Goal: Task Accomplishment & Management: Manage account settings

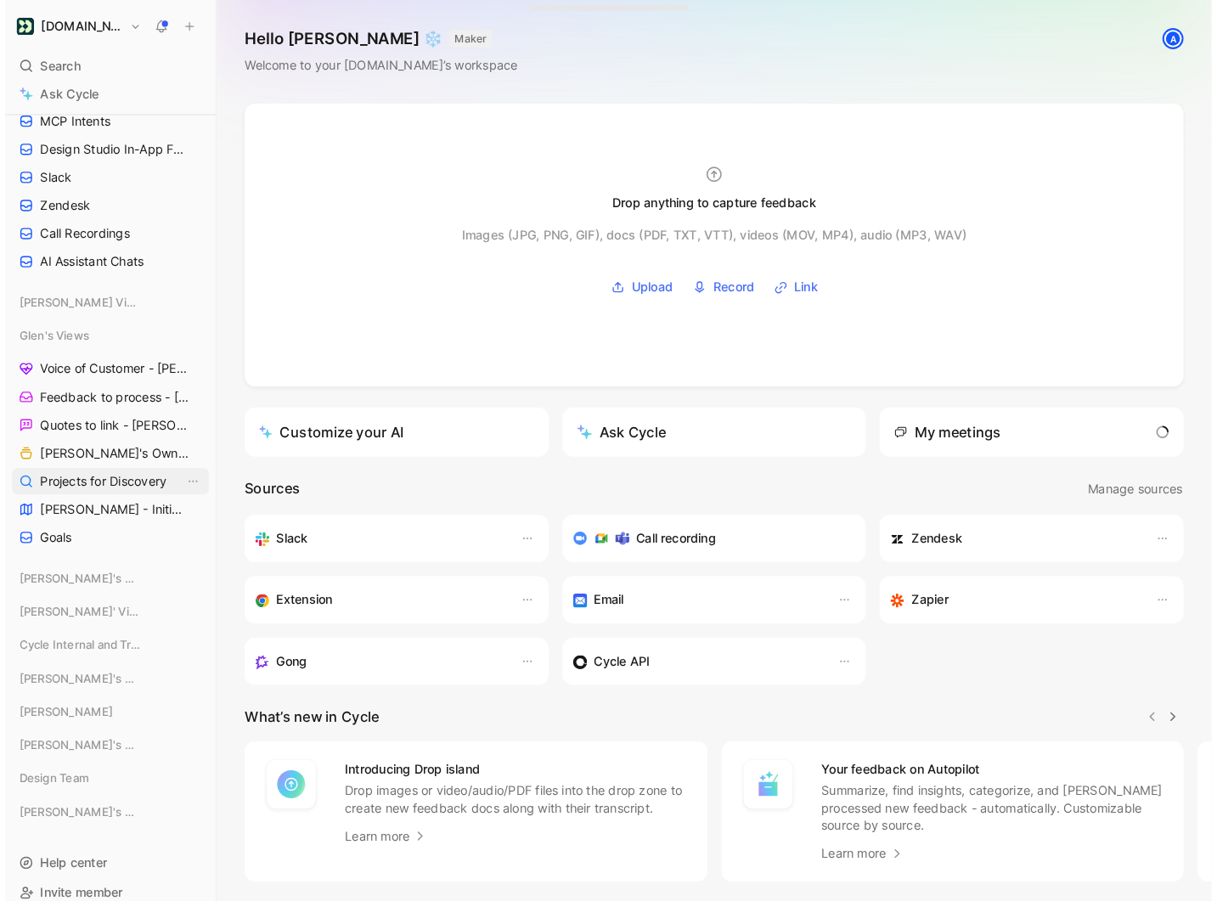
scroll to position [337, 0]
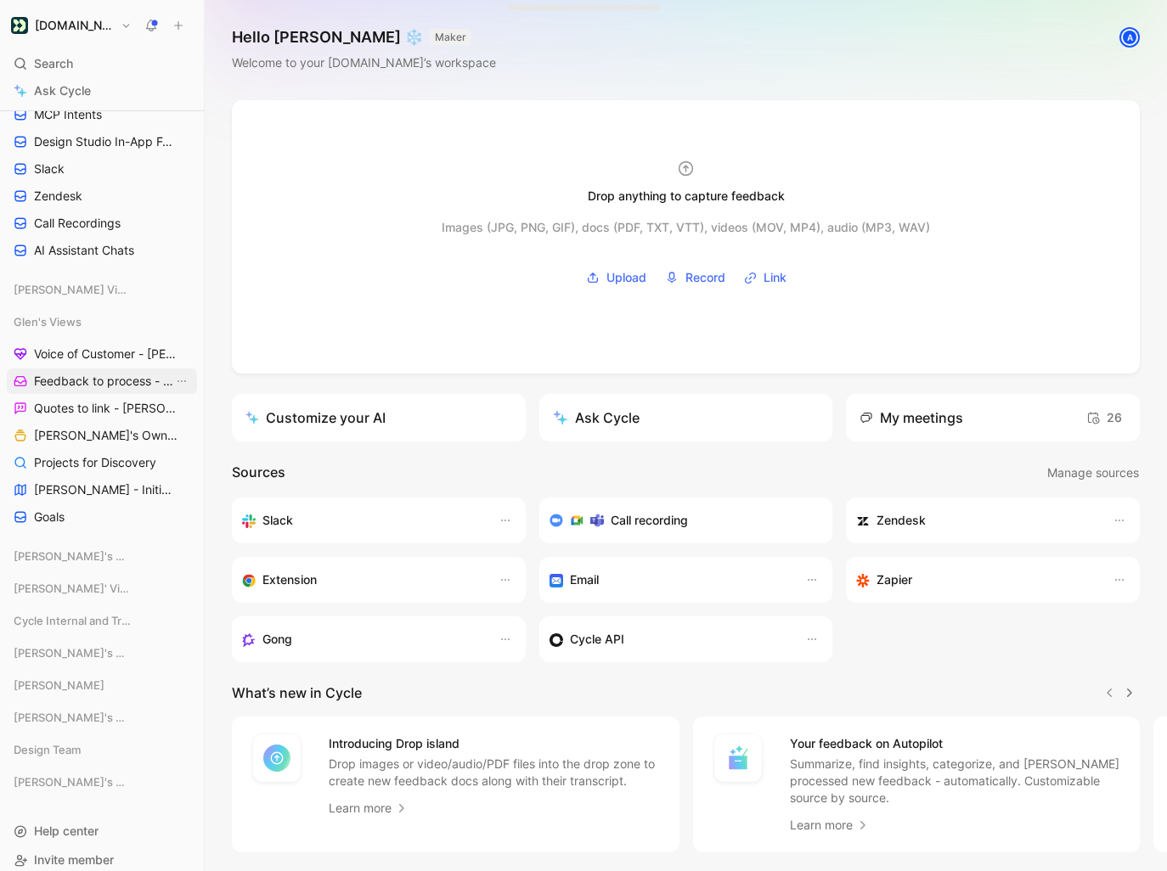
click at [101, 380] on span "Feedback to process - [PERSON_NAME]" at bounding box center [103, 381] width 139 height 17
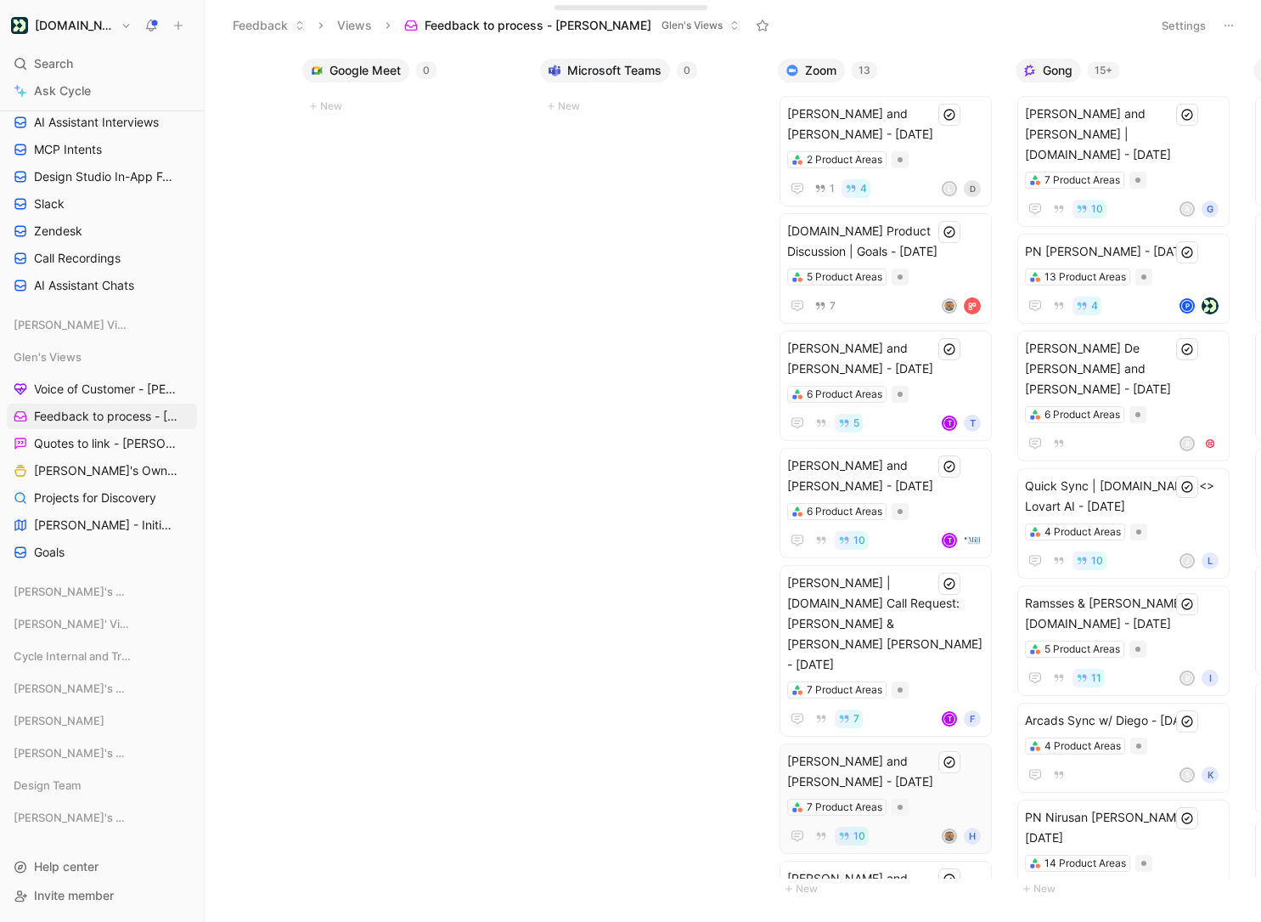
scroll to position [0, 1111]
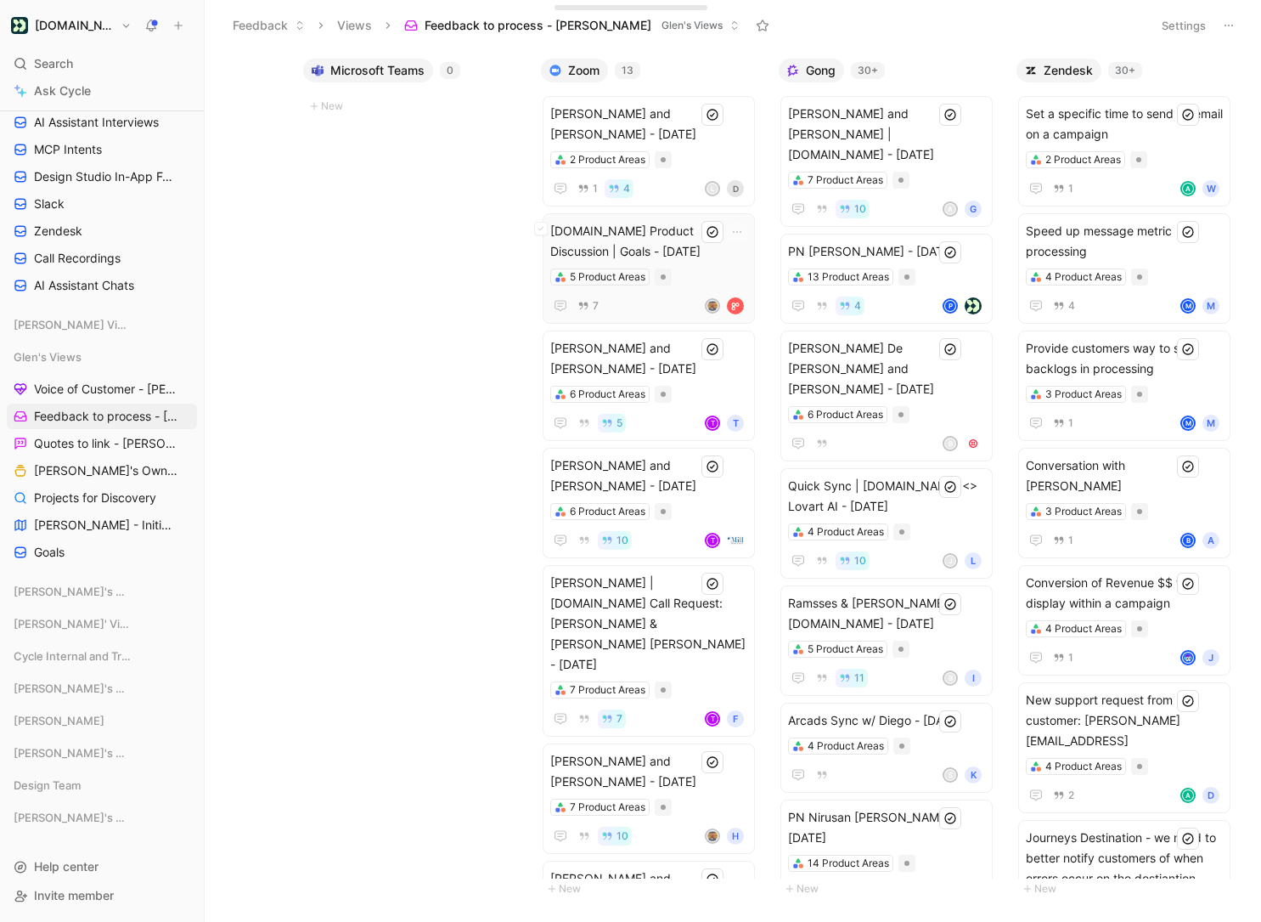
click at [702, 244] on span "[DOMAIN_NAME] Product Discussion | Goals - [DATE]" at bounding box center [648, 241] width 197 height 41
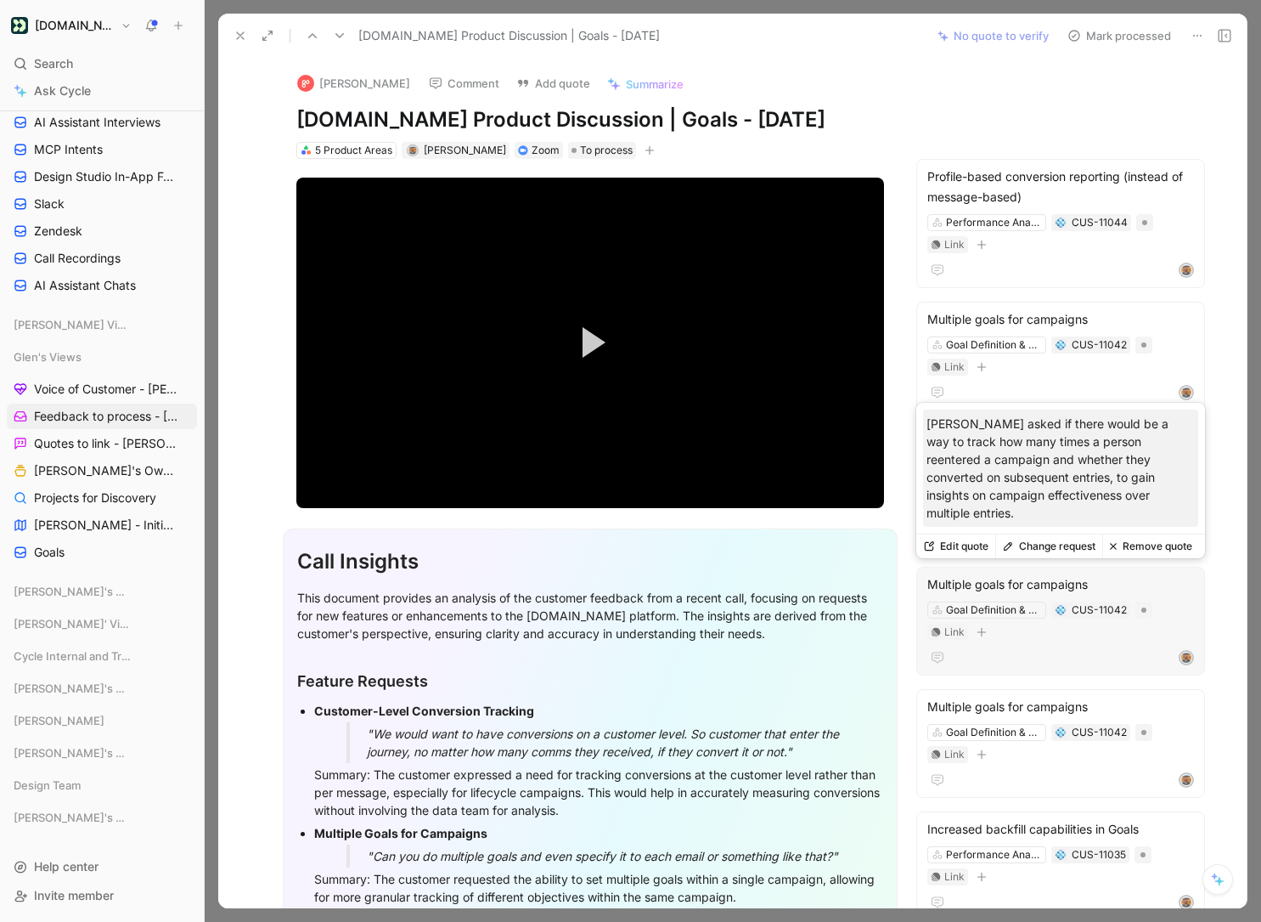
scroll to position [1, 0]
click at [1048, 539] on button "Change request" at bounding box center [1048, 545] width 107 height 24
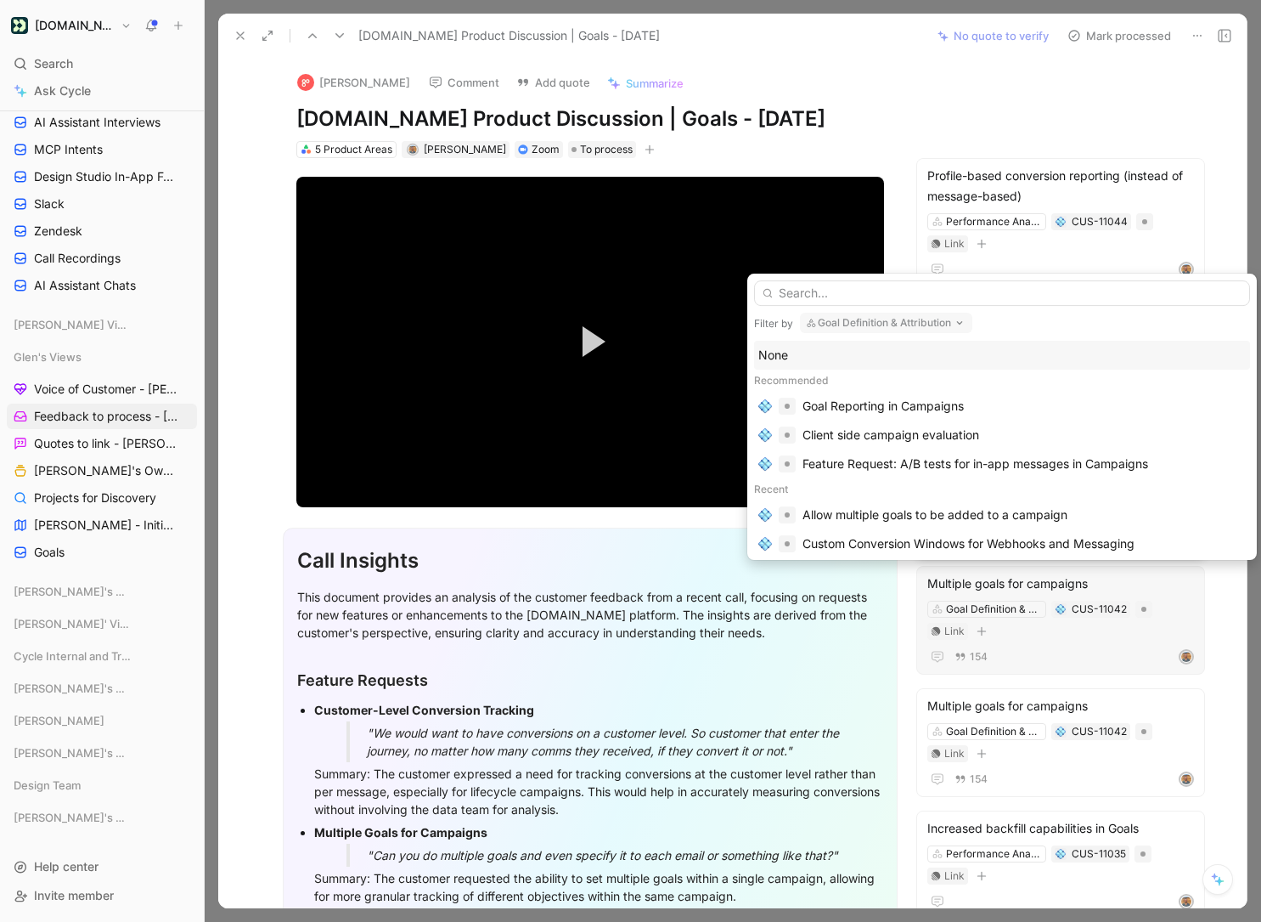
click at [1136, 542] on body "[DOMAIN_NAME] Search ⌘ K Ask Cycle Workspace Home G then H Feedback G then F Re…" at bounding box center [630, 461] width 1261 height 922
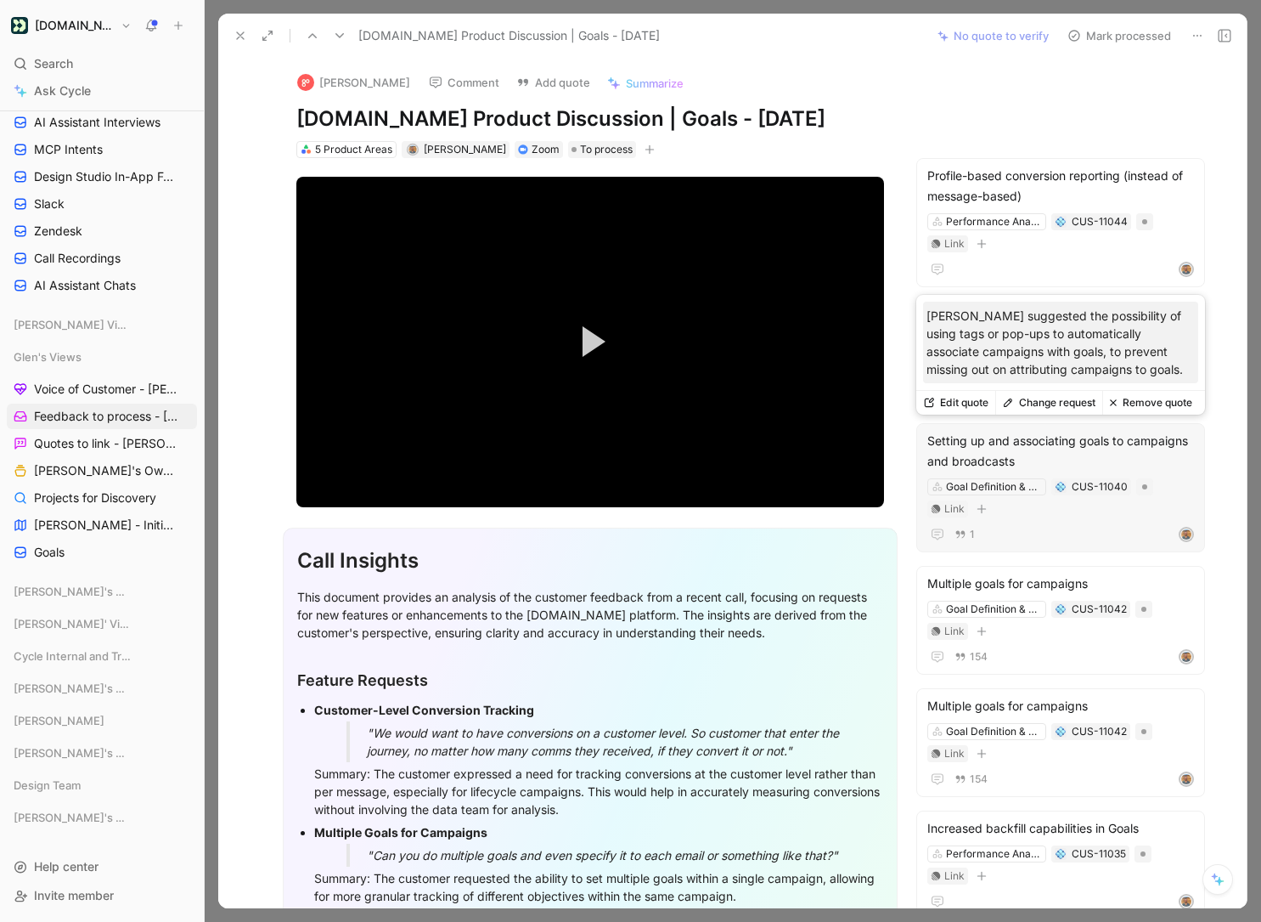
click at [1136, 403] on button "Remove quote" at bounding box center [1150, 403] width 97 height 24
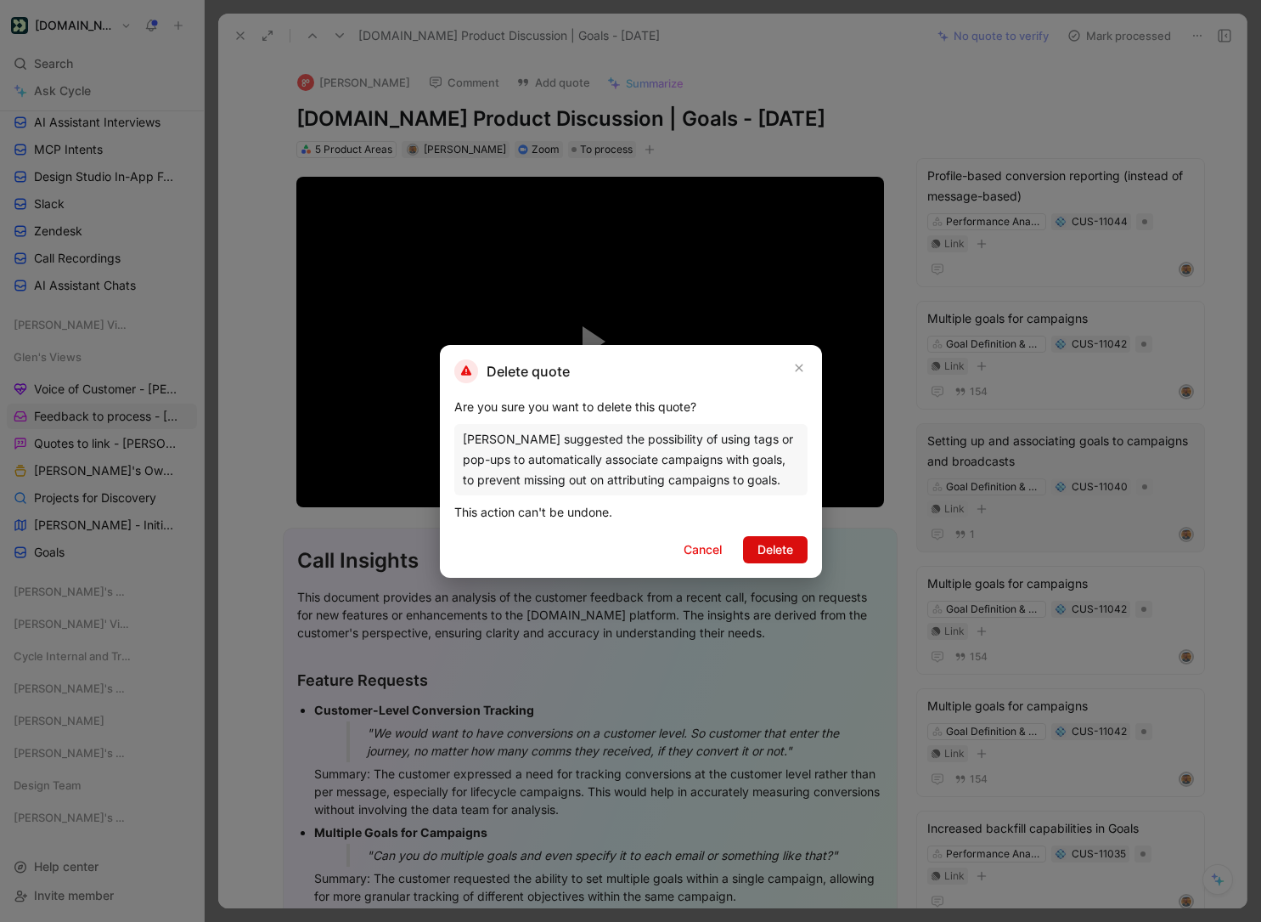
click at [781, 550] on span "Delete" at bounding box center [776, 549] width 36 height 20
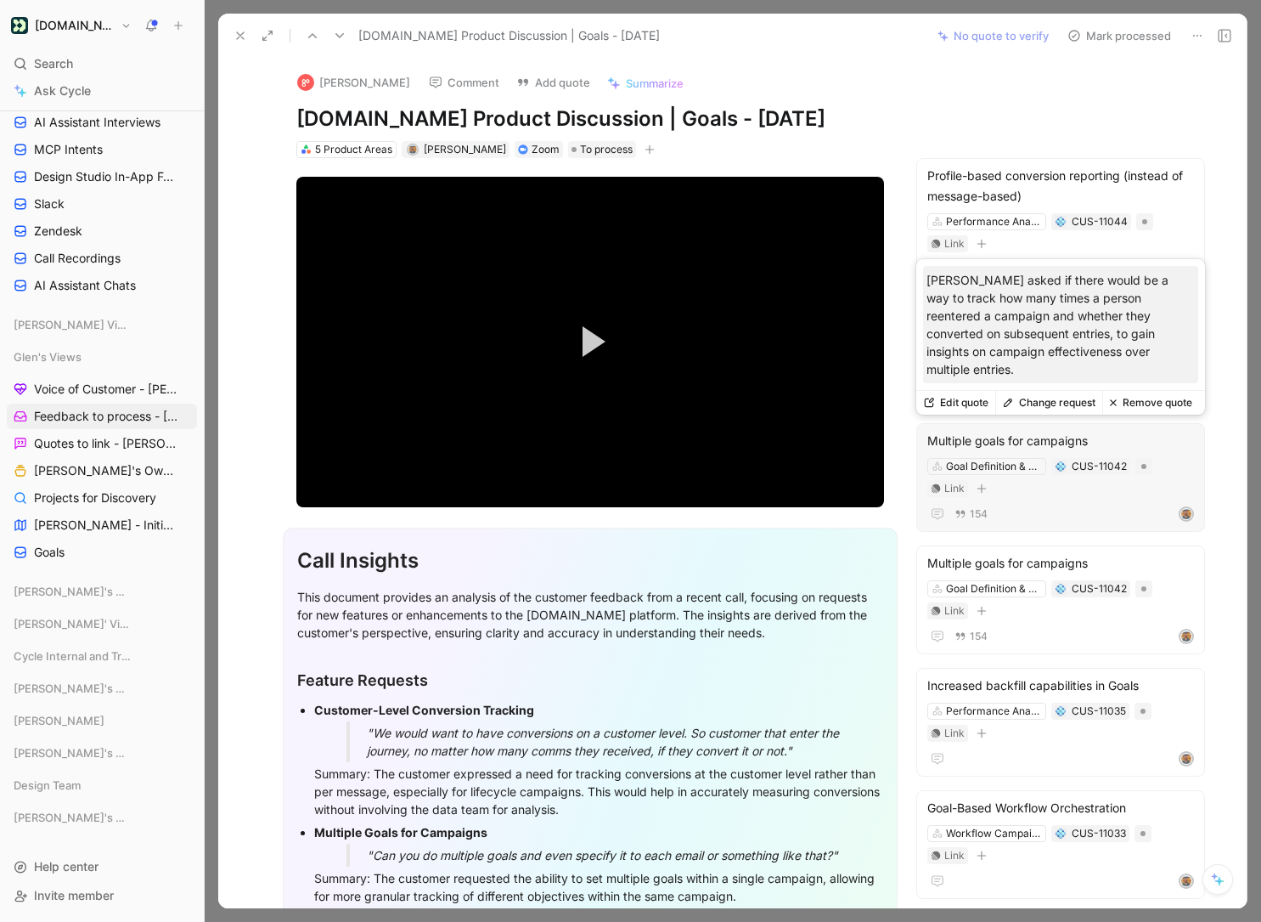
click at [1136, 401] on button "Remove quote" at bounding box center [1150, 403] width 97 height 24
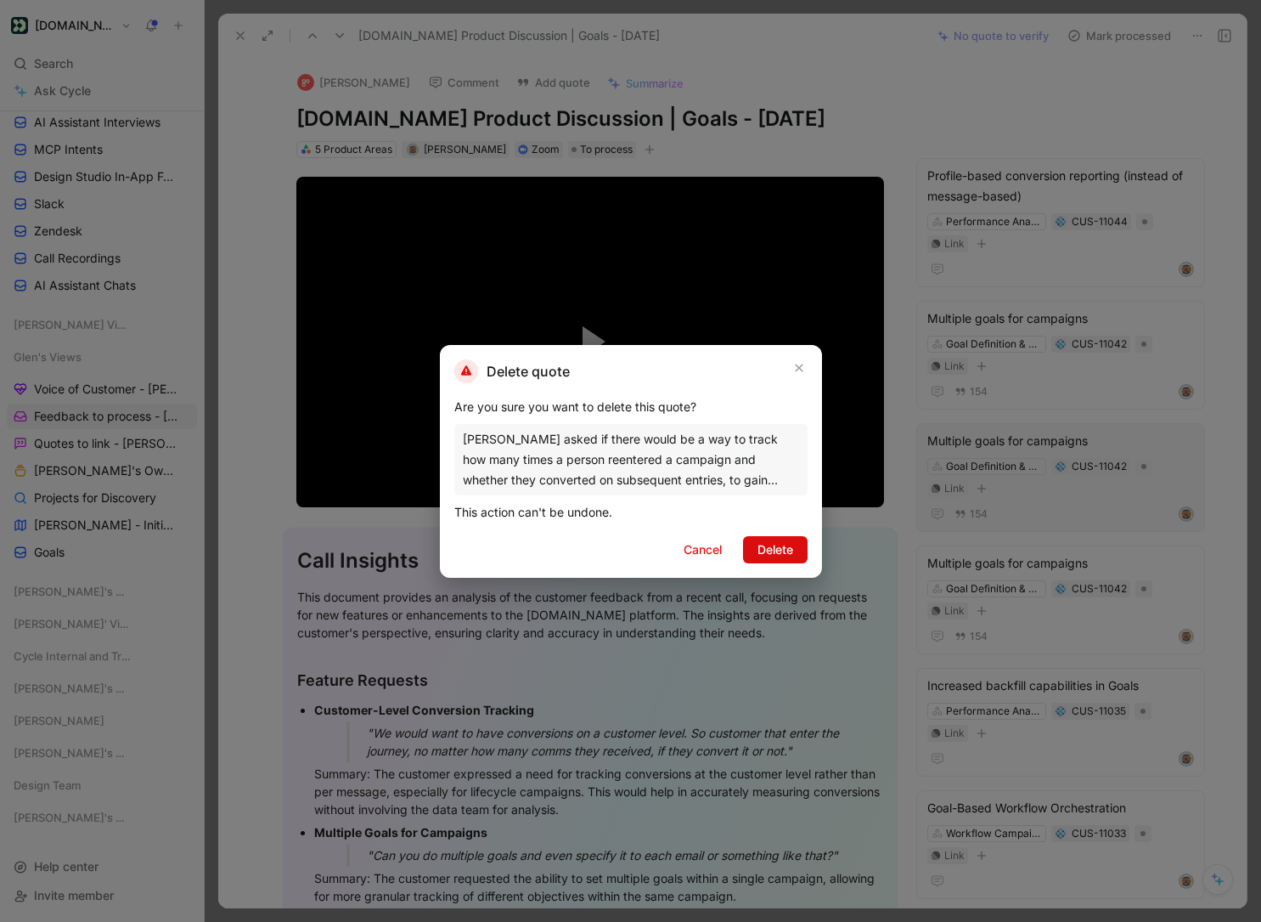
click at [793, 543] on button "Delete" at bounding box center [775, 549] width 65 height 27
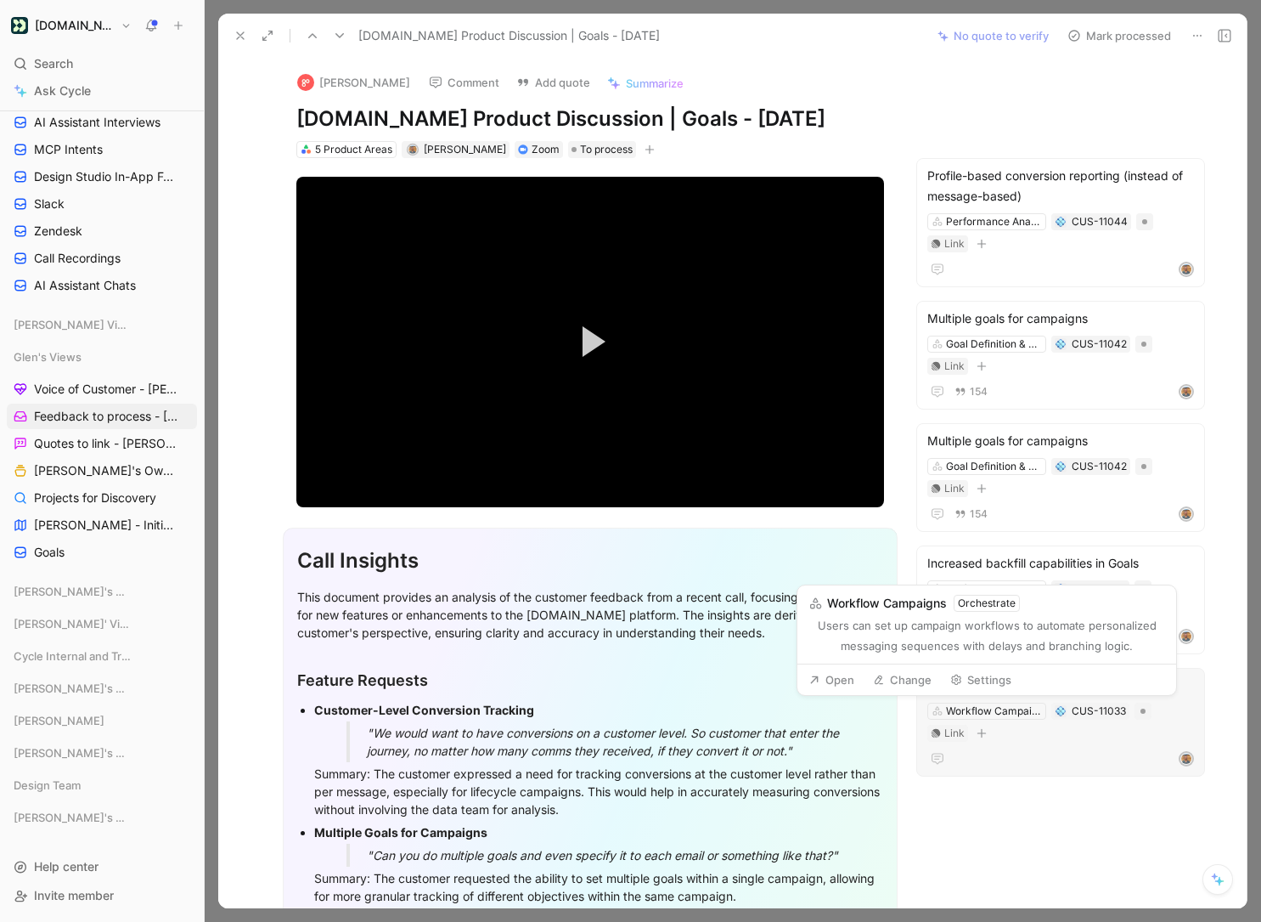
click at [923, 679] on button "Change" at bounding box center [902, 680] width 74 height 24
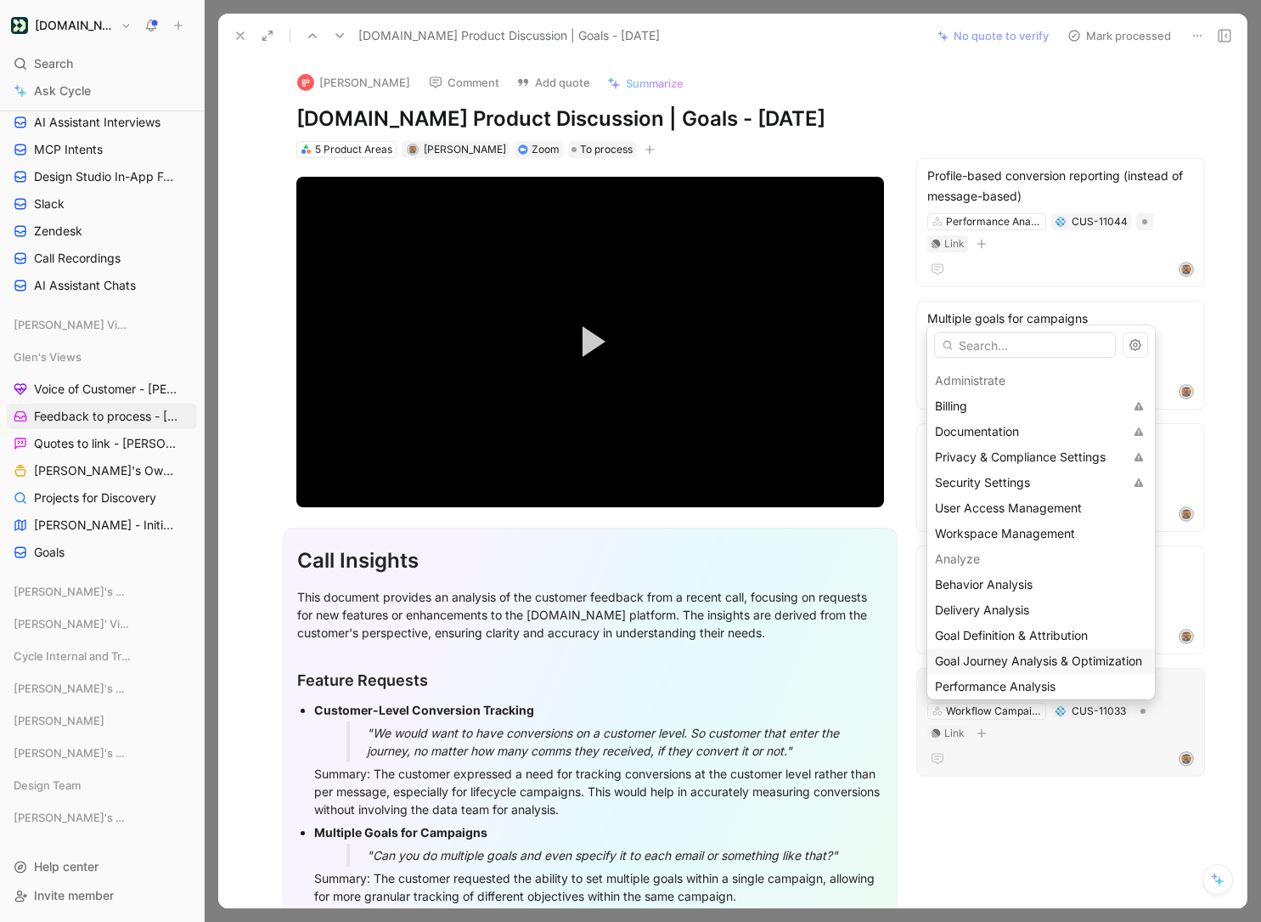
scroll to position [25, 0]
click at [1012, 662] on span "Goal Journey Analysis & Optimization" at bounding box center [1038, 658] width 207 height 14
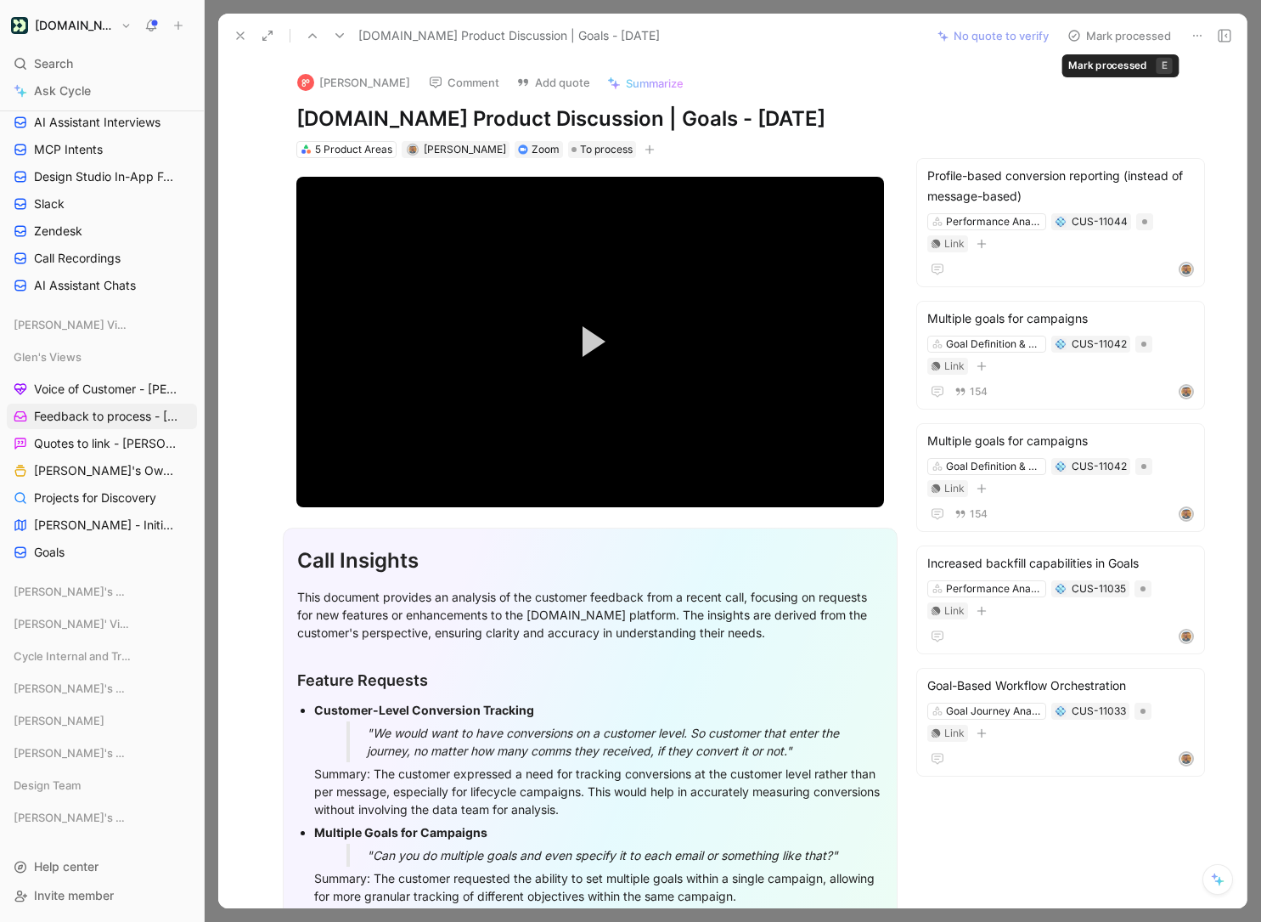
click at [1092, 35] on button "Mark processed" at bounding box center [1119, 36] width 119 height 24
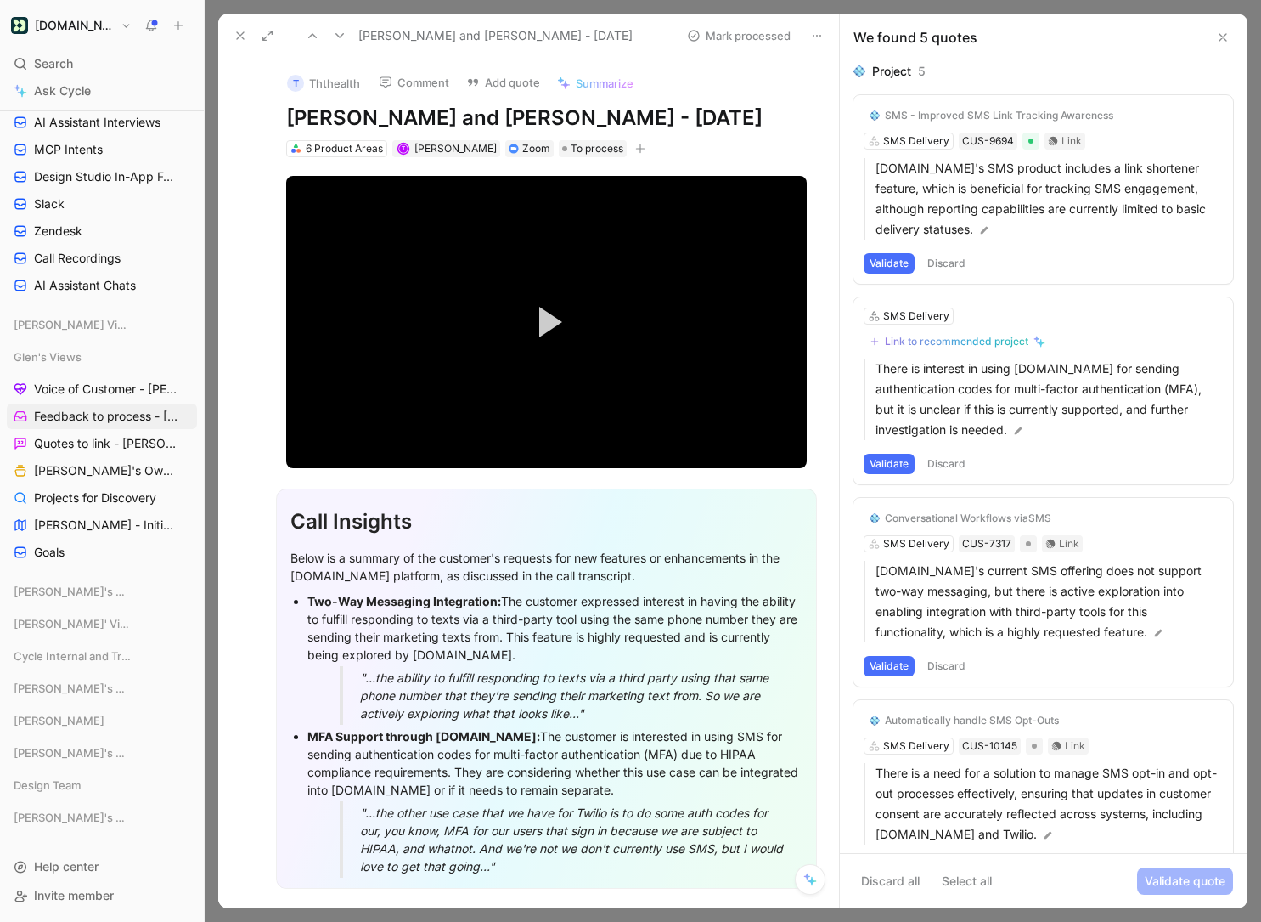
click at [956, 259] on button "Discard" at bounding box center [947, 263] width 50 height 20
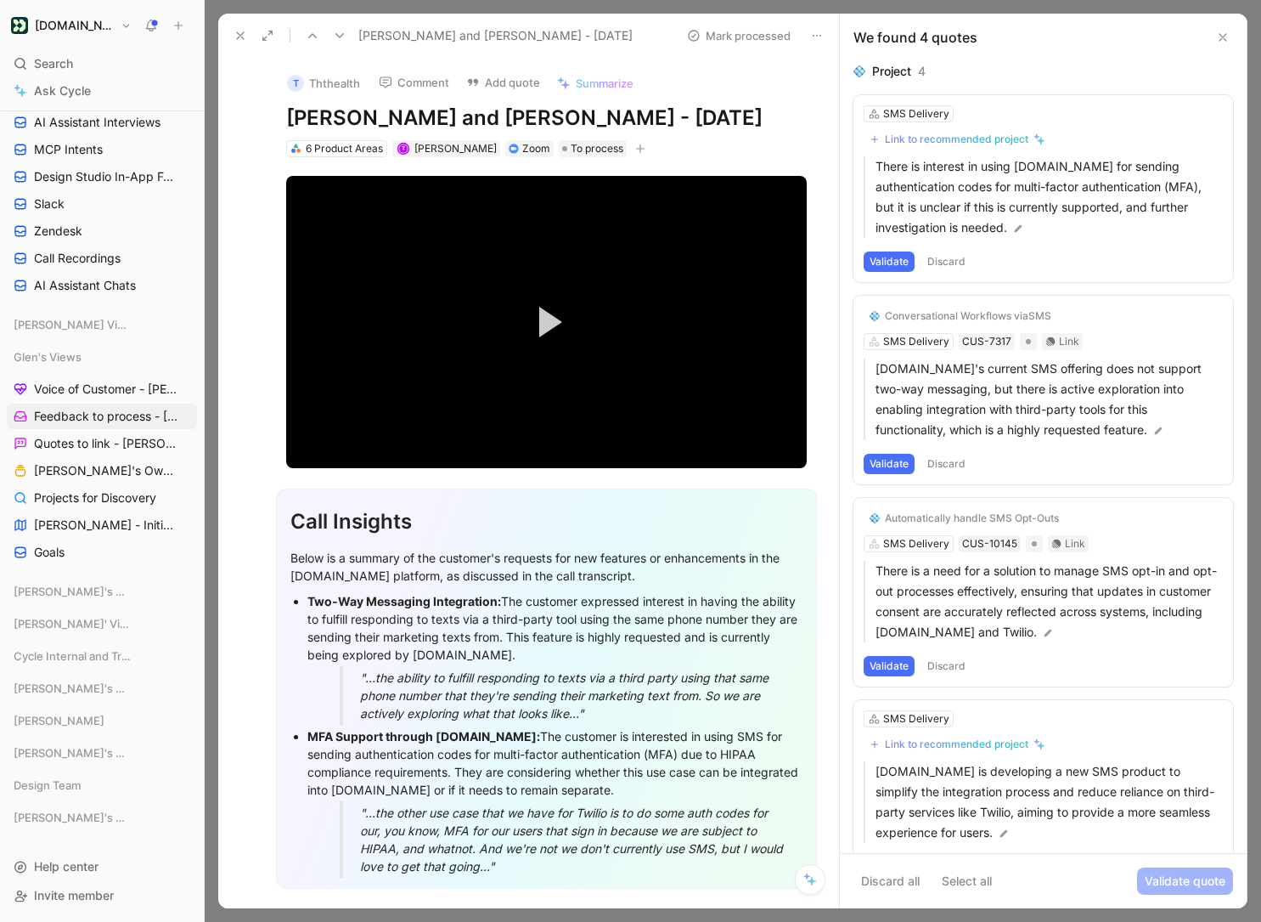
click at [896, 262] on button "Validate" at bounding box center [889, 261] width 51 height 20
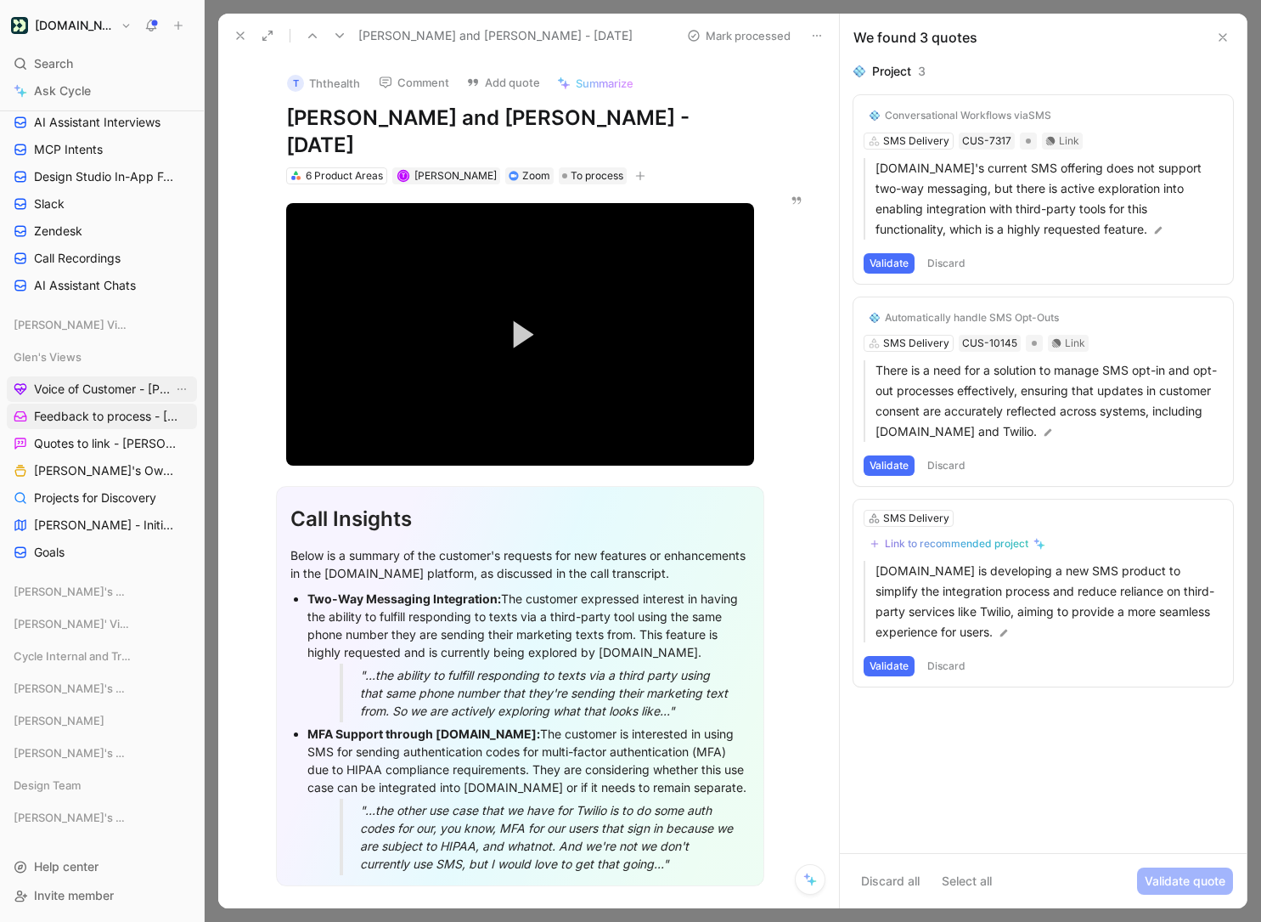
scroll to position [4, 0]
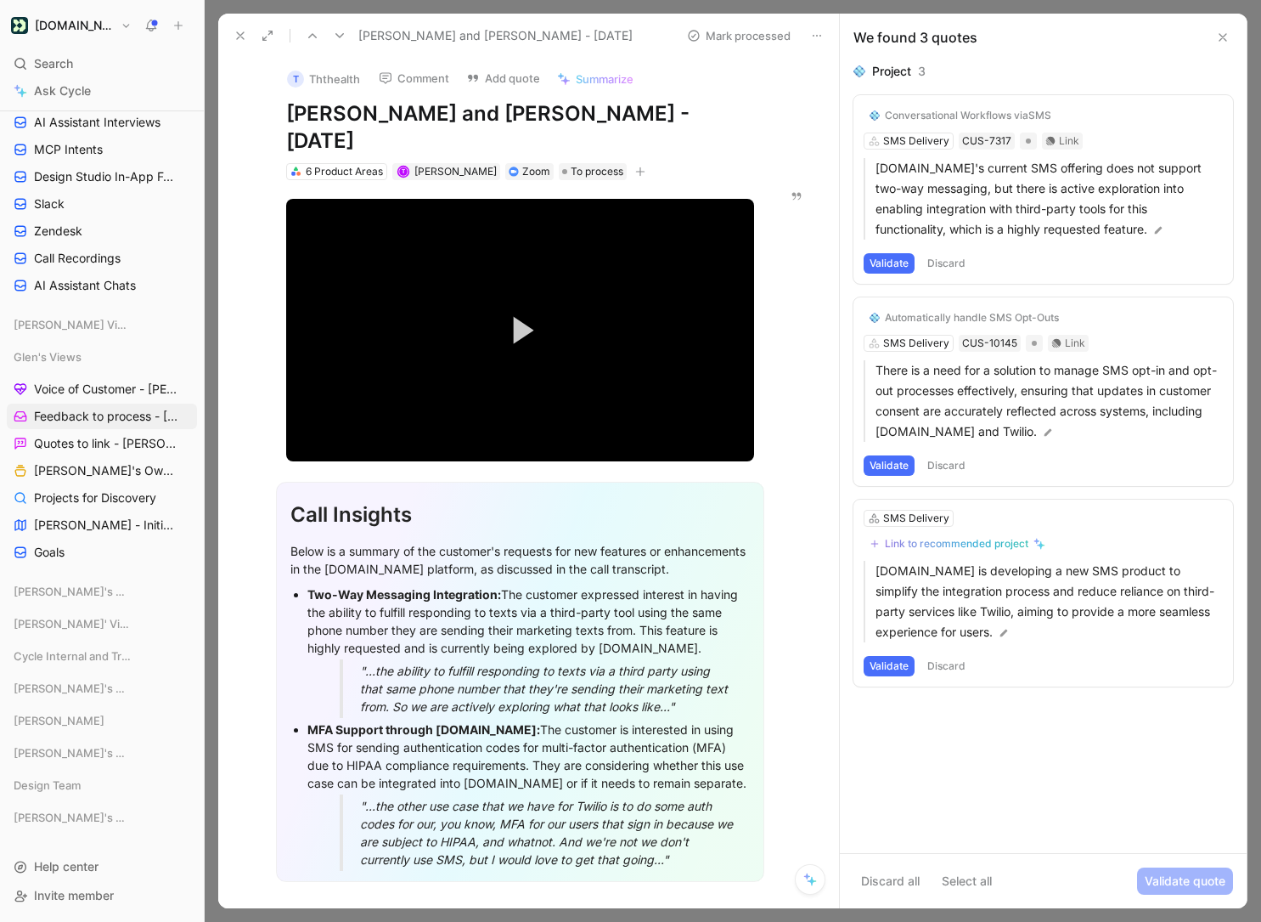
click at [883, 265] on button "Validate" at bounding box center [889, 263] width 51 height 20
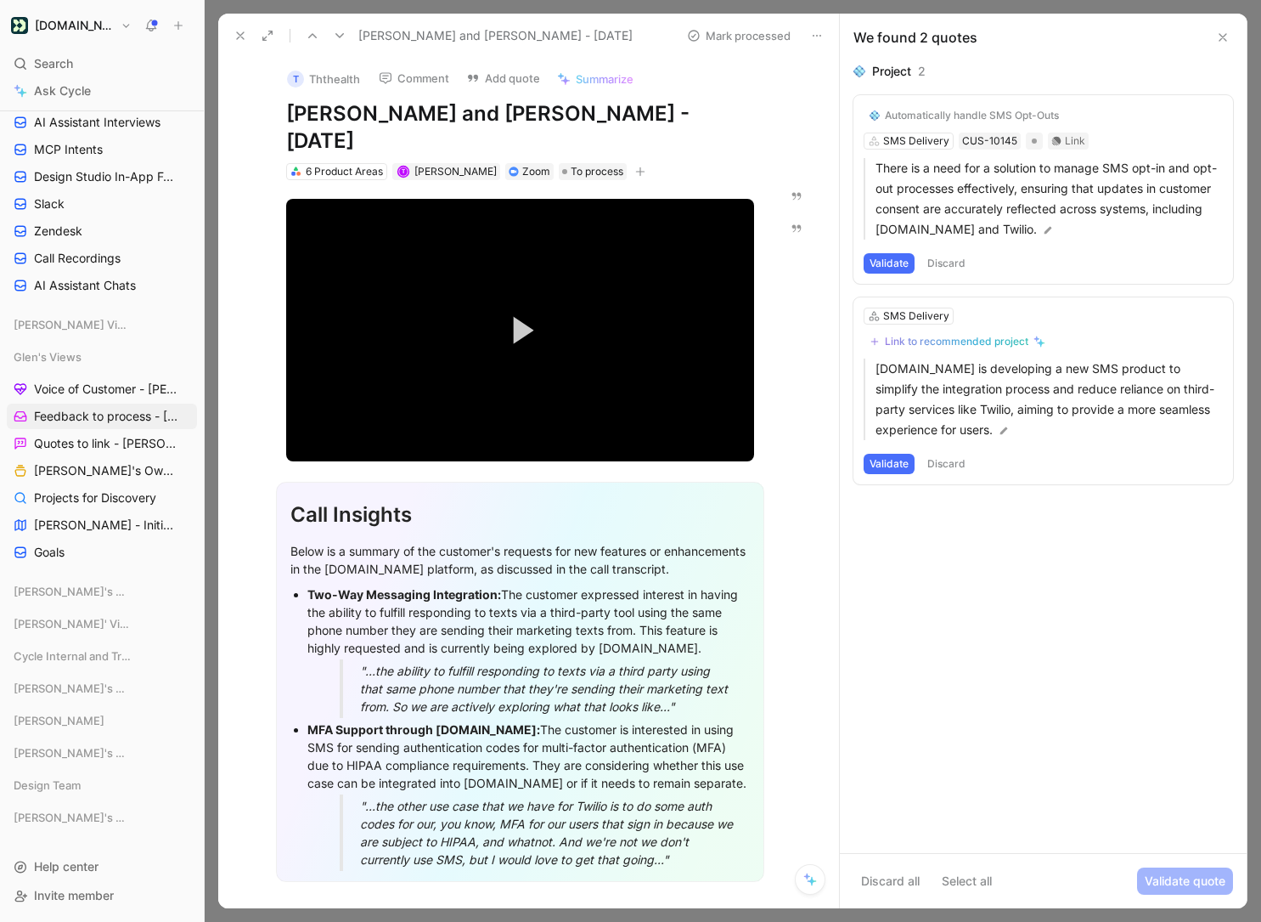
click at [890, 261] on button "Validate" at bounding box center [889, 263] width 51 height 20
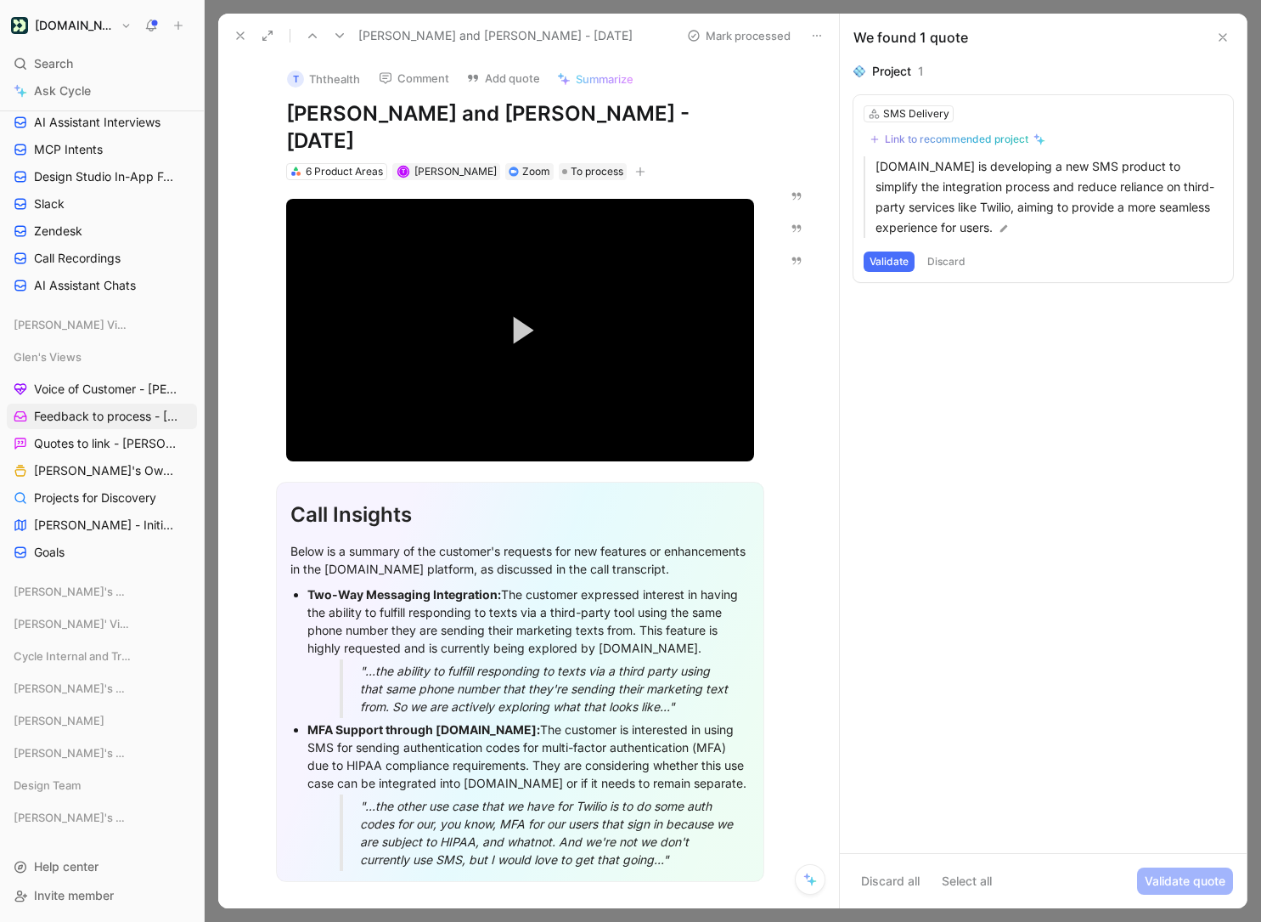
click at [939, 260] on button "Discard" at bounding box center [947, 261] width 50 height 20
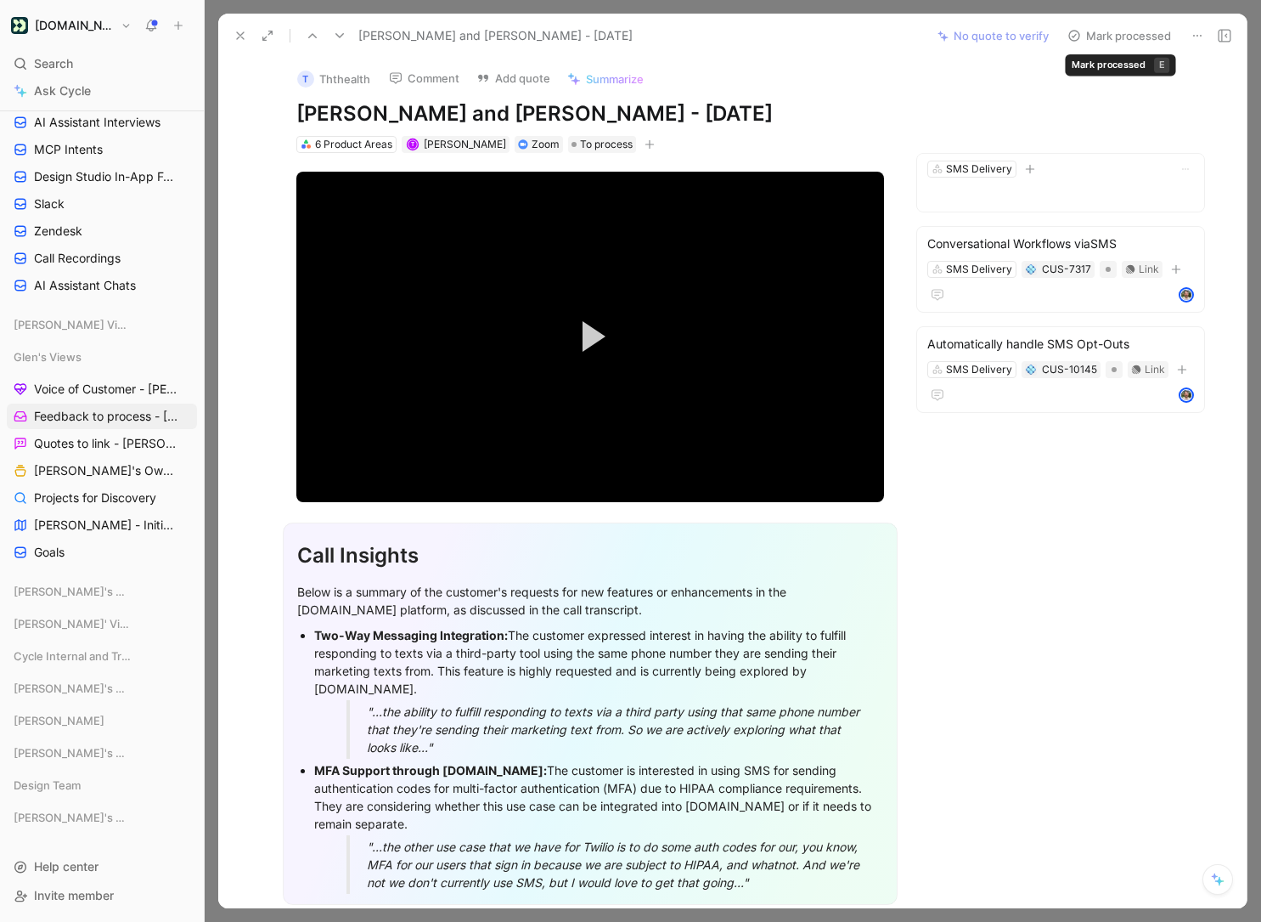
click at [1106, 27] on button "Mark processed" at bounding box center [1119, 36] width 119 height 24
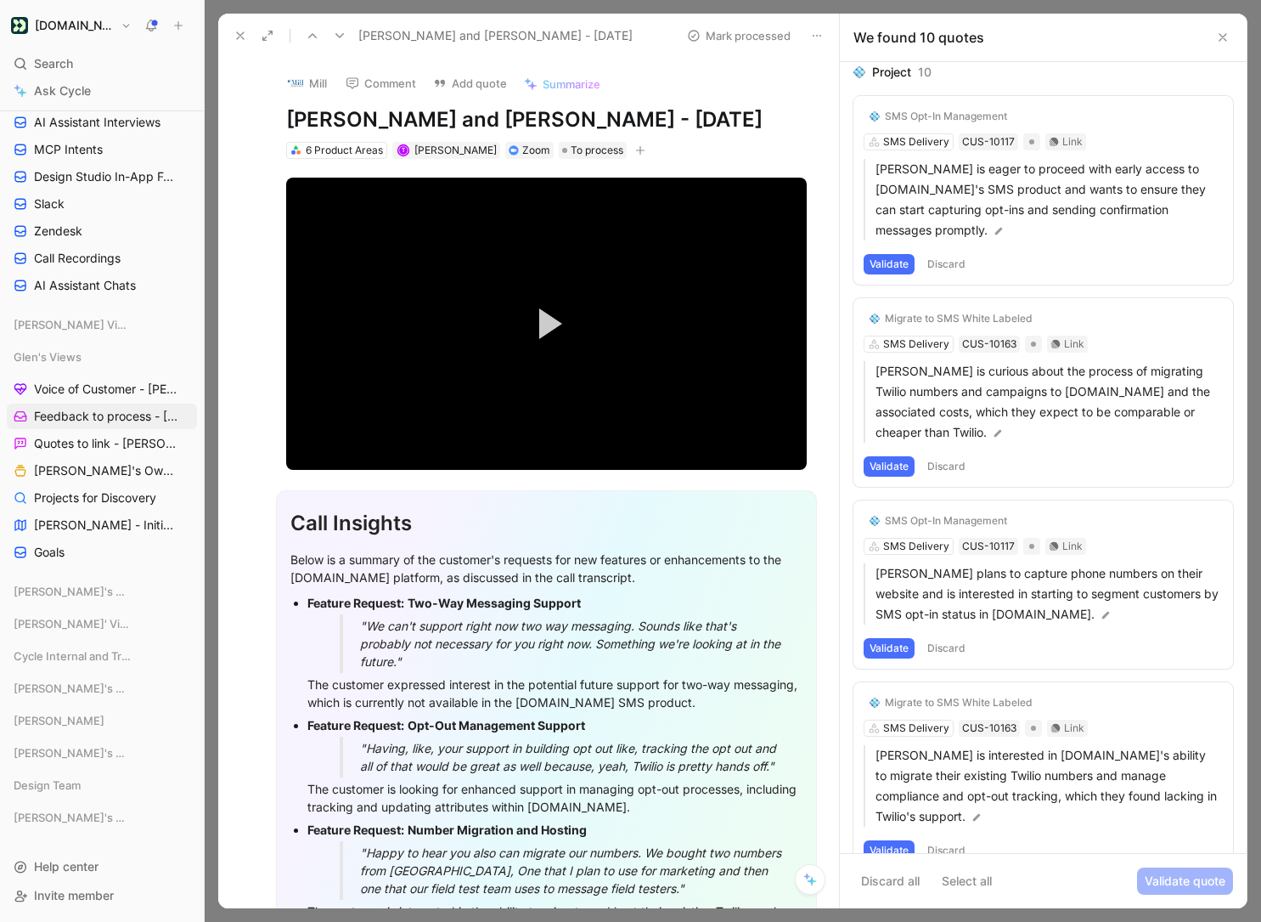
scroll to position [3, 0]
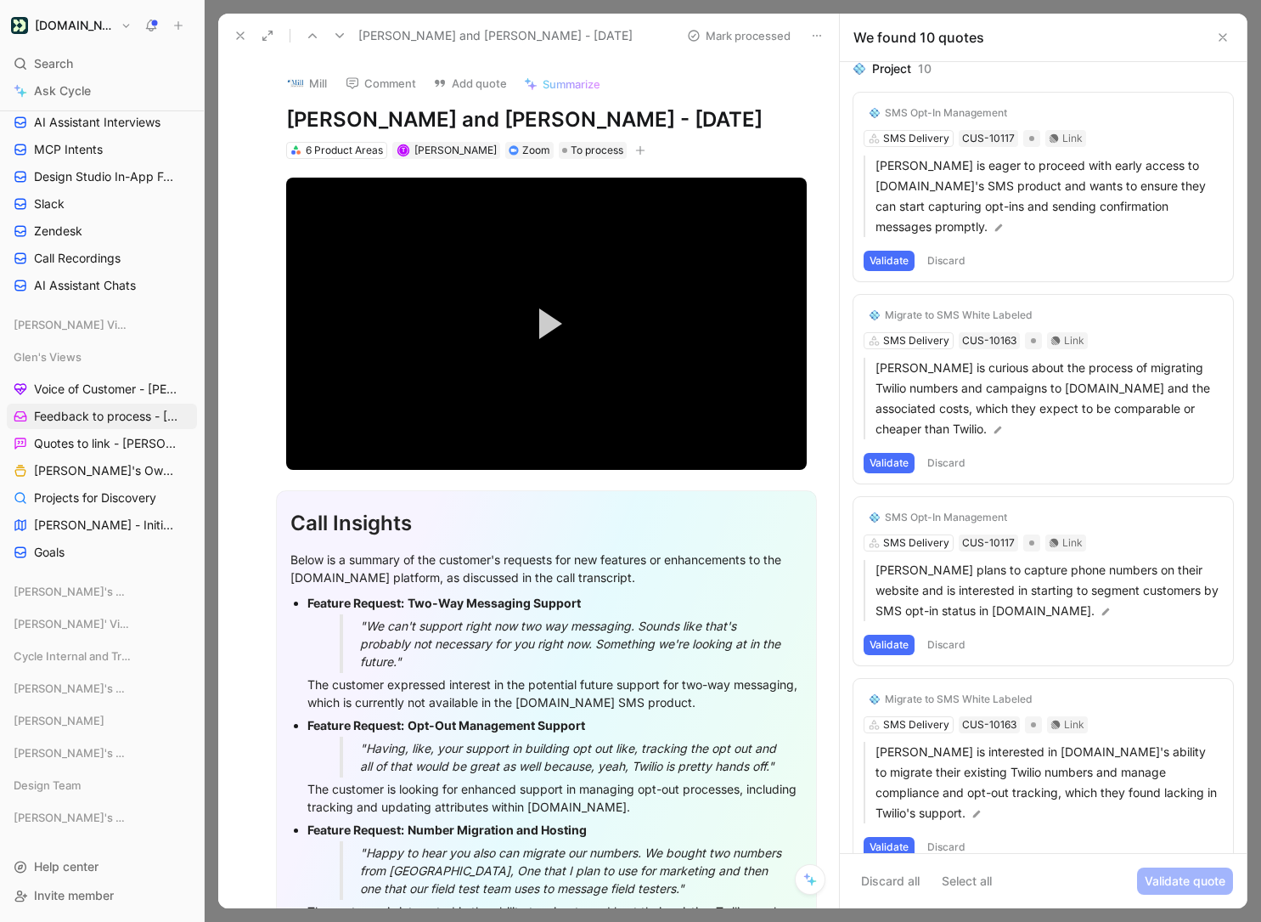
click at [955, 251] on button "Discard" at bounding box center [947, 261] width 50 height 20
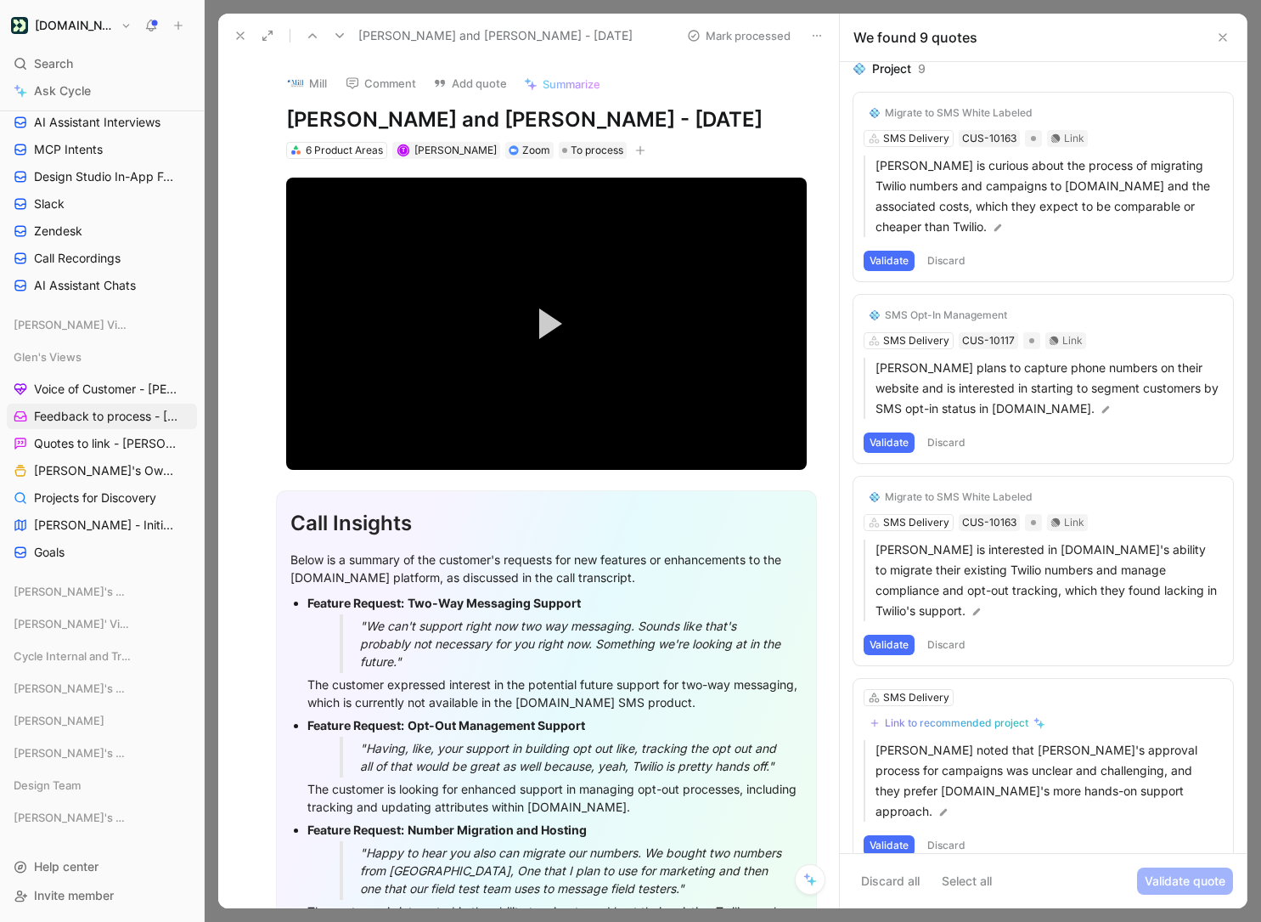
click at [943, 253] on button "Discard" at bounding box center [947, 261] width 50 height 20
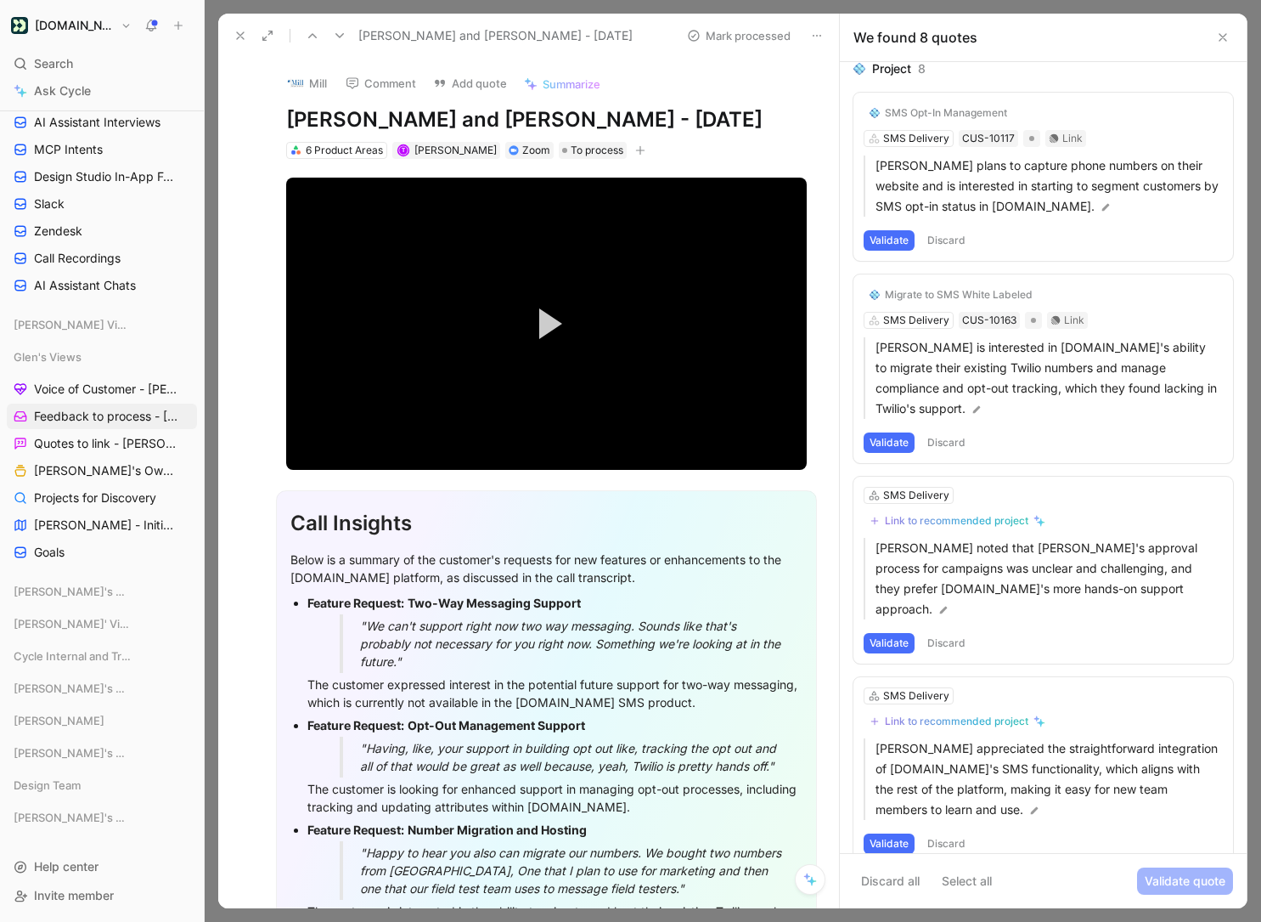
click at [939, 245] on button "Discard" at bounding box center [947, 240] width 50 height 20
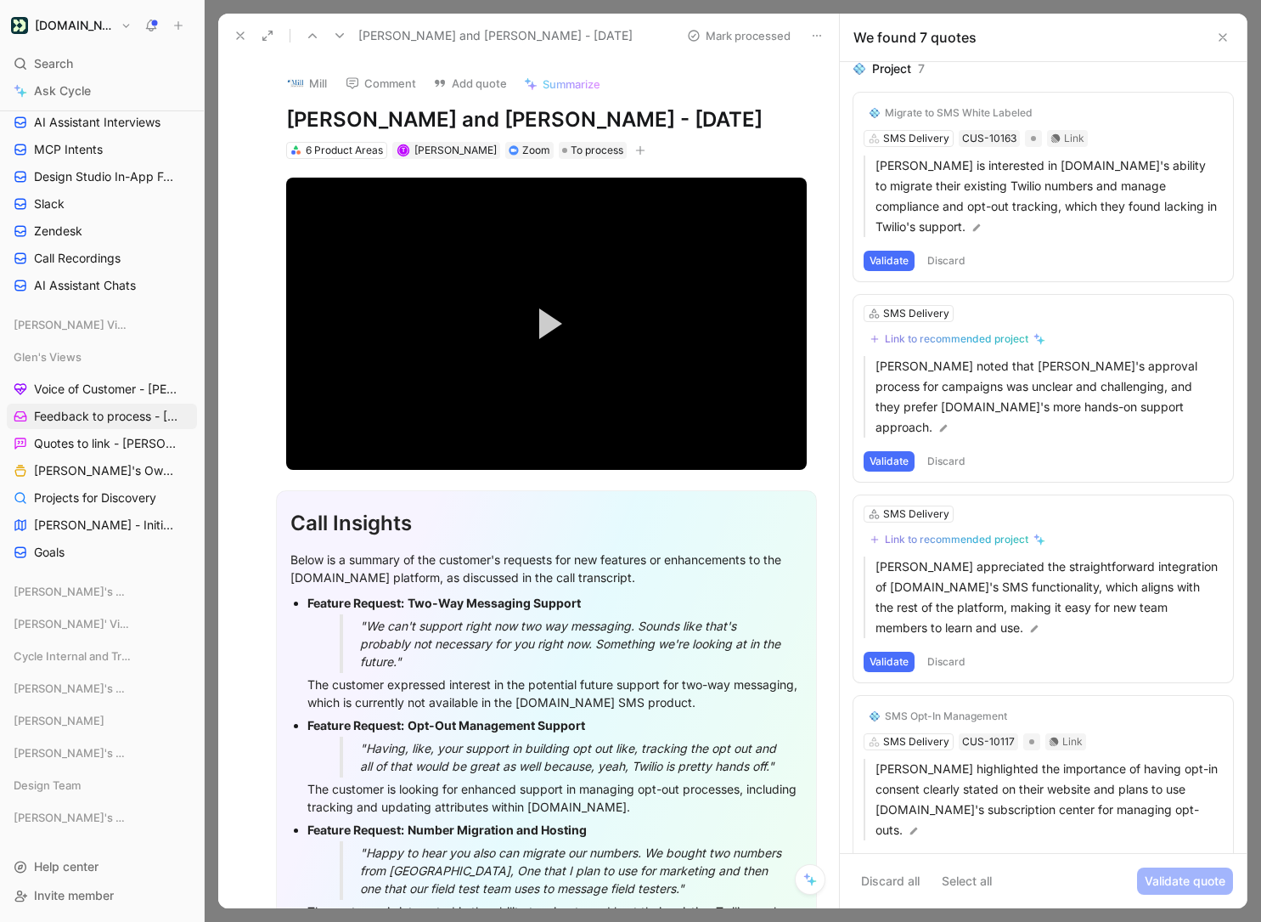
click at [938, 251] on button "Discard" at bounding box center [947, 261] width 50 height 20
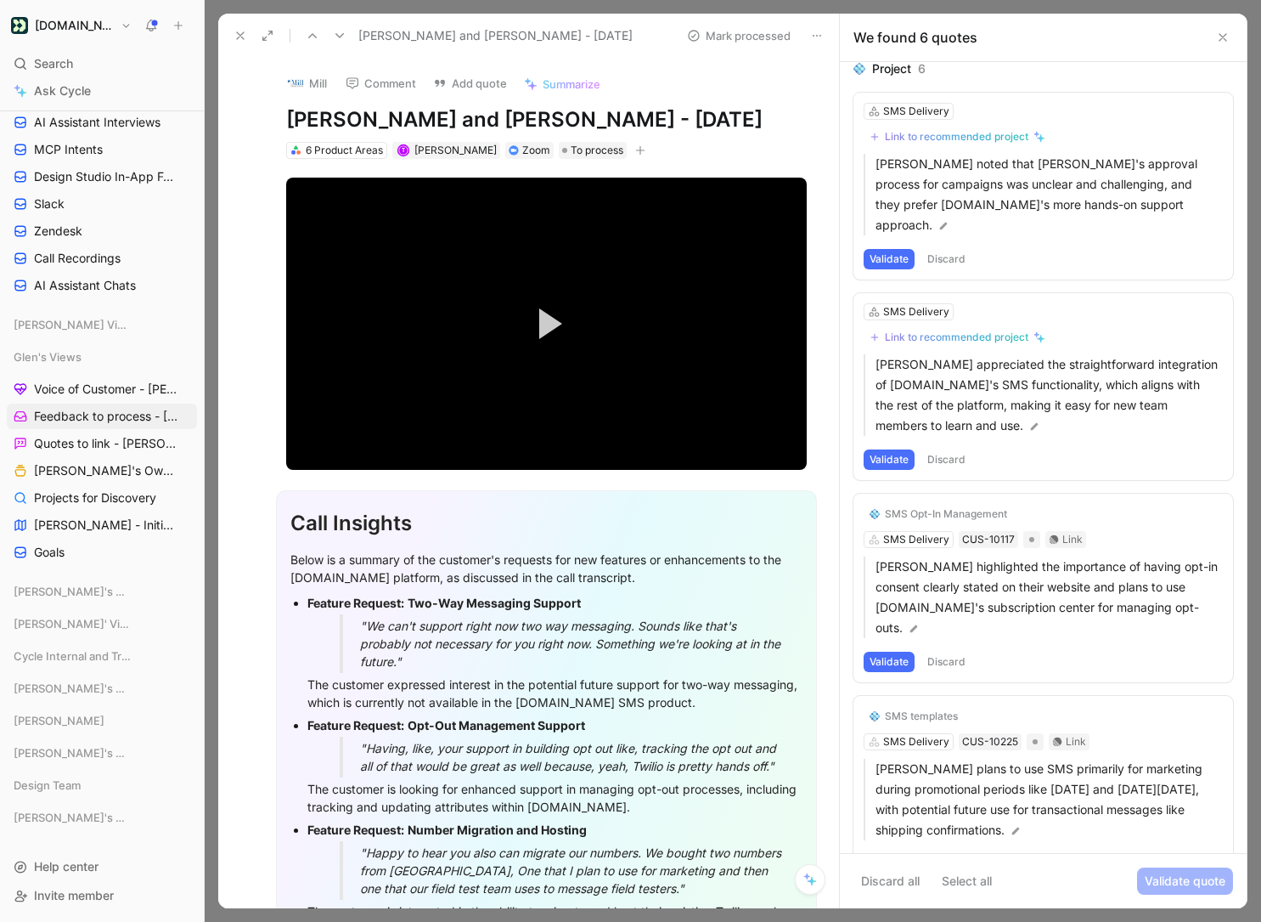
click at [945, 249] on button "Discard" at bounding box center [947, 259] width 50 height 20
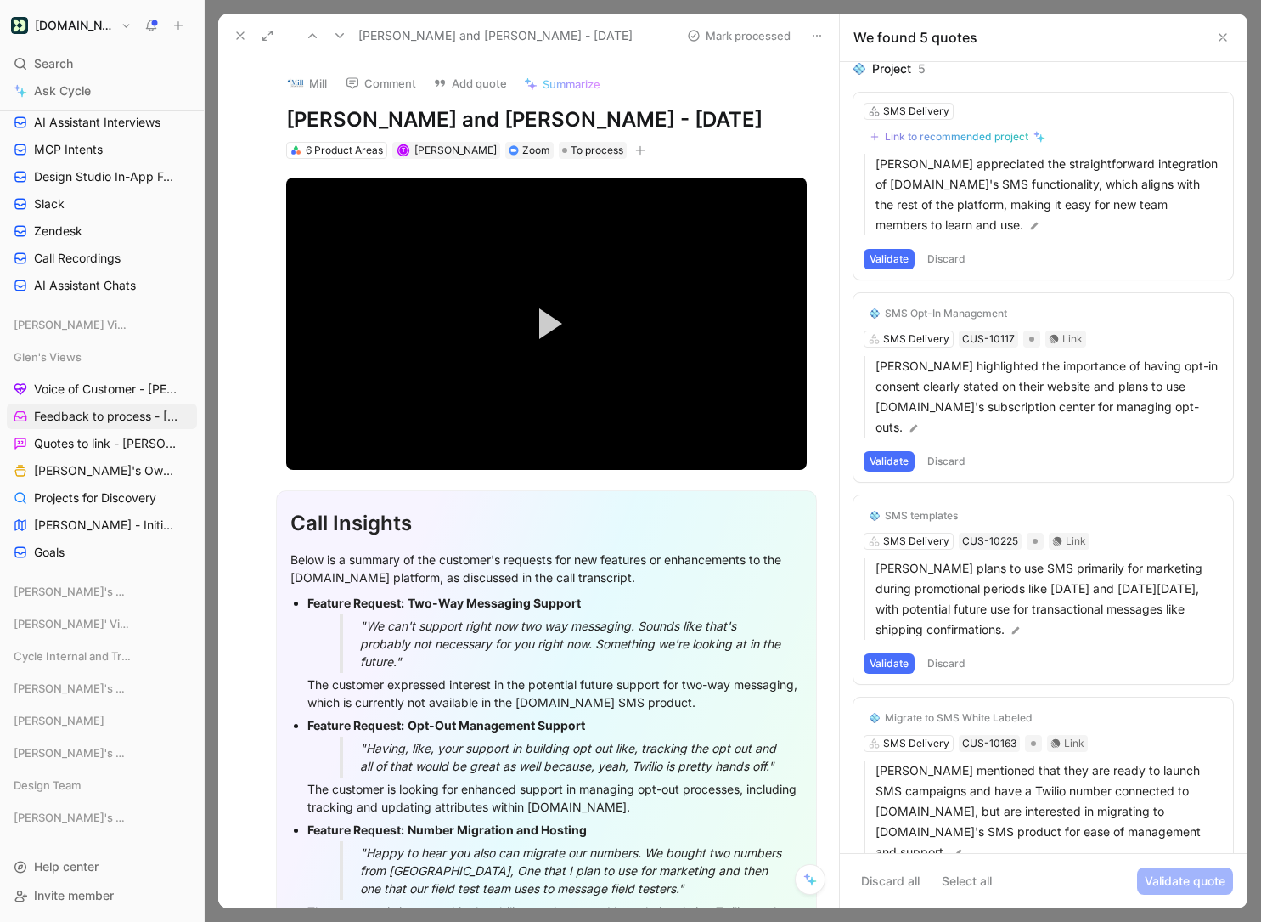
click at [949, 254] on button "Discard" at bounding box center [947, 259] width 50 height 20
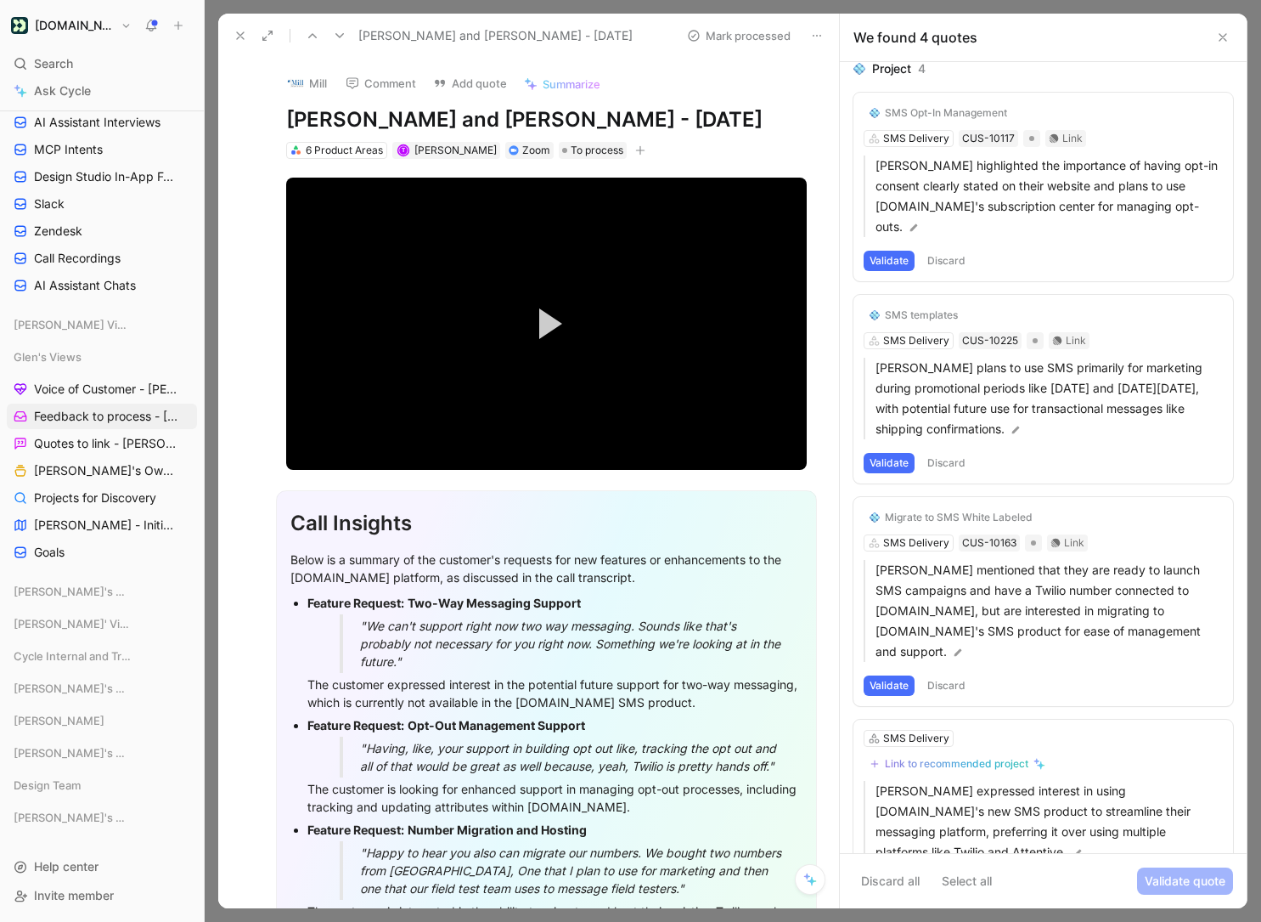
click at [888, 251] on button "Validate" at bounding box center [889, 261] width 51 height 20
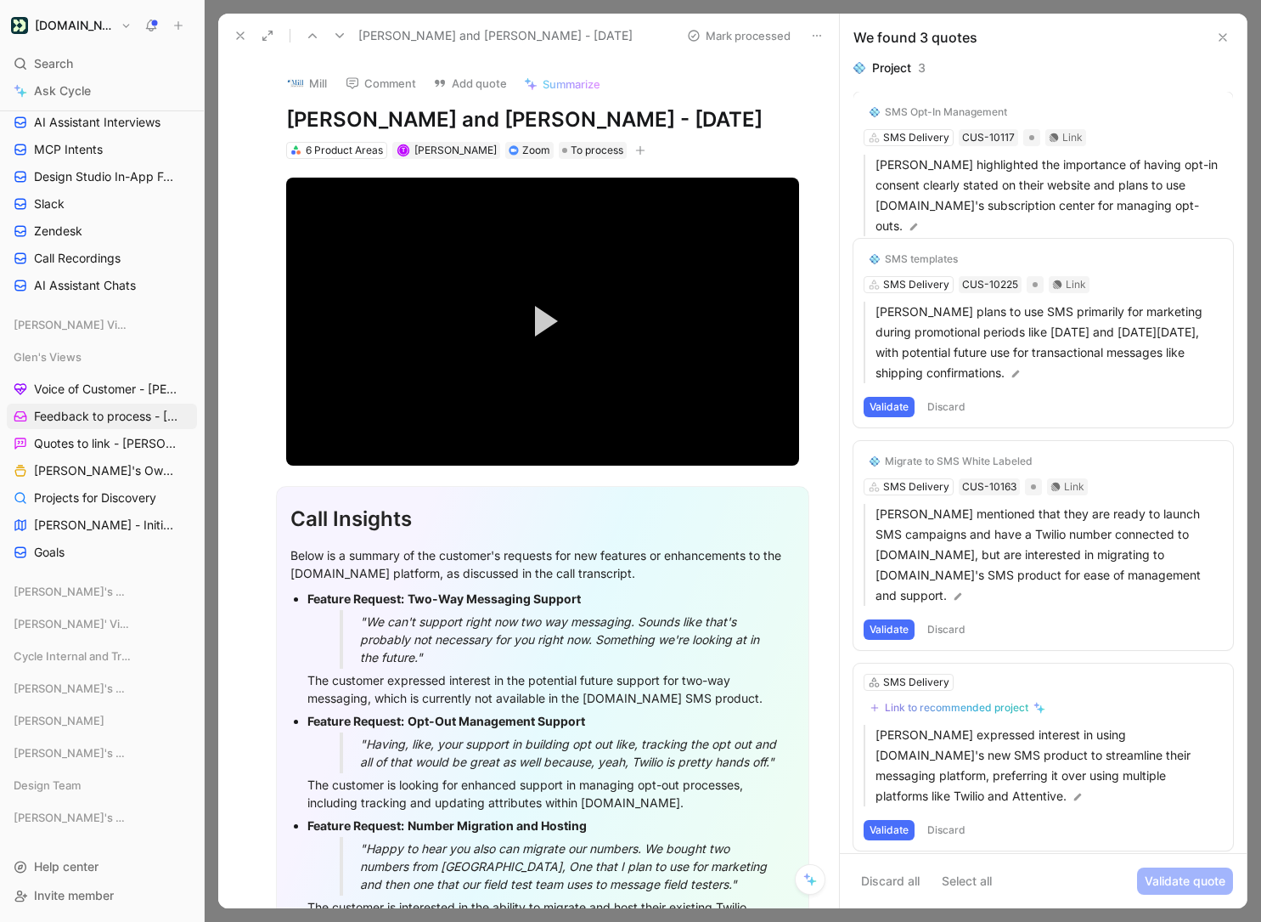
scroll to position [0, 0]
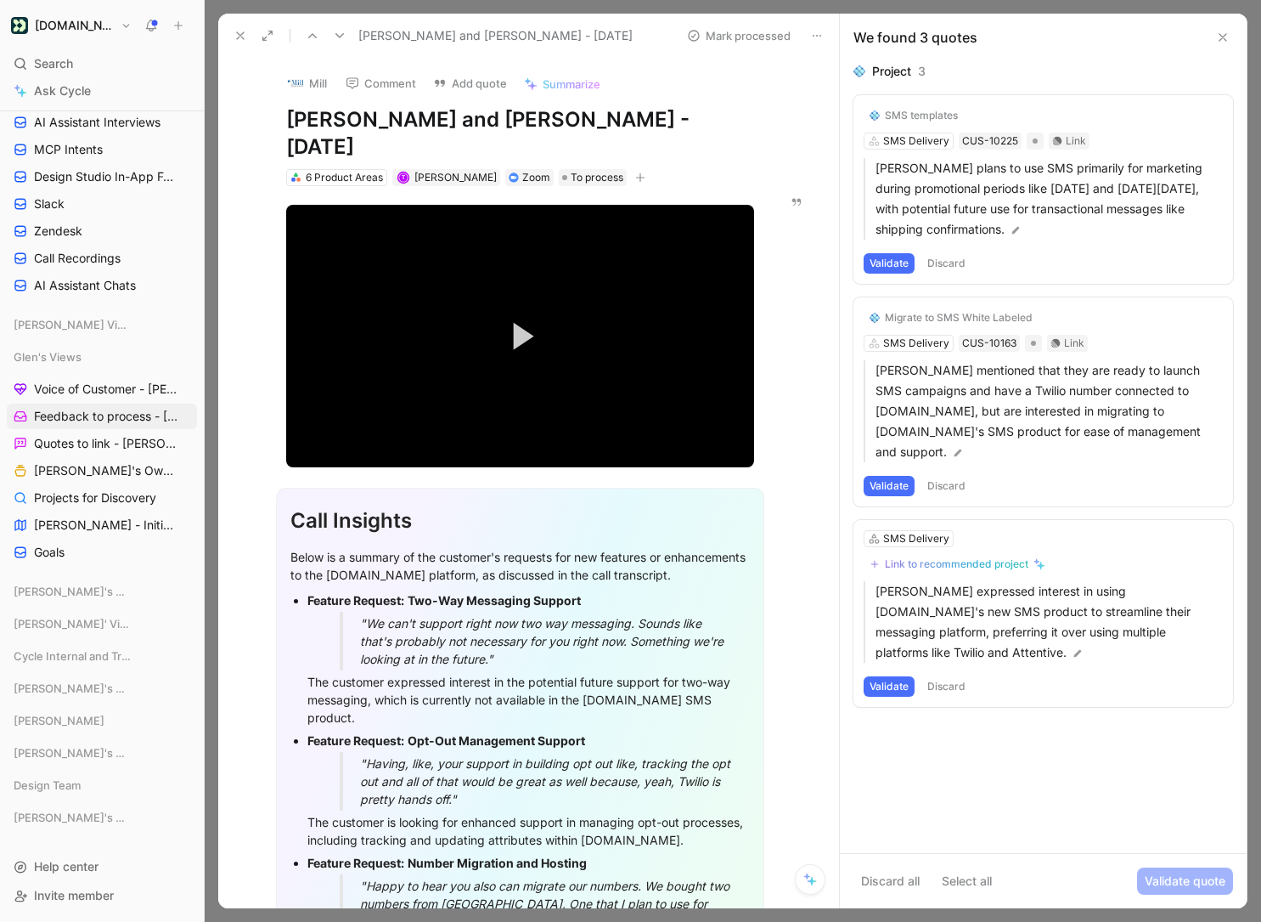
click at [911, 267] on button "Validate" at bounding box center [889, 263] width 51 height 20
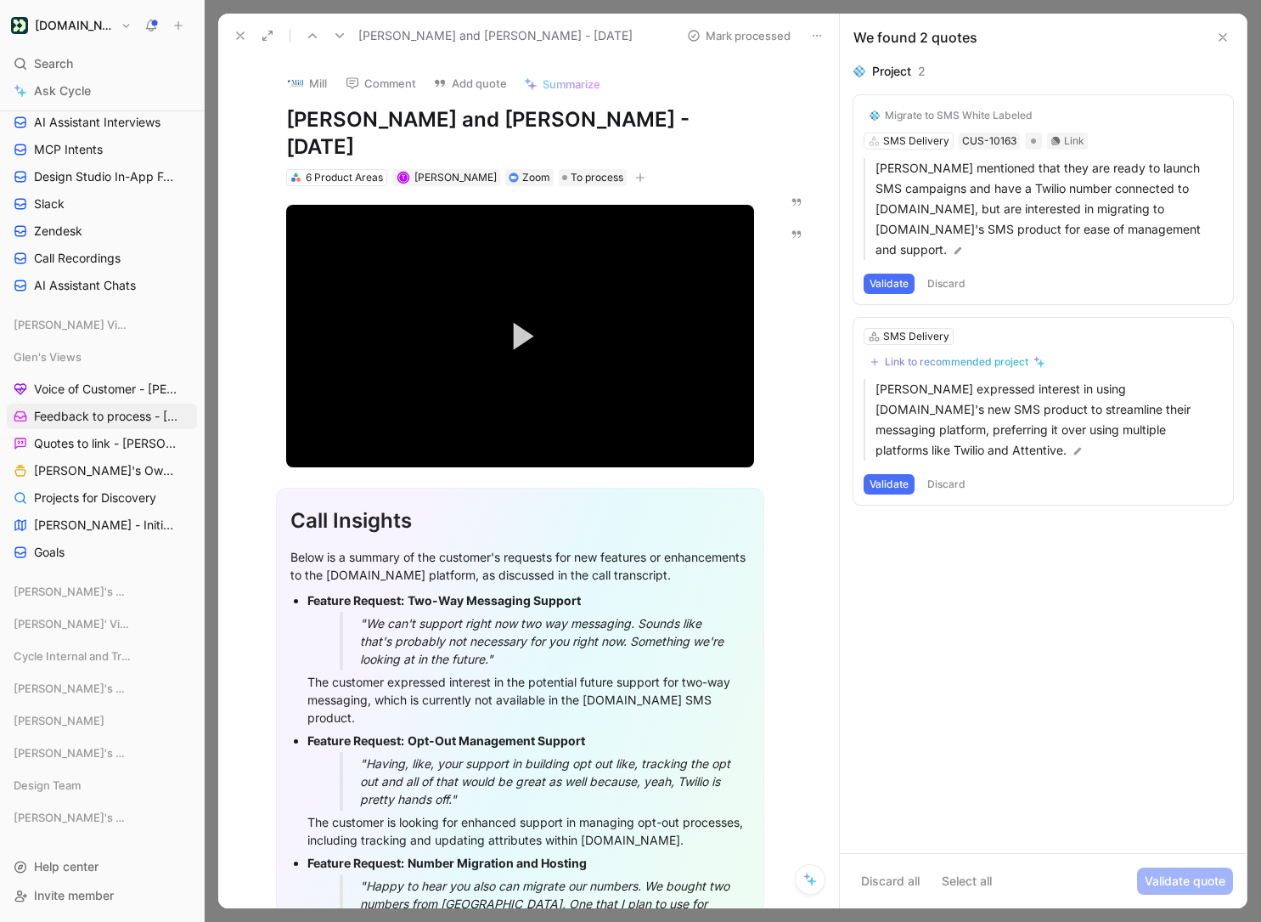
click at [946, 273] on button "Discard" at bounding box center [947, 283] width 50 height 20
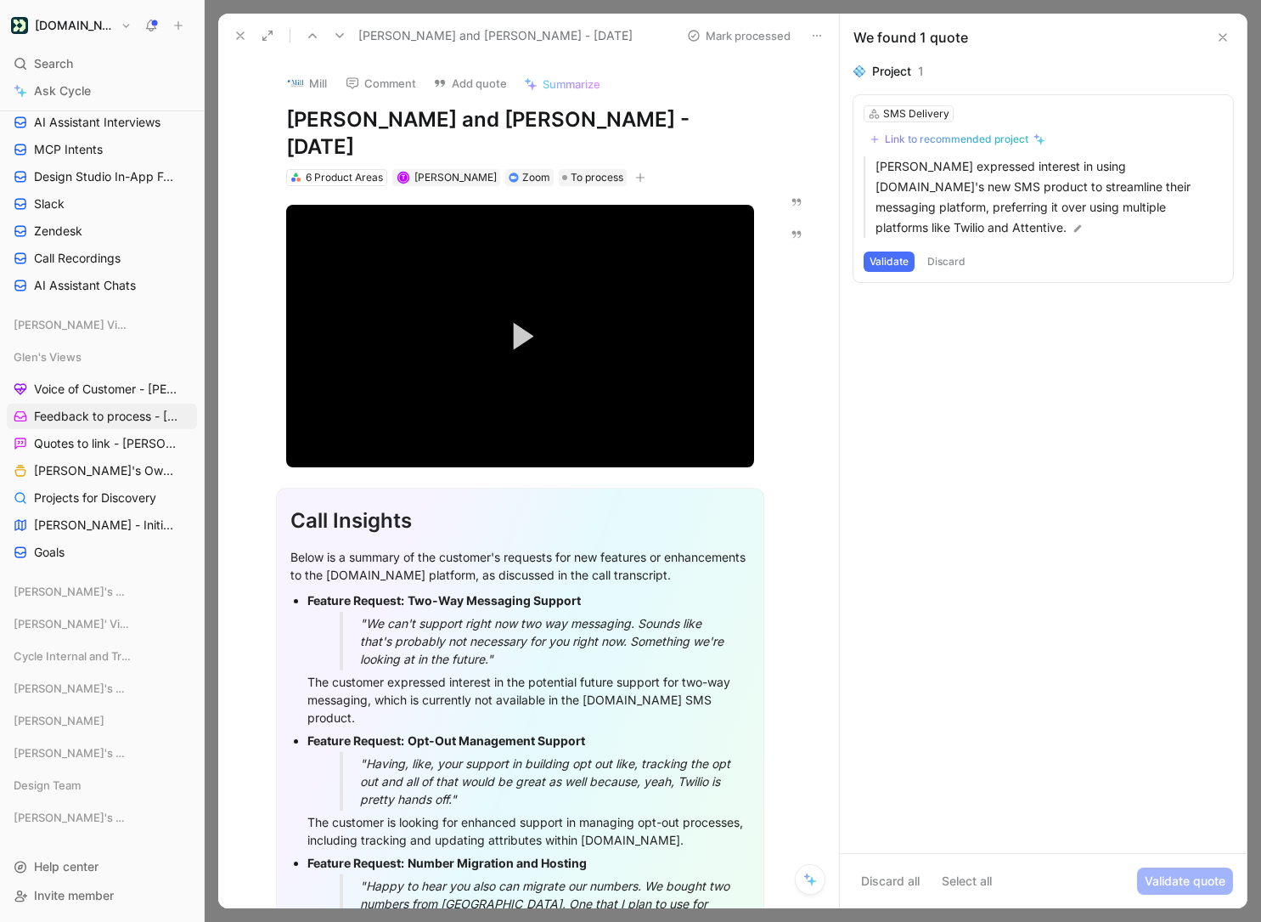
click at [938, 257] on button "Discard" at bounding box center [947, 261] width 50 height 20
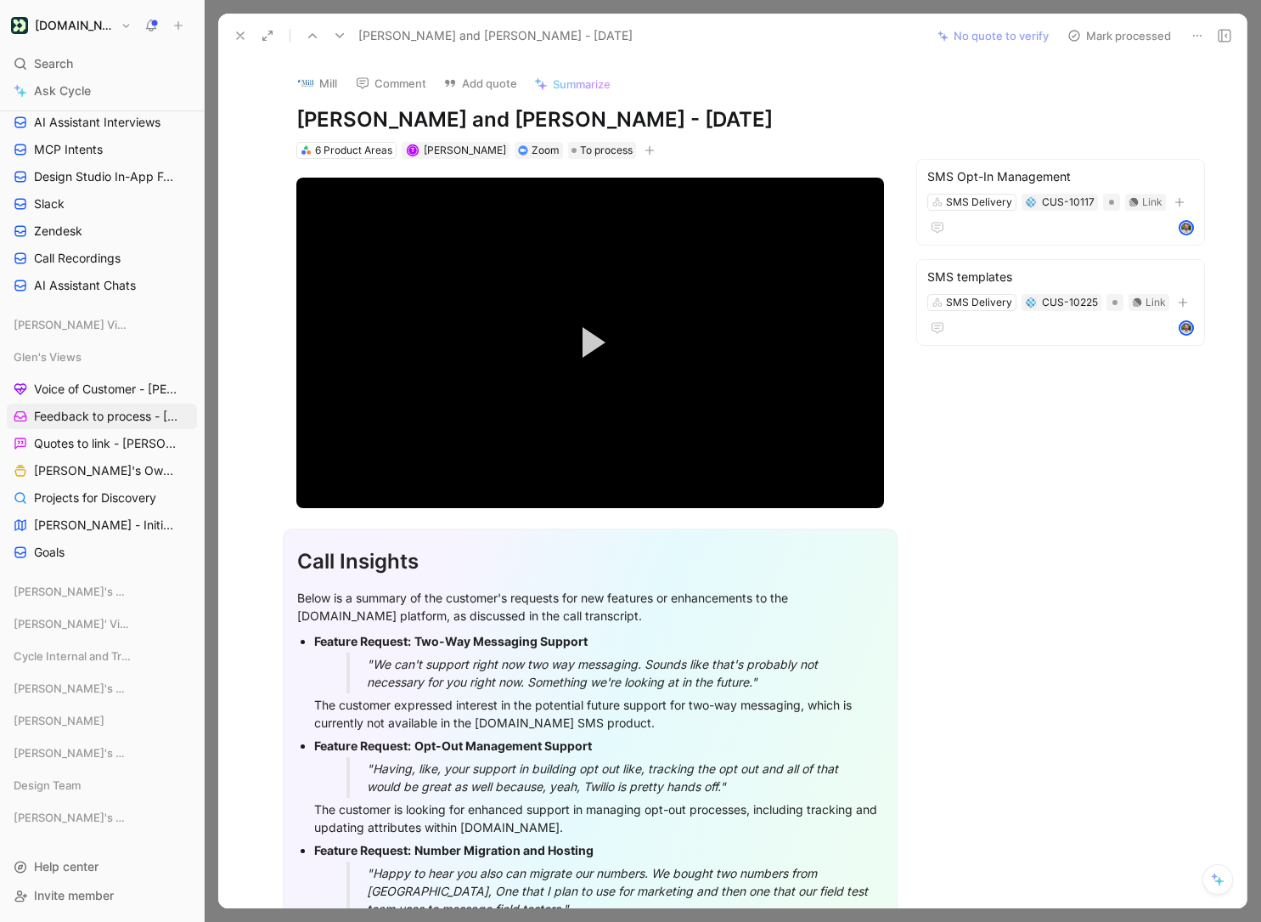
click at [1109, 40] on button "Mark processed" at bounding box center [1119, 36] width 119 height 24
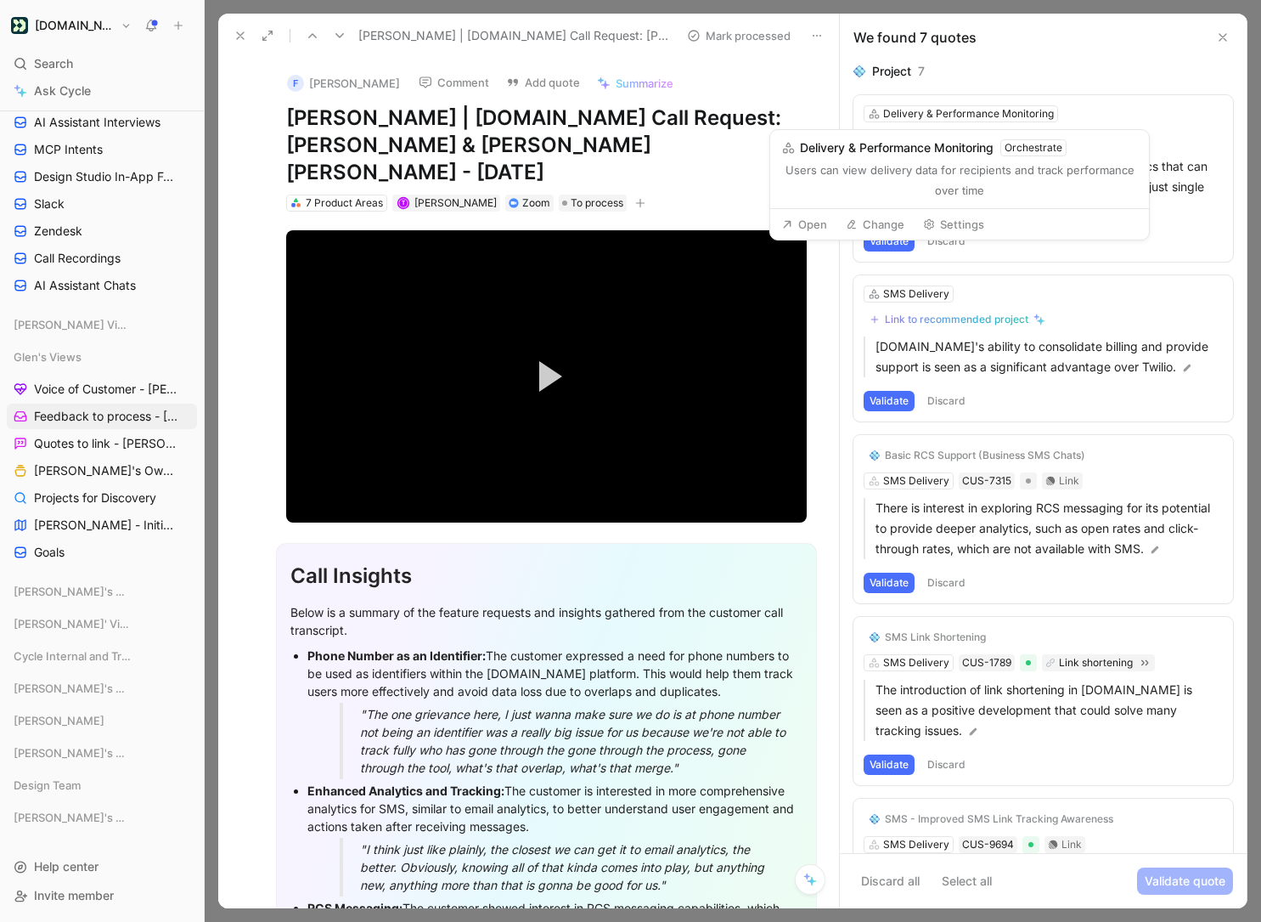
click at [872, 225] on button "Change" at bounding box center [875, 224] width 74 height 24
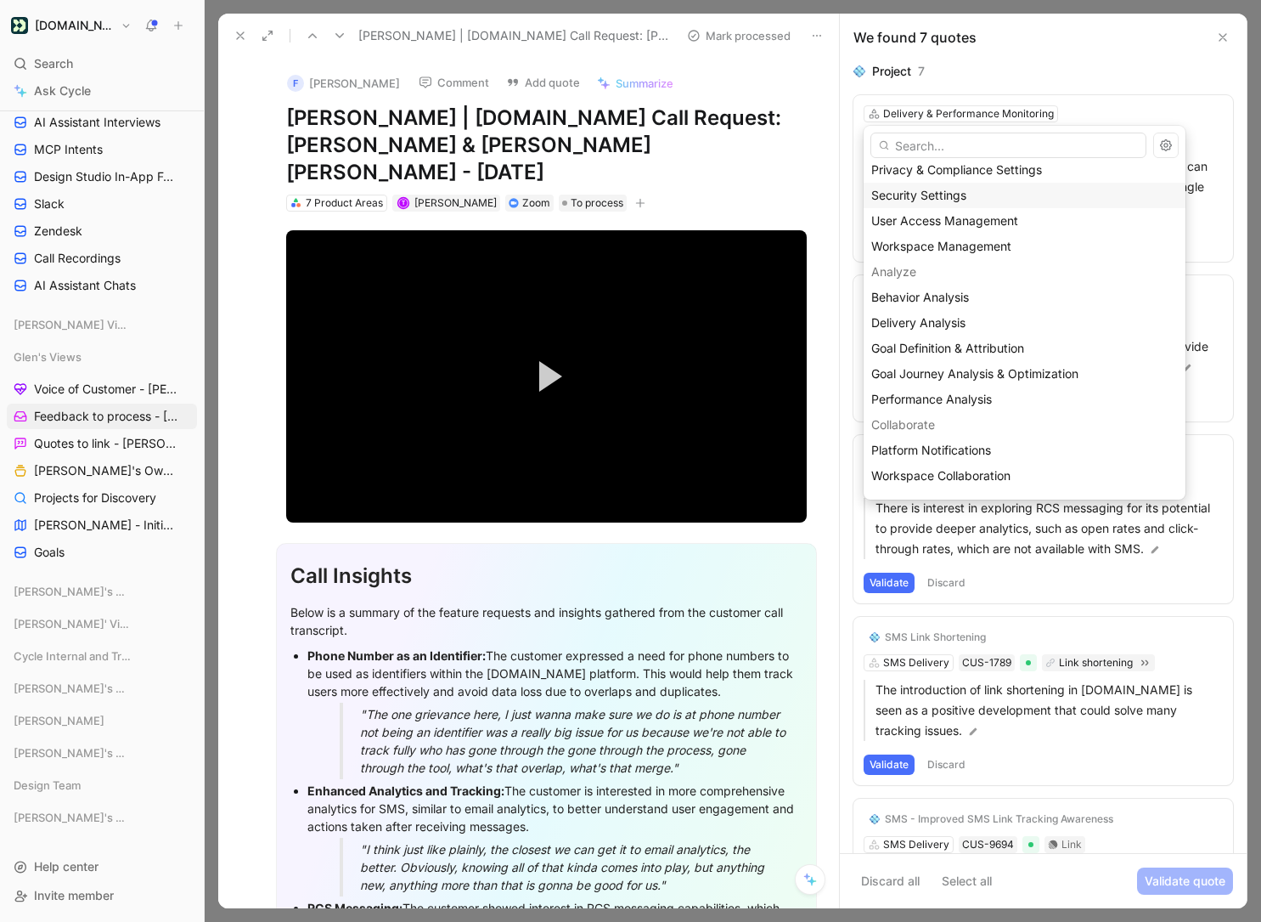
scroll to position [117, 0]
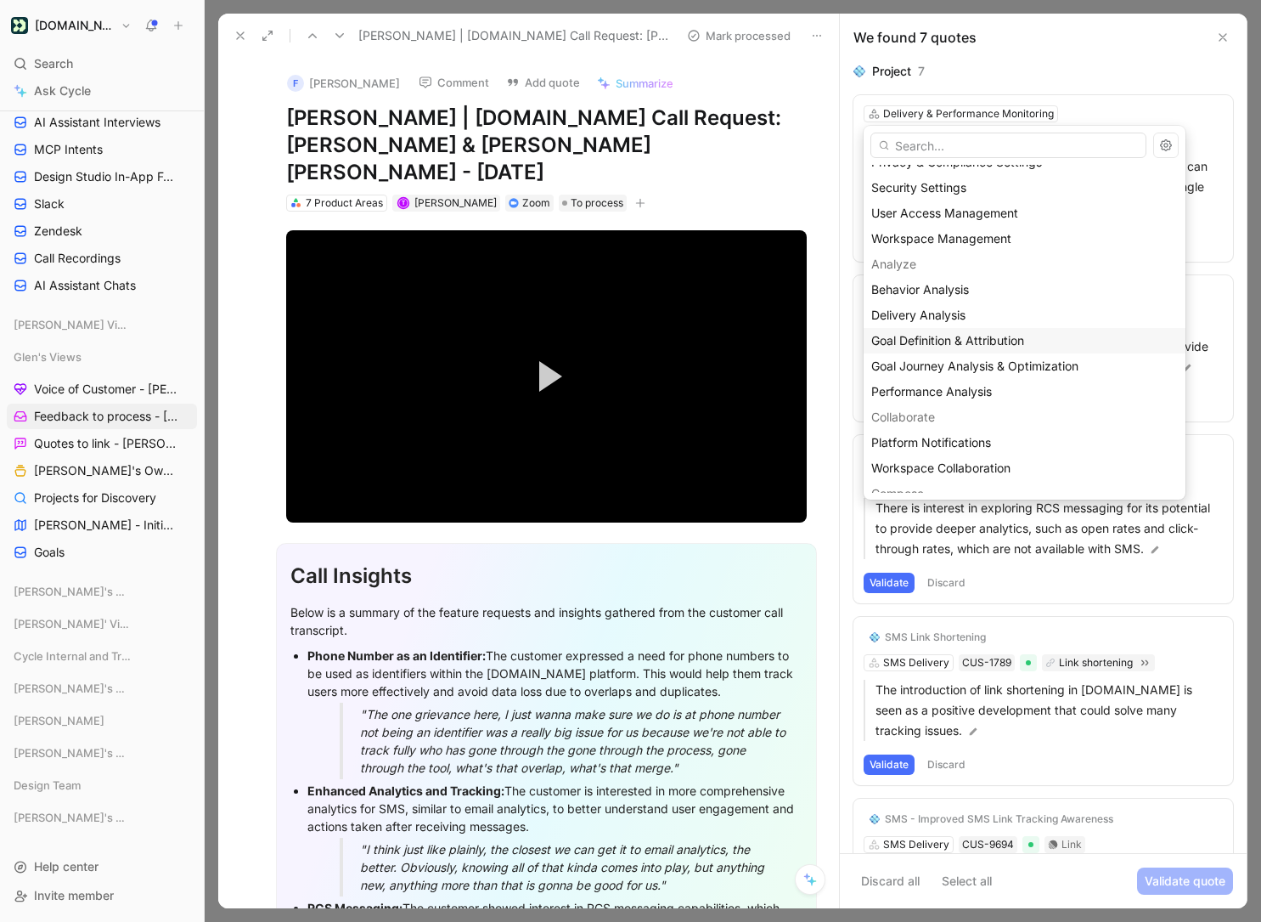
click at [1030, 336] on div "Goal Definition & Attribution" at bounding box center [1024, 340] width 307 height 20
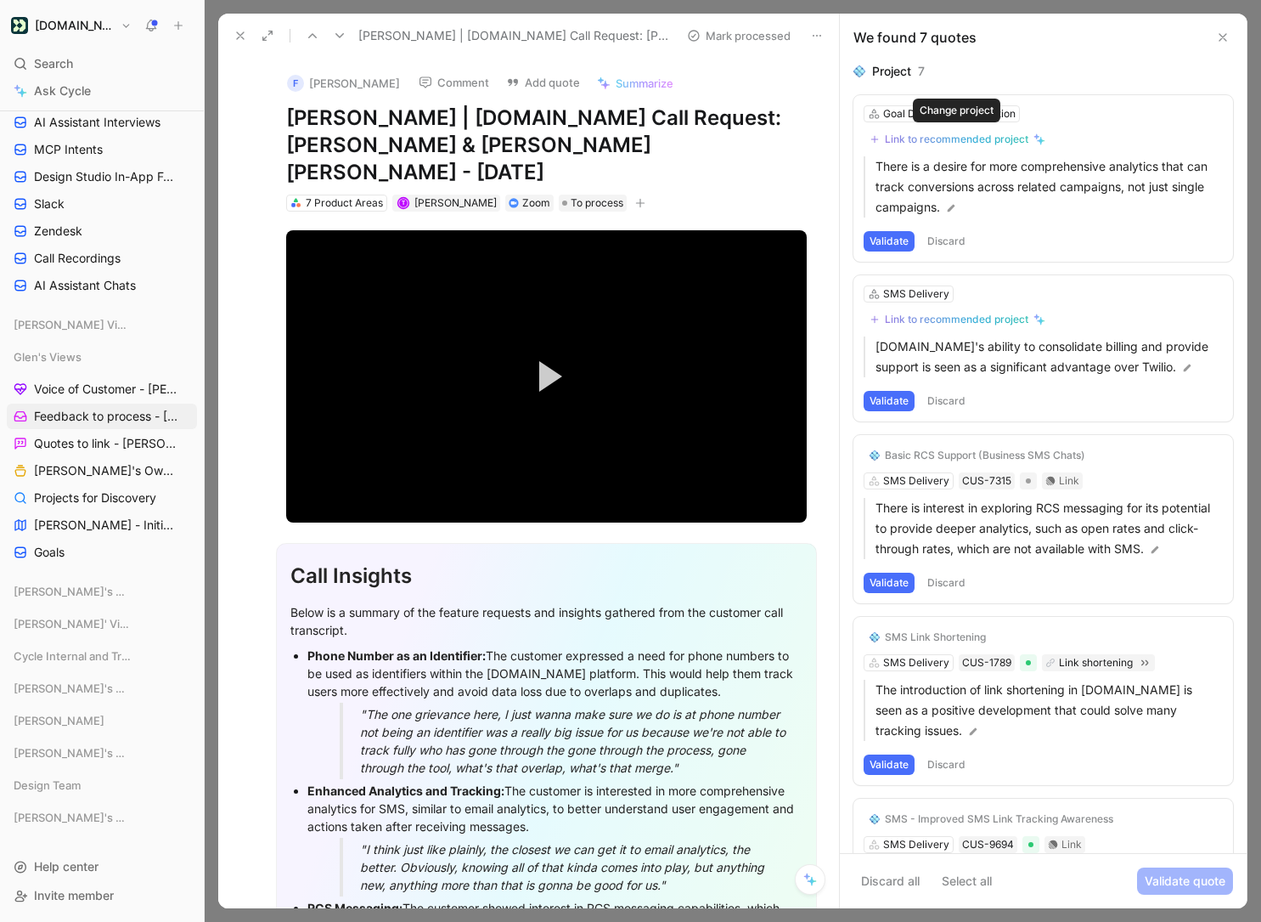
click at [1011, 141] on div "Link to recommended project" at bounding box center [957, 139] width 144 height 14
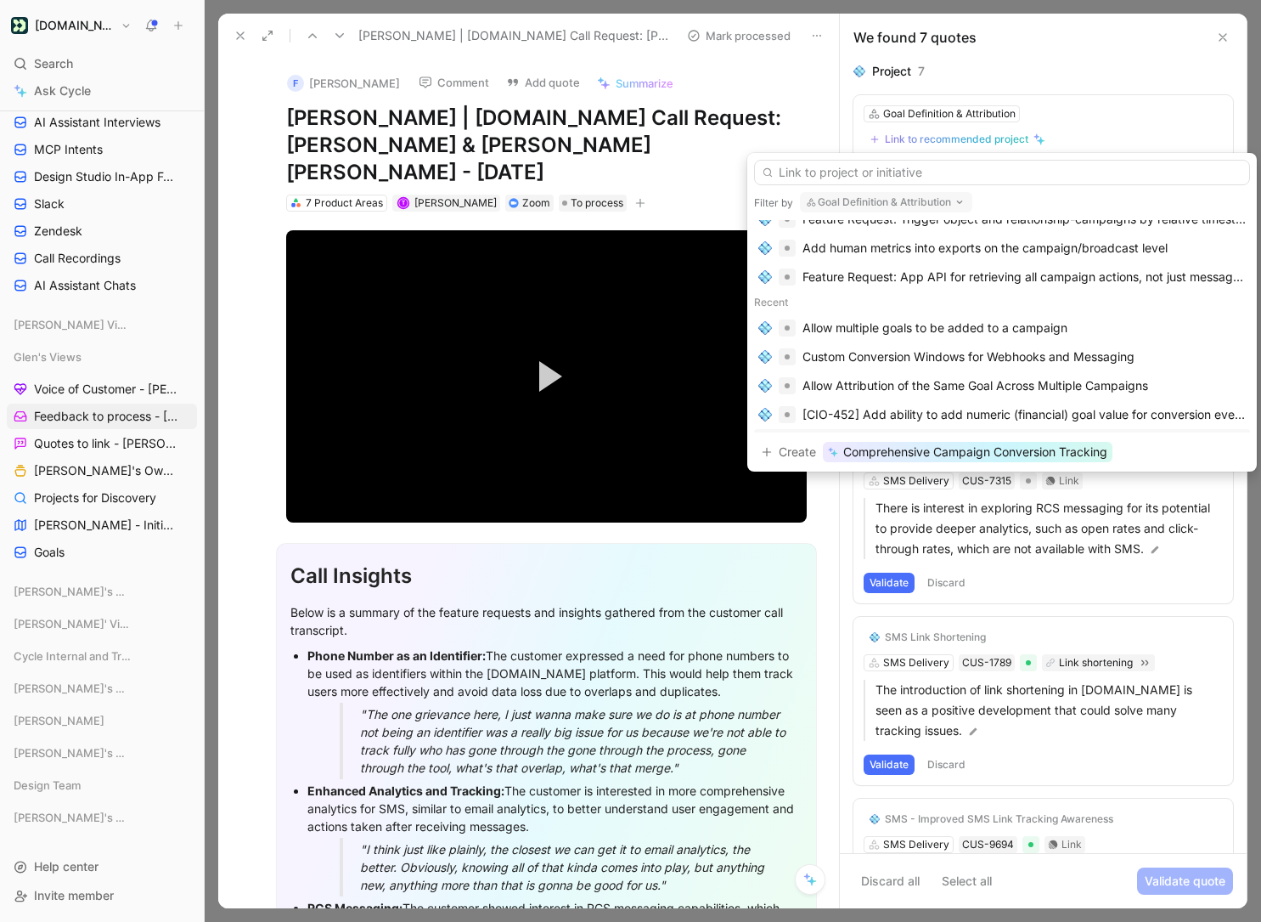
scroll to position [0, 0]
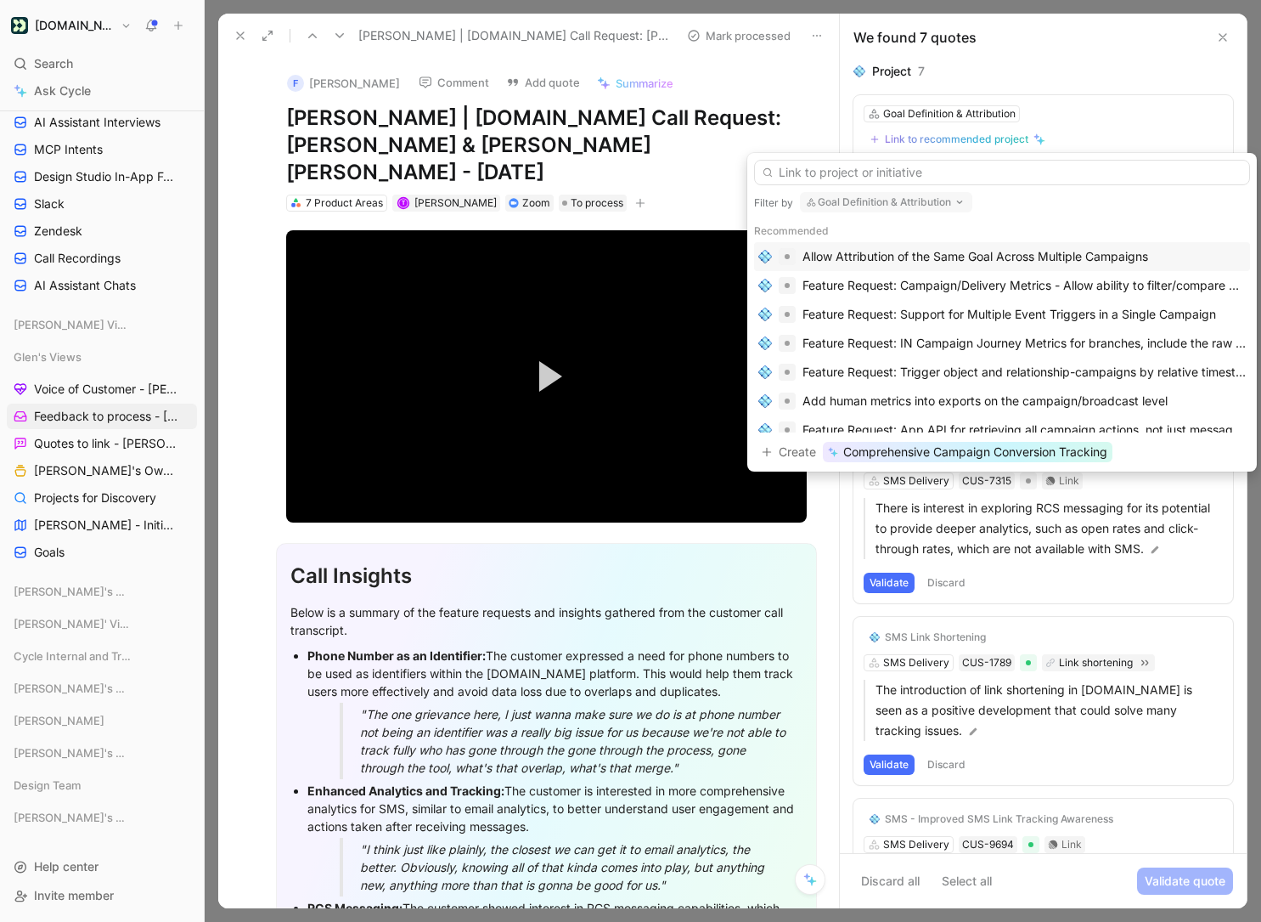
click at [945, 262] on div "Allow Attribution of the Same Goal Across Multiple Campaigns" at bounding box center [976, 256] width 346 height 20
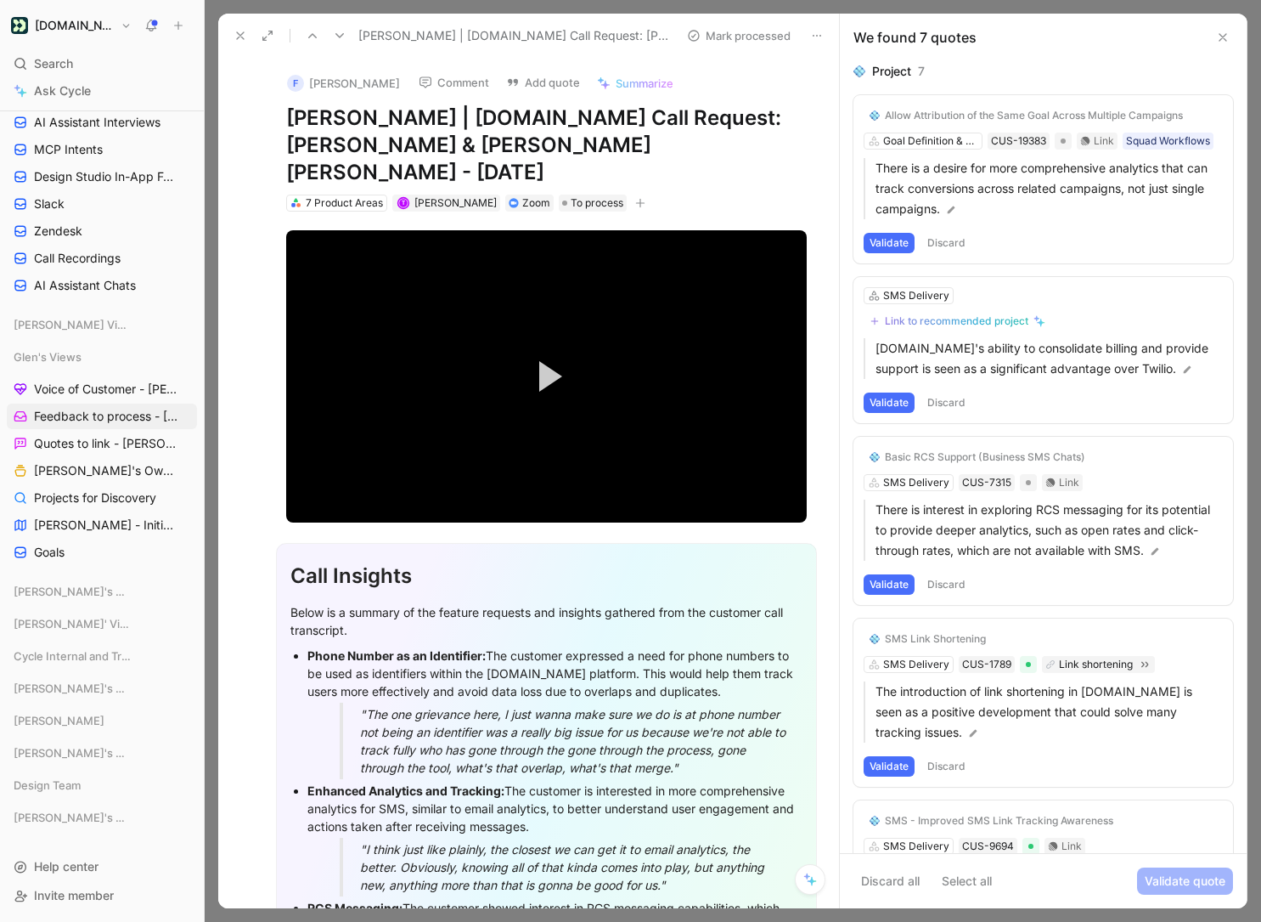
click at [887, 245] on button "Validate" at bounding box center [889, 243] width 51 height 20
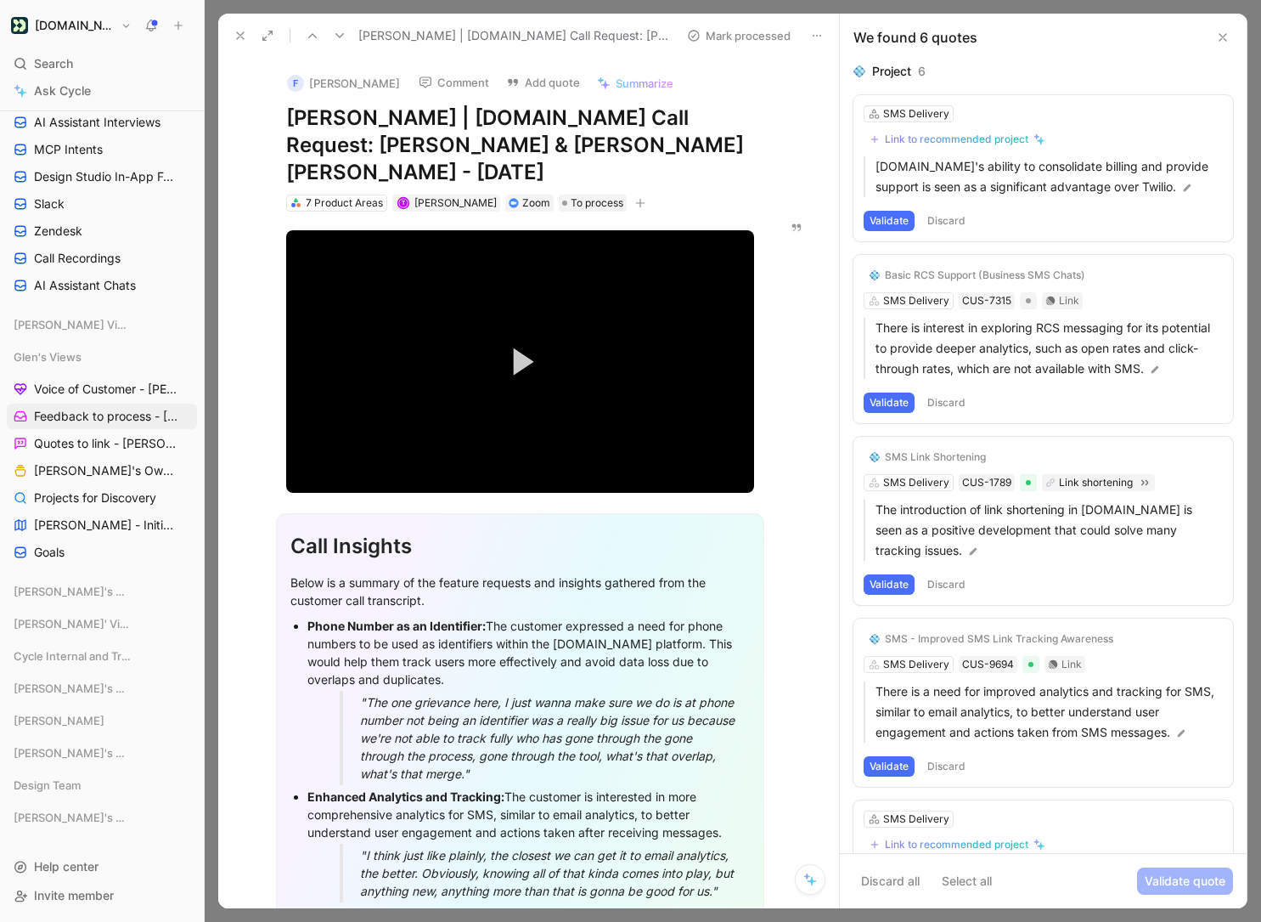
click at [945, 227] on button "Discard" at bounding box center [947, 221] width 50 height 20
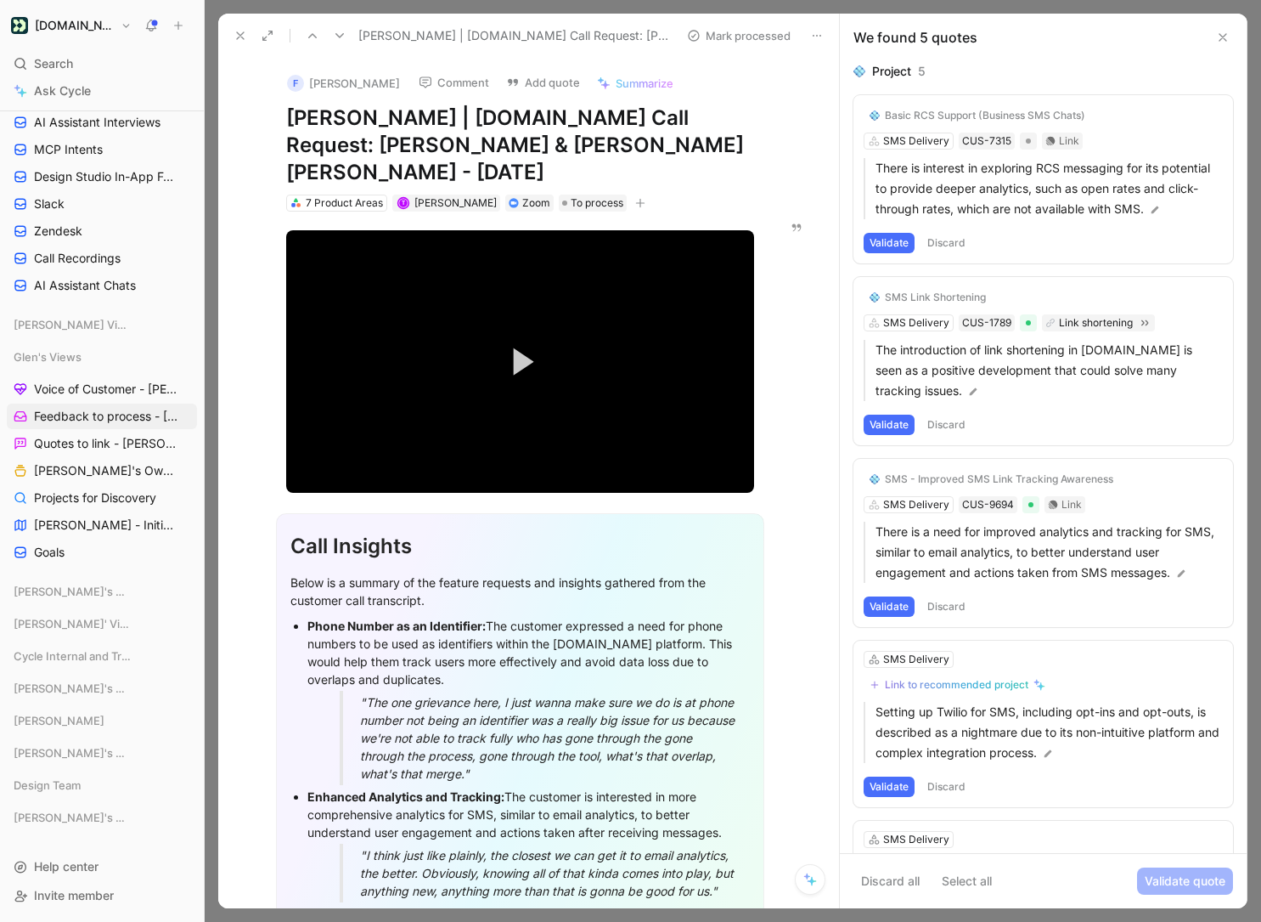
click at [950, 247] on button "Discard" at bounding box center [947, 243] width 50 height 20
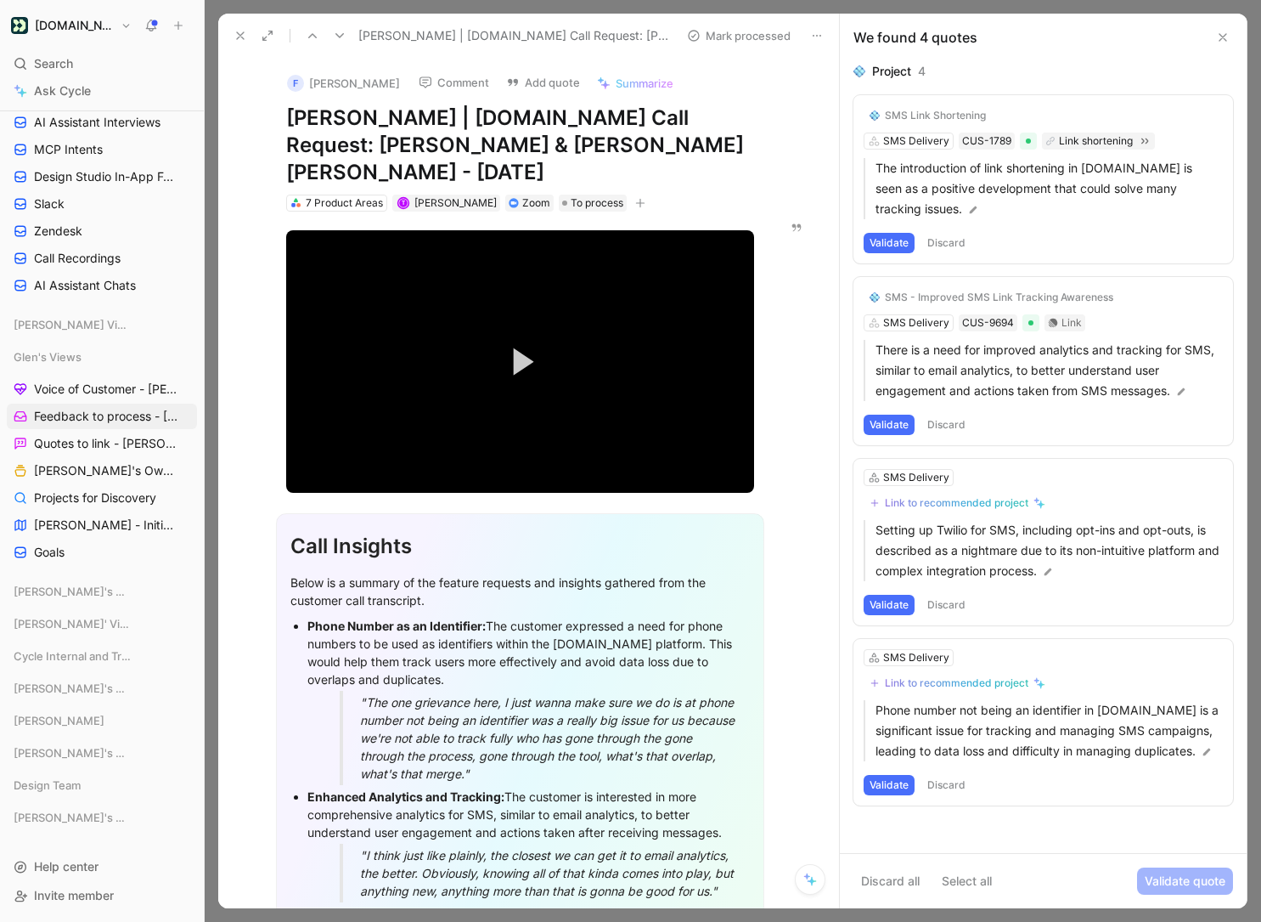
click at [950, 243] on button "Discard" at bounding box center [947, 243] width 50 height 20
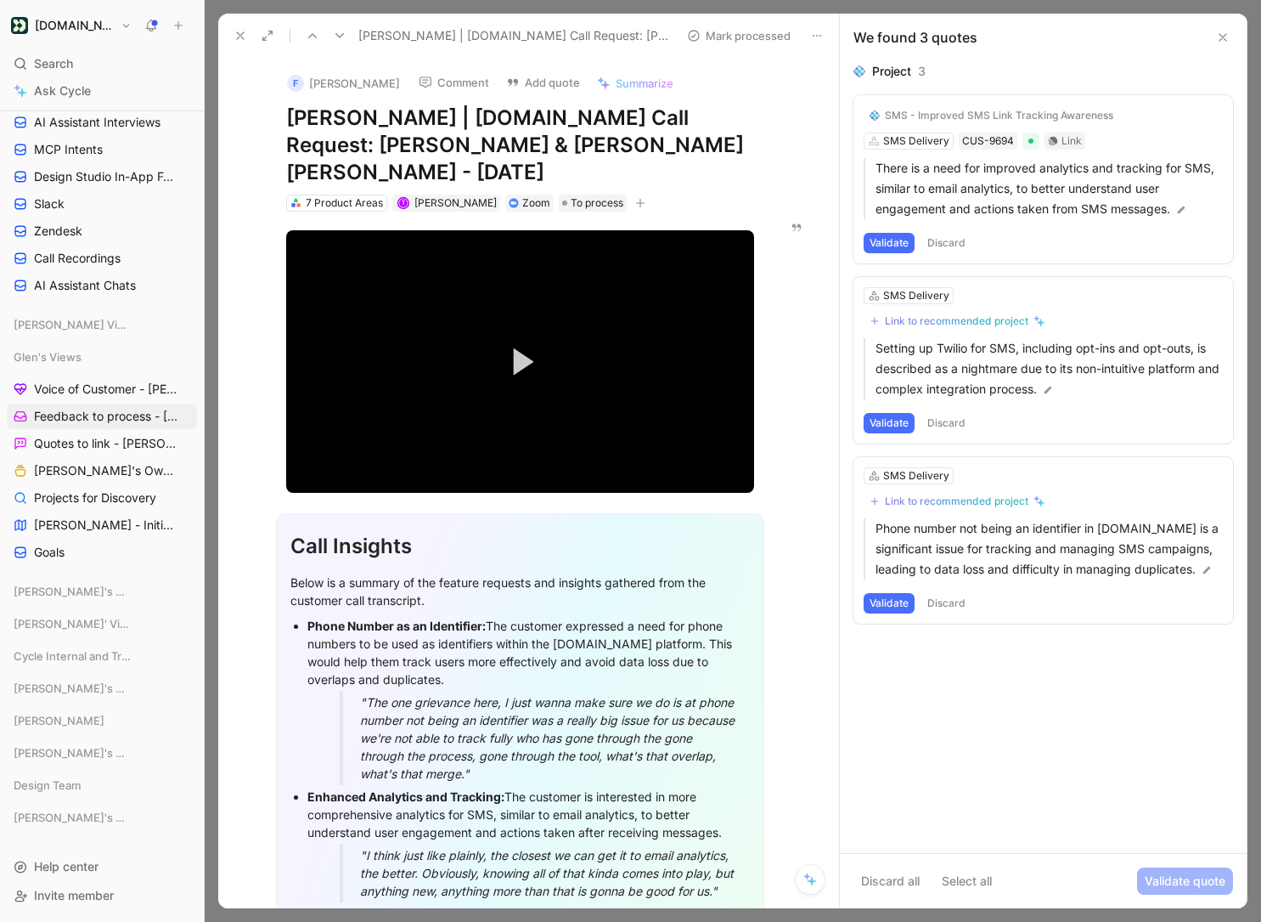
click at [888, 238] on button "Validate" at bounding box center [889, 243] width 51 height 20
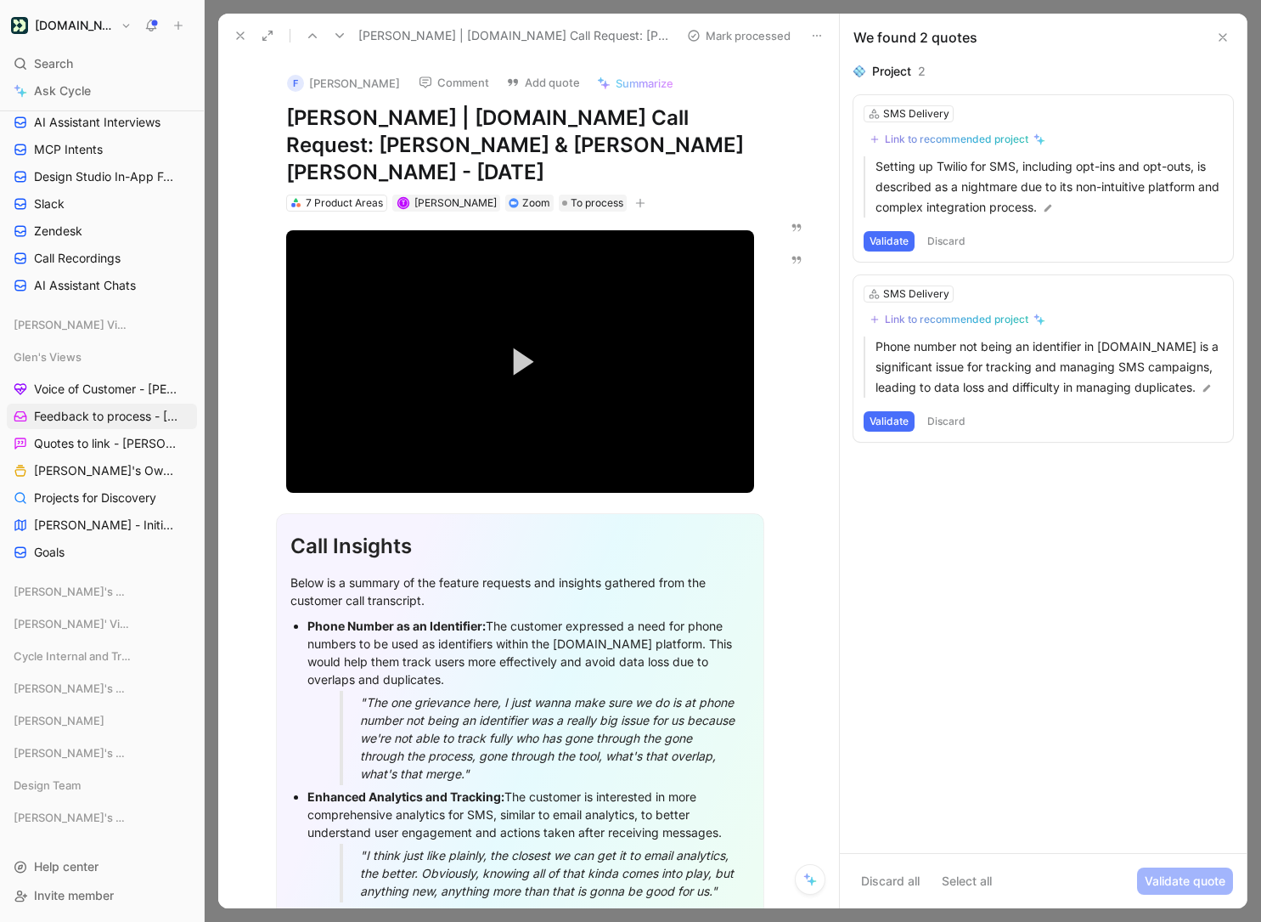
click at [944, 245] on button "Discard" at bounding box center [947, 241] width 50 height 20
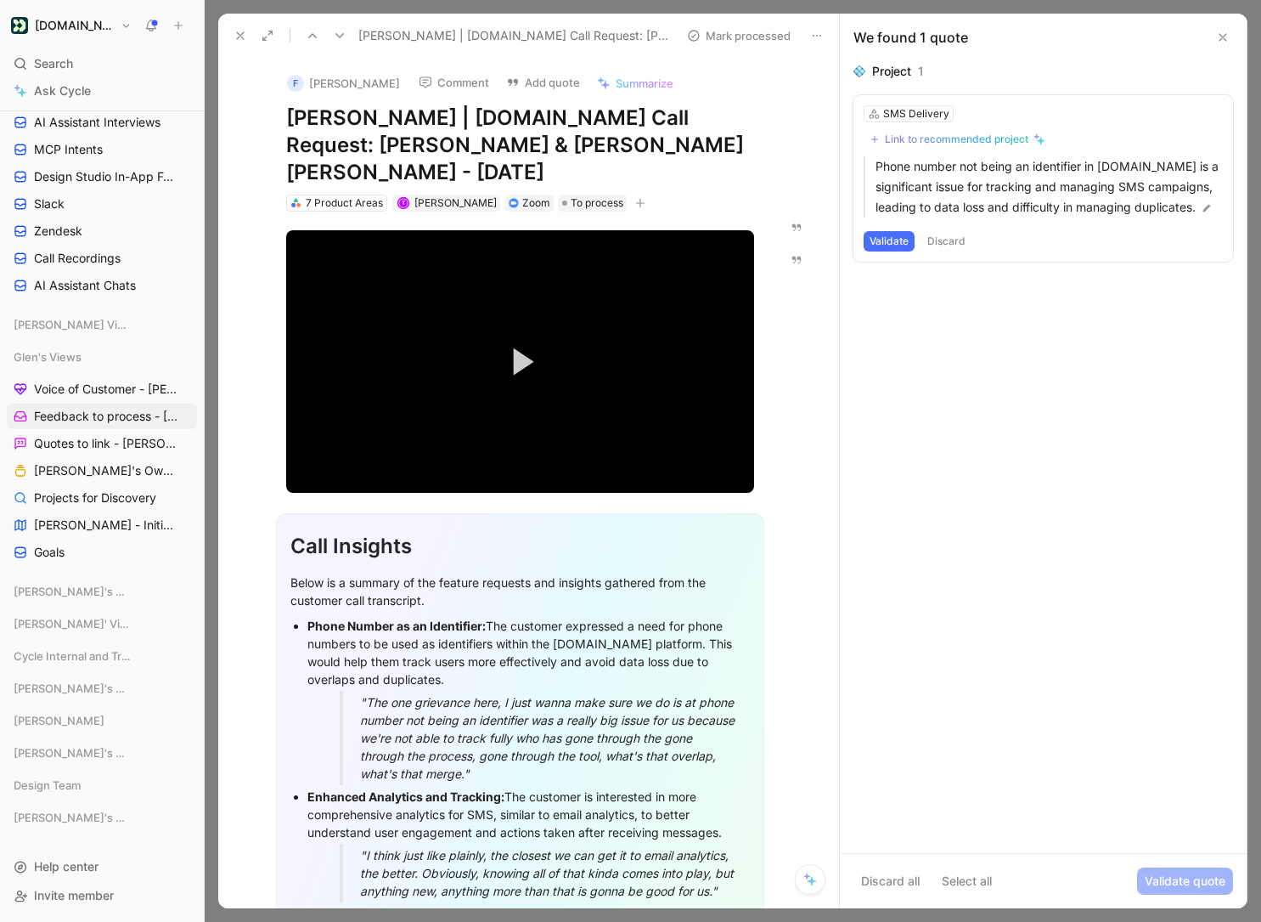
click at [882, 236] on button "Validate" at bounding box center [889, 241] width 51 height 20
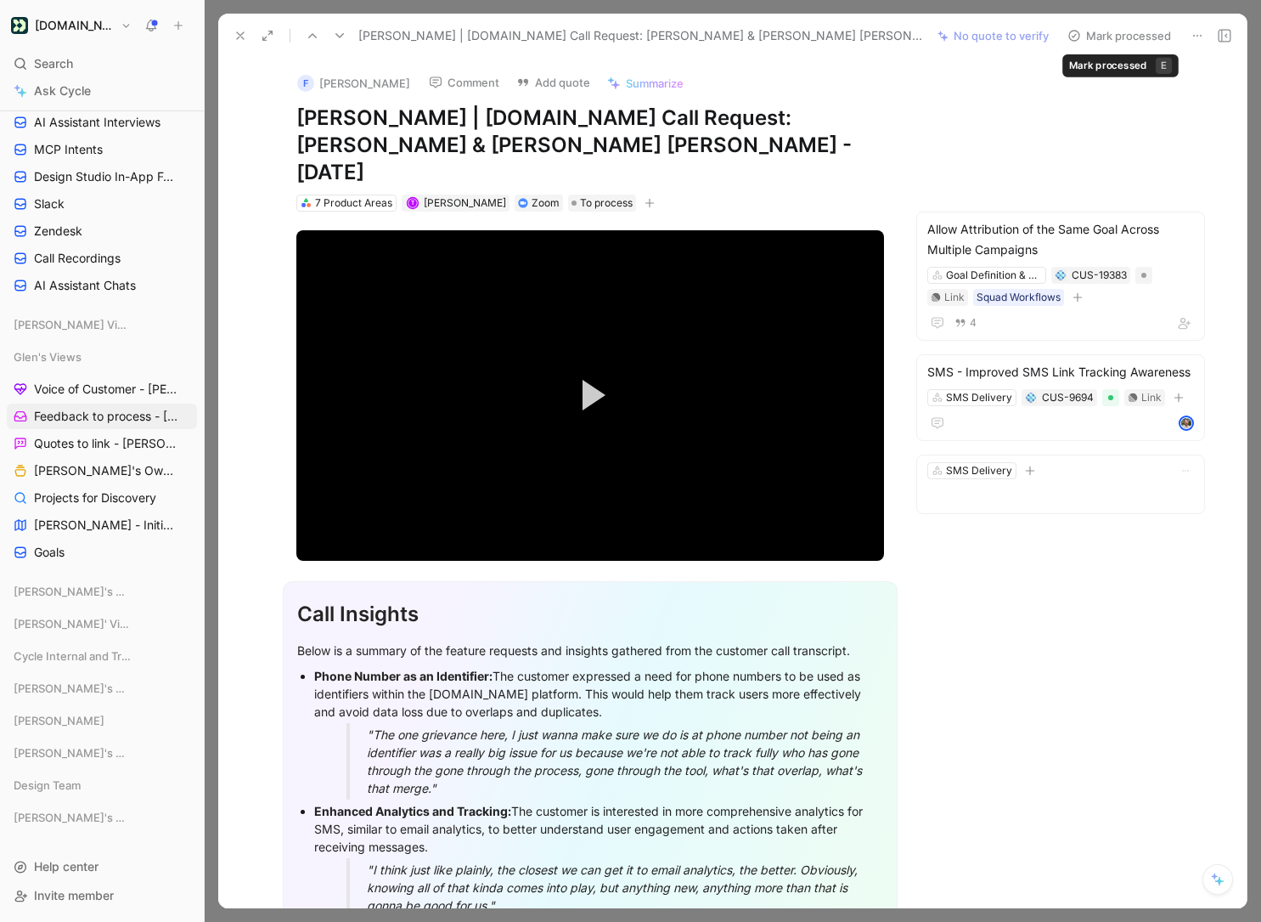
click at [1110, 31] on button "Mark processed" at bounding box center [1119, 36] width 119 height 24
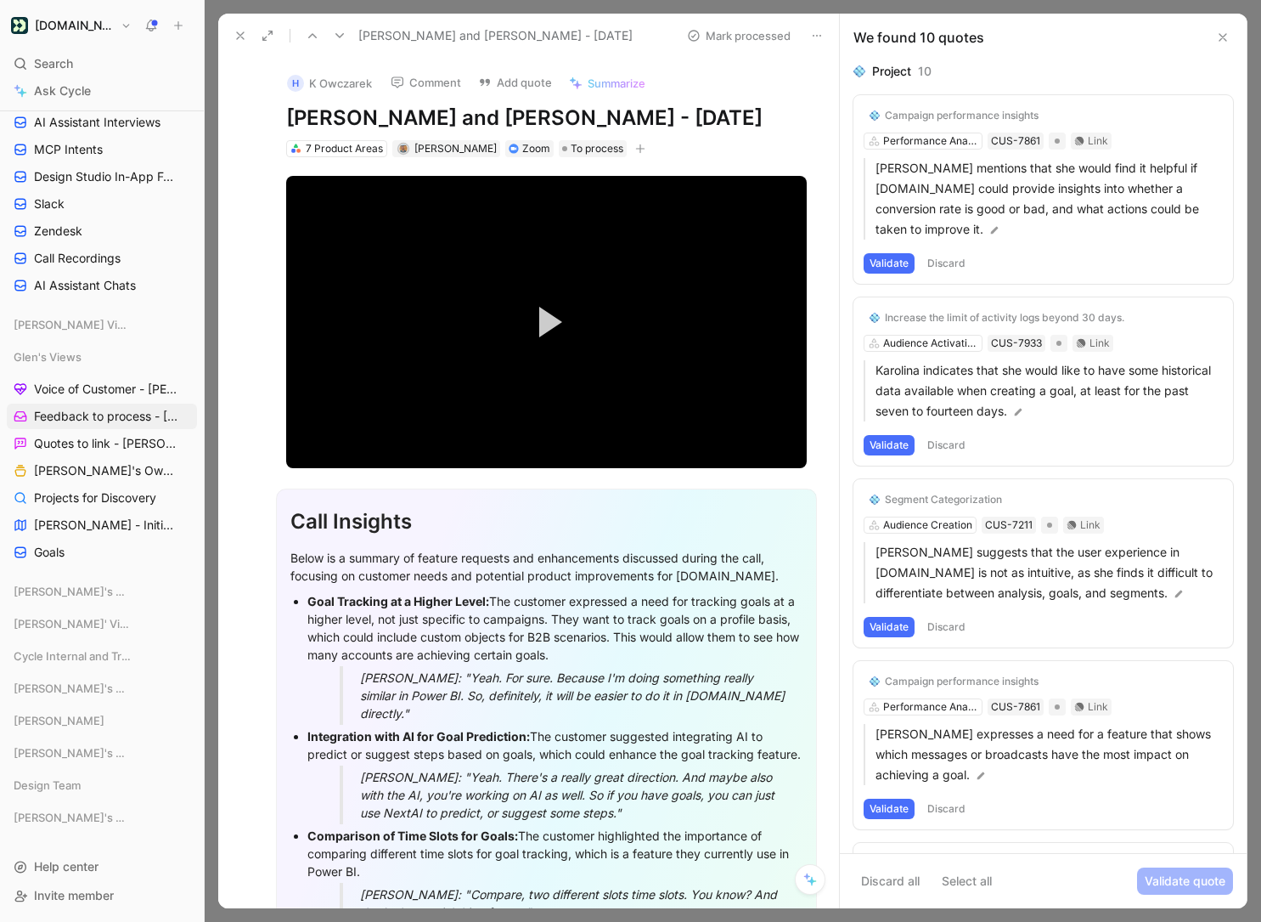
click at [890, 266] on button "Validate" at bounding box center [889, 263] width 51 height 20
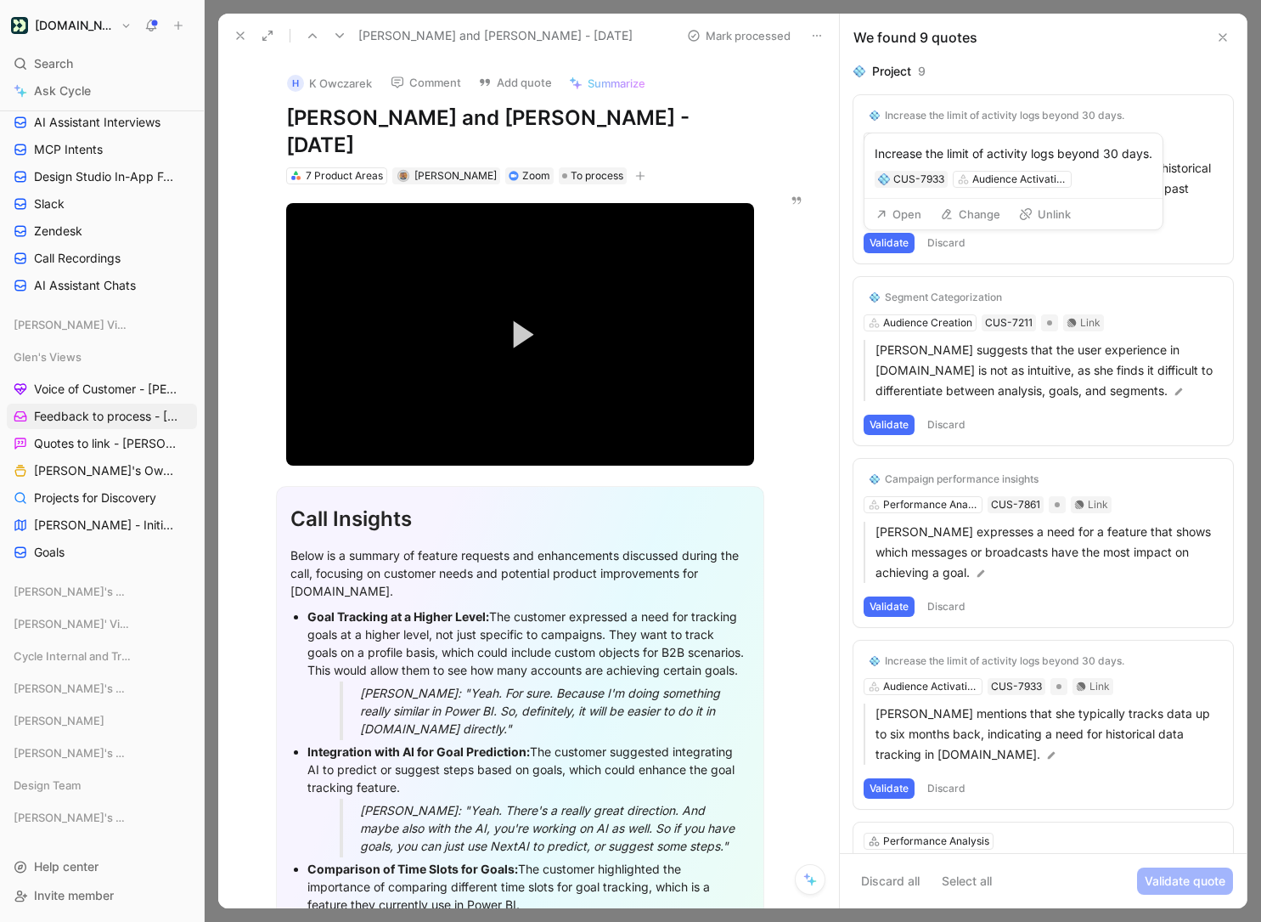
click at [955, 217] on button "Change" at bounding box center [971, 214] width 76 height 24
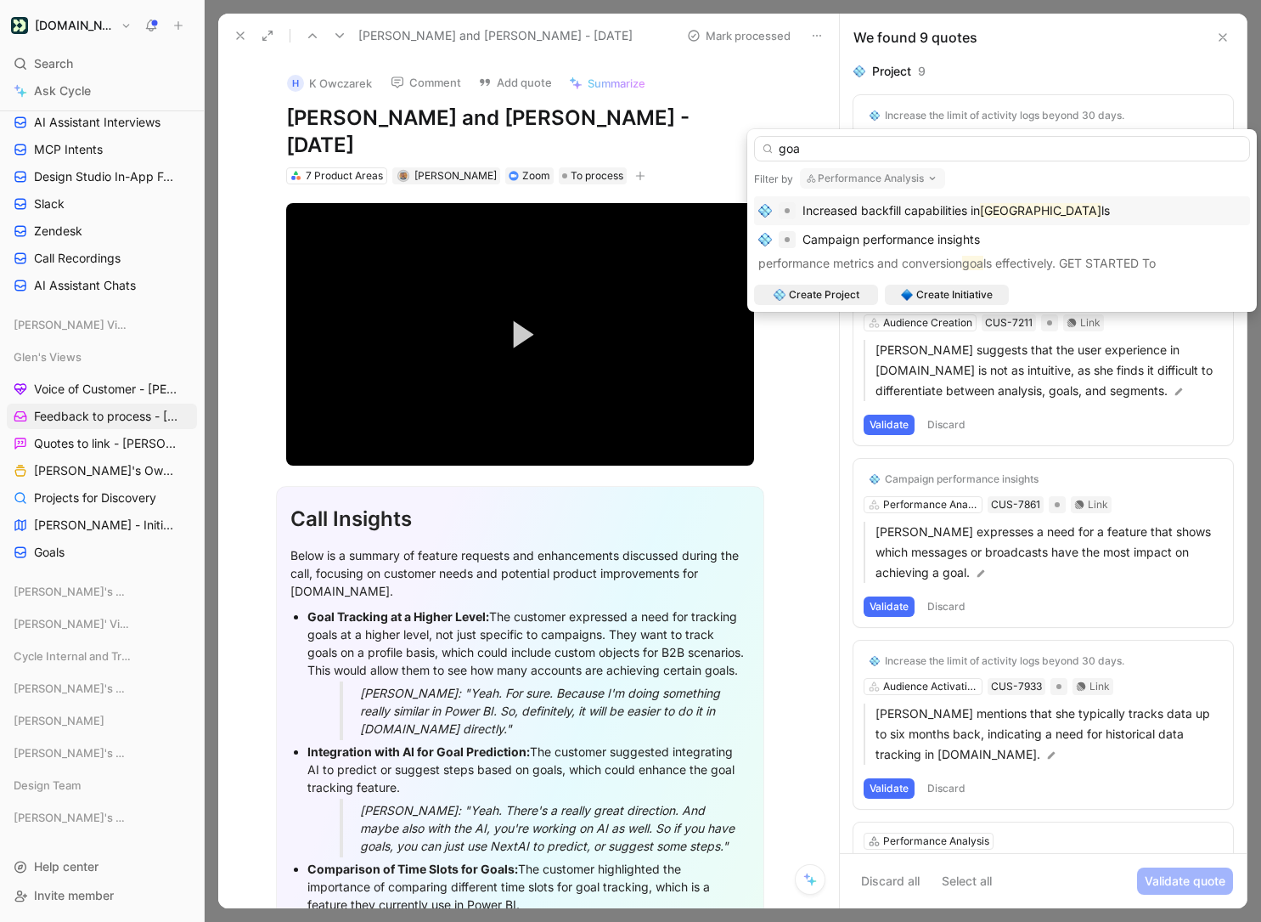
type input "goa"
click at [886, 217] on div "Increased backfill capabilities in [GEOGRAPHIC_DATA] ls" at bounding box center [956, 210] width 307 height 20
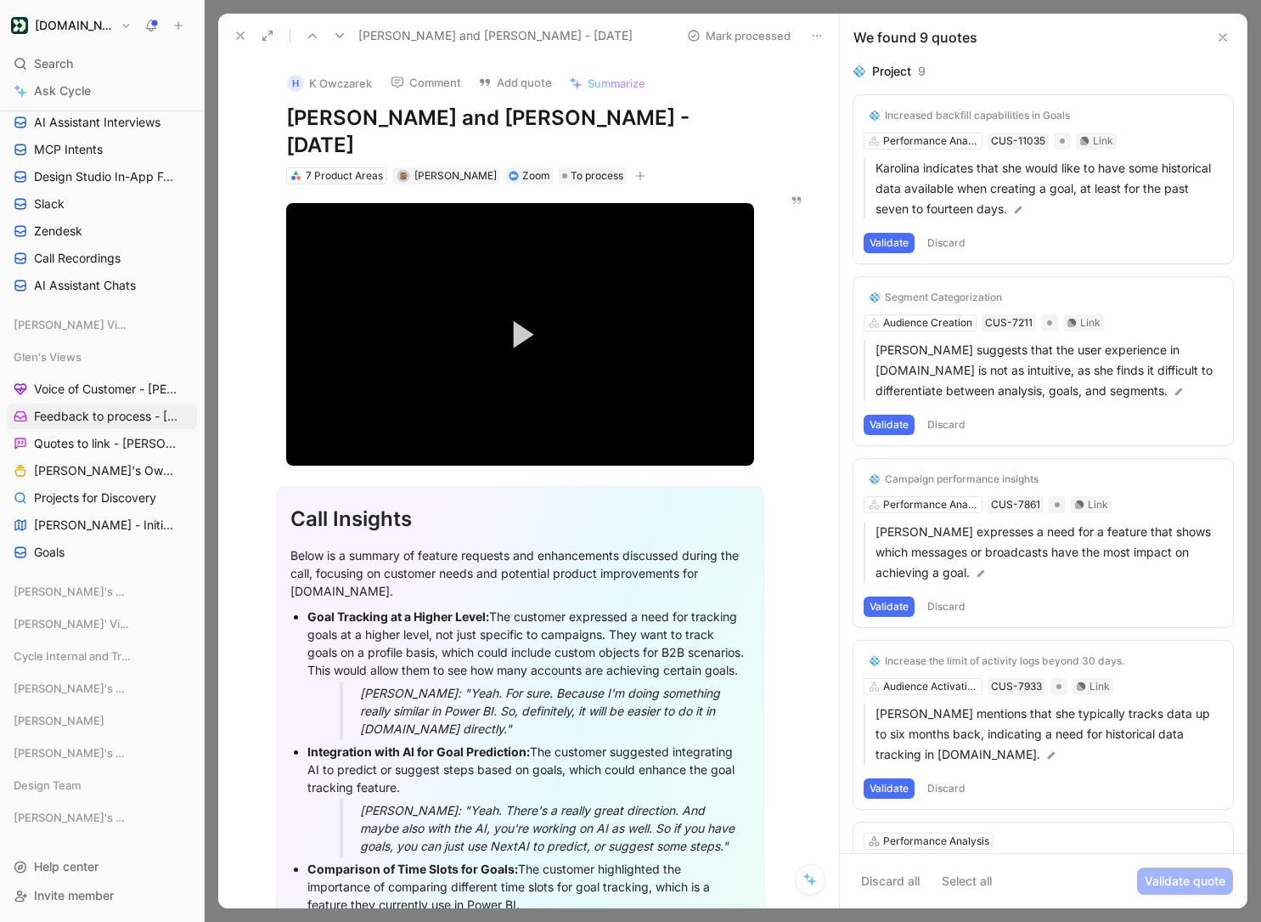
click at [892, 245] on button "Validate" at bounding box center [889, 243] width 51 height 20
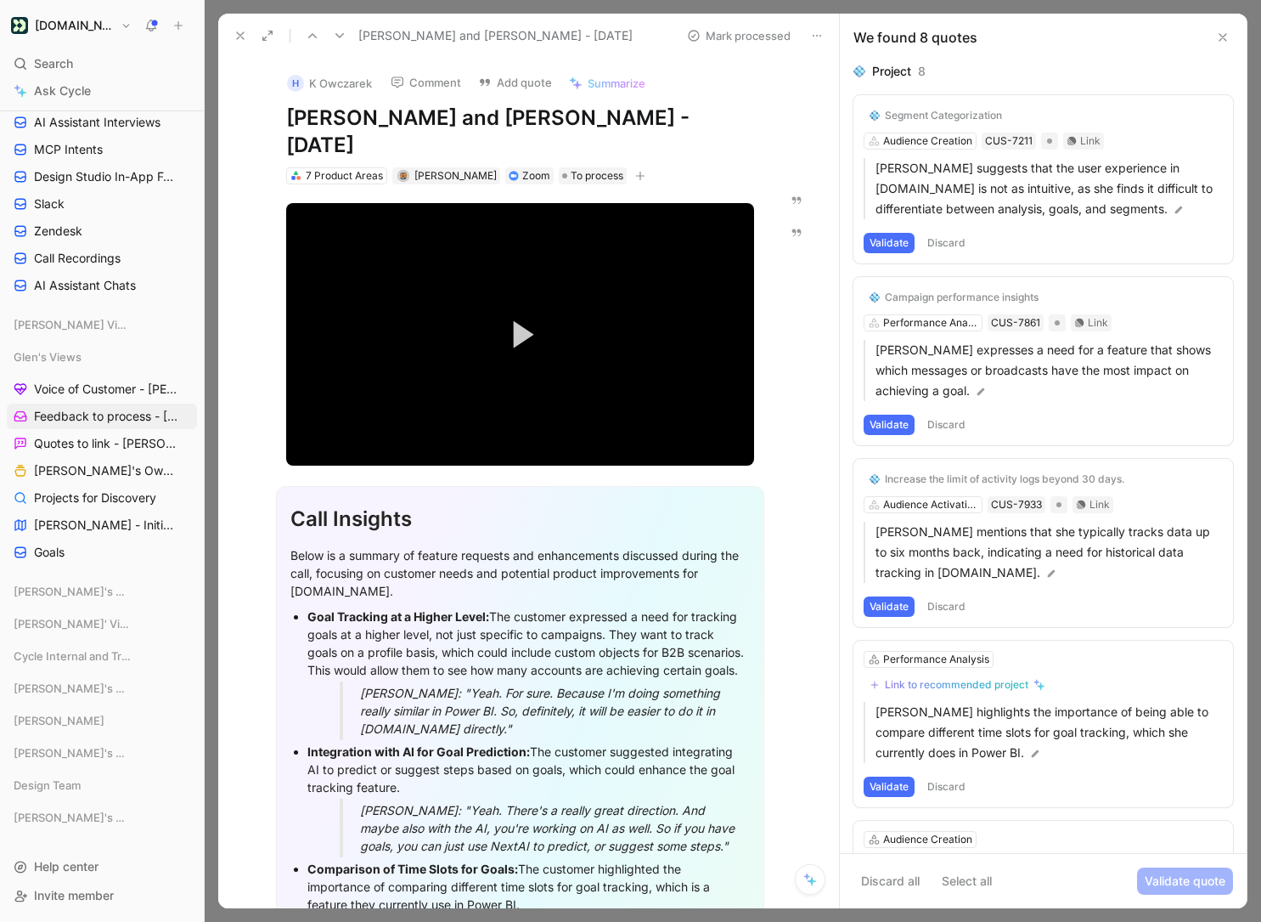
click at [895, 243] on button "Validate" at bounding box center [889, 243] width 51 height 20
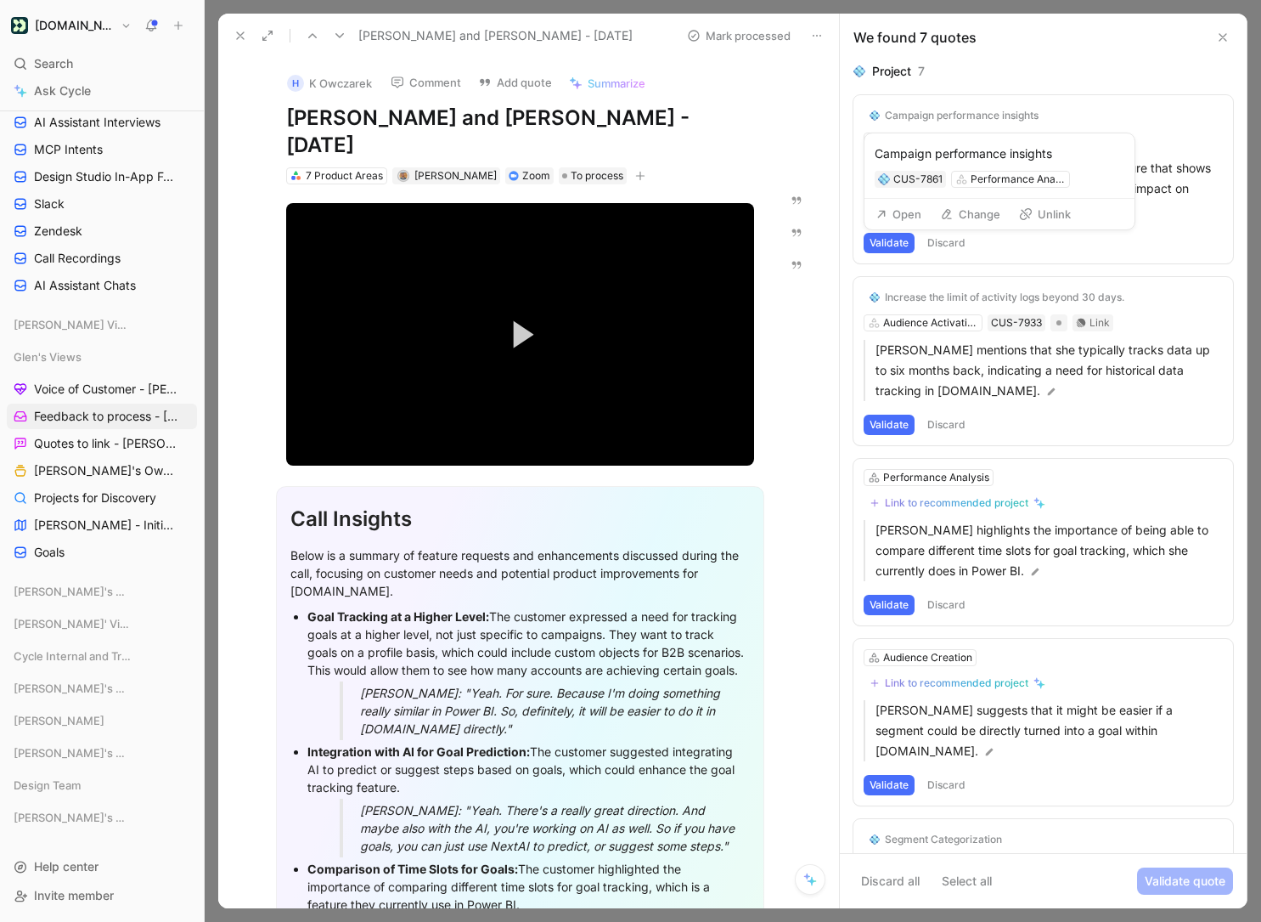
click at [968, 218] on button "Change" at bounding box center [971, 214] width 76 height 24
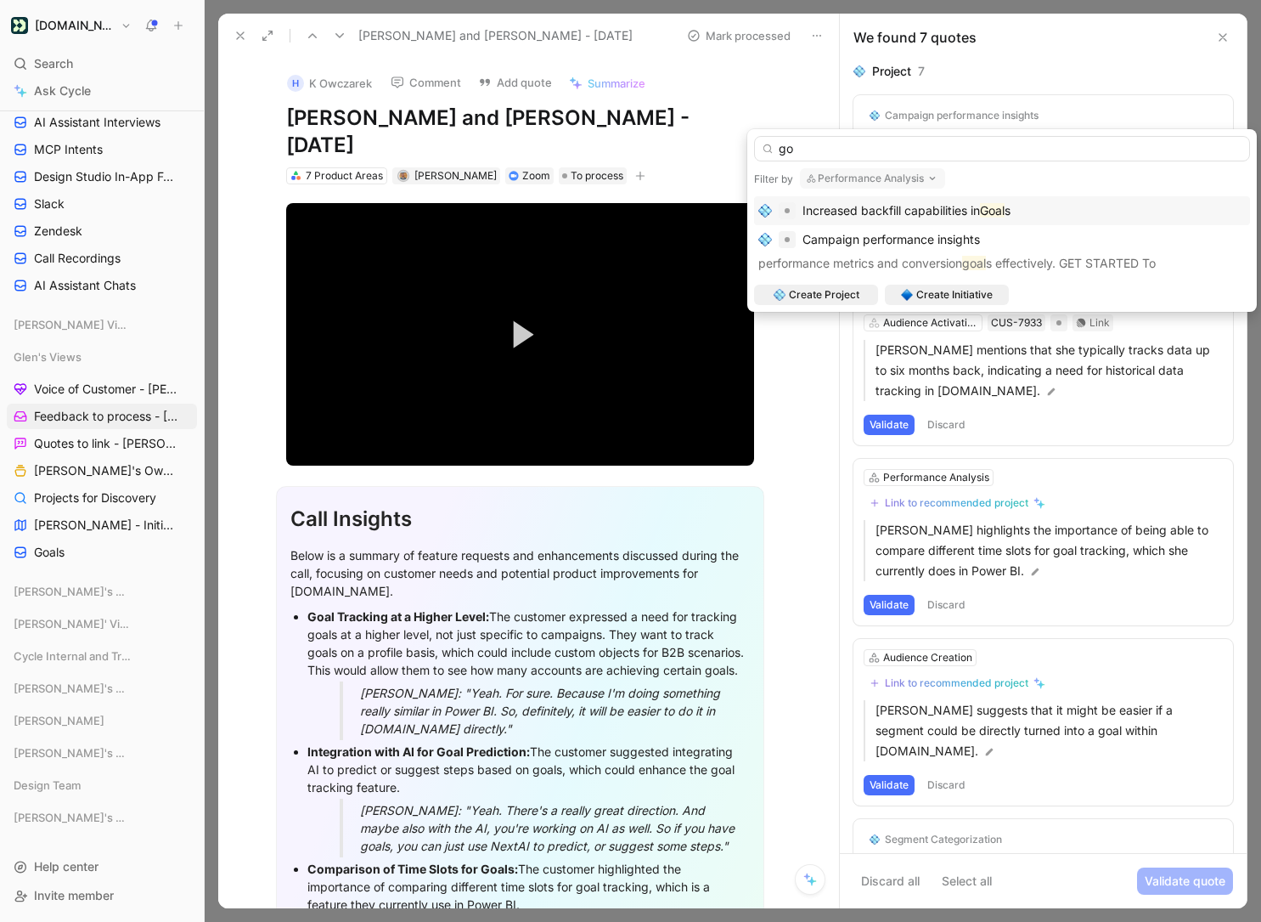
type input "g"
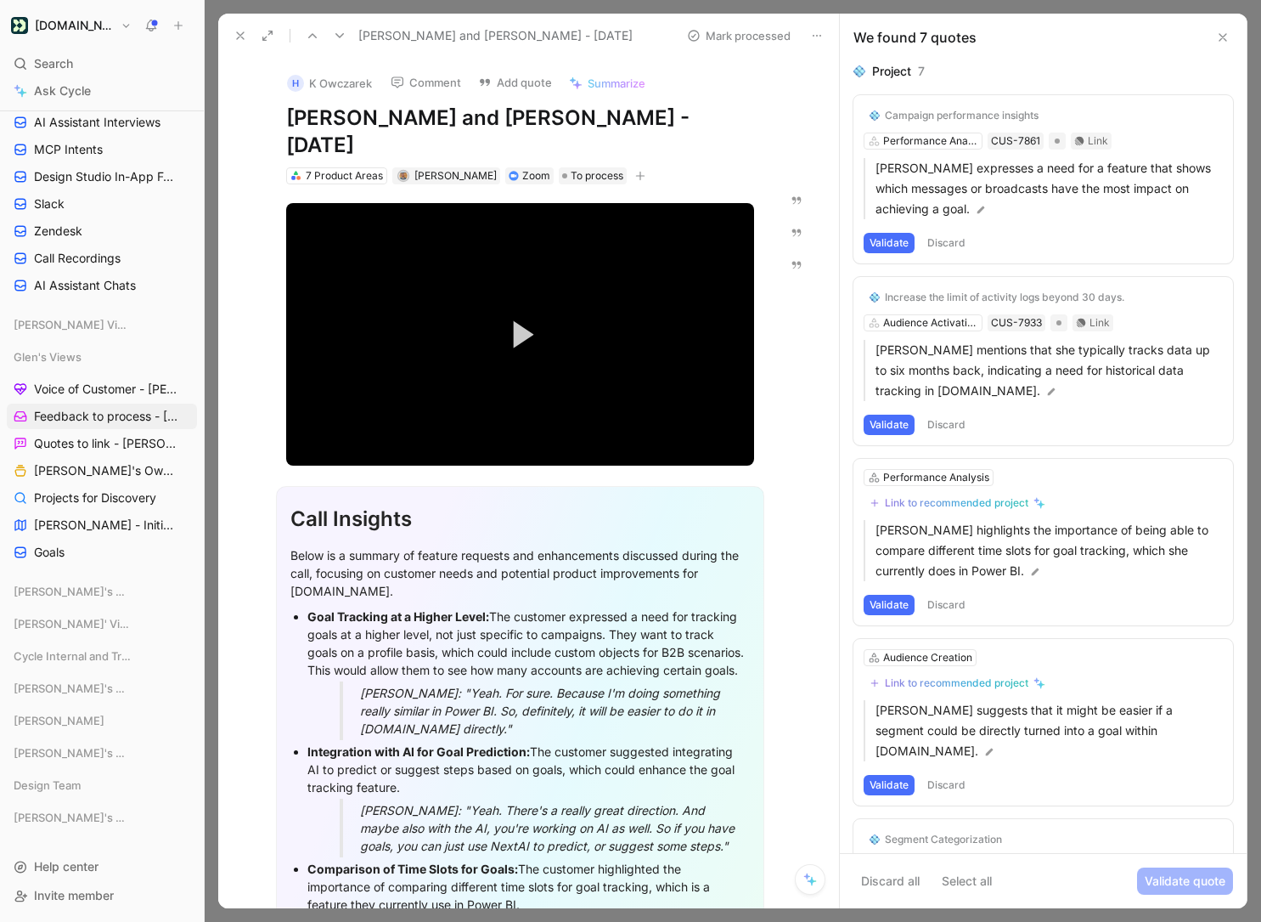
click at [908, 140] on div "Campaign performance insights Performance Analysis CUS-7861 Link [PERSON_NAME] …" at bounding box center [1044, 179] width 380 height 168
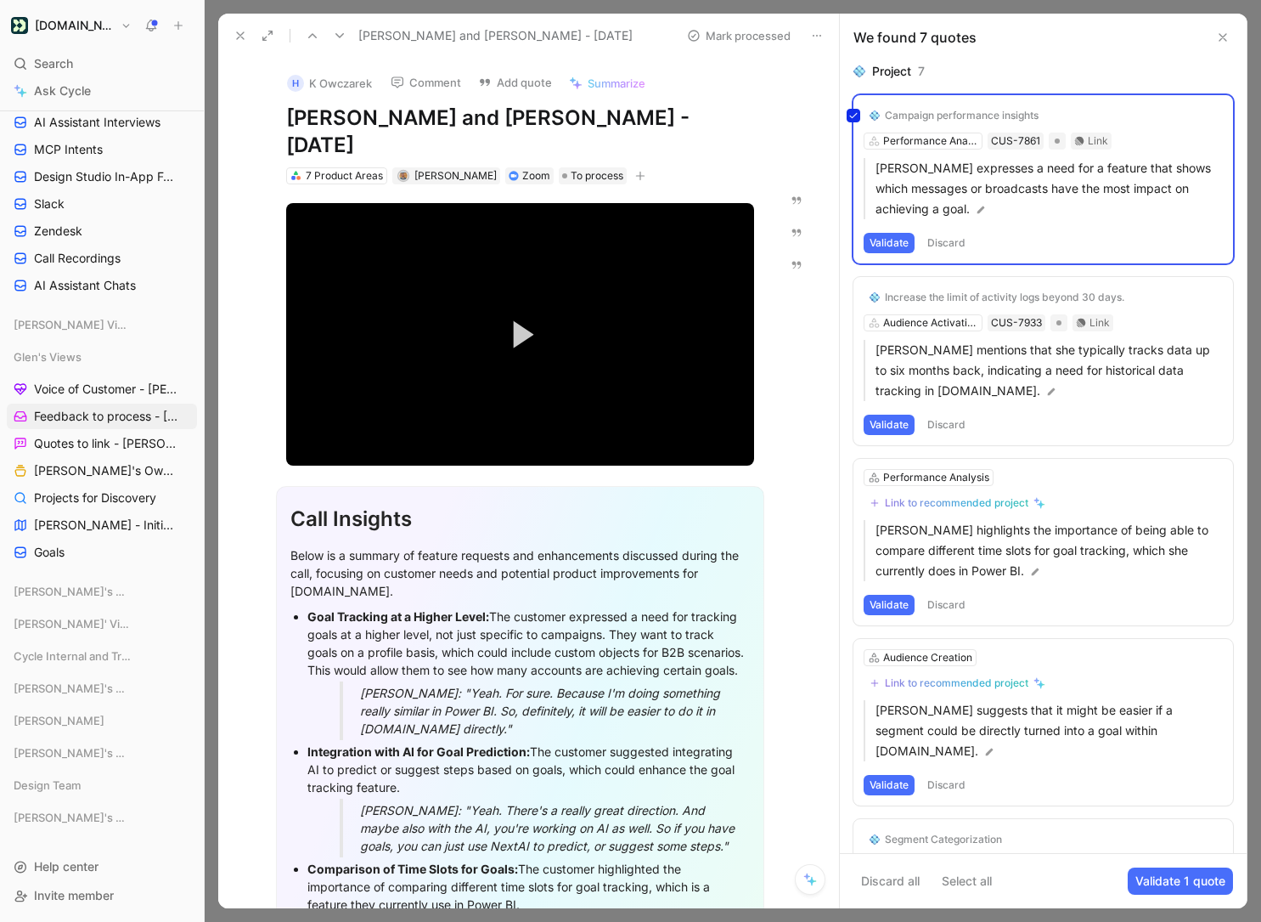
click at [908, 140] on div "Campaign performance insights Performance Analysis CUS-7861 Link [PERSON_NAME] …" at bounding box center [1044, 179] width 380 height 168
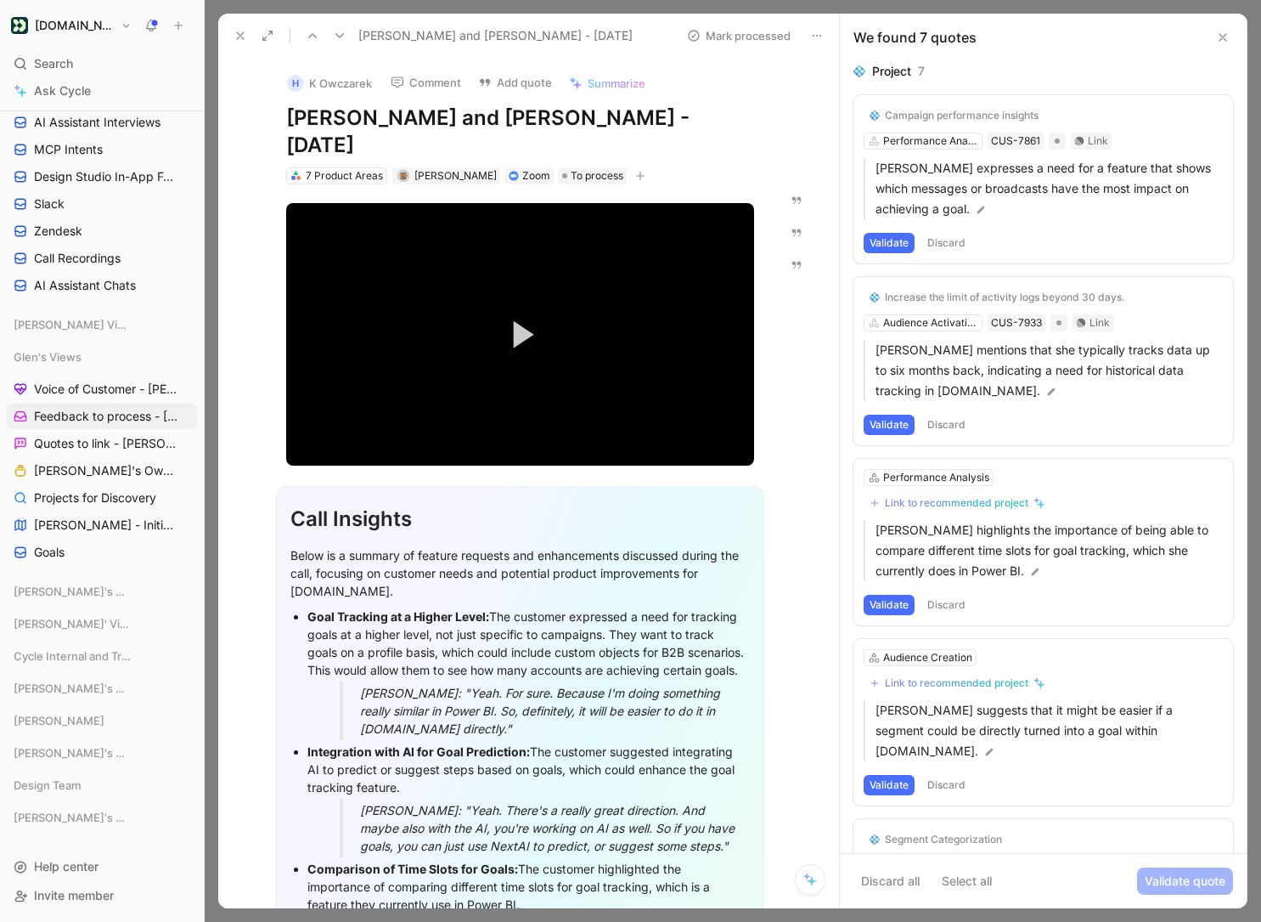
click at [1023, 66] on div "Project 7" at bounding box center [1044, 71] width 380 height 20
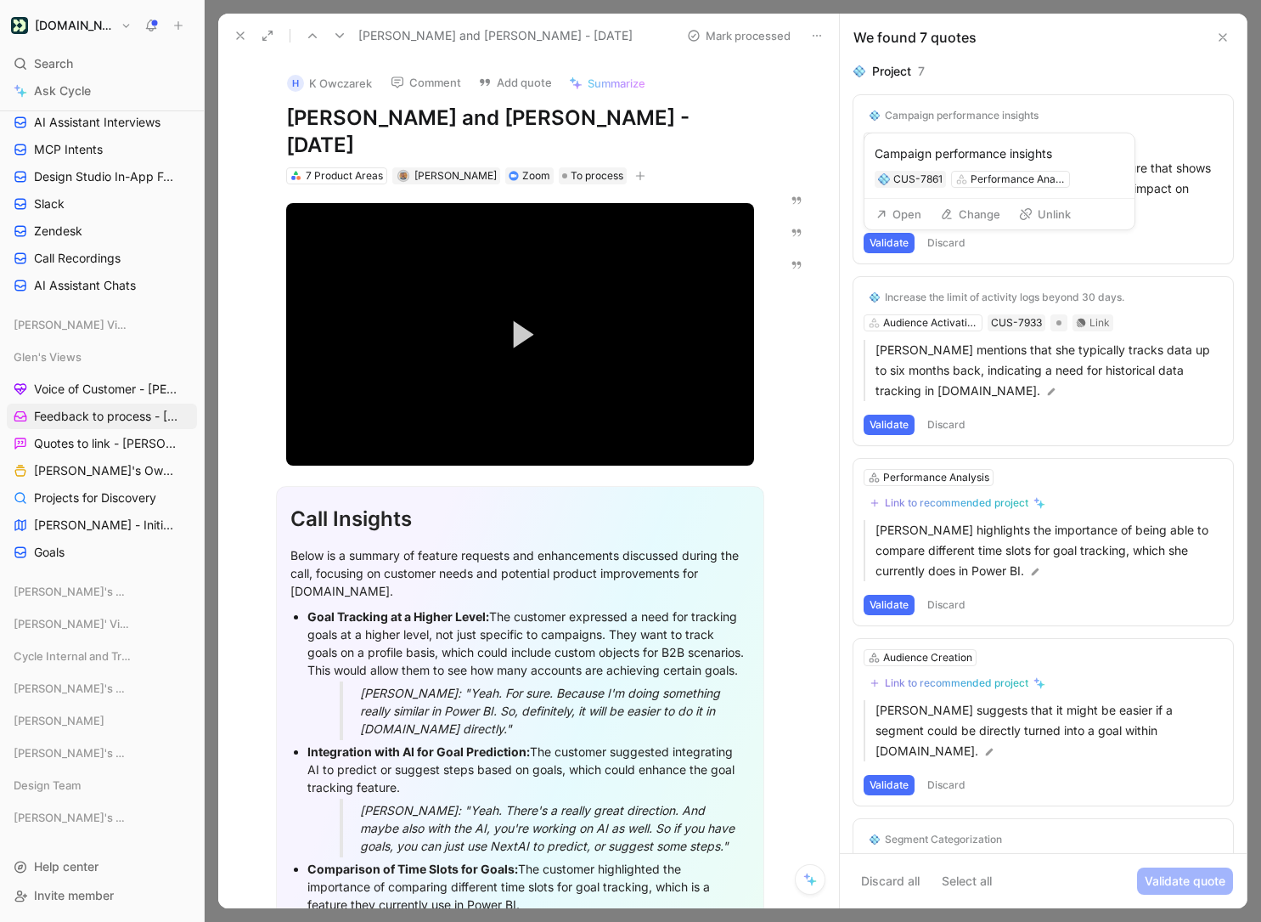
click at [961, 213] on button "Change" at bounding box center [971, 214] width 76 height 24
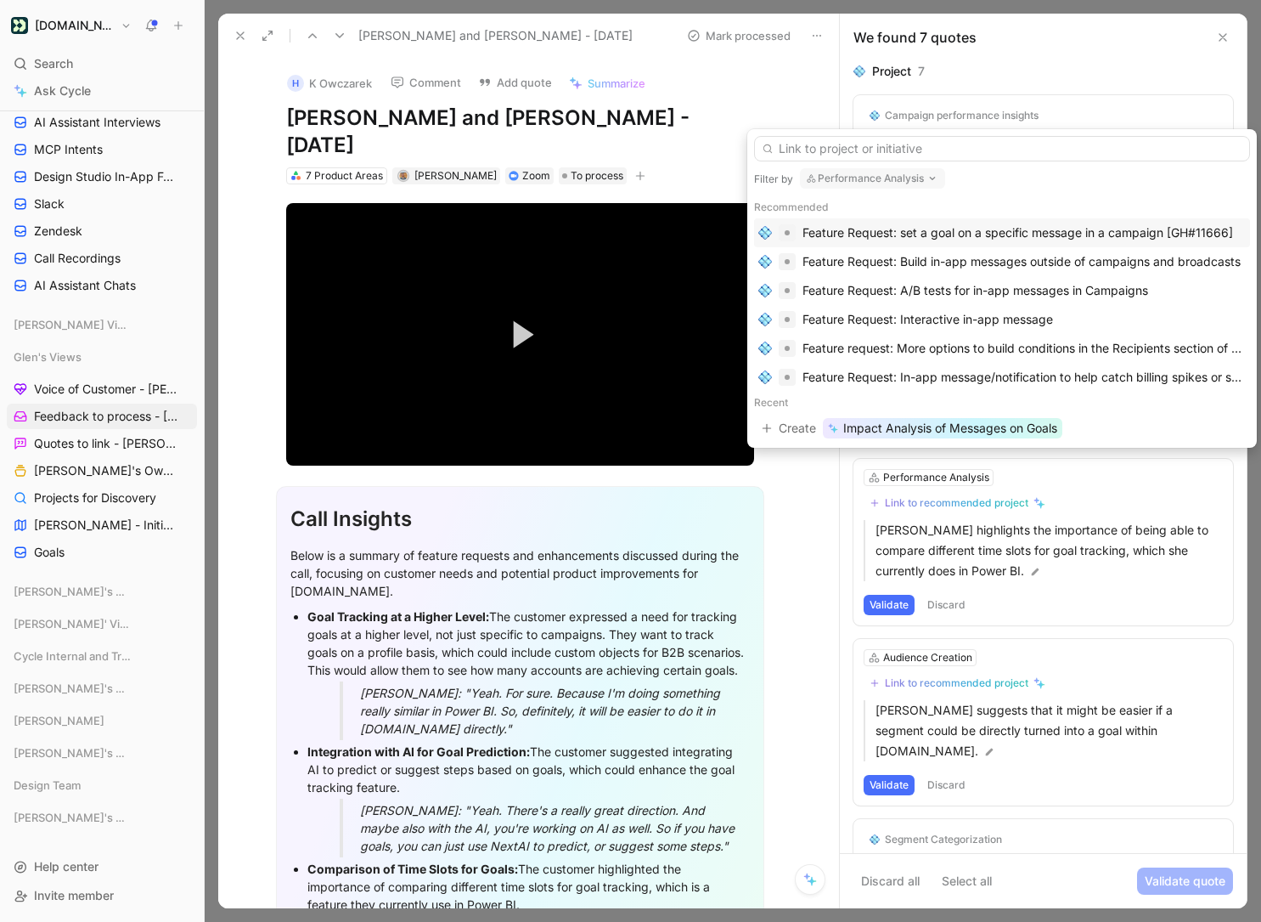
click at [914, 177] on button "Performance Analysis" at bounding box center [872, 178] width 145 height 20
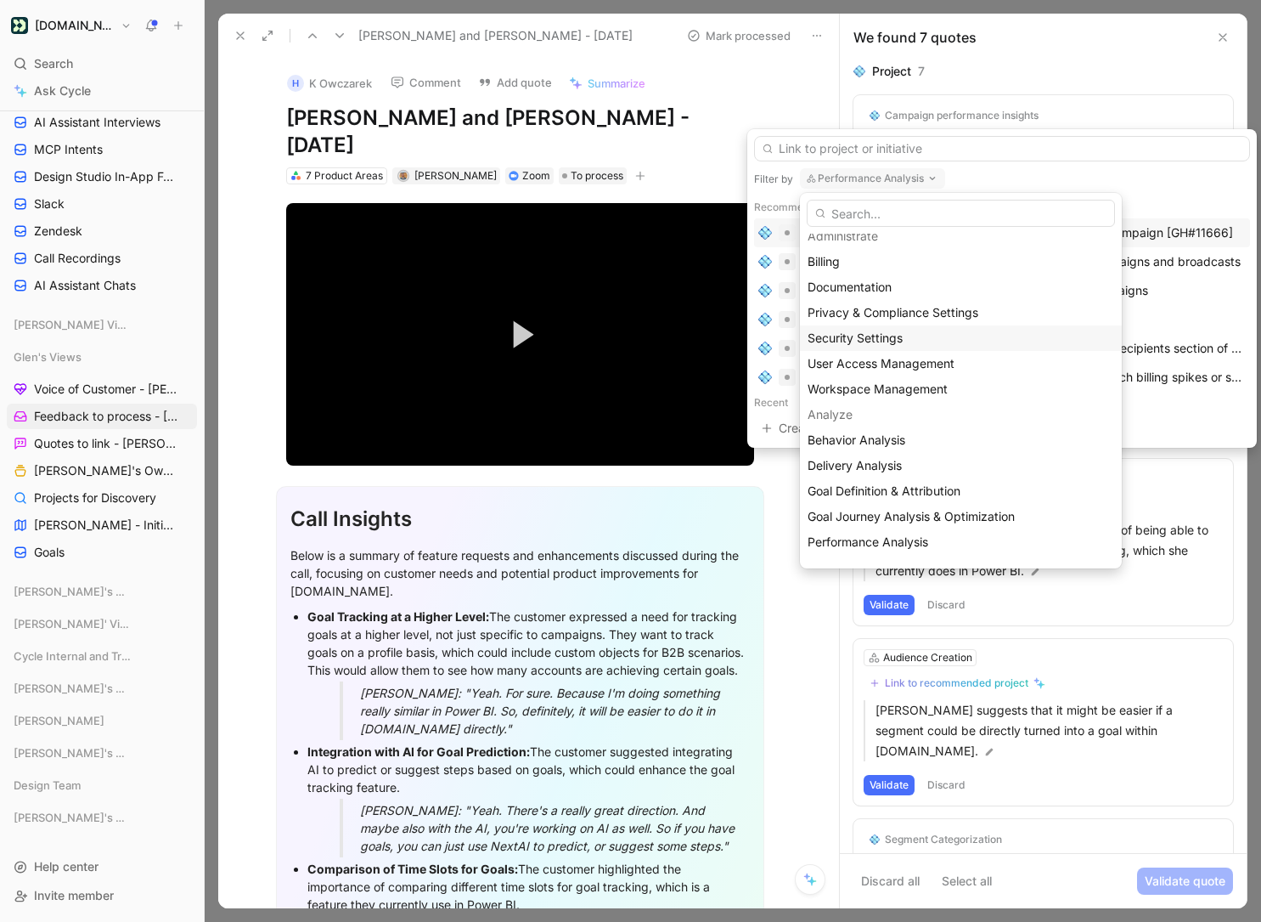
scroll to position [48, 0]
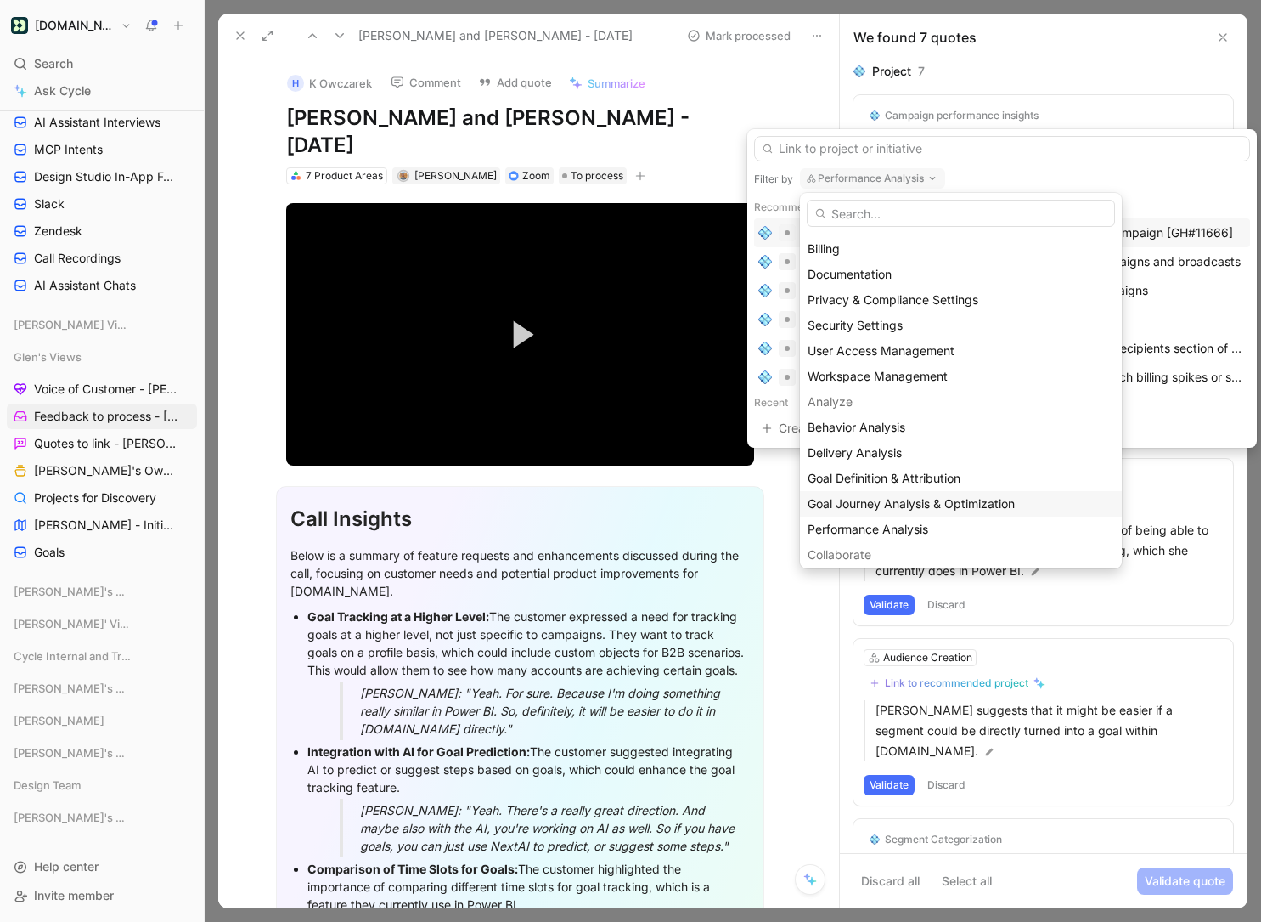
click at [954, 496] on span "Goal Journey Analysis & Optimization" at bounding box center [911, 503] width 207 height 14
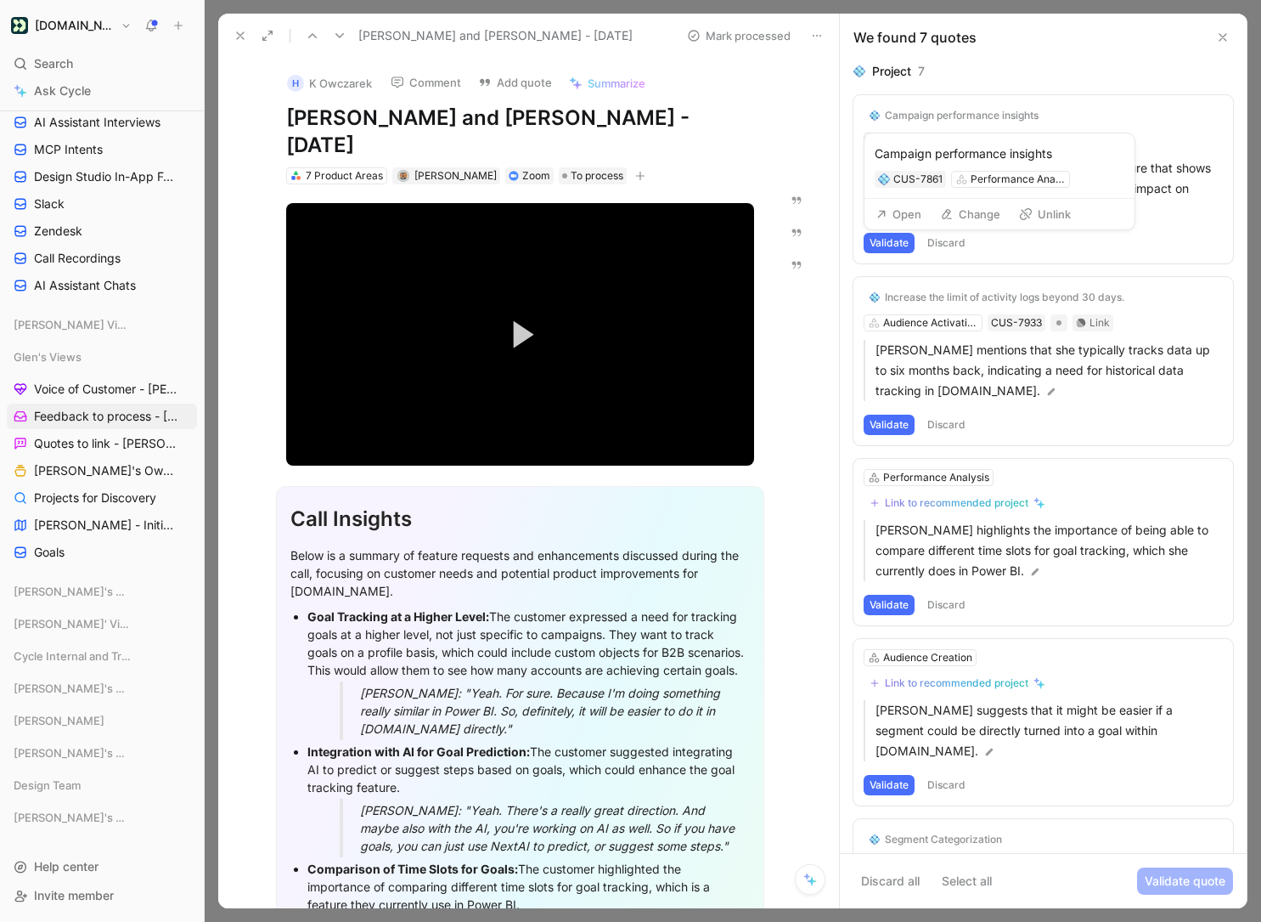
click at [964, 213] on button "Change" at bounding box center [971, 214] width 76 height 24
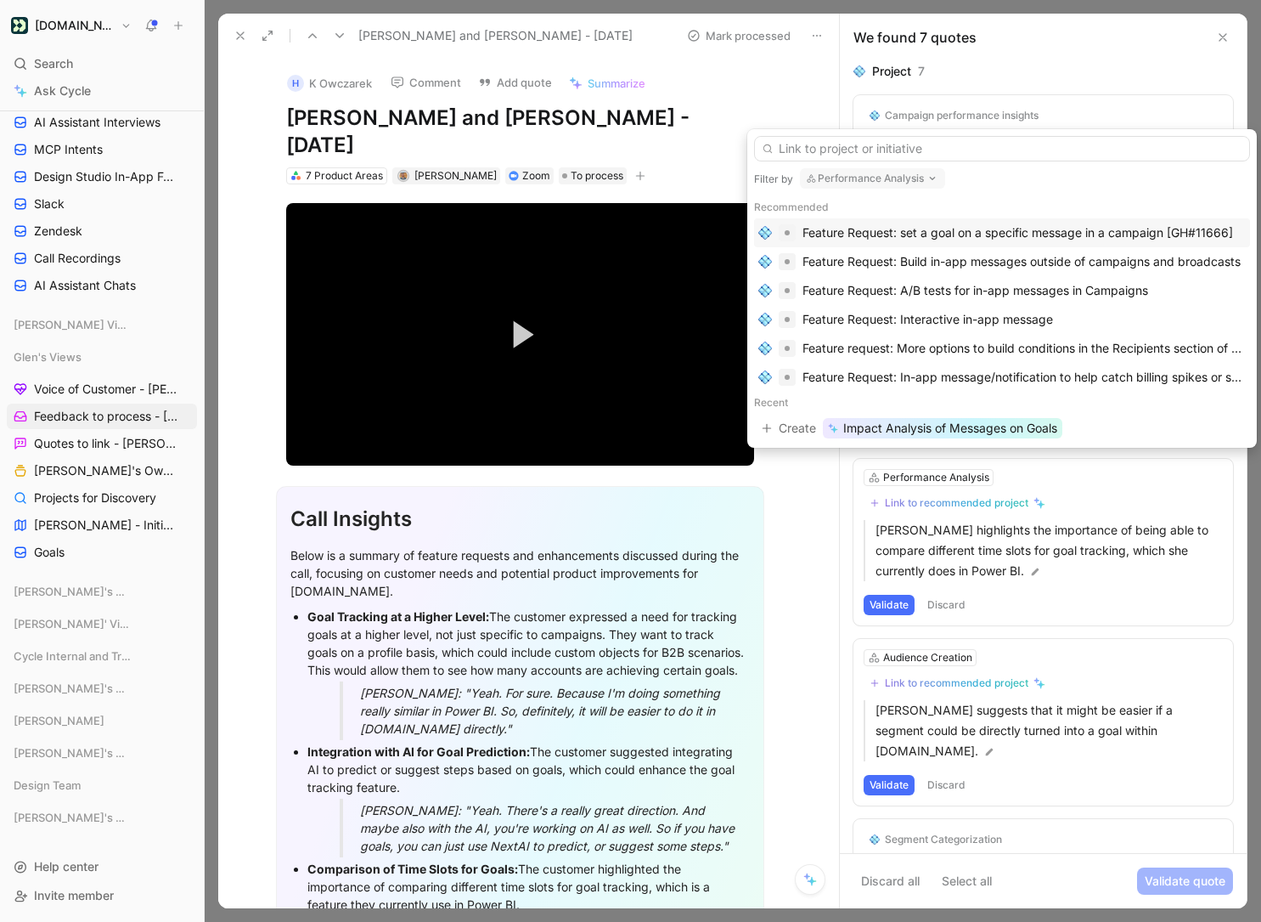
click at [913, 177] on button "Performance Analysis" at bounding box center [872, 178] width 145 height 20
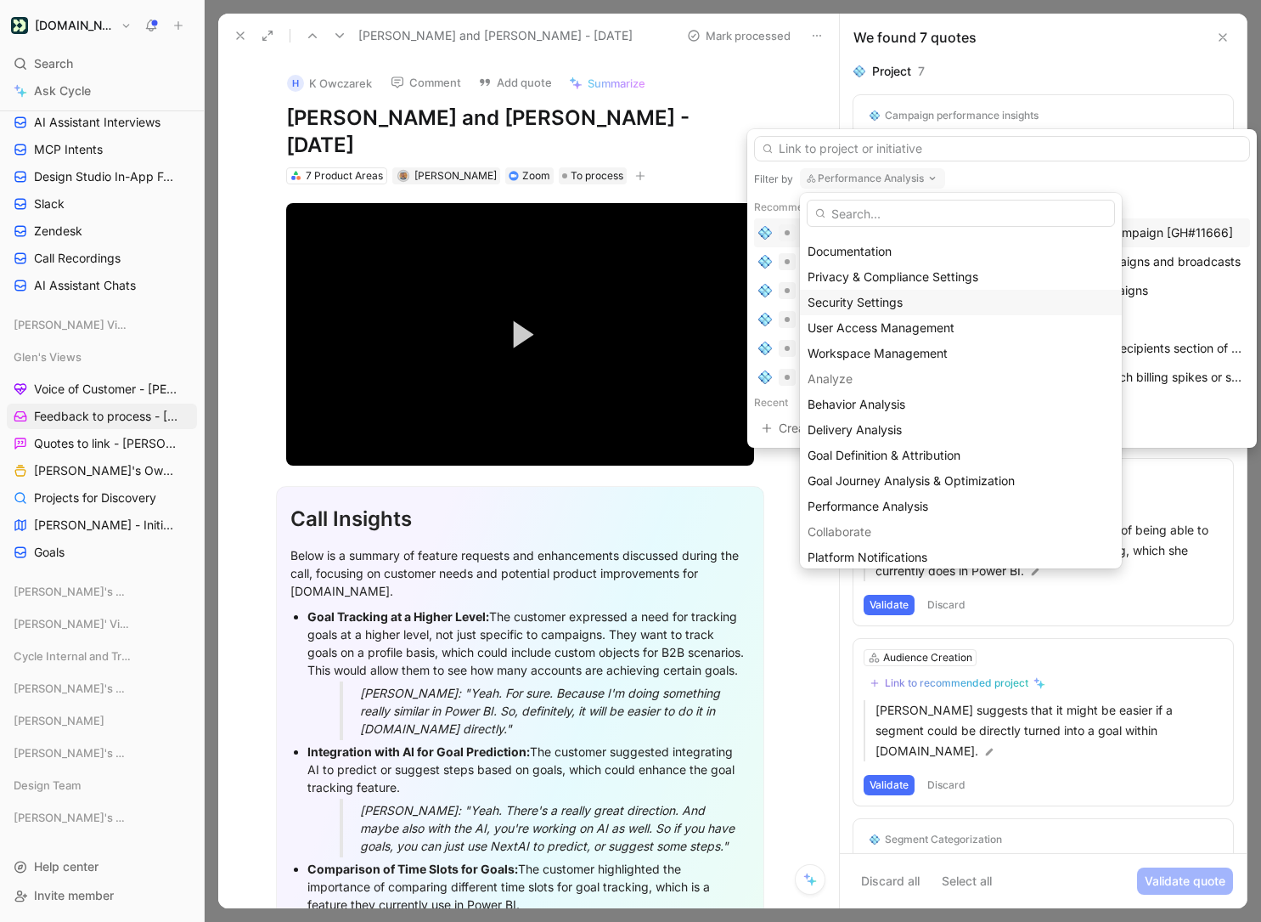
scroll to position [72, 0]
click at [926, 459] on span "Goal Definition & Attribution" at bounding box center [884, 454] width 153 height 14
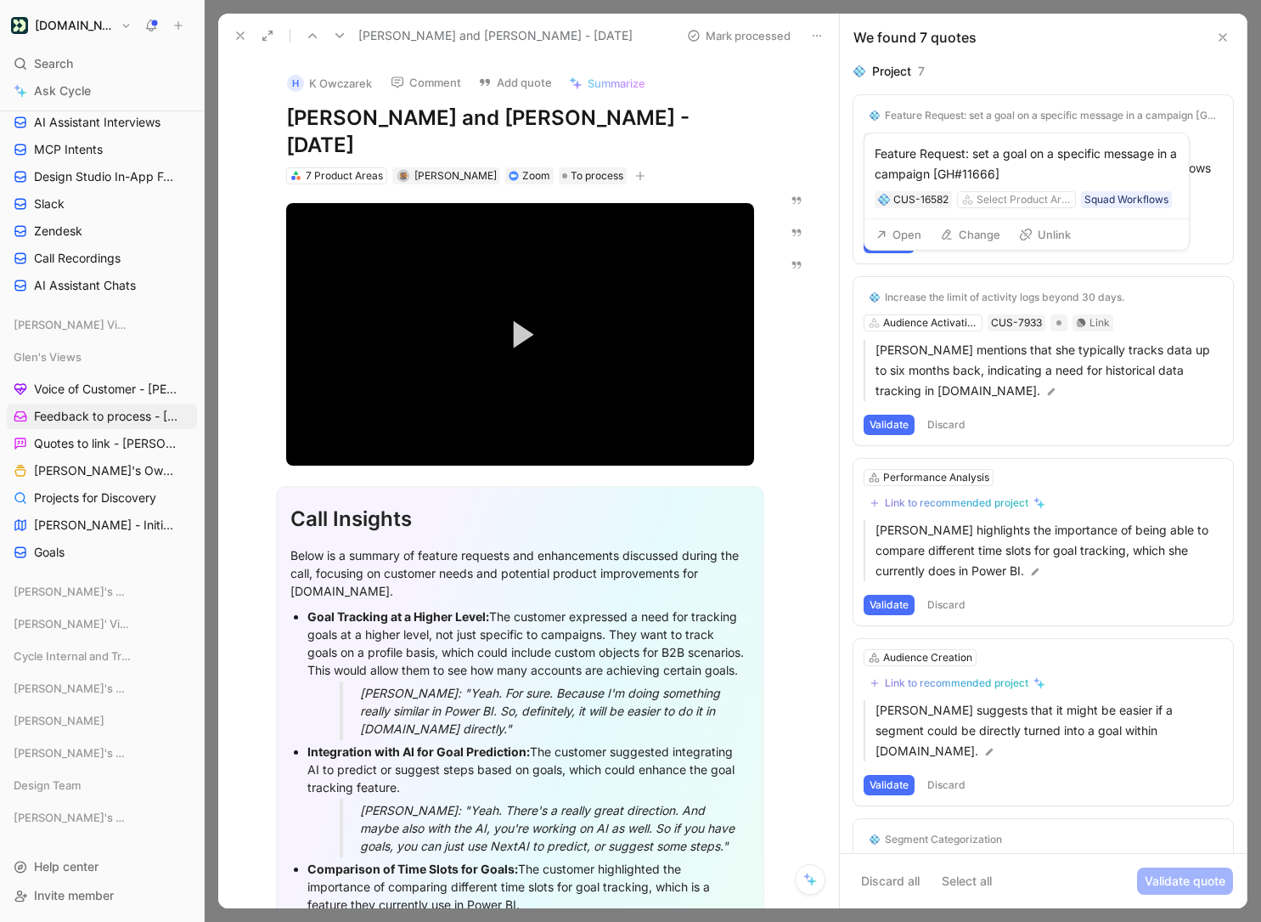
click at [973, 228] on button "Change" at bounding box center [971, 235] width 76 height 24
click at [1029, 225] on button "Unlink" at bounding box center [1045, 235] width 67 height 24
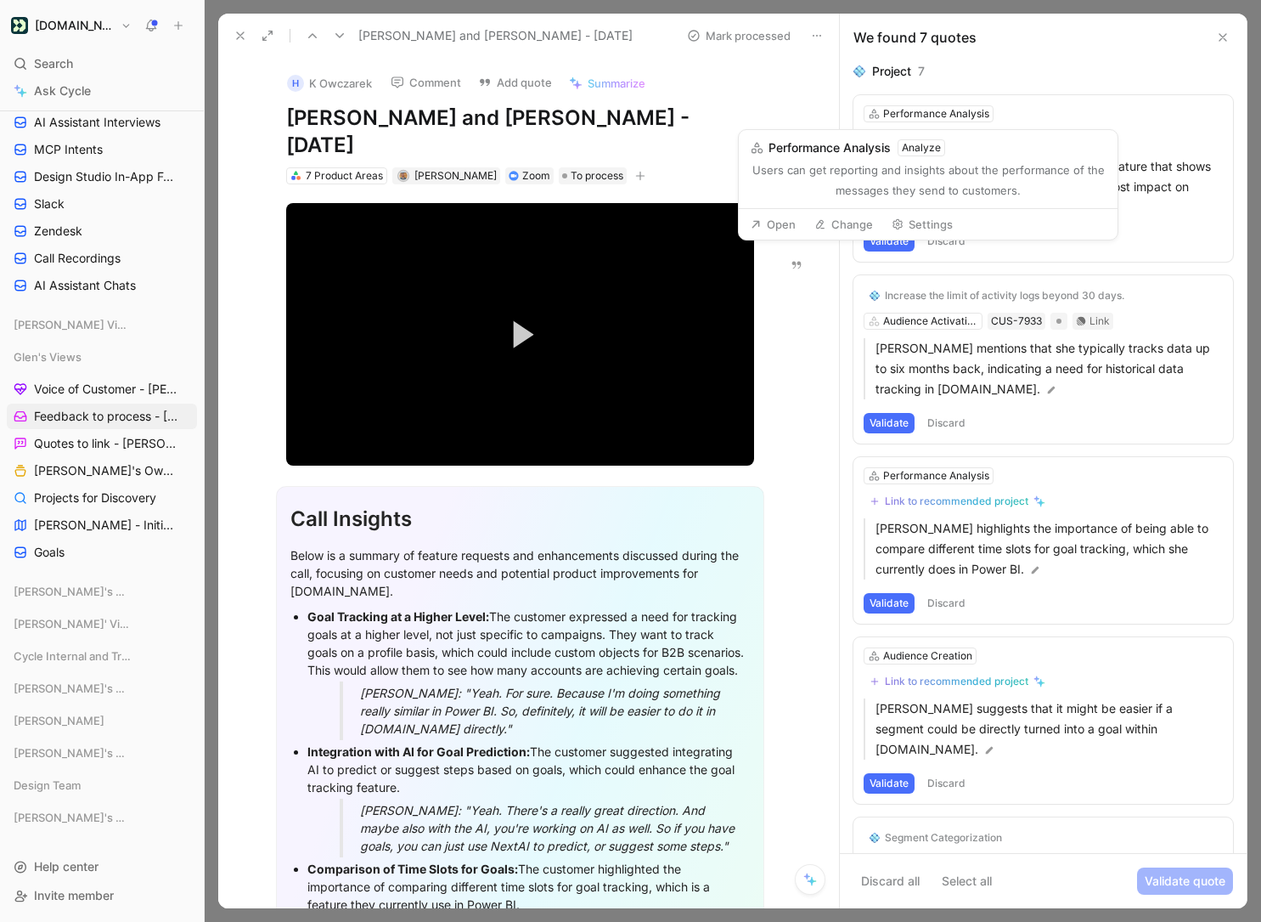
click at [859, 221] on button "Change" at bounding box center [844, 224] width 74 height 24
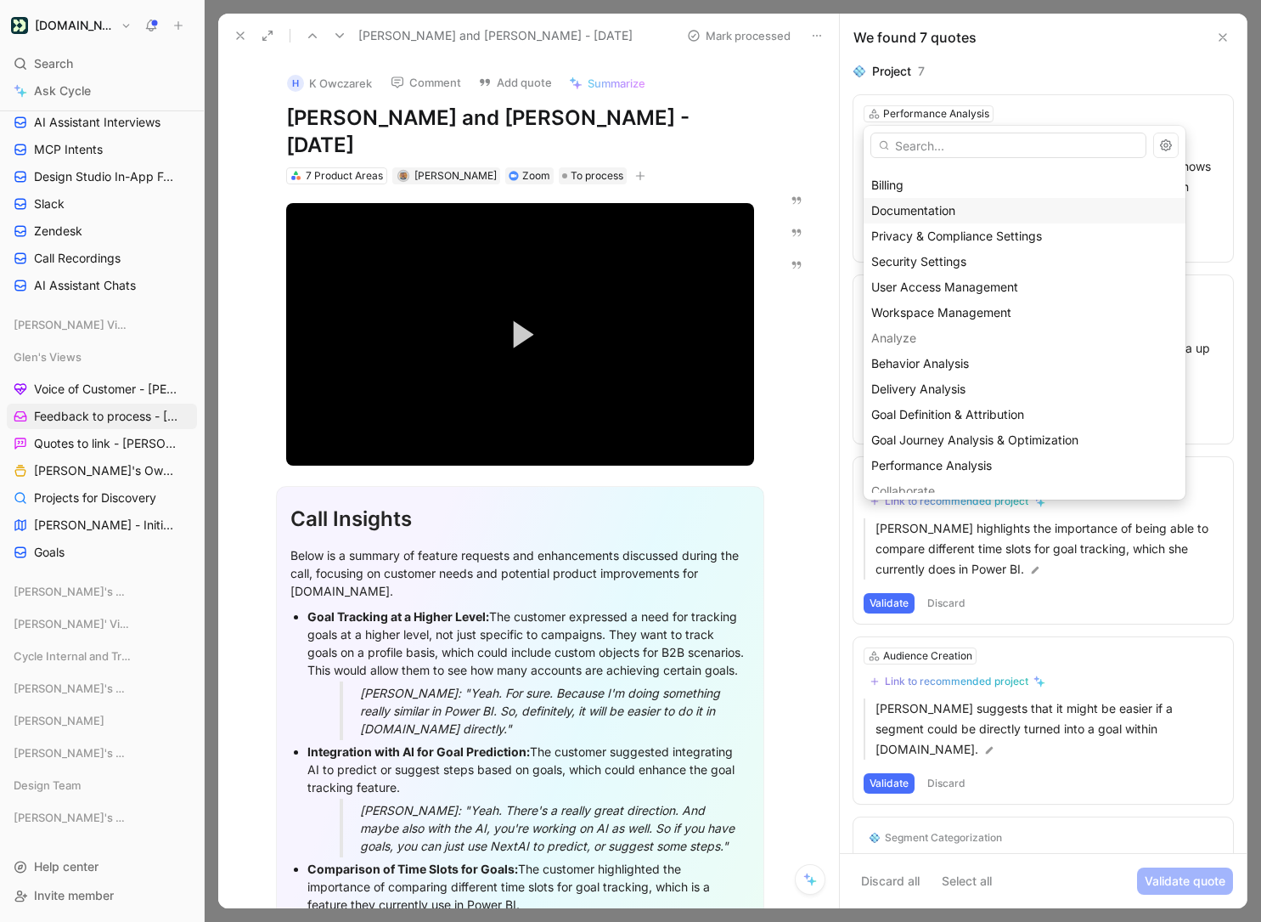
scroll to position [42, 0]
click at [958, 409] on span "Goal Definition & Attribution" at bounding box center [947, 416] width 153 height 14
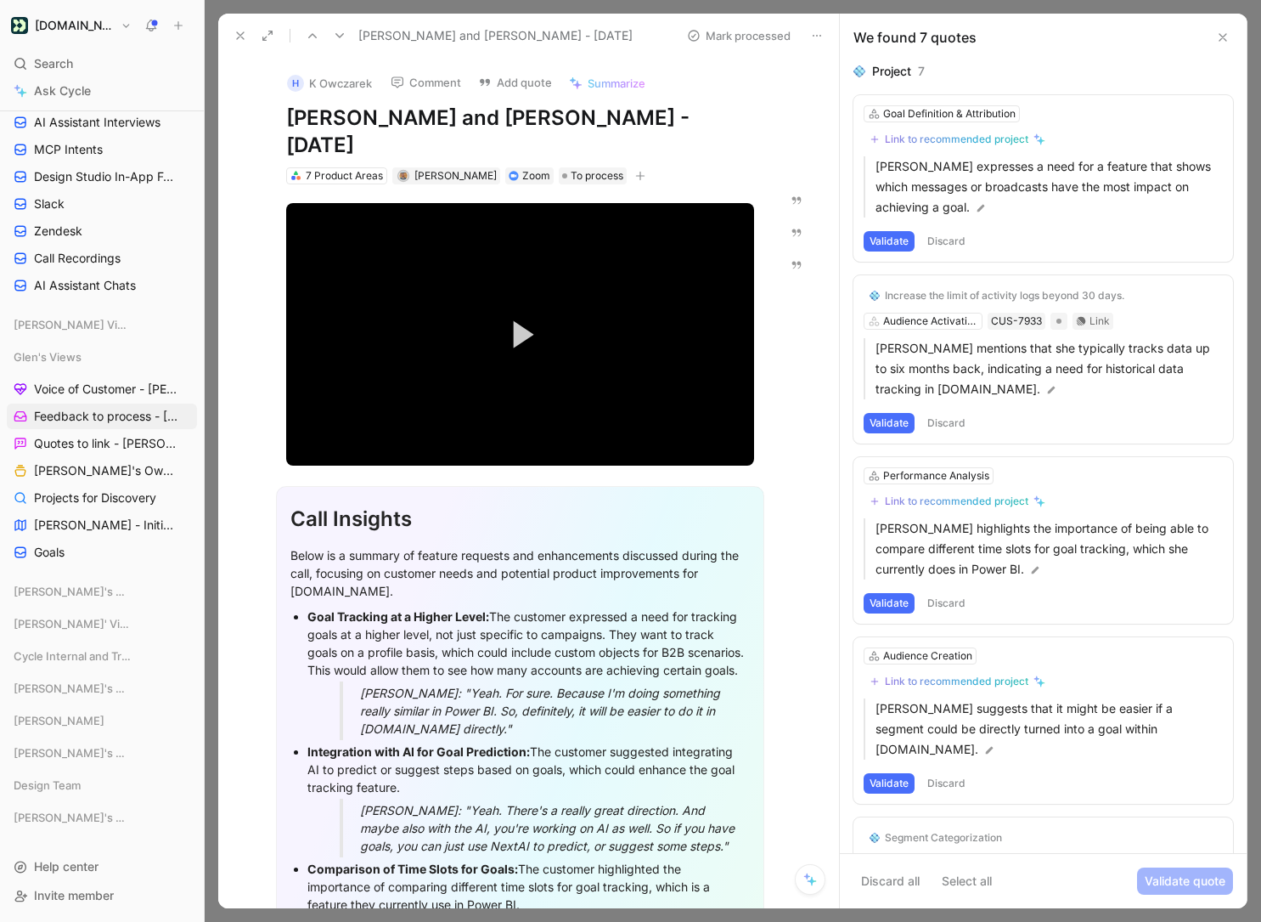
click at [900, 240] on button "Validate" at bounding box center [889, 241] width 51 height 20
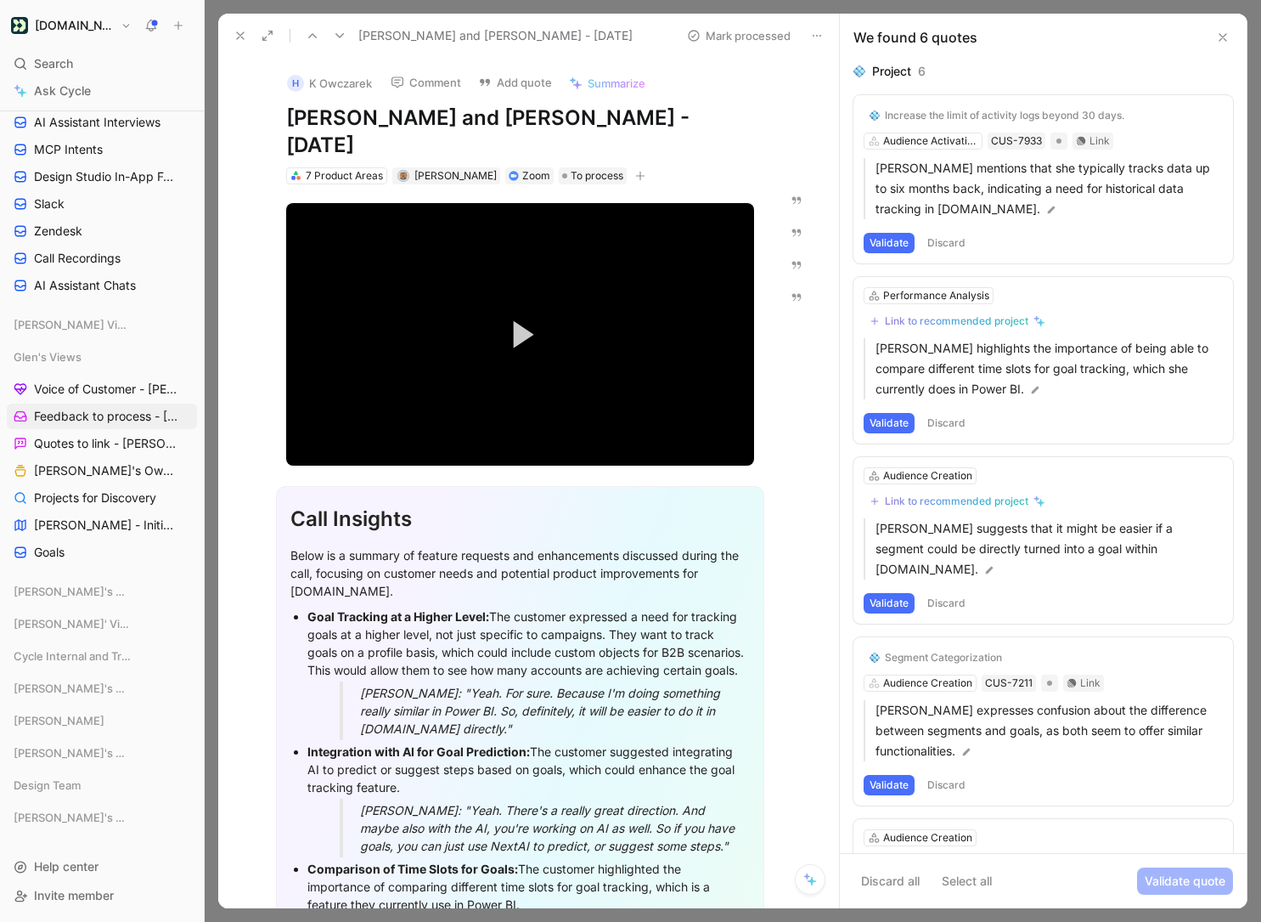
click at [888, 238] on button "Validate" at bounding box center [889, 243] width 51 height 20
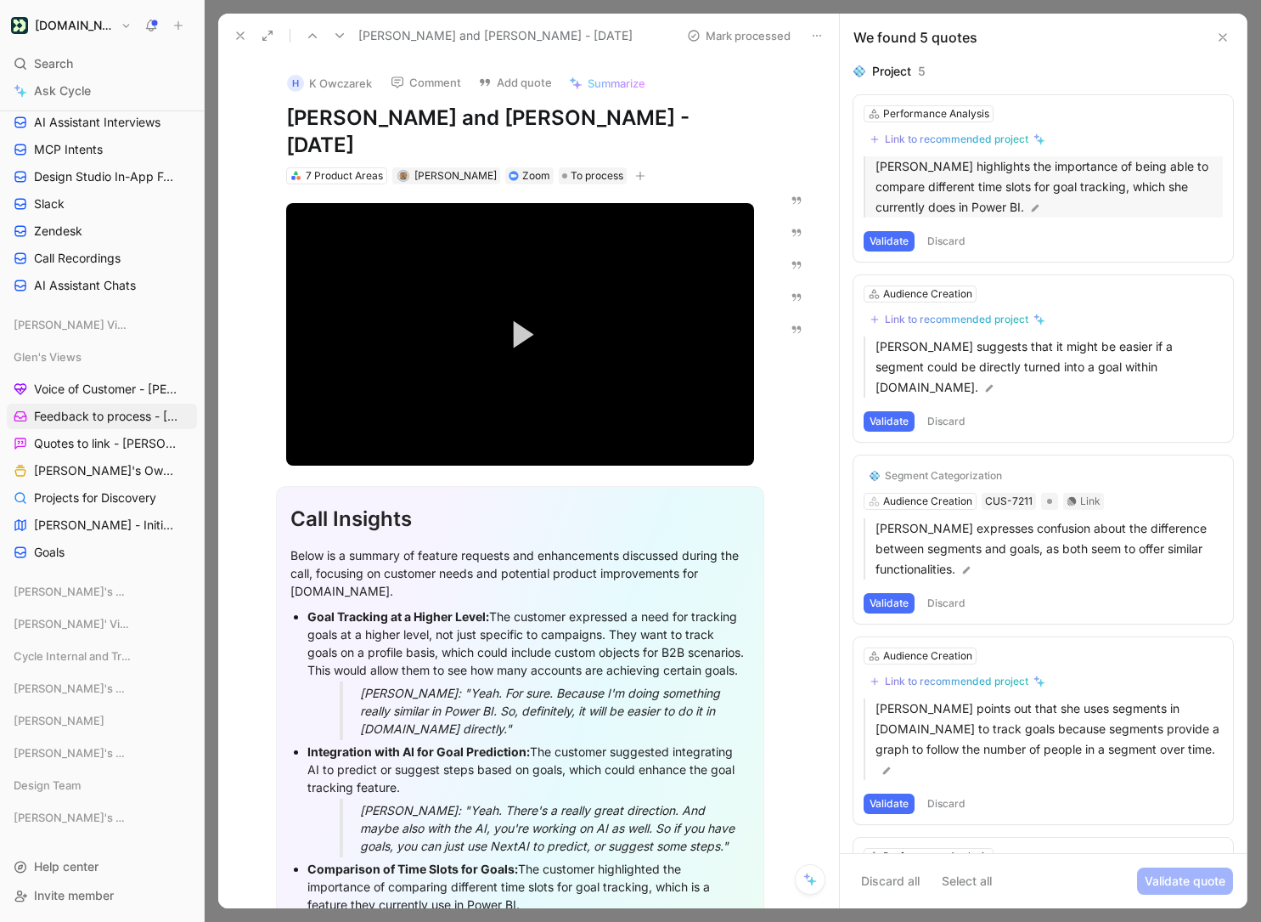
drag, startPoint x: 888, startPoint y: 238, endPoint x: 1123, endPoint y: 195, distance: 238.4
click at [1123, 195] on div "Performance Analysis Link to recommended project [PERSON_NAME] highlights the i…" at bounding box center [1044, 178] width 380 height 166
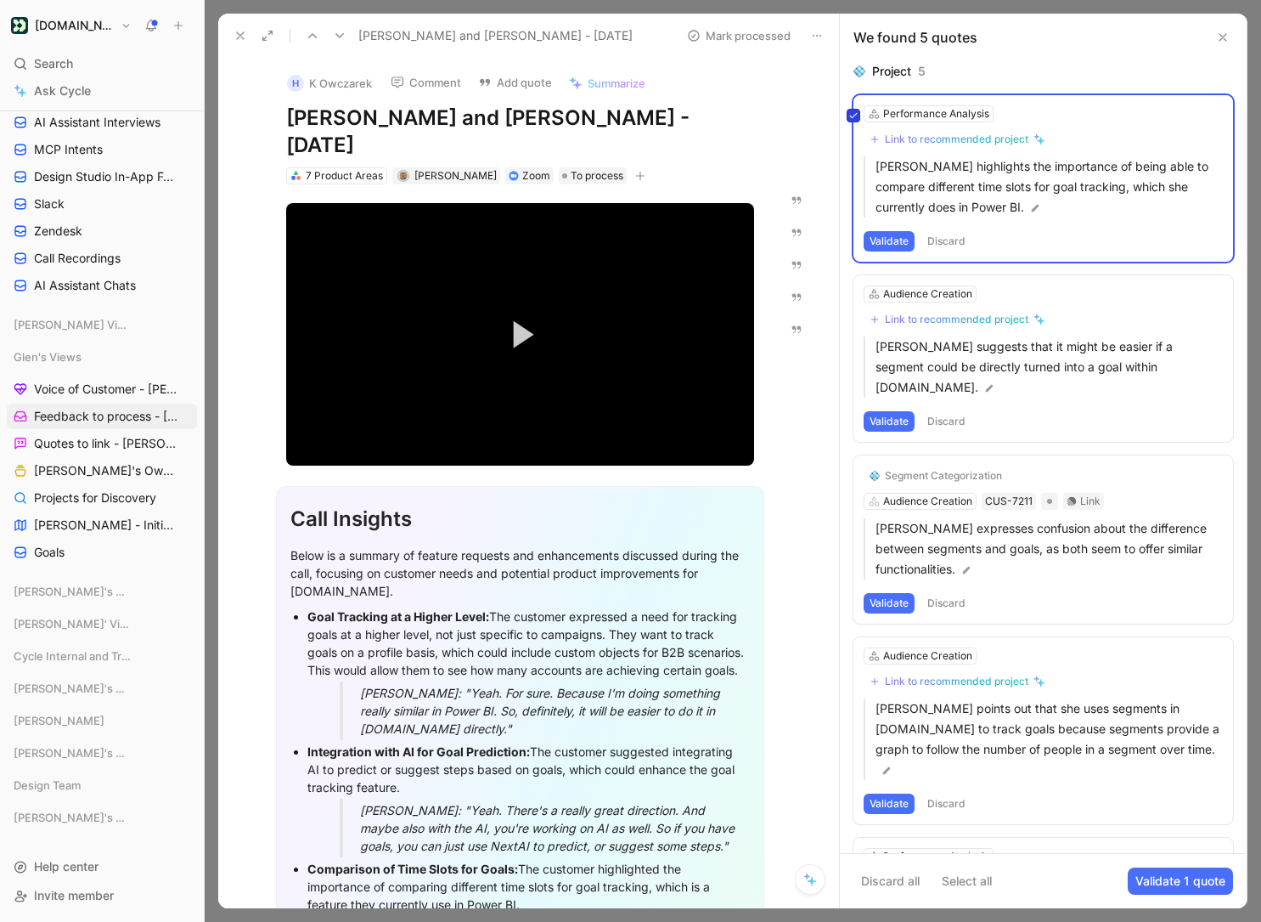
click at [849, 114] on icon at bounding box center [854, 115] width 10 height 10
click at [847, 109] on input "checkbox" at bounding box center [847, 109] width 0 height 0
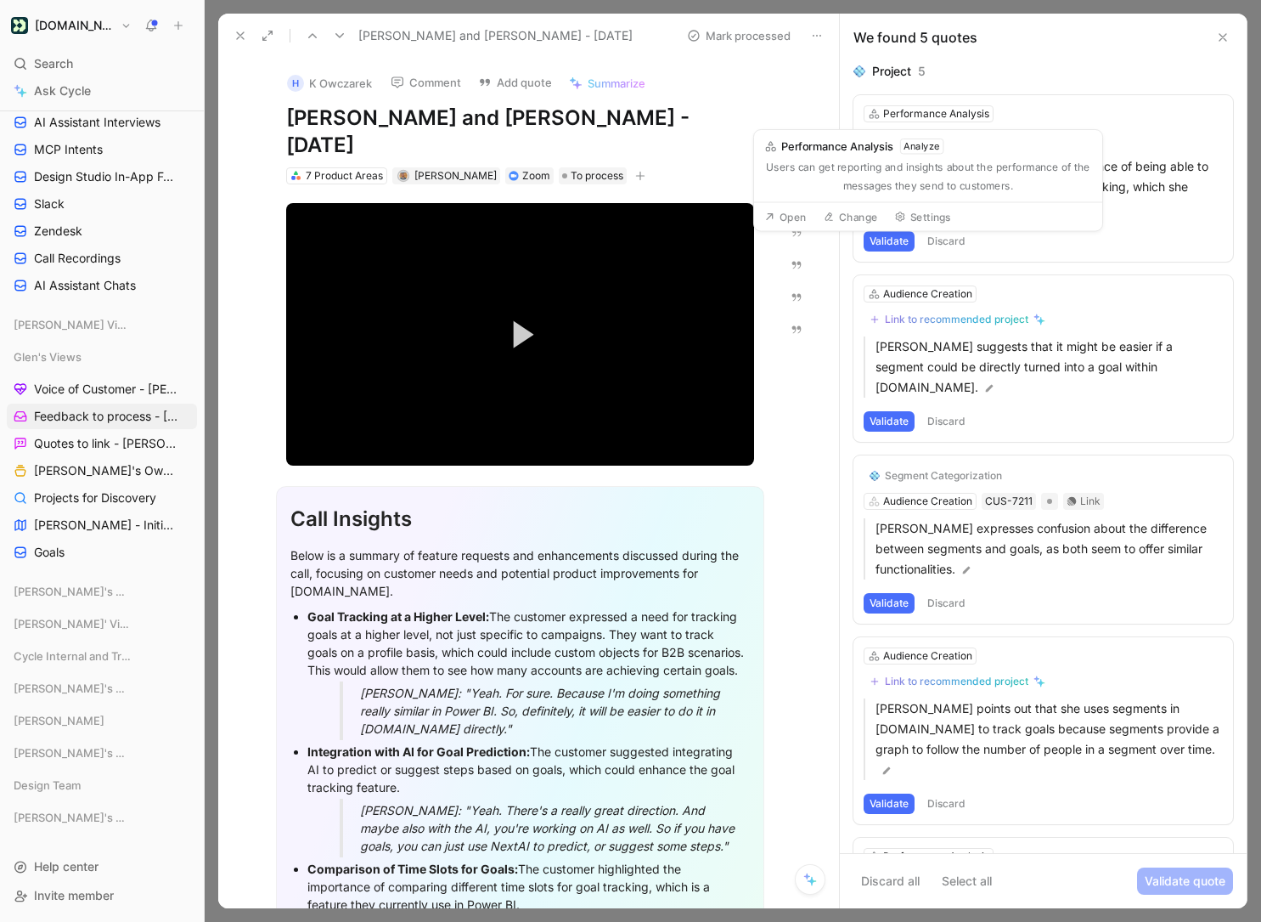
click at [1047, 68] on div "Project 5" at bounding box center [1044, 71] width 380 height 20
click at [856, 218] on button "Change" at bounding box center [844, 224] width 74 height 24
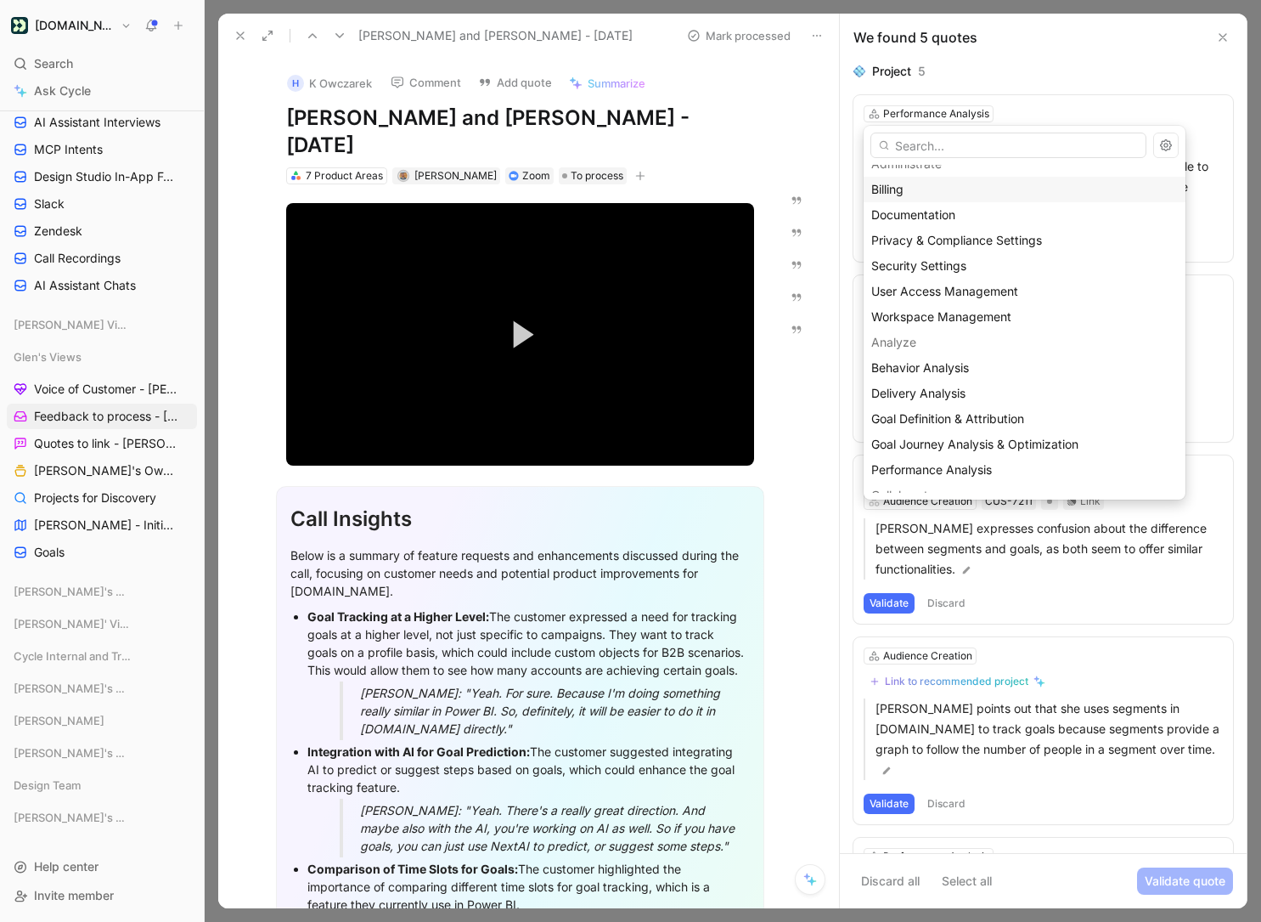
scroll to position [44, 0]
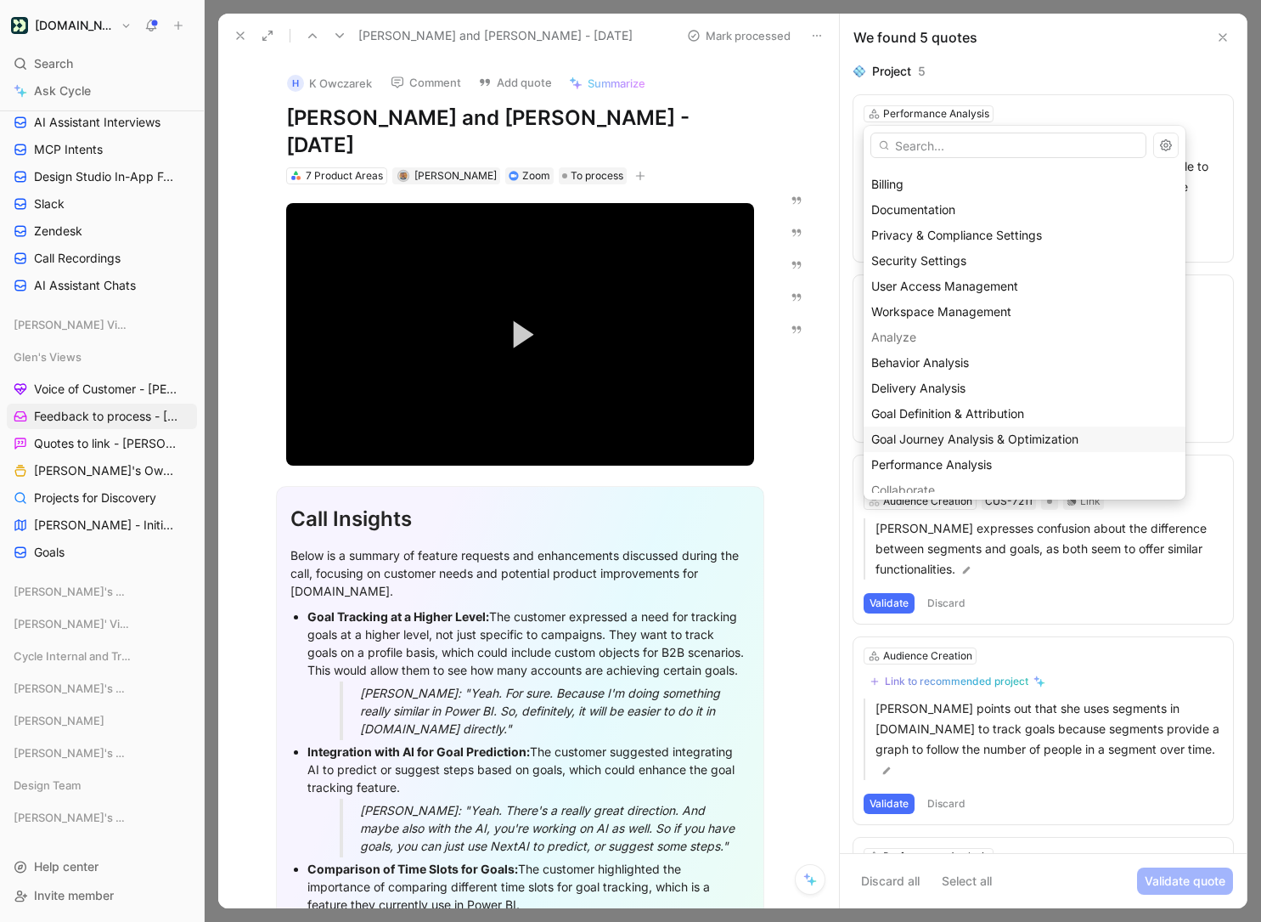
click at [1036, 434] on span "Goal Journey Analysis & Optimization" at bounding box center [974, 438] width 207 height 14
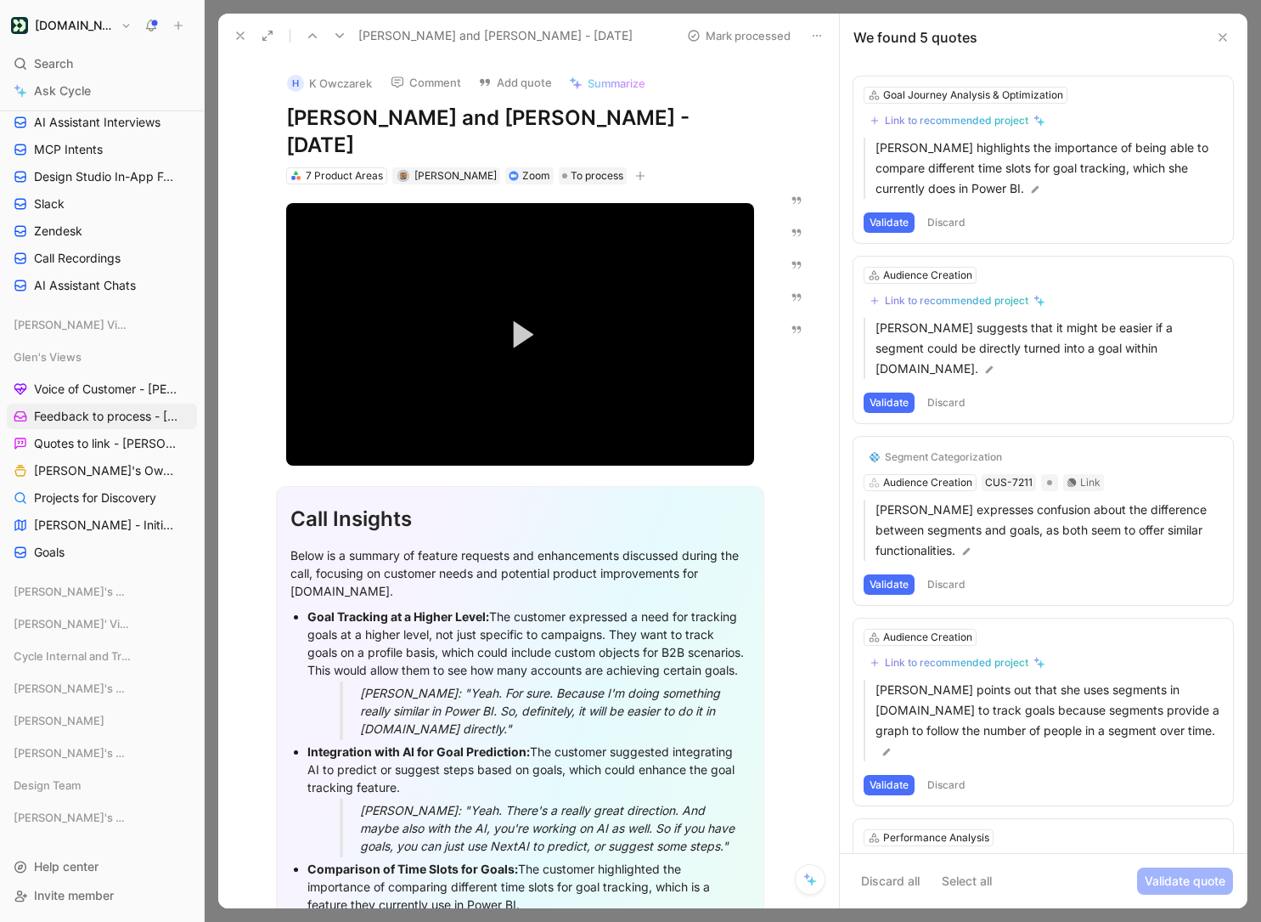
scroll to position [0, 0]
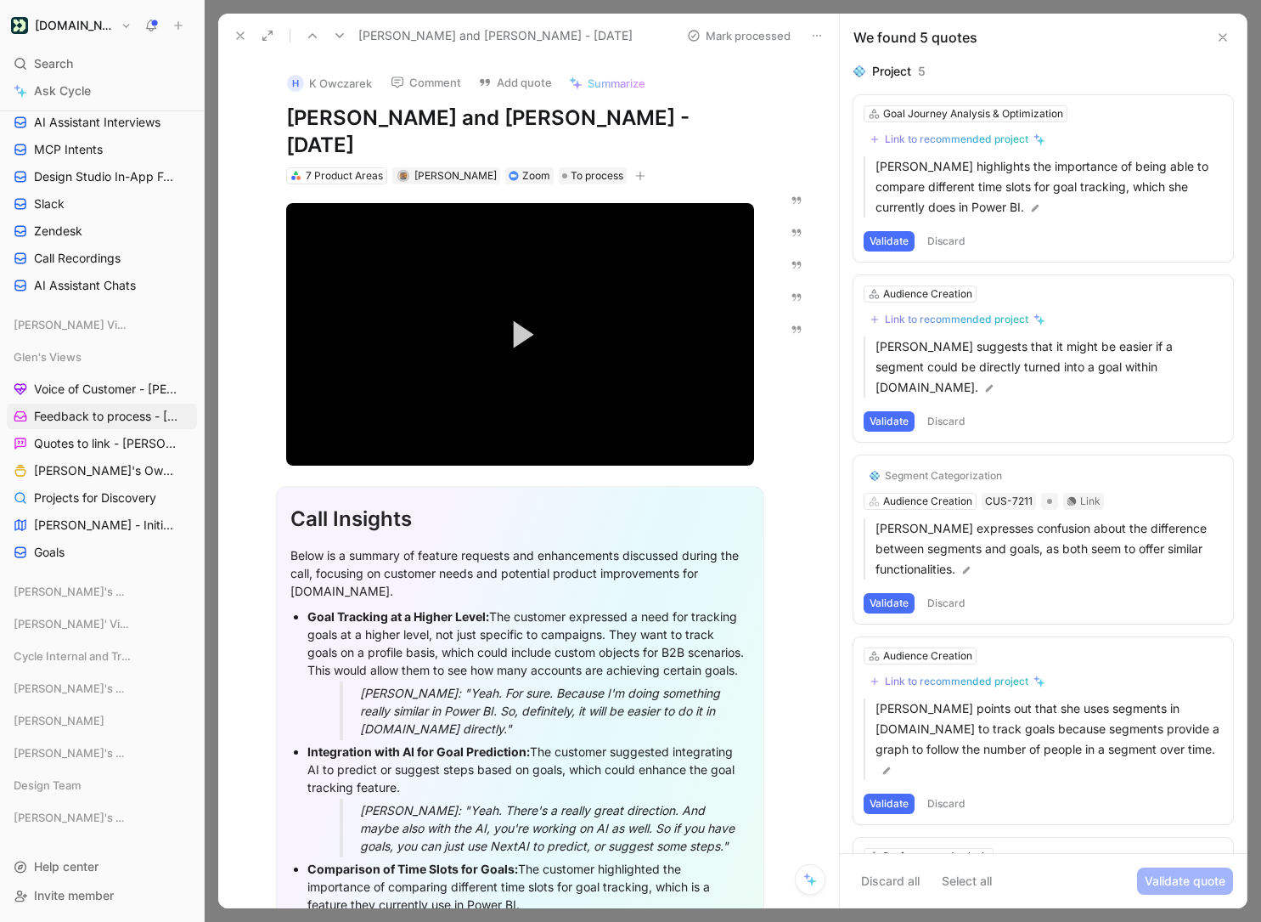
click at [895, 235] on button "Validate" at bounding box center [889, 241] width 51 height 20
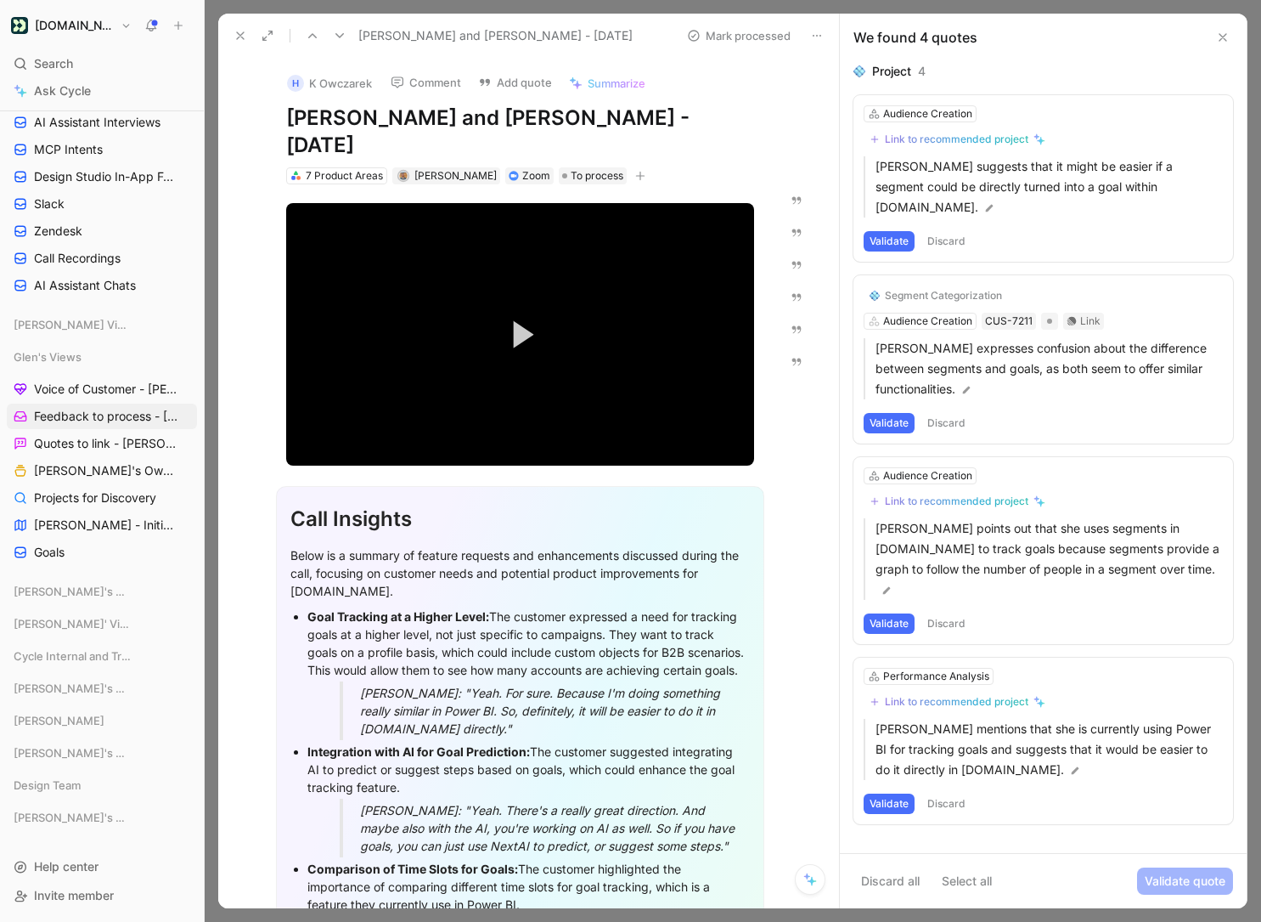
drag, startPoint x: 882, startPoint y: 218, endPoint x: 903, endPoint y: 135, distance: 85.9
click at [902, 154] on div "Audience Creation Link to recommended project [PERSON_NAME] suggests that it mi…" at bounding box center [1044, 178] width 380 height 166
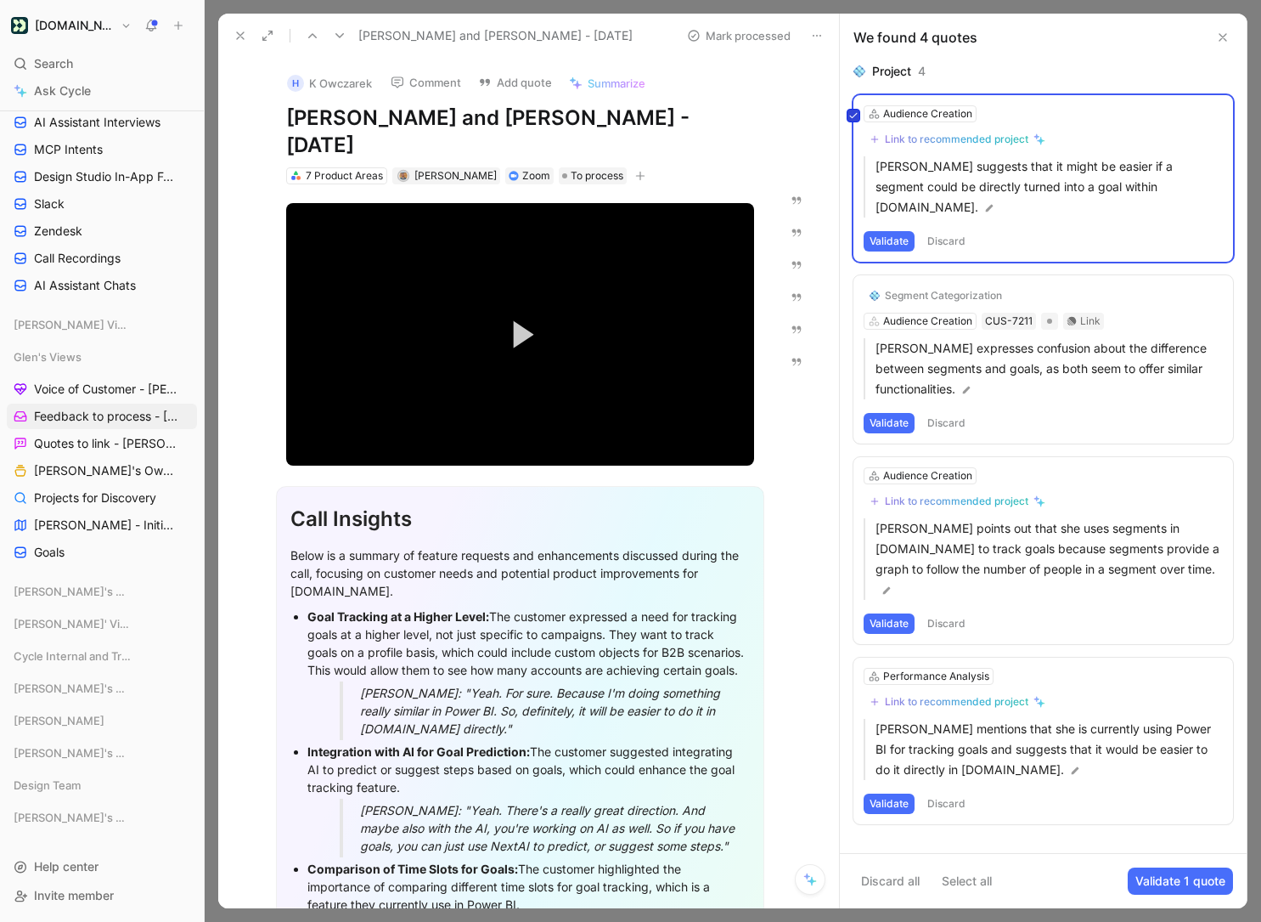
click at [858, 121] on div at bounding box center [854, 116] width 14 height 14
click at [847, 109] on input "checkbox" at bounding box center [847, 109] width 0 height 0
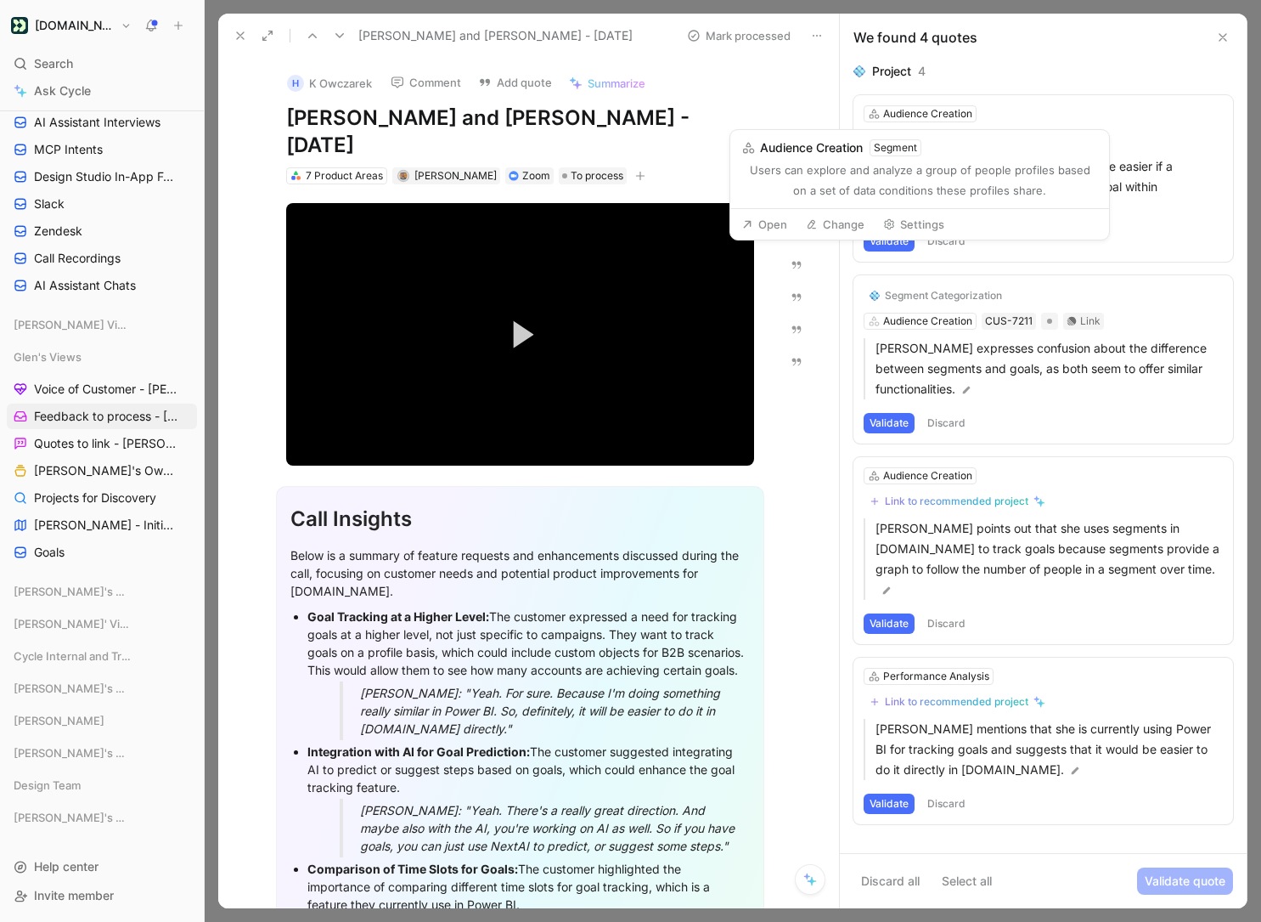
click at [838, 219] on button "Change" at bounding box center [835, 224] width 74 height 24
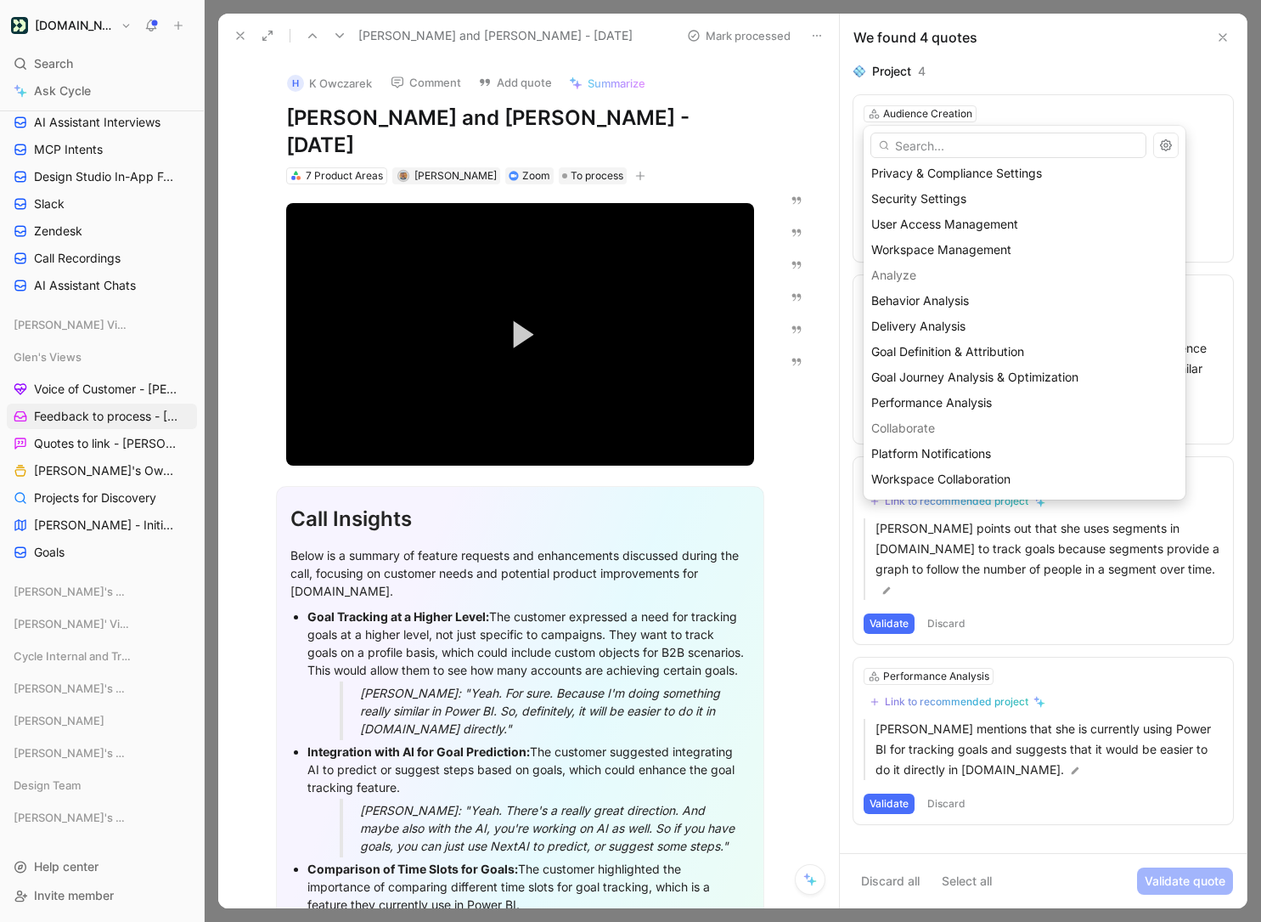
scroll to position [108, 0]
click at [977, 341] on div "Goal Definition & Attribution" at bounding box center [1024, 350] width 307 height 20
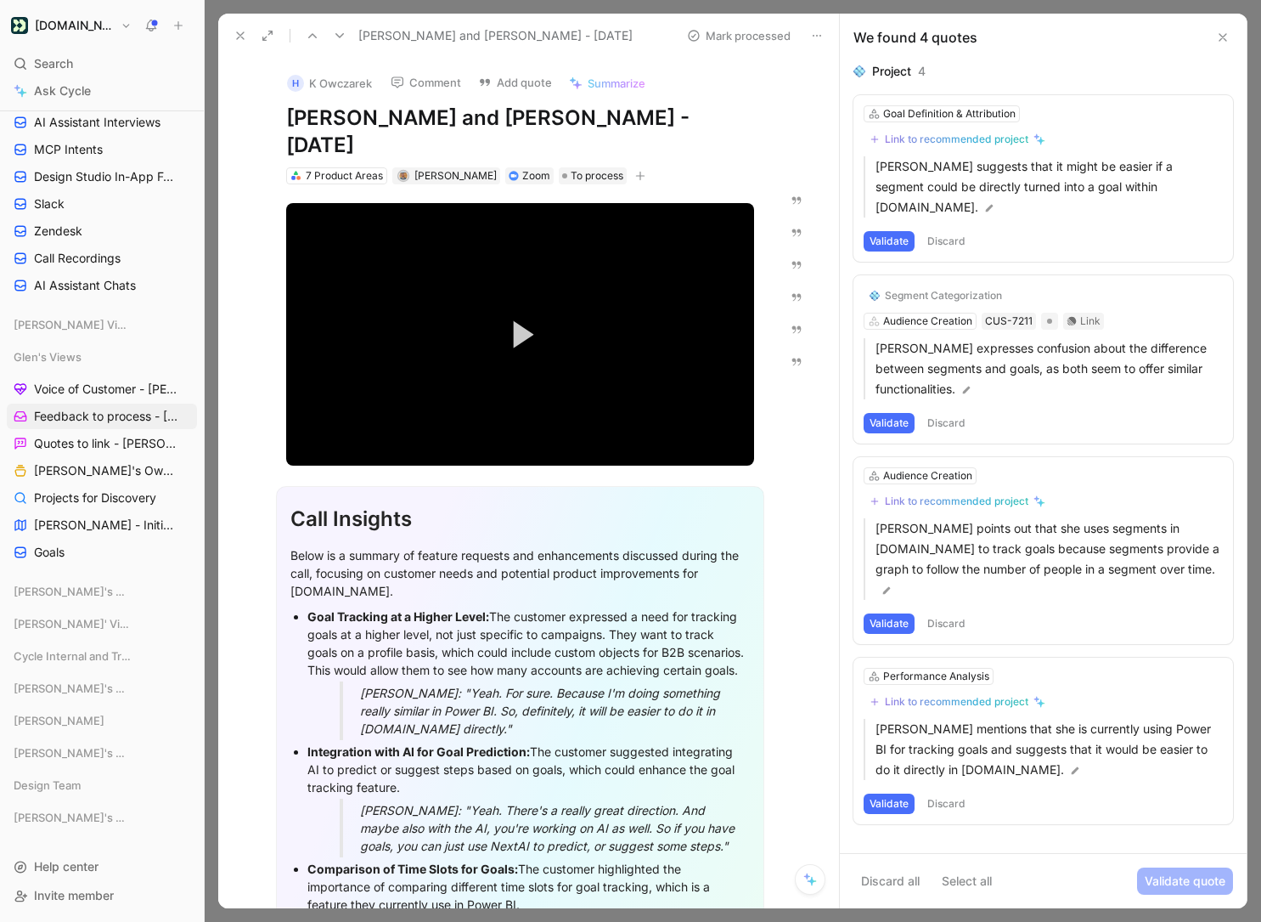
click at [894, 231] on button "Validate" at bounding box center [889, 241] width 51 height 20
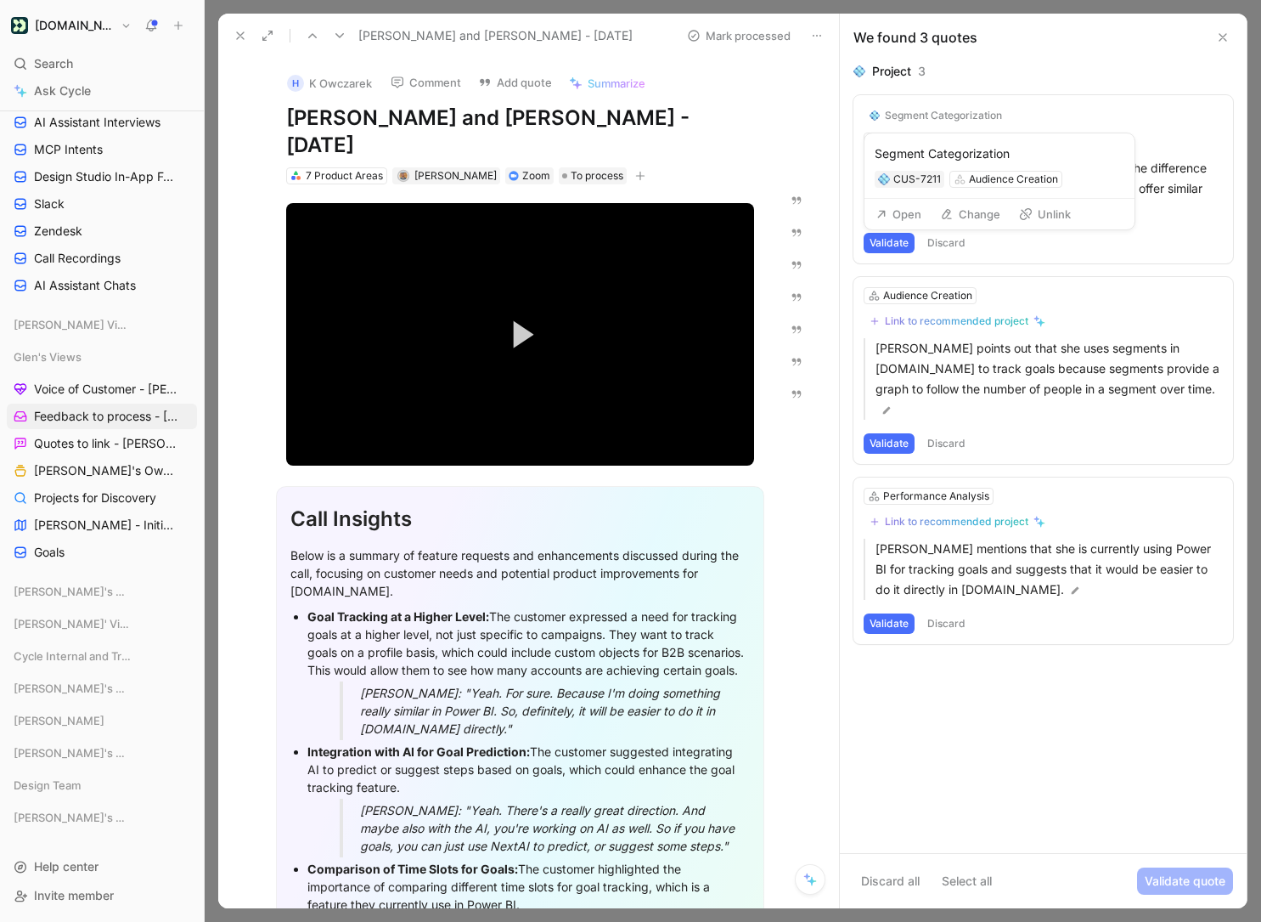
click at [960, 209] on button "Change" at bounding box center [971, 214] width 76 height 24
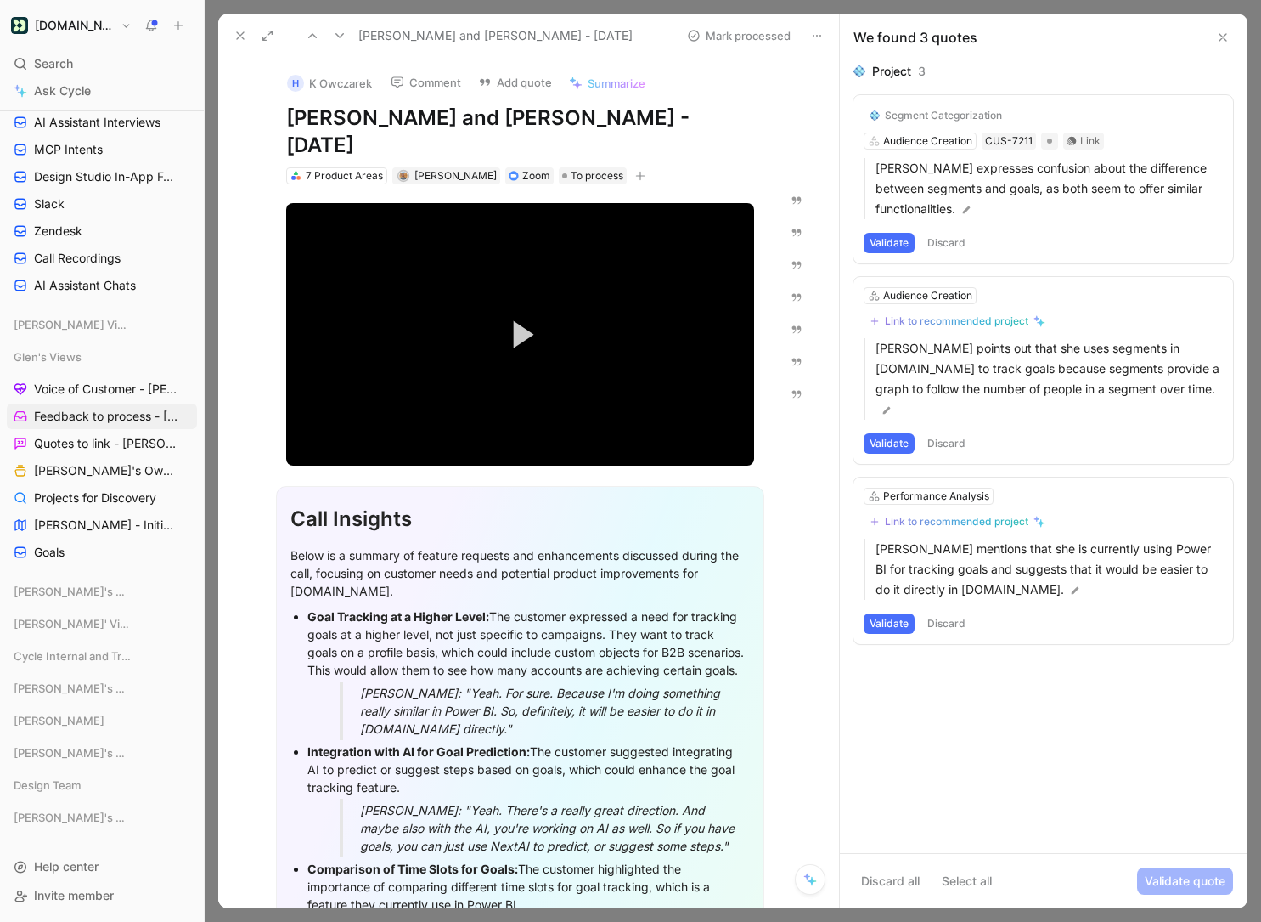
click at [953, 240] on button "Discard" at bounding box center [947, 243] width 50 height 20
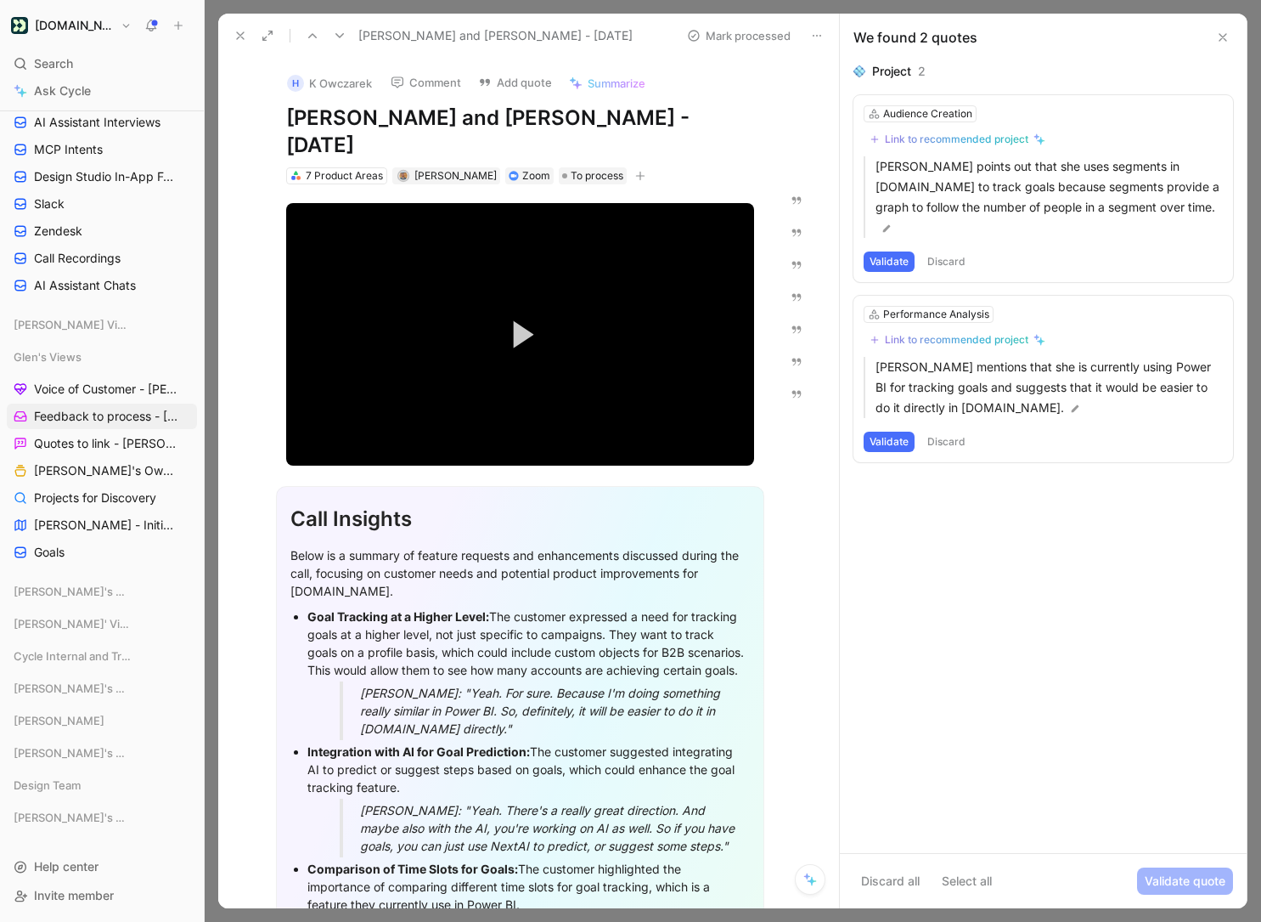
click at [896, 251] on button "Validate" at bounding box center [889, 261] width 51 height 20
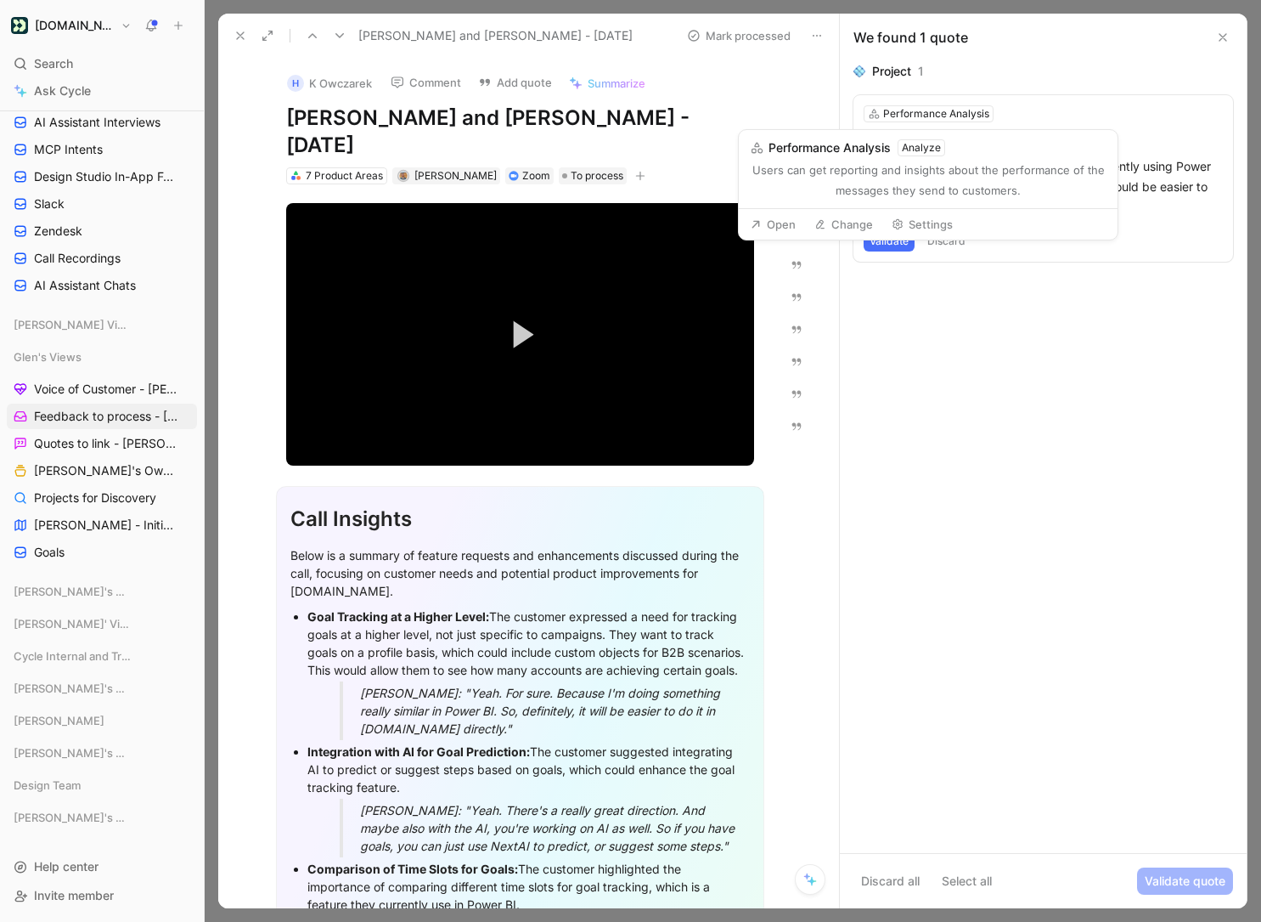
click at [850, 217] on button "Change" at bounding box center [844, 224] width 74 height 24
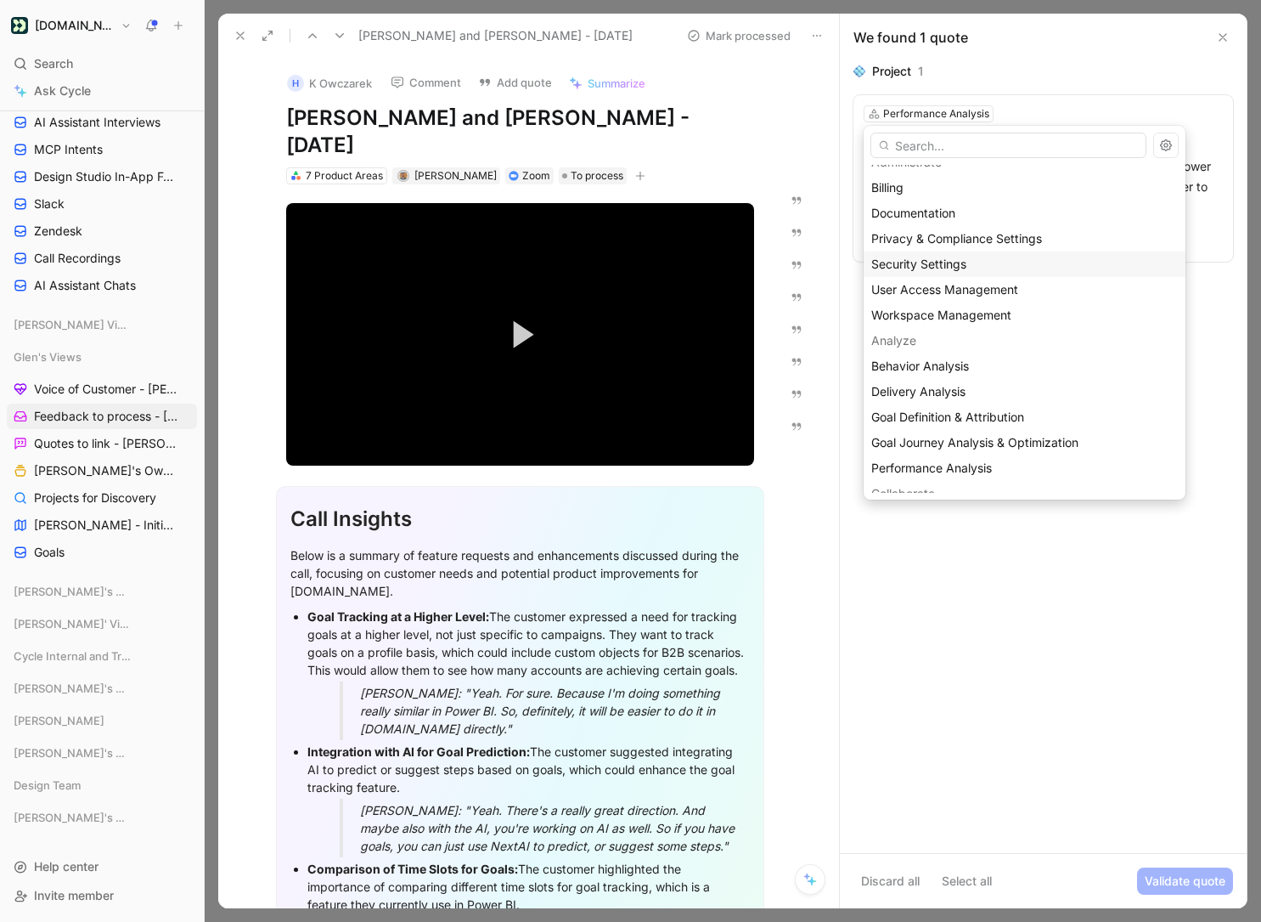
scroll to position [47, 0]
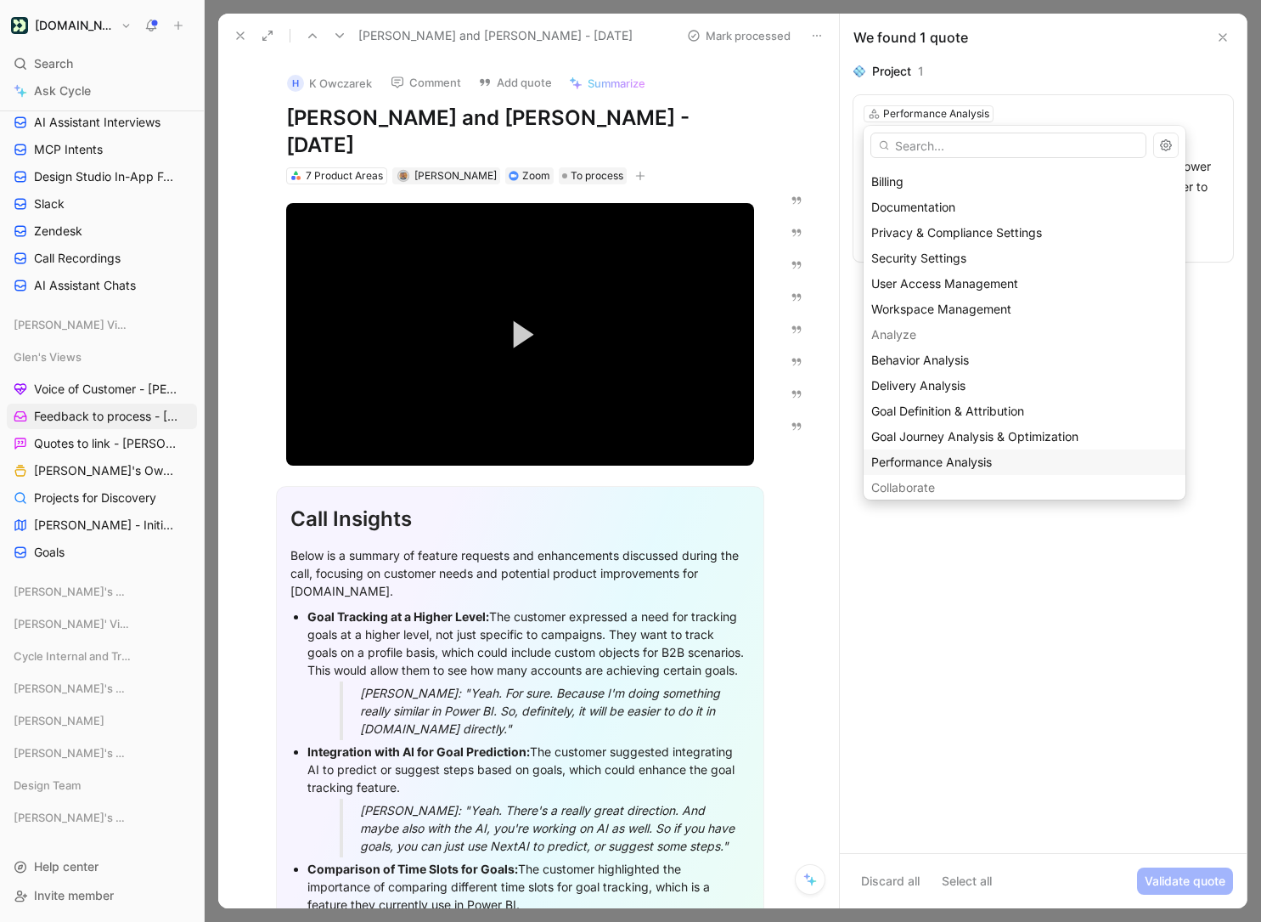
click at [967, 457] on span "Performance Analysis" at bounding box center [931, 461] width 121 height 14
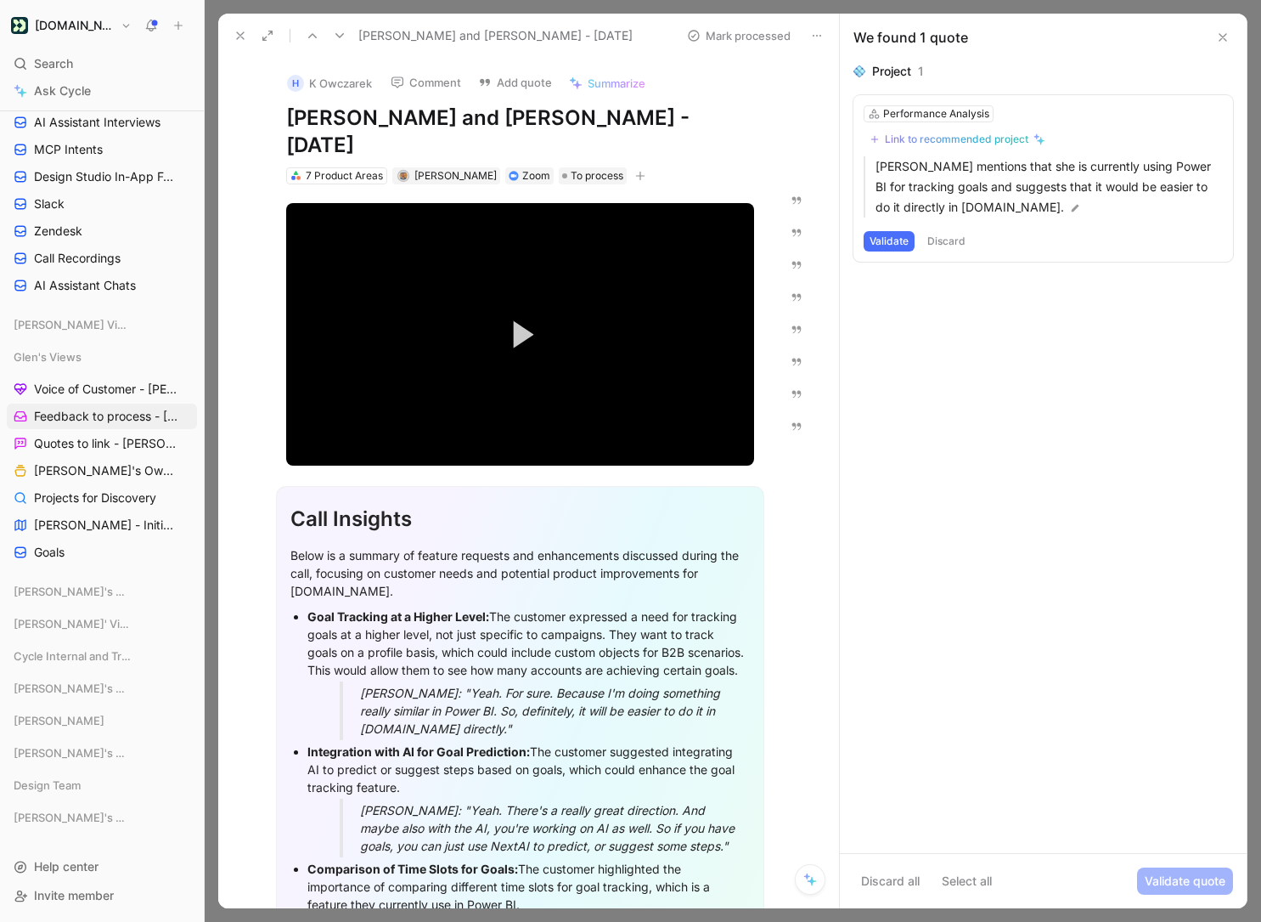
click at [893, 234] on button "Validate" at bounding box center [889, 241] width 51 height 20
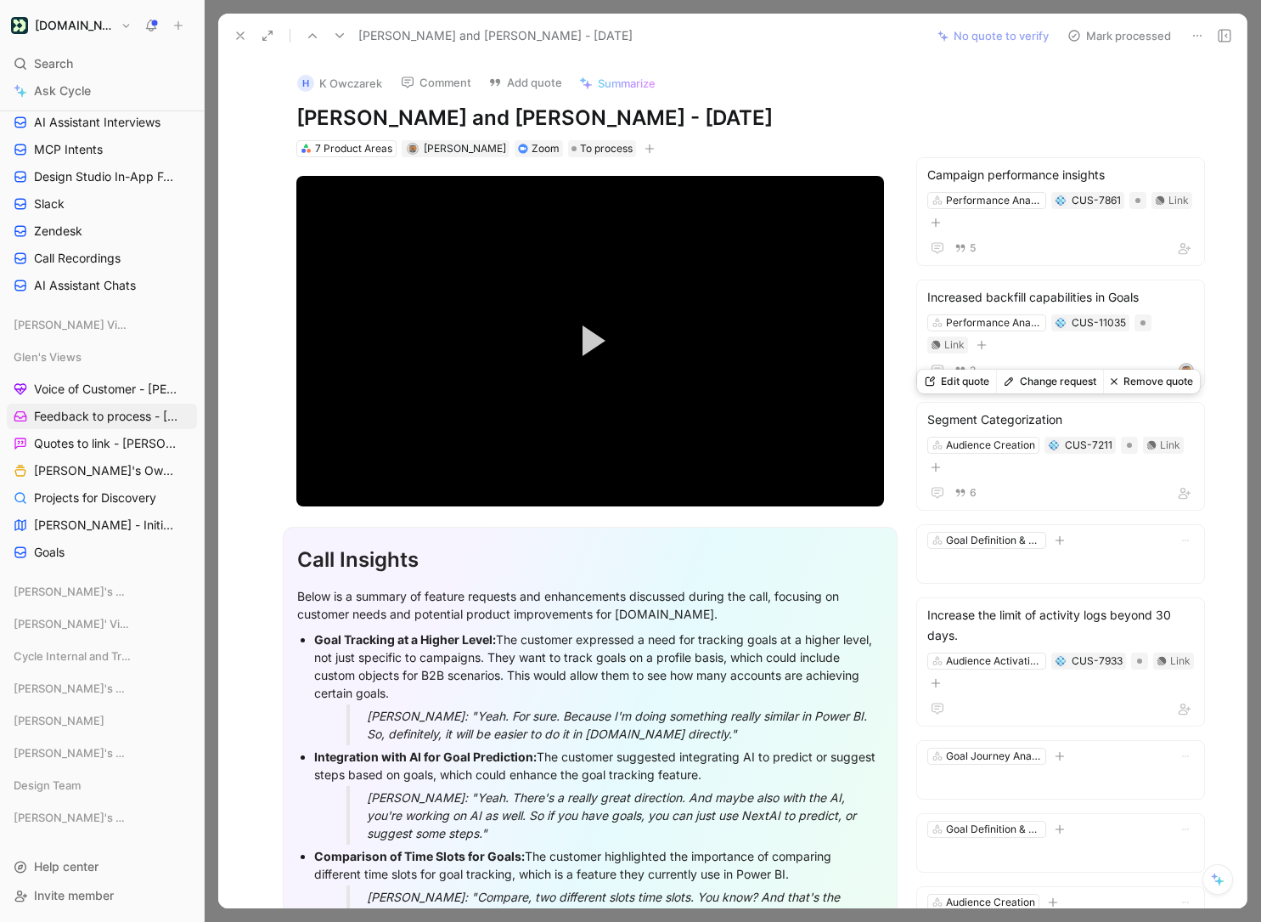
click at [1081, 35] on button "Mark processed" at bounding box center [1119, 36] width 119 height 24
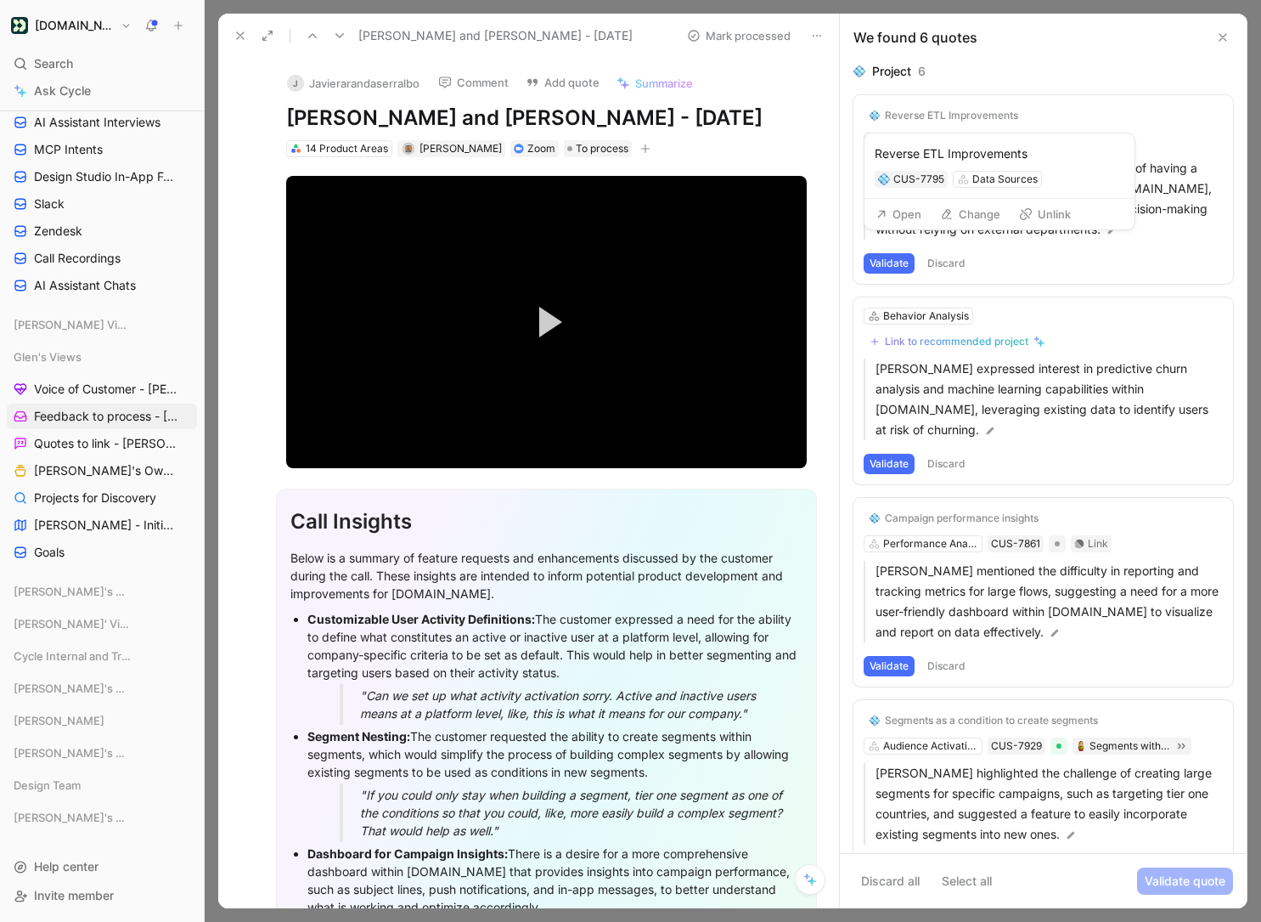
click at [956, 217] on button "Change" at bounding box center [971, 214] width 76 height 24
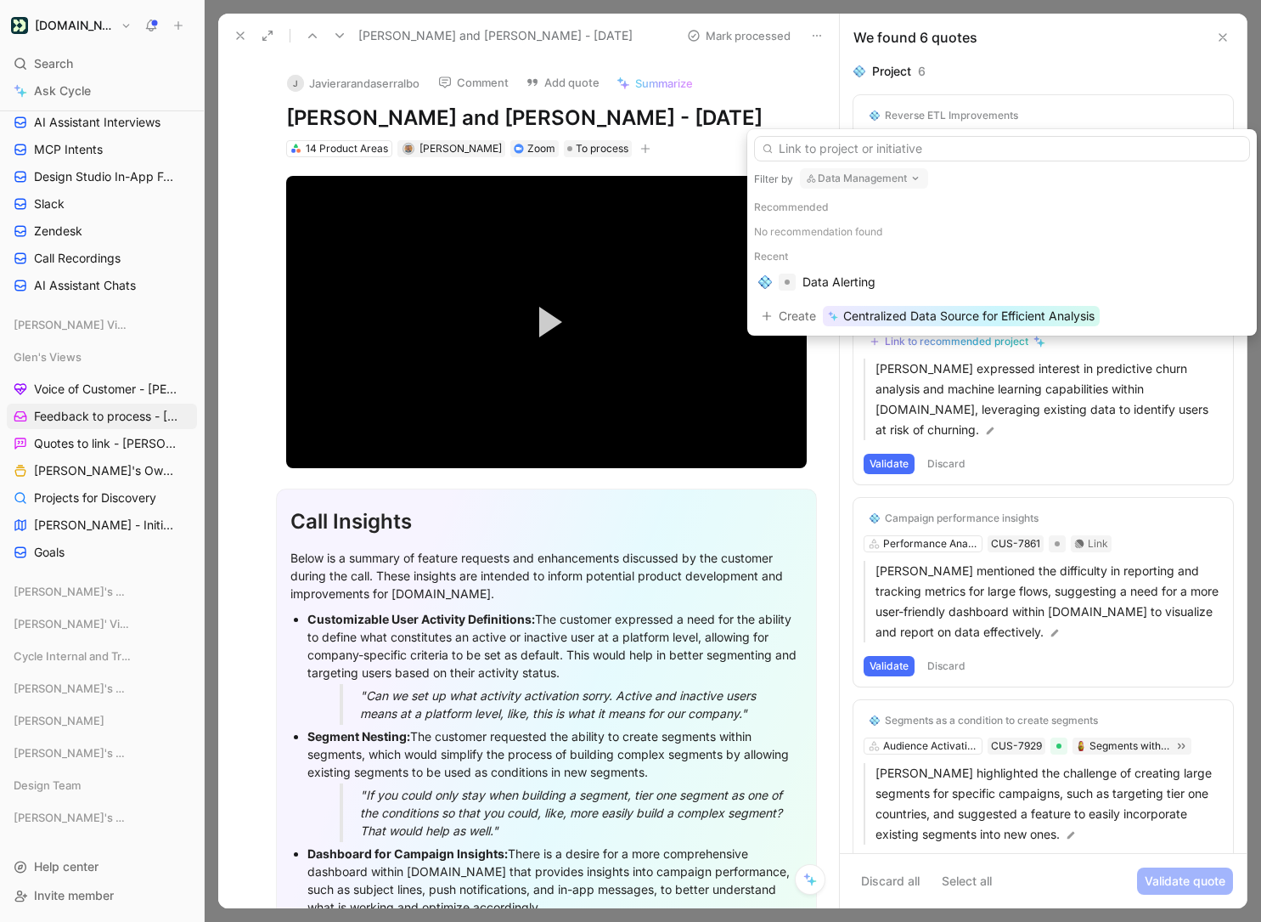
click at [862, 180] on button "Data Management" at bounding box center [864, 178] width 128 height 20
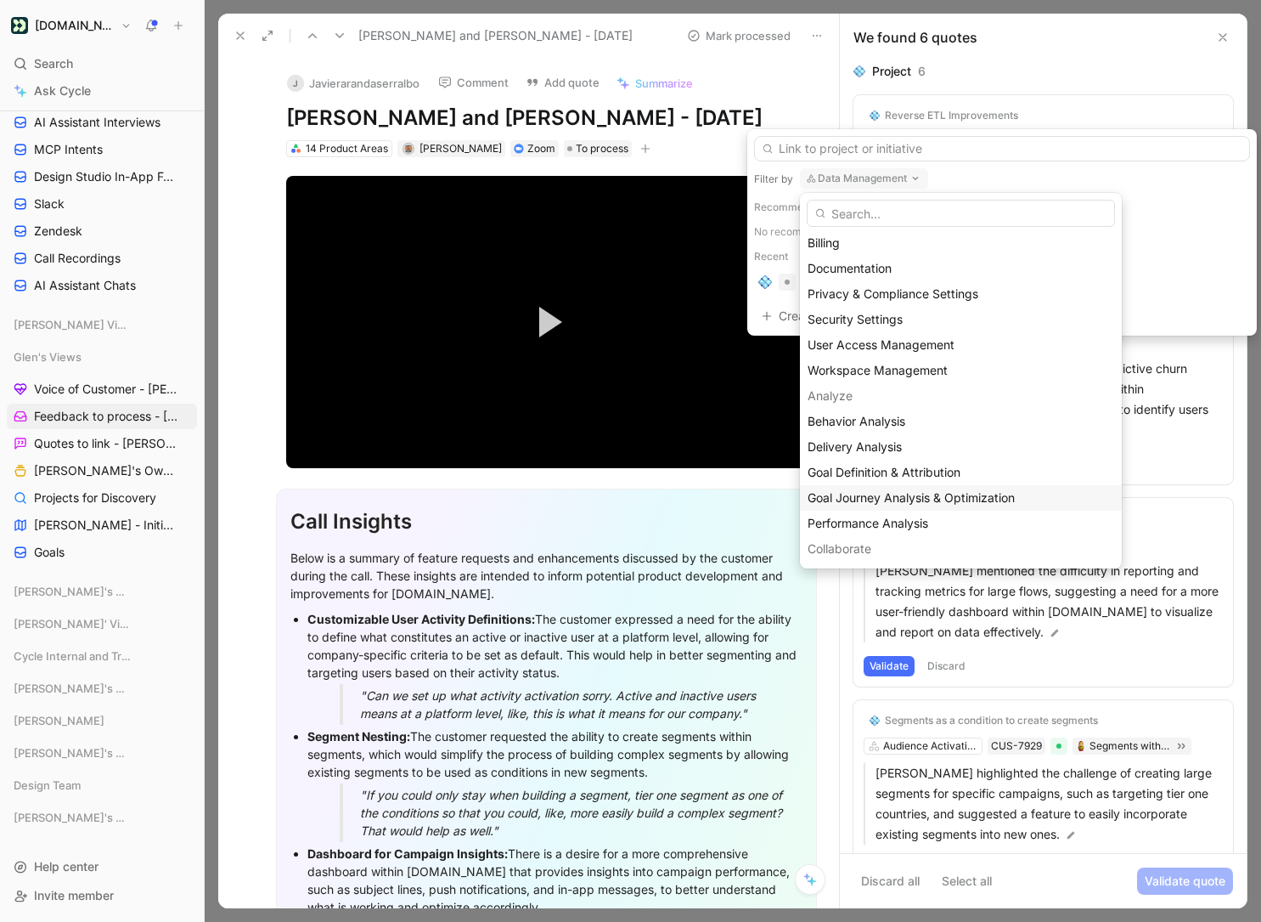
scroll to position [59, 0]
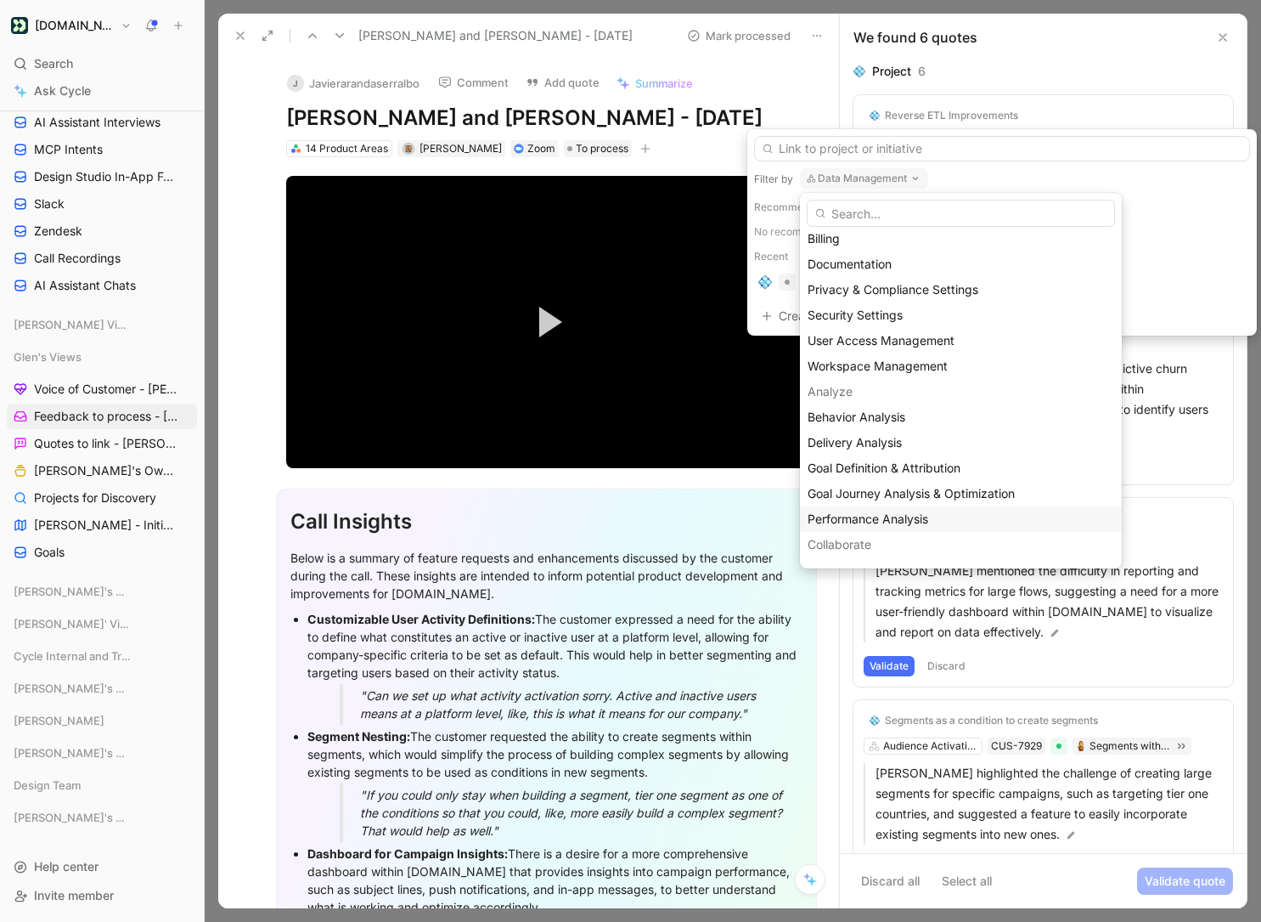
click at [906, 509] on div "Performance Analysis" at bounding box center [961, 519] width 307 height 20
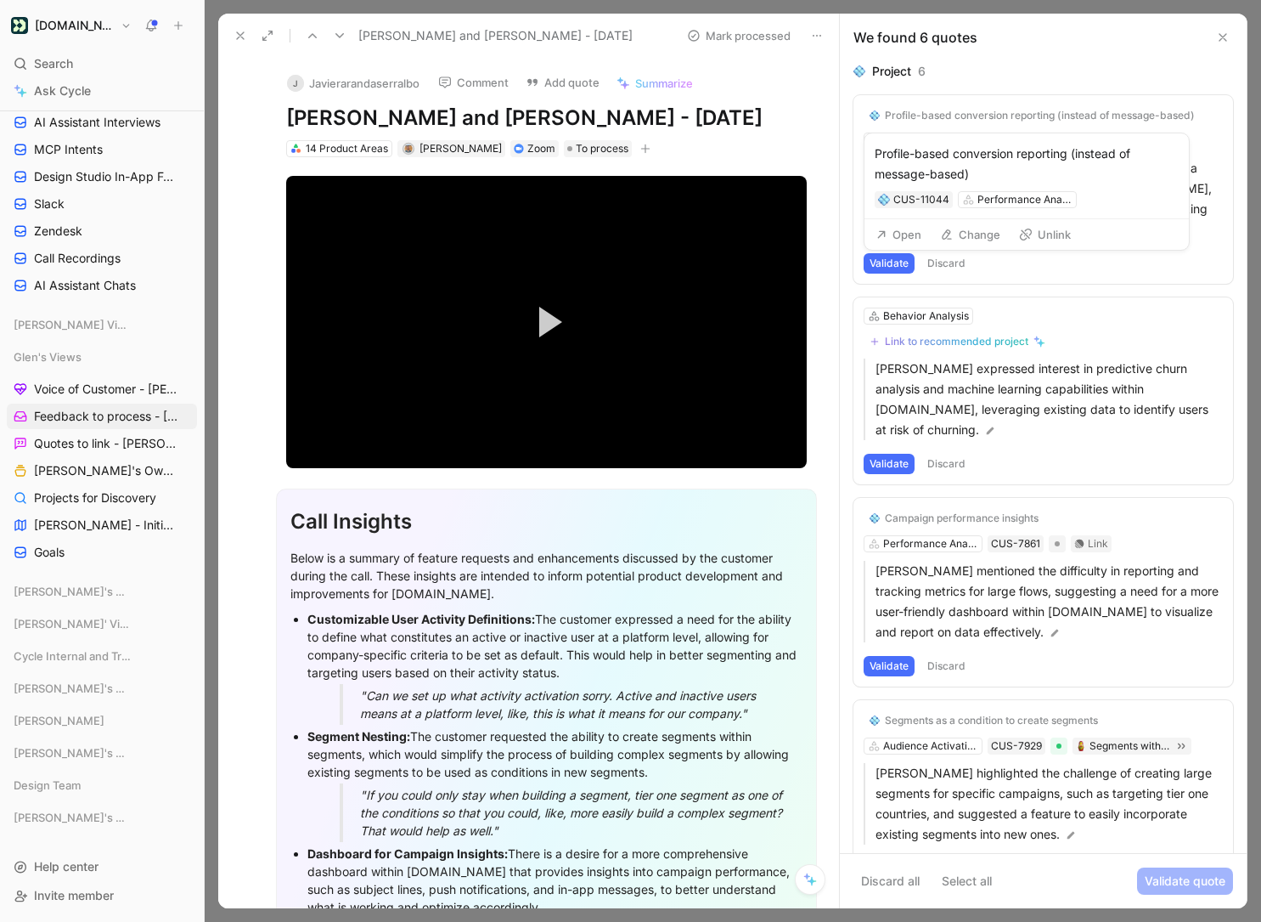
click at [975, 238] on button "Change" at bounding box center [971, 235] width 76 height 24
click at [1039, 228] on button "Unlink" at bounding box center [1045, 235] width 67 height 24
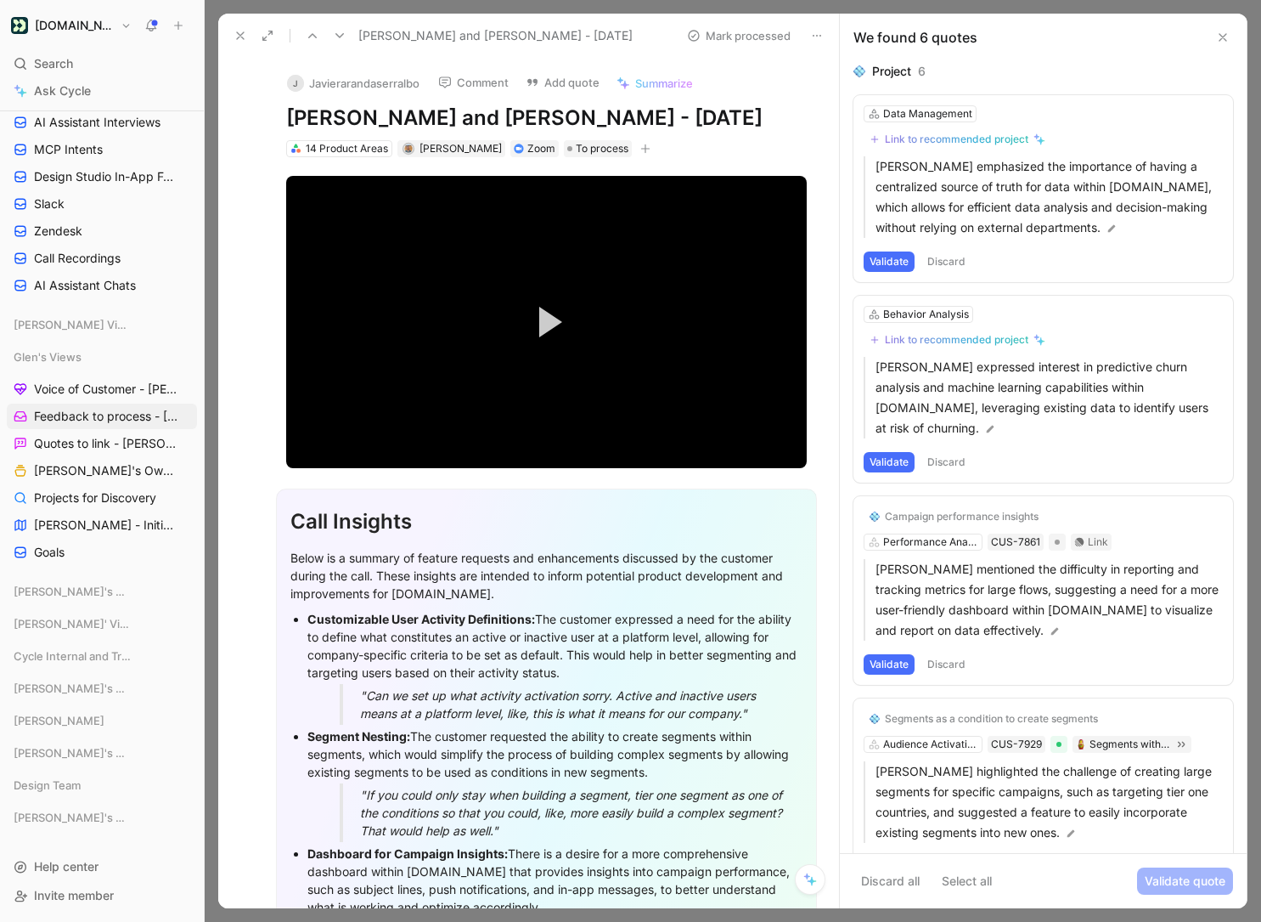
click at [880, 263] on button "Validate" at bounding box center [889, 261] width 51 height 20
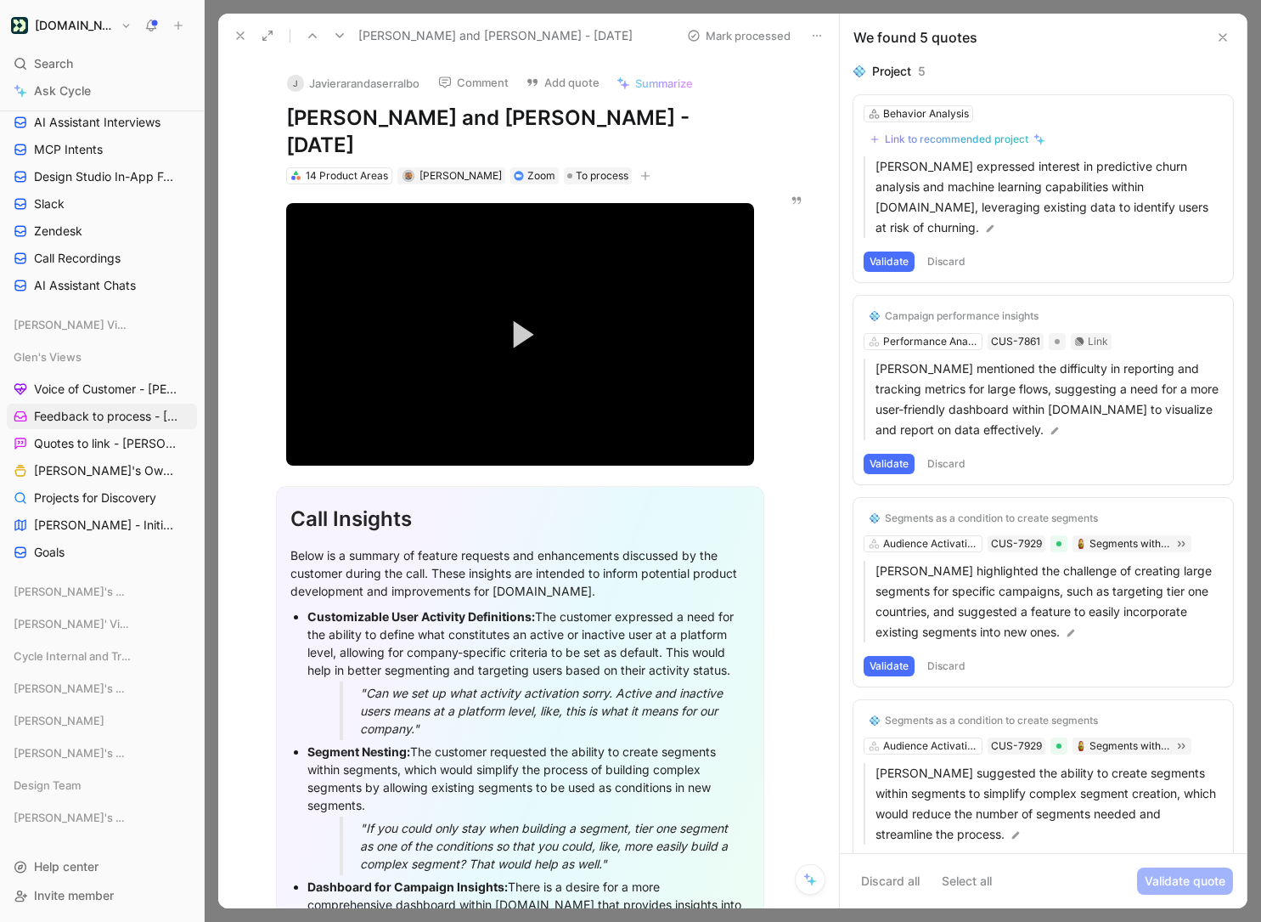
scroll to position [6, 0]
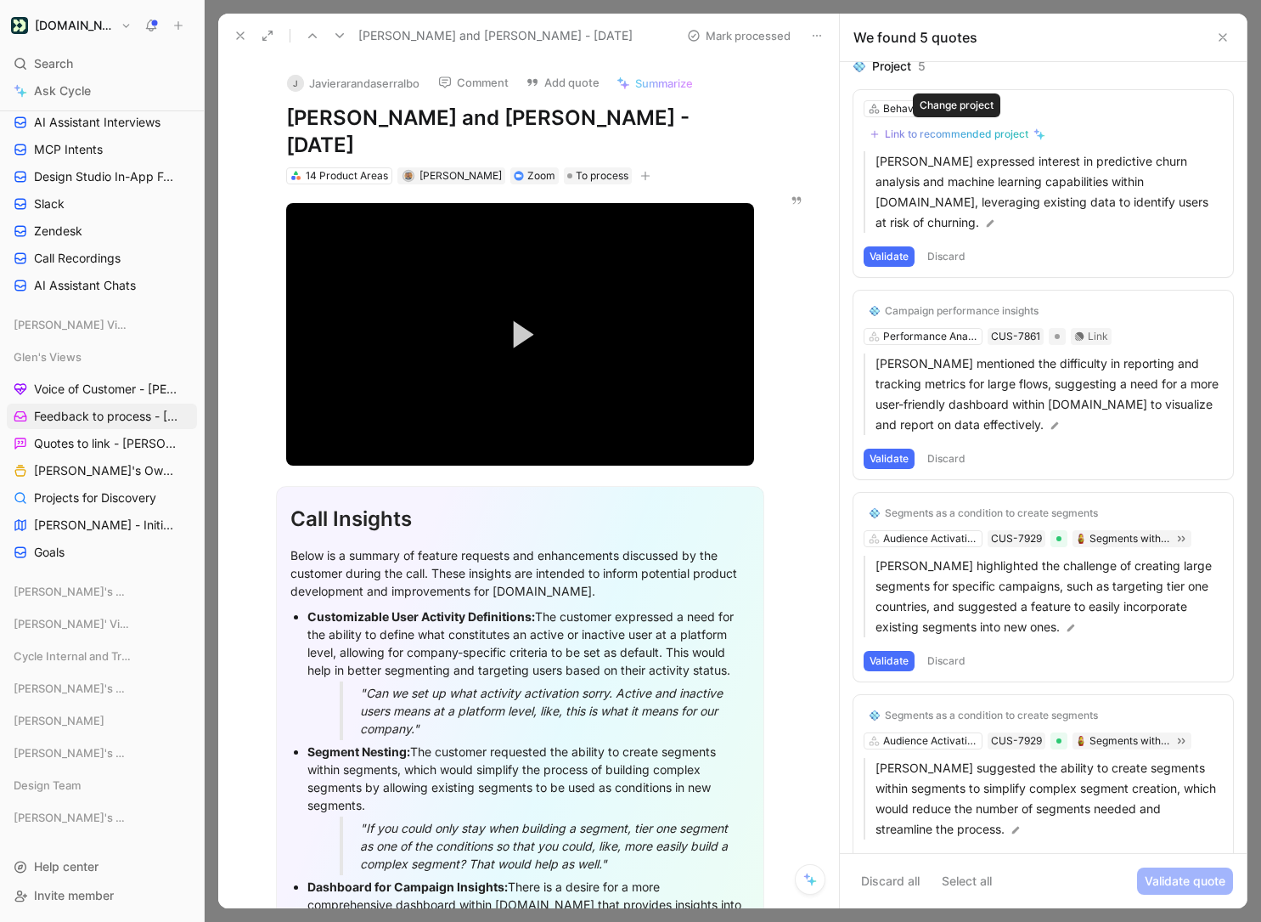
click at [977, 131] on div "Link to recommended project" at bounding box center [957, 134] width 144 height 14
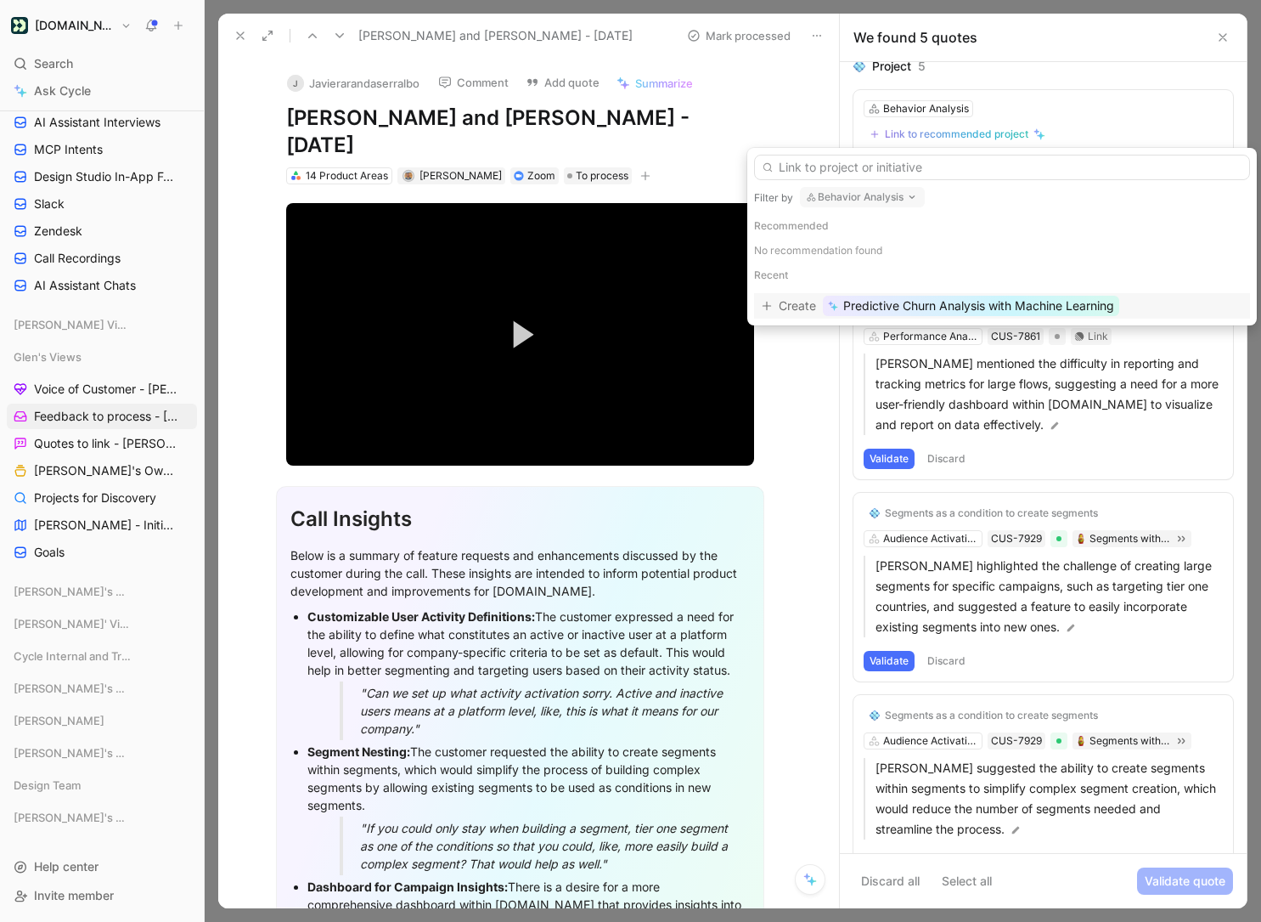
click at [786, 311] on span "Create" at bounding box center [797, 306] width 37 height 20
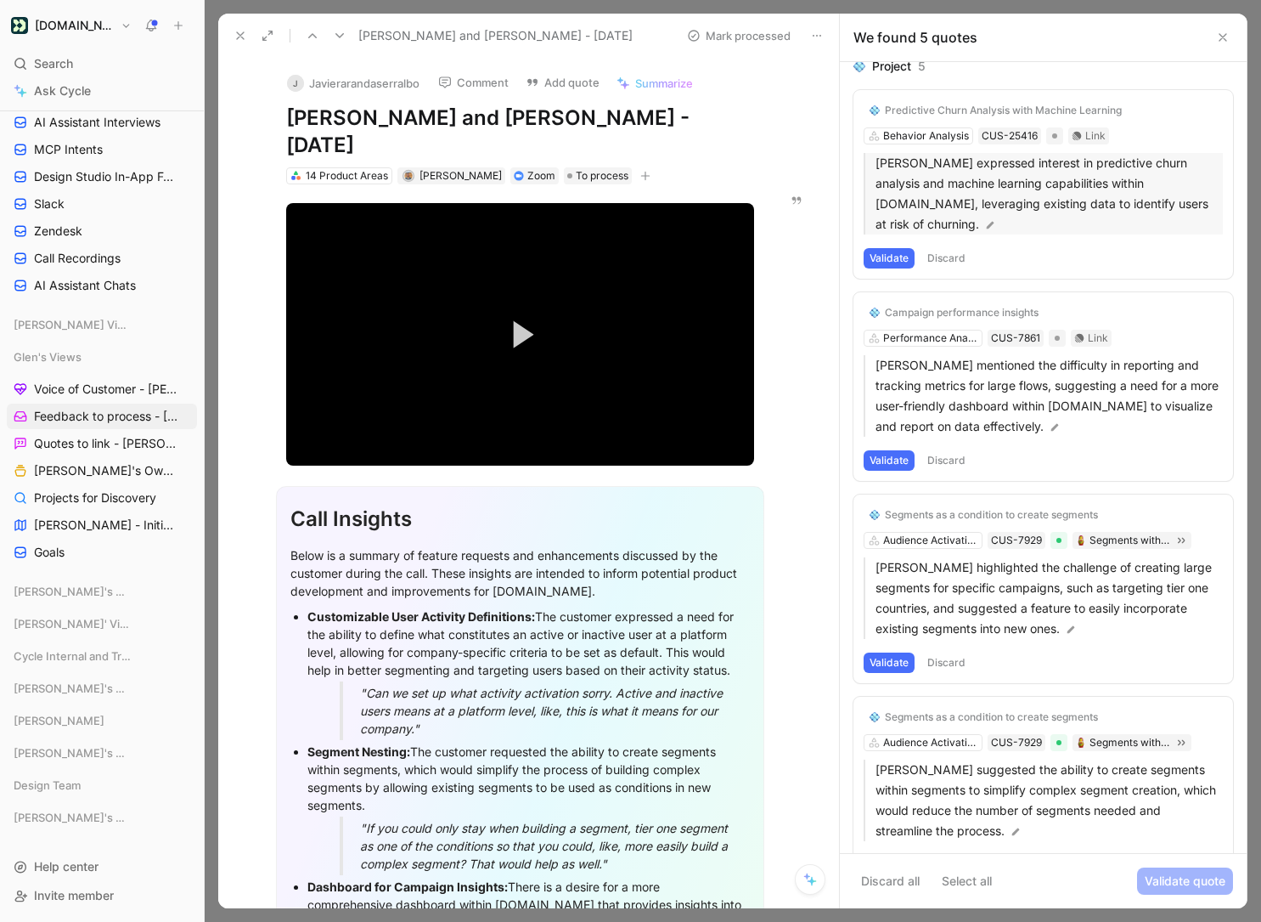
click at [901, 203] on p "[PERSON_NAME] expressed interest in predictive churn analysis and machine learn…" at bounding box center [1049, 194] width 347 height 82
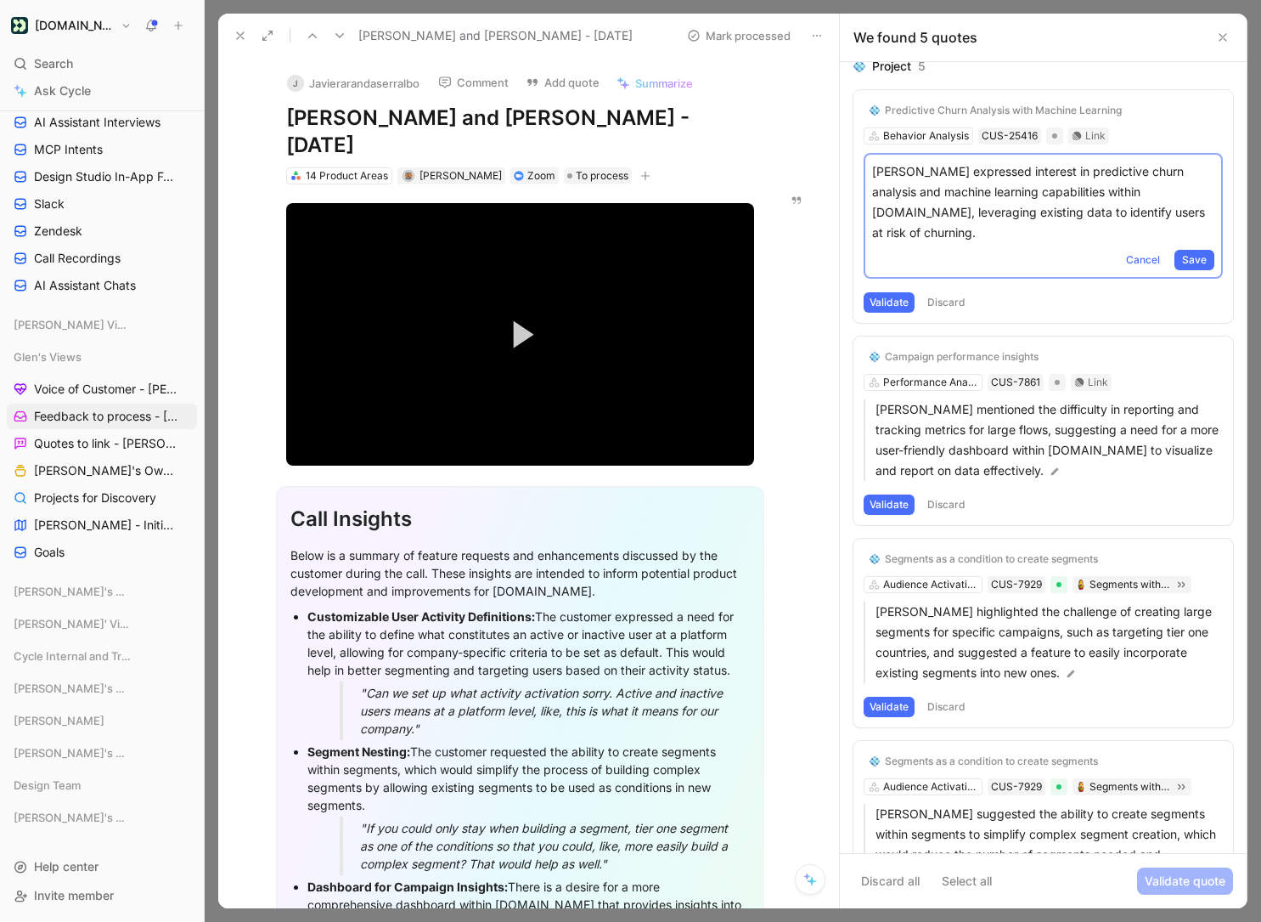
click at [1000, 71] on div "Project 5" at bounding box center [1044, 66] width 380 height 20
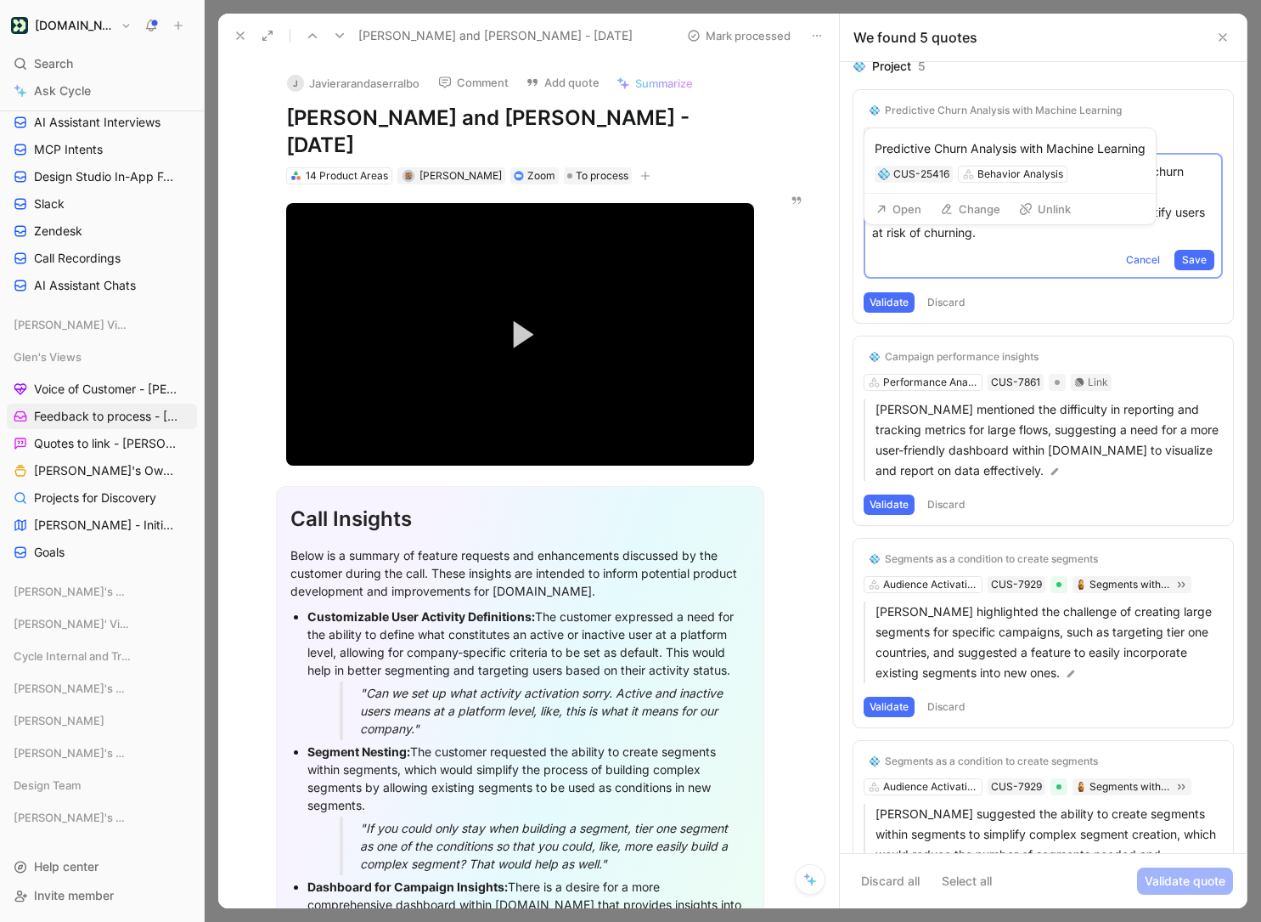
click at [896, 207] on button "Open" at bounding box center [898, 209] width 61 height 24
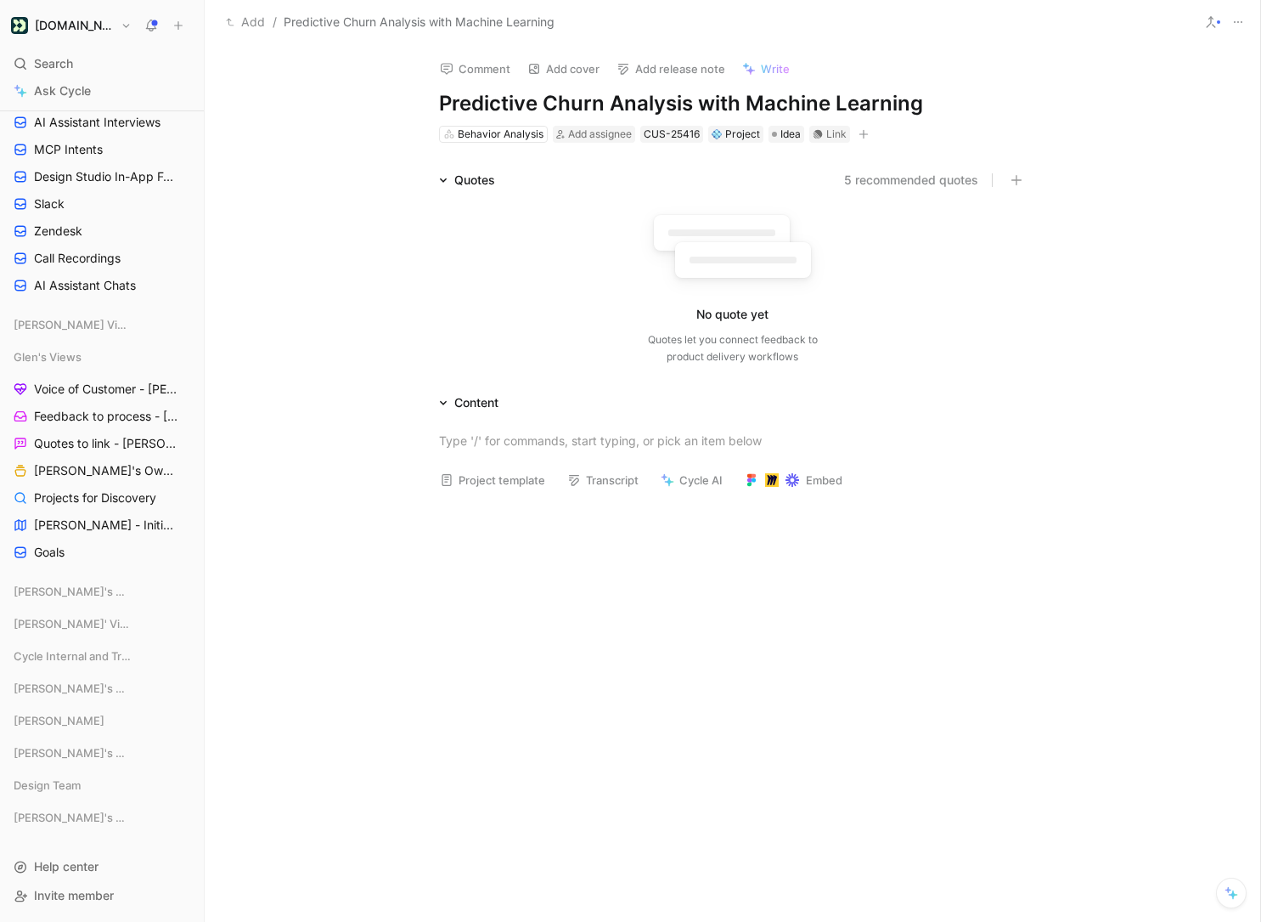
click at [623, 104] on h1 "Predictive Churn Analysis with Machine Learning" at bounding box center [733, 103] width 588 height 27
click at [786, 99] on h1 "Predictive Churn Analysis with Machine Learning" at bounding box center [733, 103] width 588 height 27
click at [1136, 15] on icon at bounding box center [1239, 22] width 14 height 14
click at [549, 101] on h1 "Predictive Churn Analysis with Machine Learning" at bounding box center [733, 103] width 588 height 27
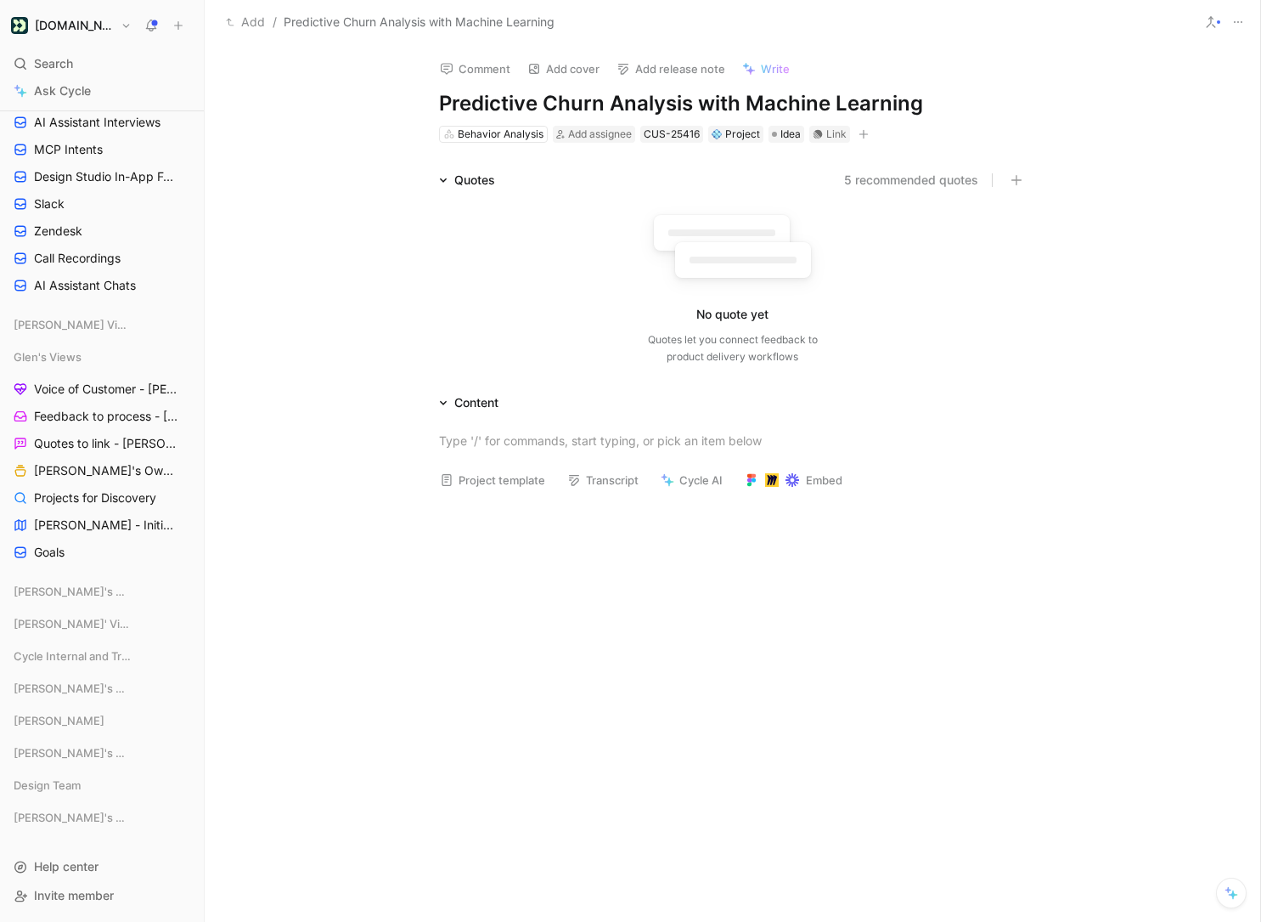
click at [549, 101] on h1 "Predictive Churn Analysis with Machine Learning" at bounding box center [733, 103] width 588 height 27
click at [572, 103] on h1 "Predictive Churn Analysis with Machine Learning" at bounding box center [733, 103] width 588 height 27
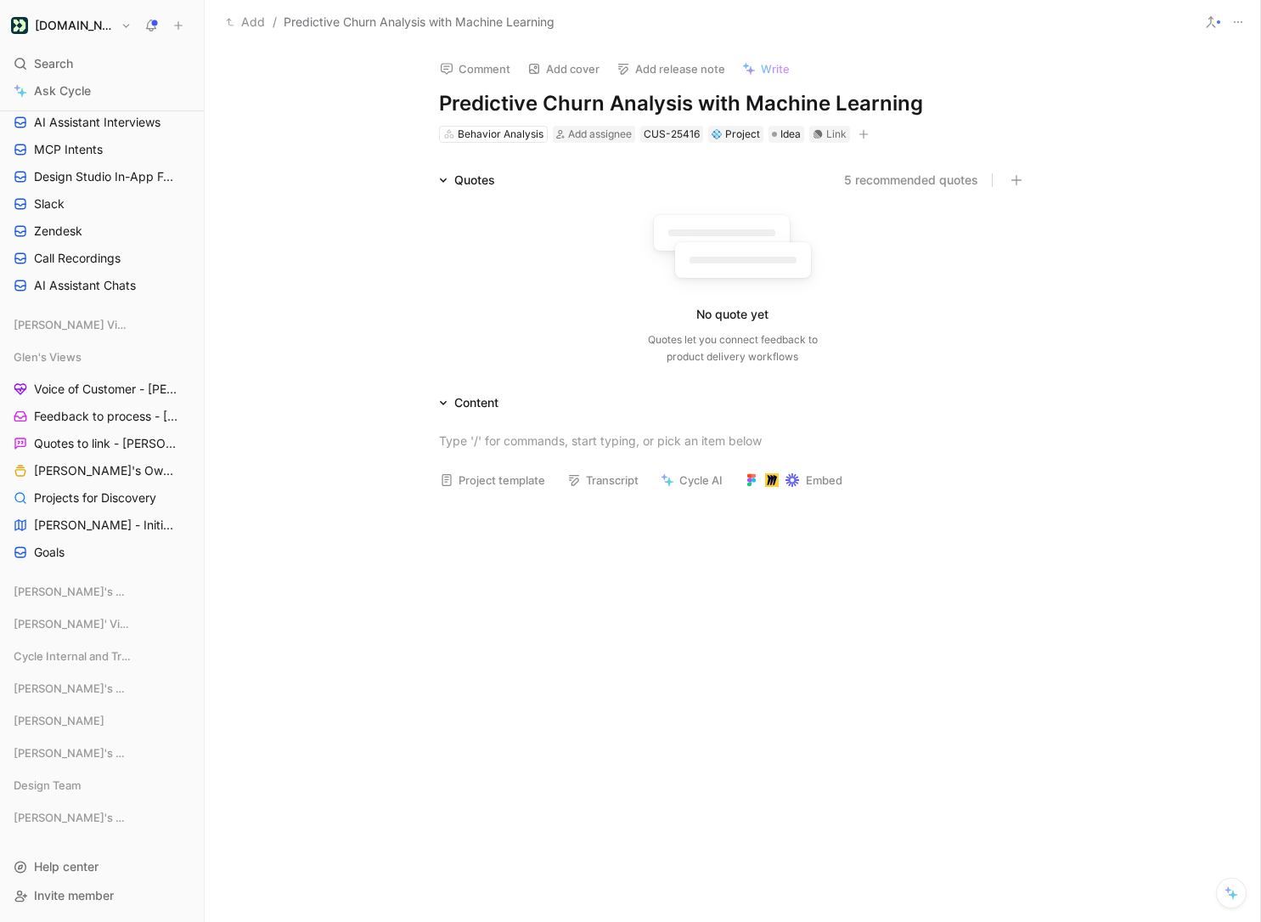
click at [343, 18] on span "Predictive Churn Analysis with Machine Learning" at bounding box center [419, 22] width 271 height 20
click at [692, 107] on h1 "Predictive Churn Analysis with Machine Learning" at bounding box center [733, 103] width 588 height 27
click at [1136, 20] on icon at bounding box center [1239, 22] width 14 height 14
click at [487, 300] on div "No quote yet Quotes let you connect feedback to product delivery workflows" at bounding box center [733, 284] width 588 height 161
click at [450, 99] on h1 "Predictive Churn Analysis with Machine Learning" at bounding box center [733, 103] width 588 height 27
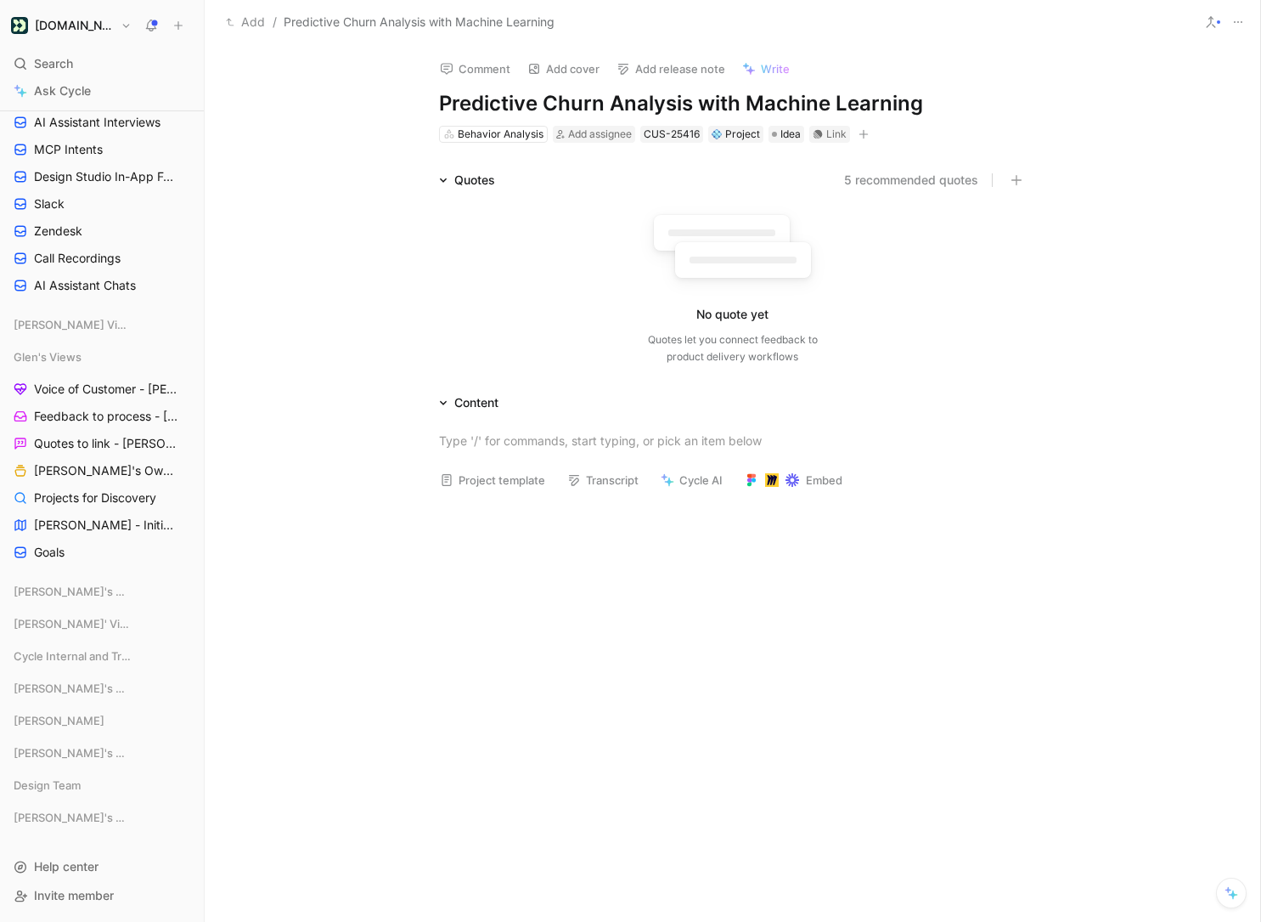
click at [450, 99] on h1 "Predictive Churn Analysis with Machine Learning" at bounding box center [733, 103] width 588 height 27
click at [284, 119] on div "Comment Add cover Add release note Write Predictive Churn Analysis with Machine…" at bounding box center [733, 483] width 1056 height 877
click at [375, 28] on span "Predictive Churn Analysis with Machine Learning" at bounding box center [419, 22] width 271 height 20
drag, startPoint x: 629, startPoint y: 680, endPoint x: 584, endPoint y: 571, distance: 118.5
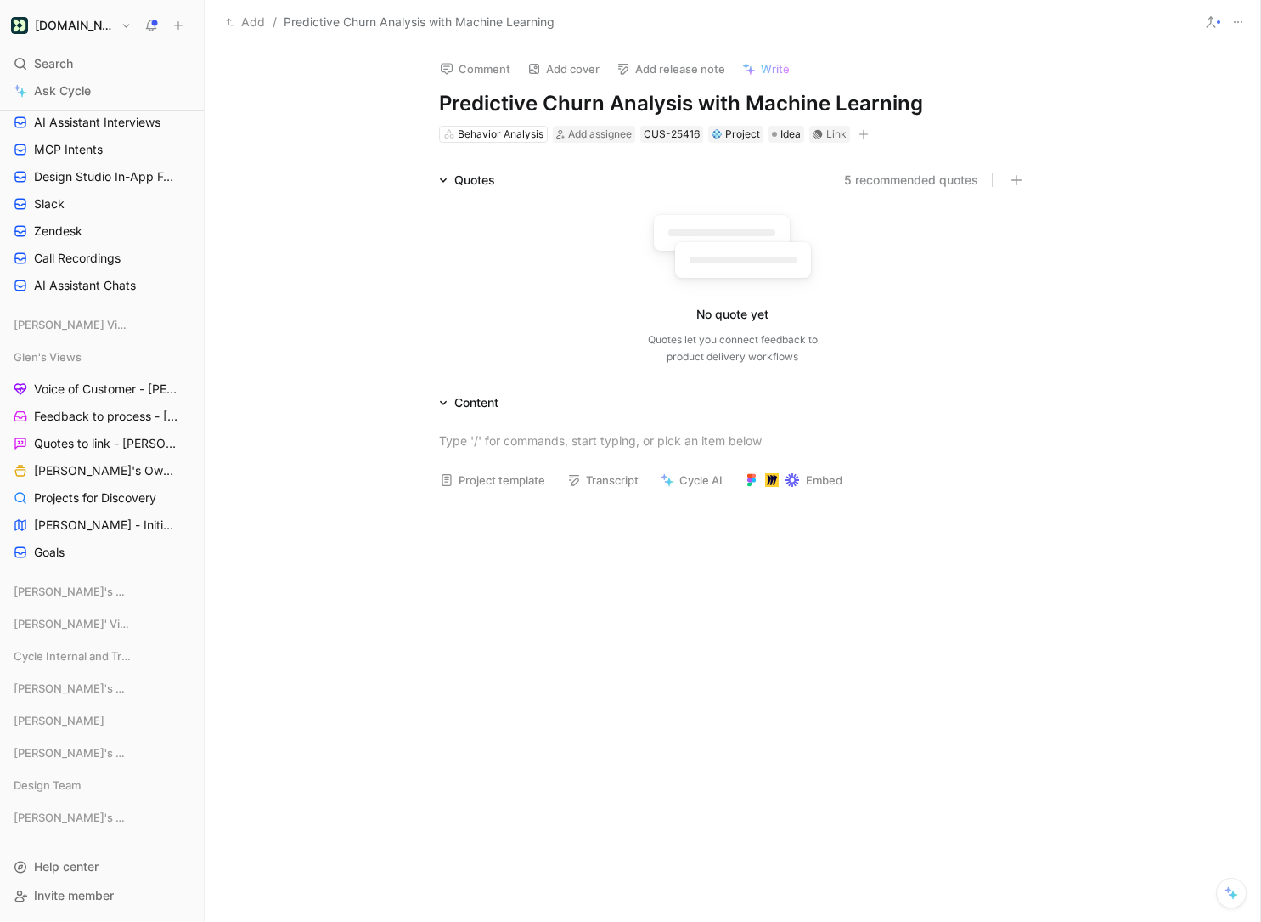
click at [629, 680] on div at bounding box center [733, 641] width 1056 height 277
click at [736, 104] on h1 "Predictive Churn Analysis with Machine Learning" at bounding box center [733, 103] width 588 height 27
click at [681, 104] on h1 "Predictive Churn Analysis with Machine Learning" at bounding box center [733, 103] width 588 height 27
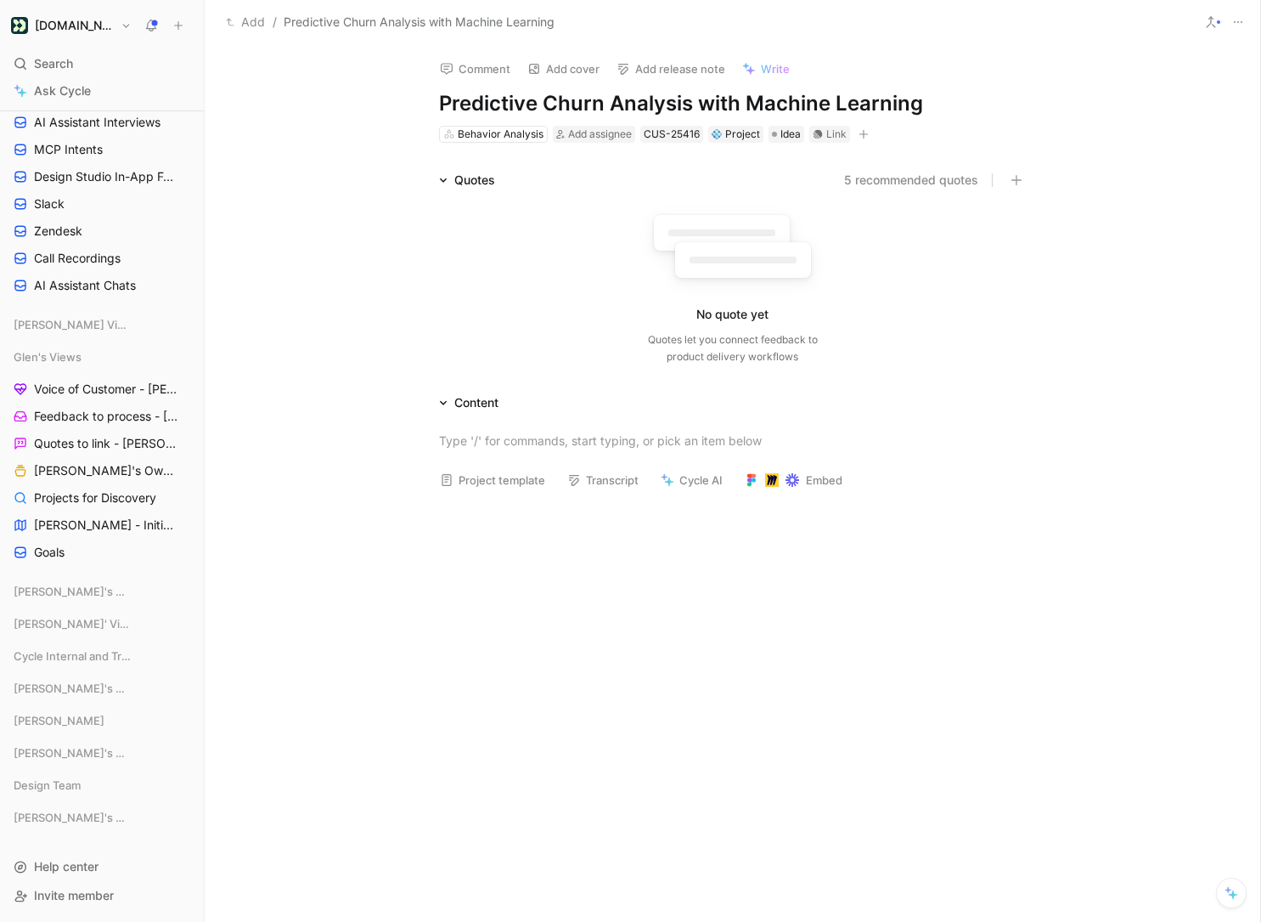
drag, startPoint x: 699, startPoint y: 104, endPoint x: 919, endPoint y: 101, distance: 220.0
click at [919, 101] on h1 "Predictive Churn Analysis with Machine Learning" at bounding box center [733, 103] width 588 height 27
click at [591, 110] on h1 "Predictive Churn Segmentation & Analysis" at bounding box center [733, 103] width 588 height 27
click at [1119, 323] on div "Quotes 5 recommended quotes No quote yet Quotes let you connect feedback to pro…" at bounding box center [733, 271] width 1056 height 202
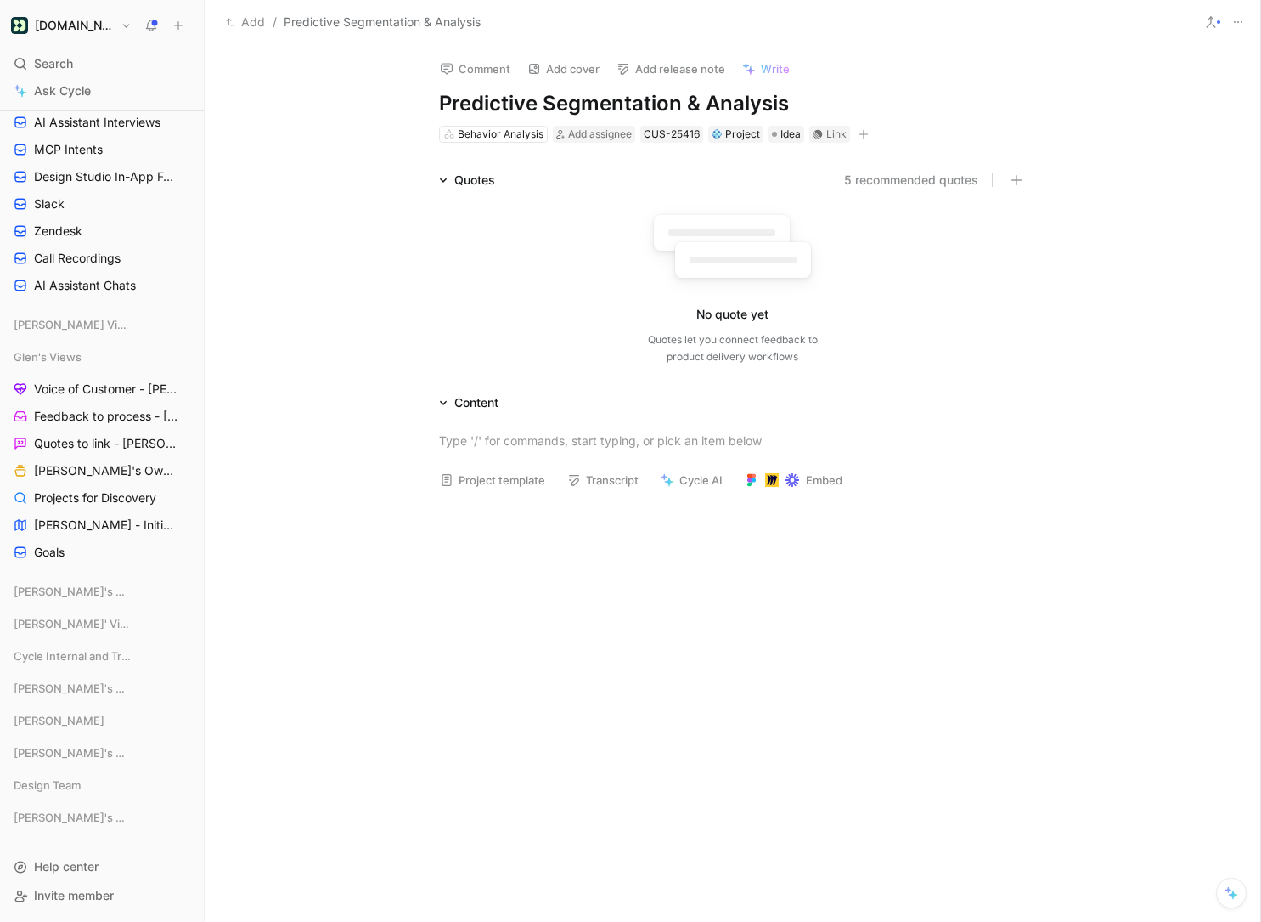
click at [898, 173] on button "5 recommended quotes" at bounding box center [911, 180] width 134 height 20
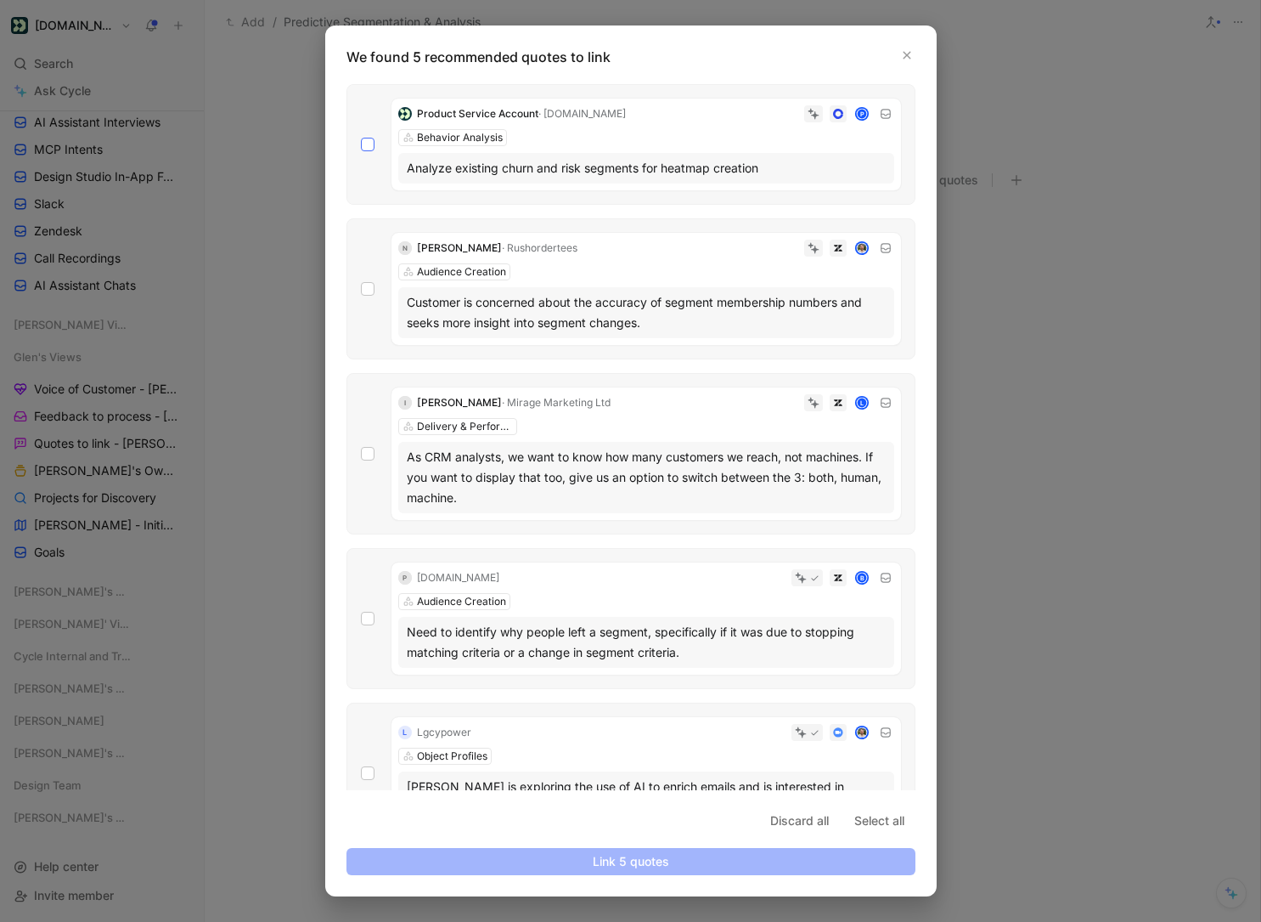
click at [369, 142] on icon at bounding box center [368, 144] width 10 height 10
click at [361, 138] on input "checkbox" at bounding box center [361, 138] width 0 height 0
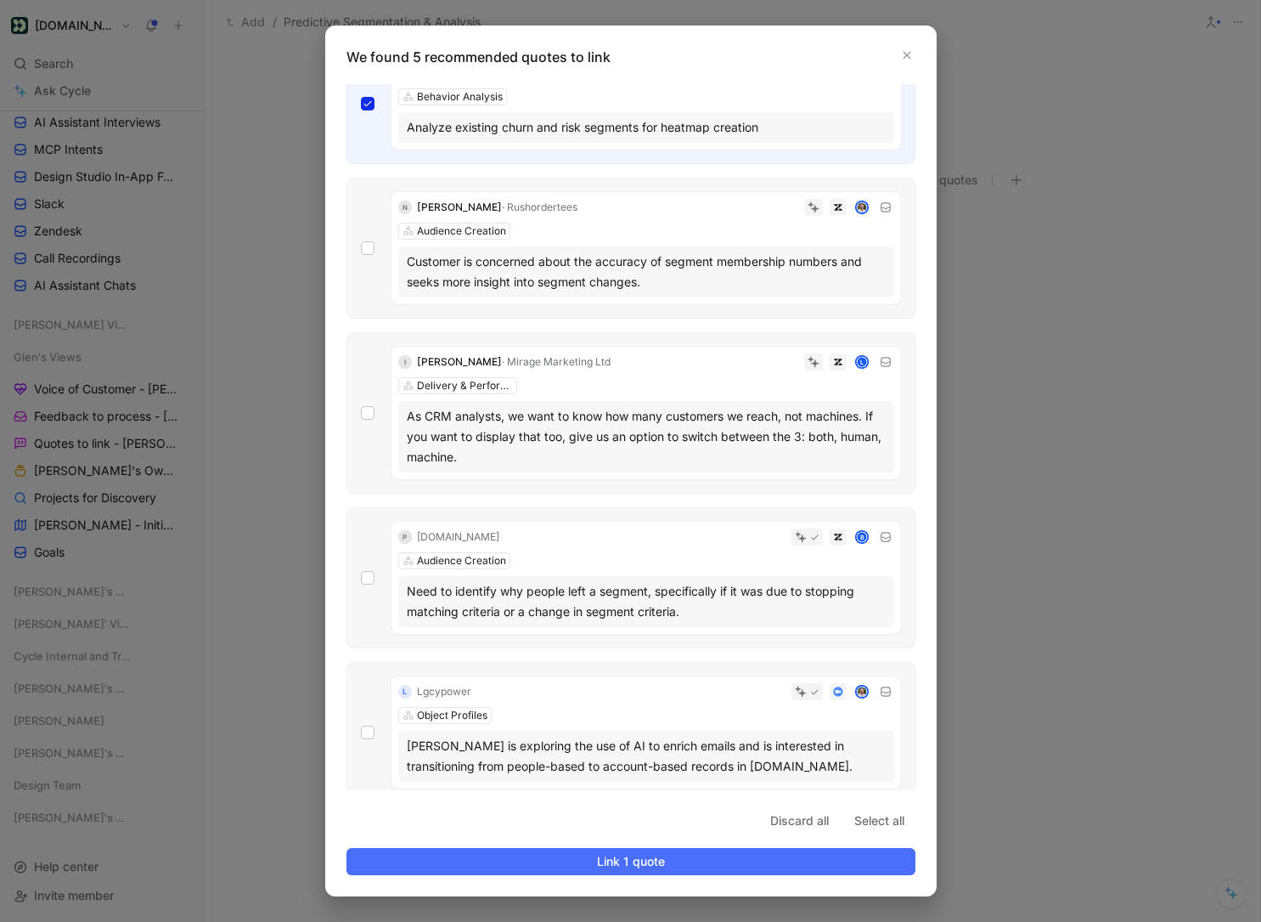
scroll to position [54, 0]
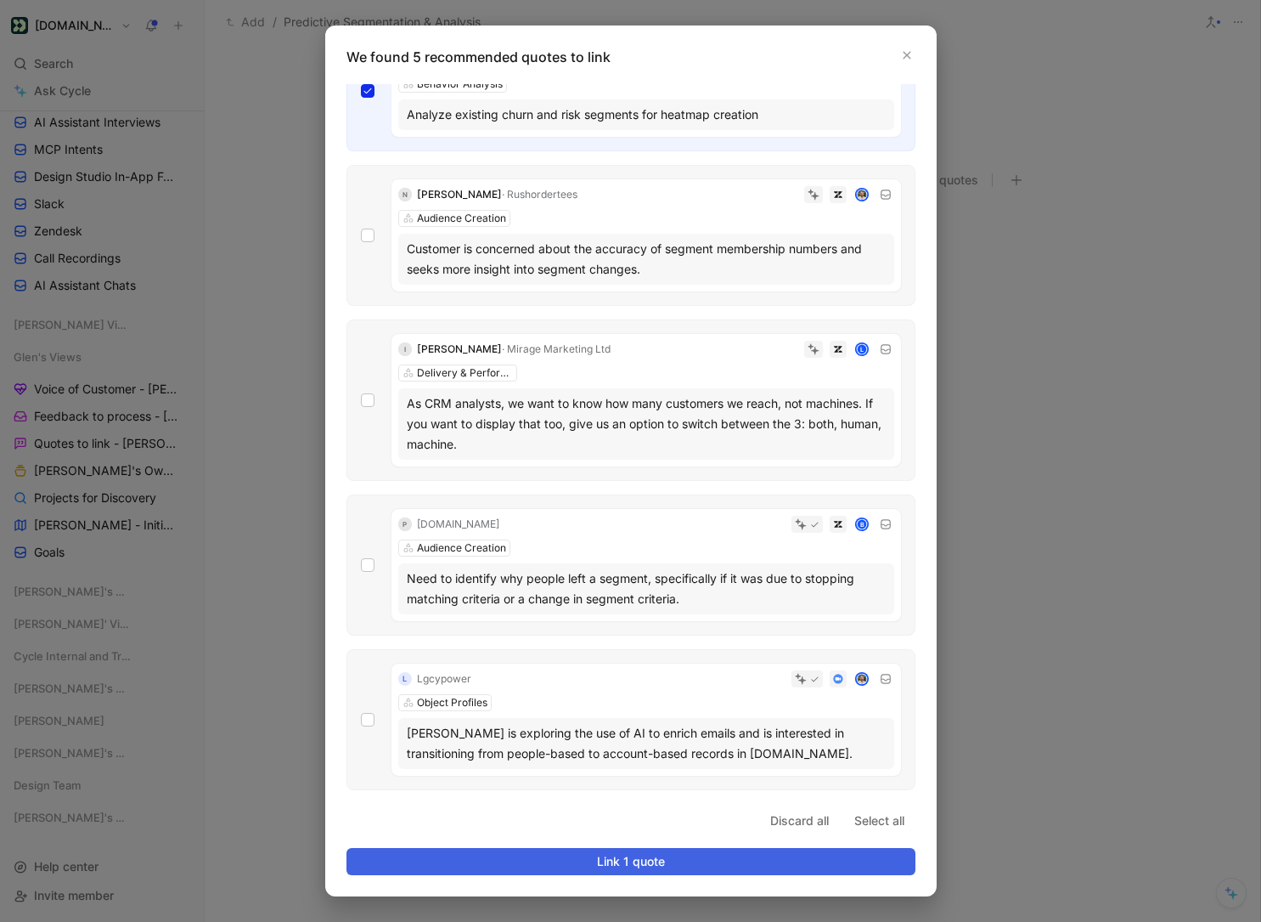
click at [590, 827] on span "Link 1 quote" at bounding box center [631, 861] width 540 height 20
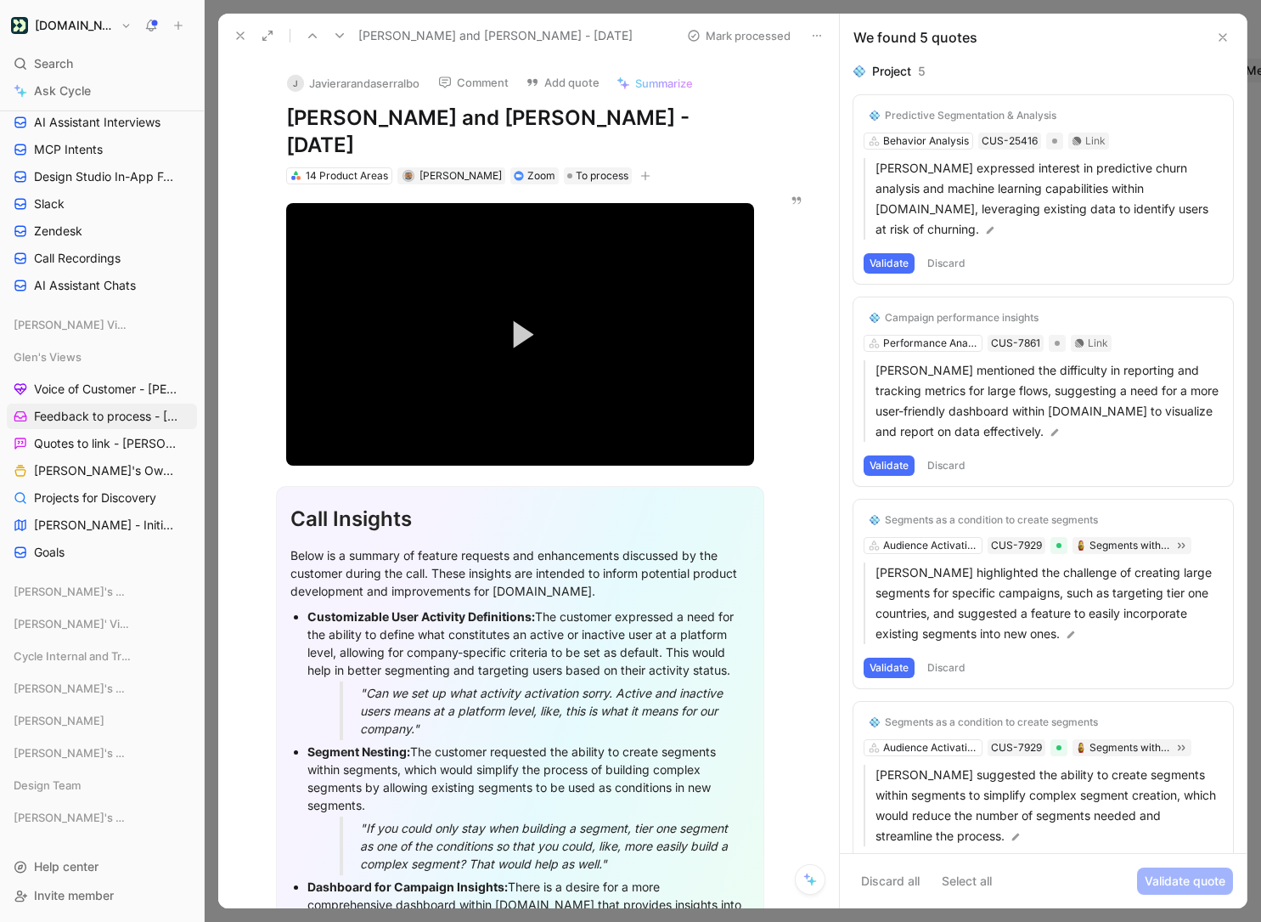
click at [869, 253] on button "Validate" at bounding box center [889, 263] width 51 height 20
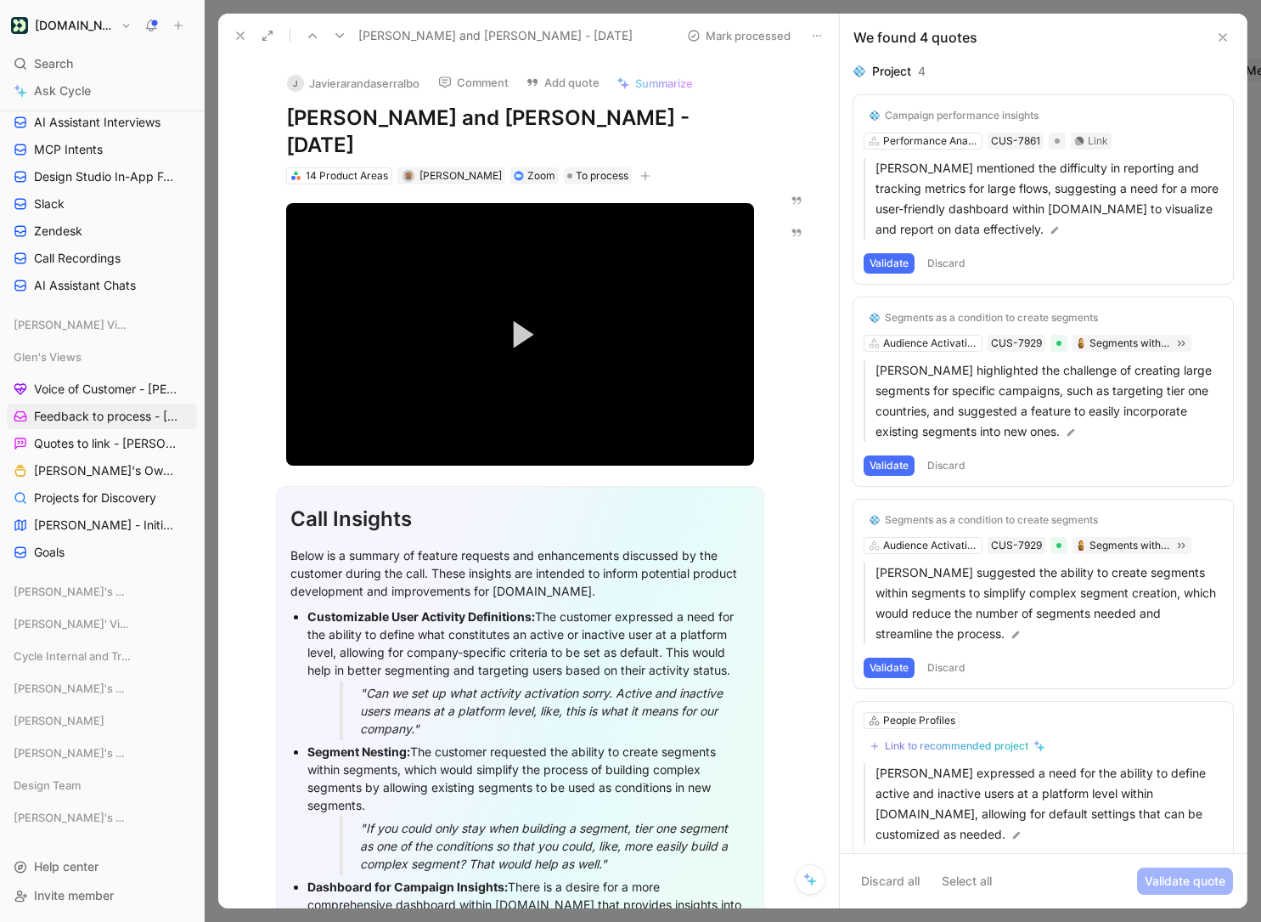
click at [879, 265] on button "Validate" at bounding box center [889, 263] width 51 height 20
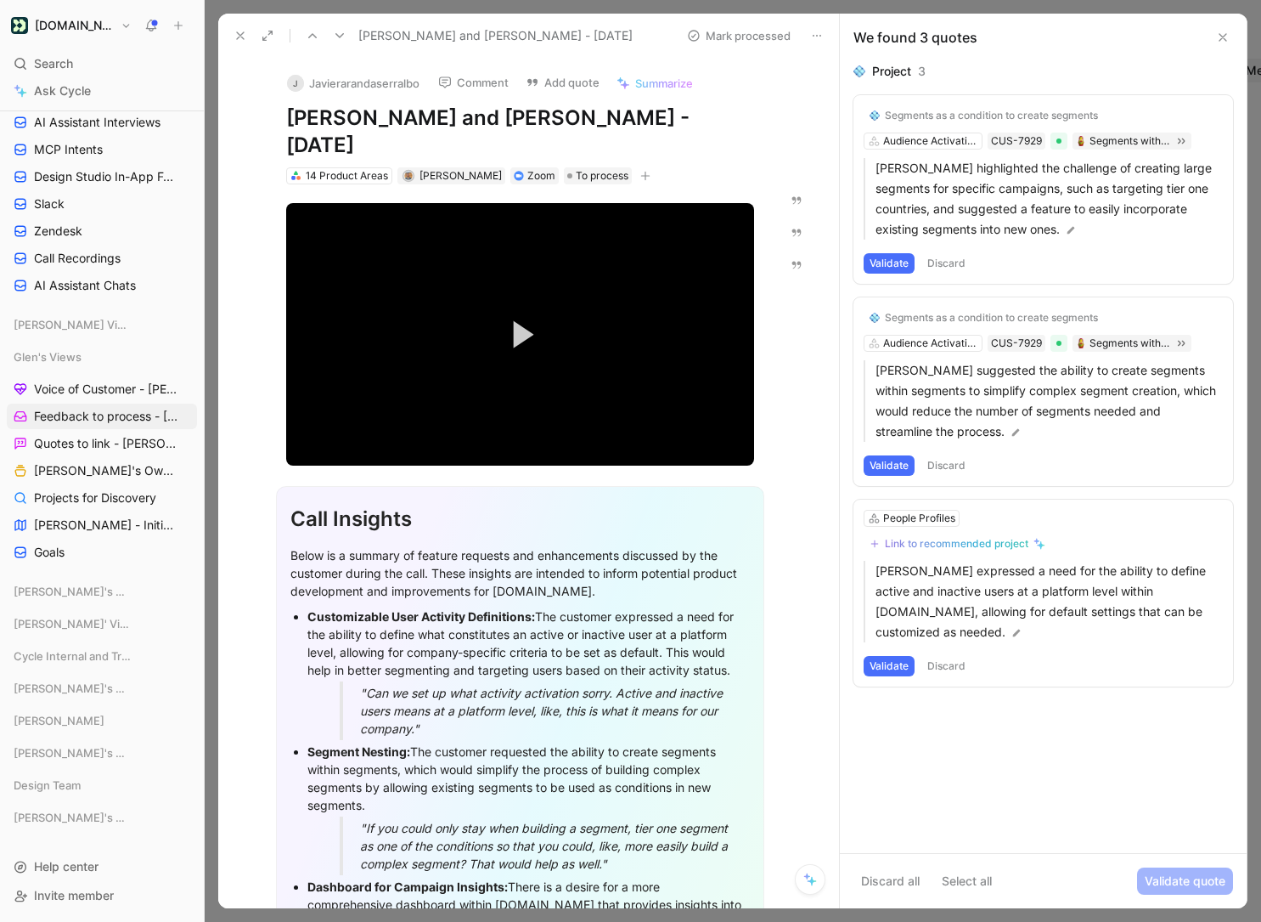
click at [886, 262] on button "Validate" at bounding box center [889, 263] width 51 height 20
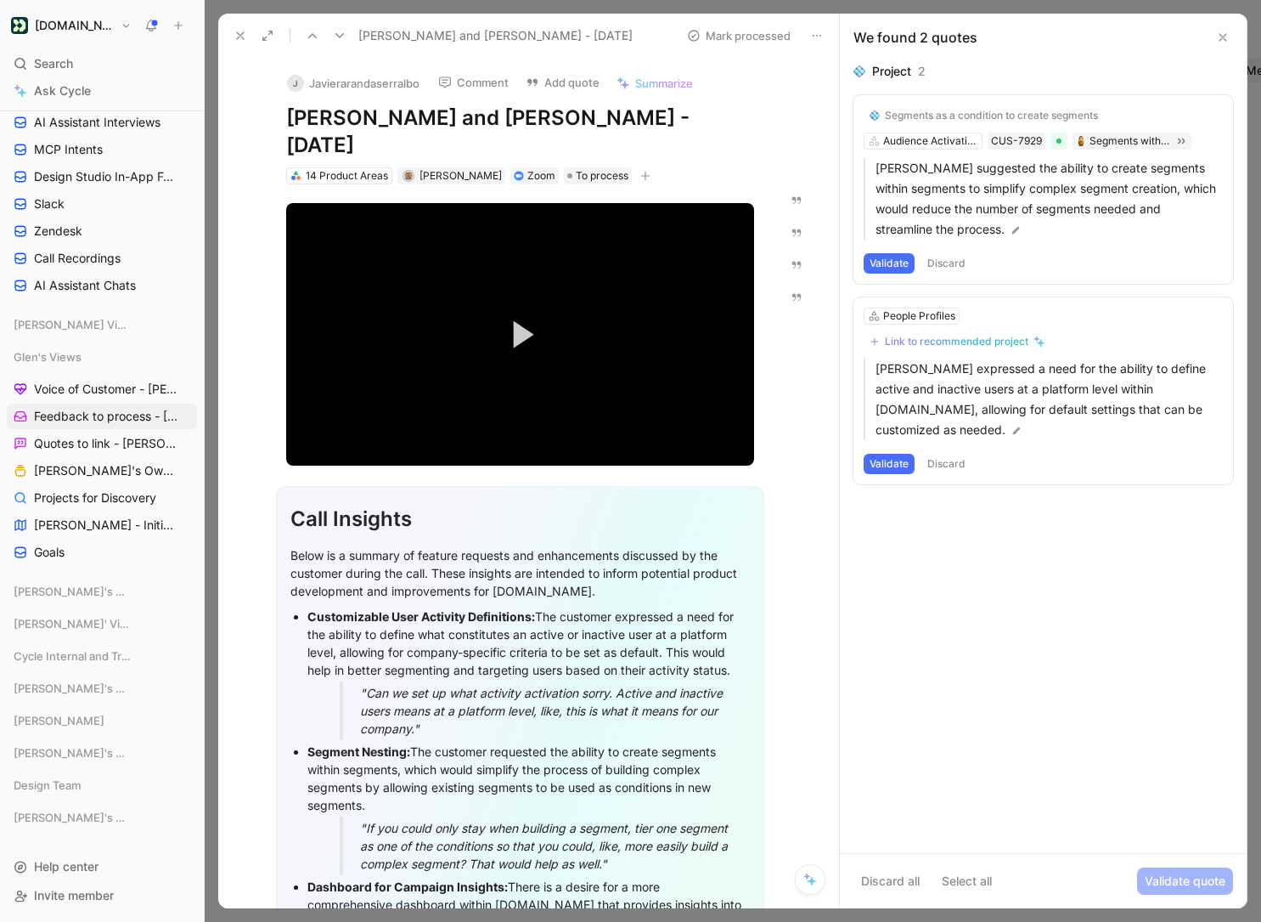
click at [892, 257] on button "Validate" at bounding box center [889, 263] width 51 height 20
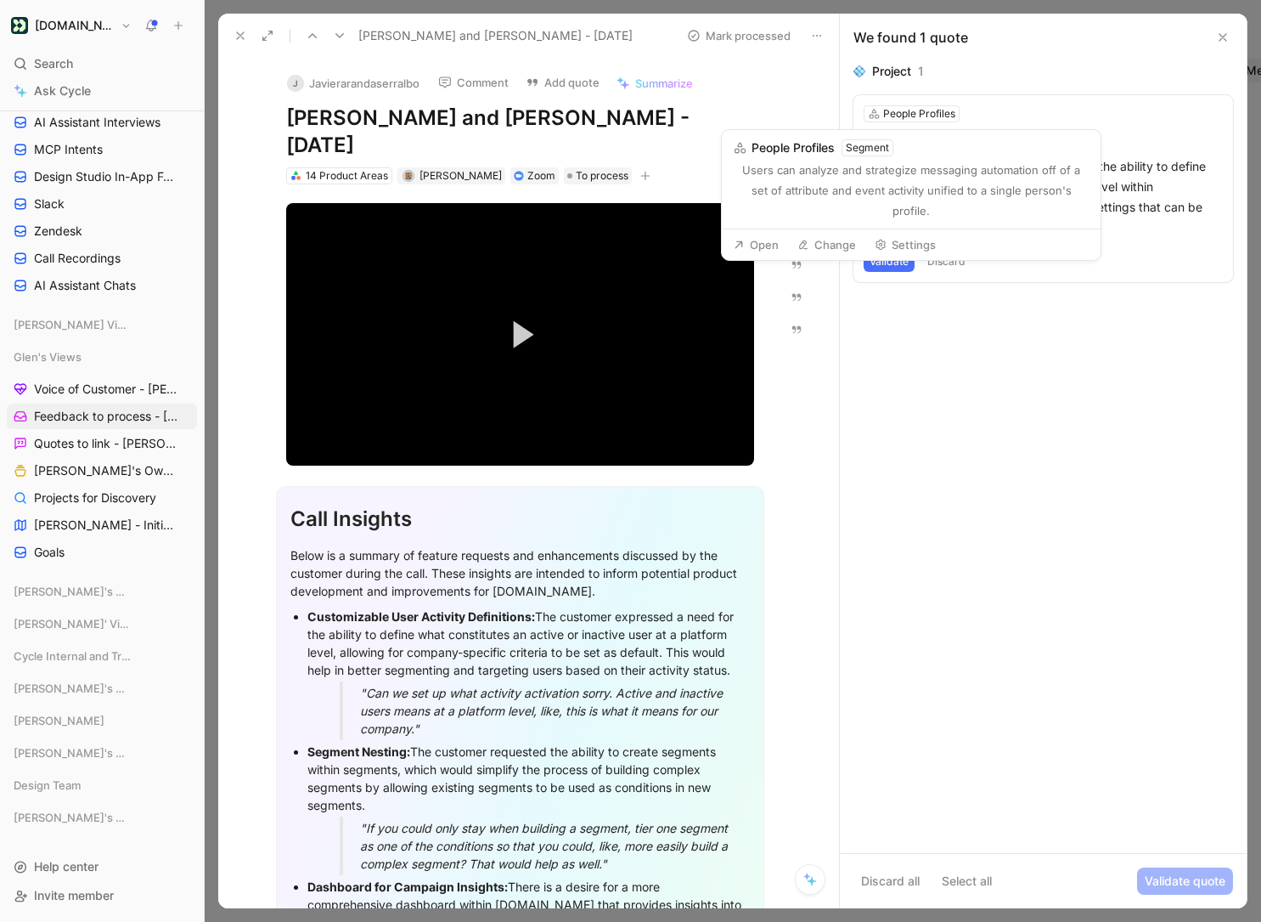
click at [837, 233] on button "Change" at bounding box center [827, 245] width 74 height 24
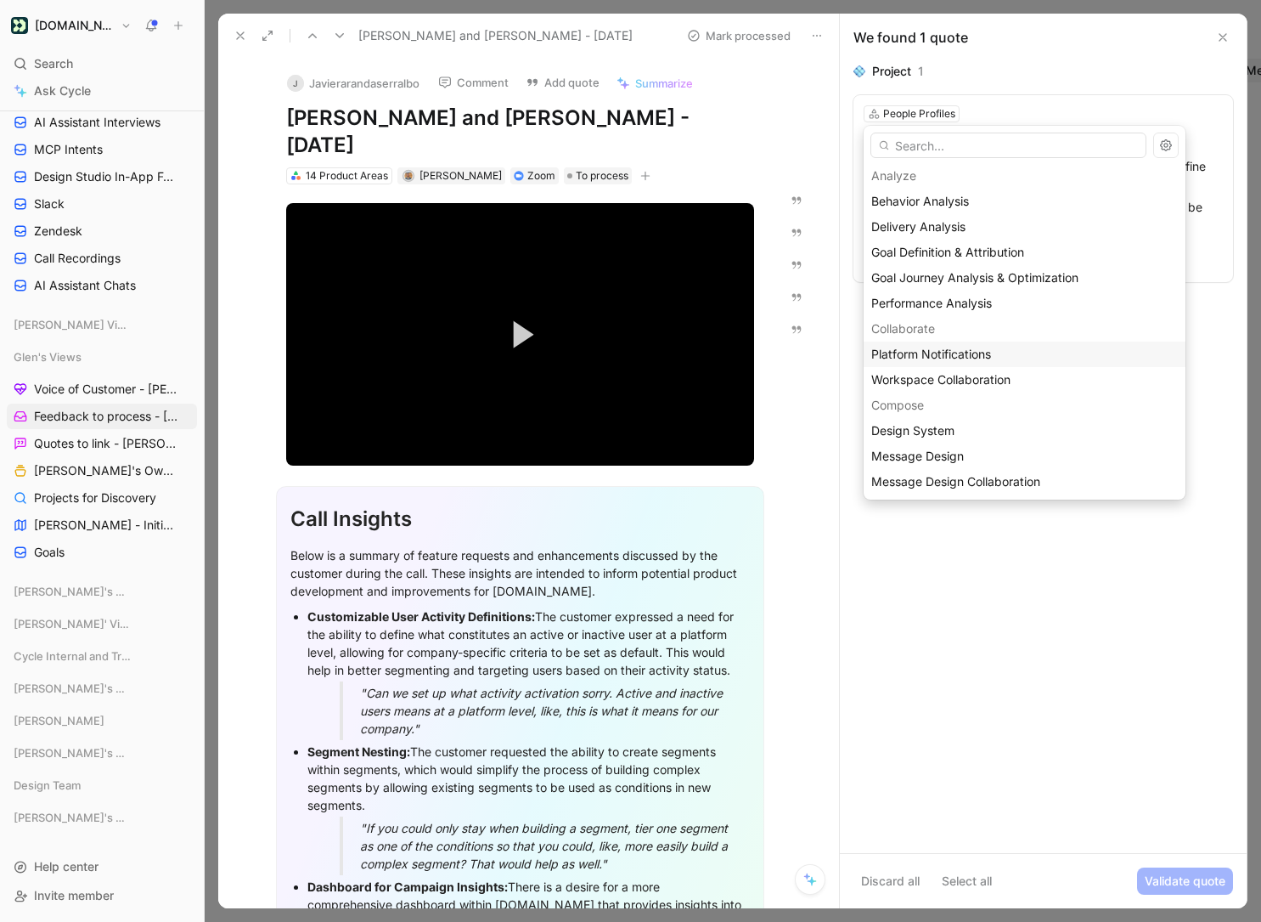
scroll to position [211, 0]
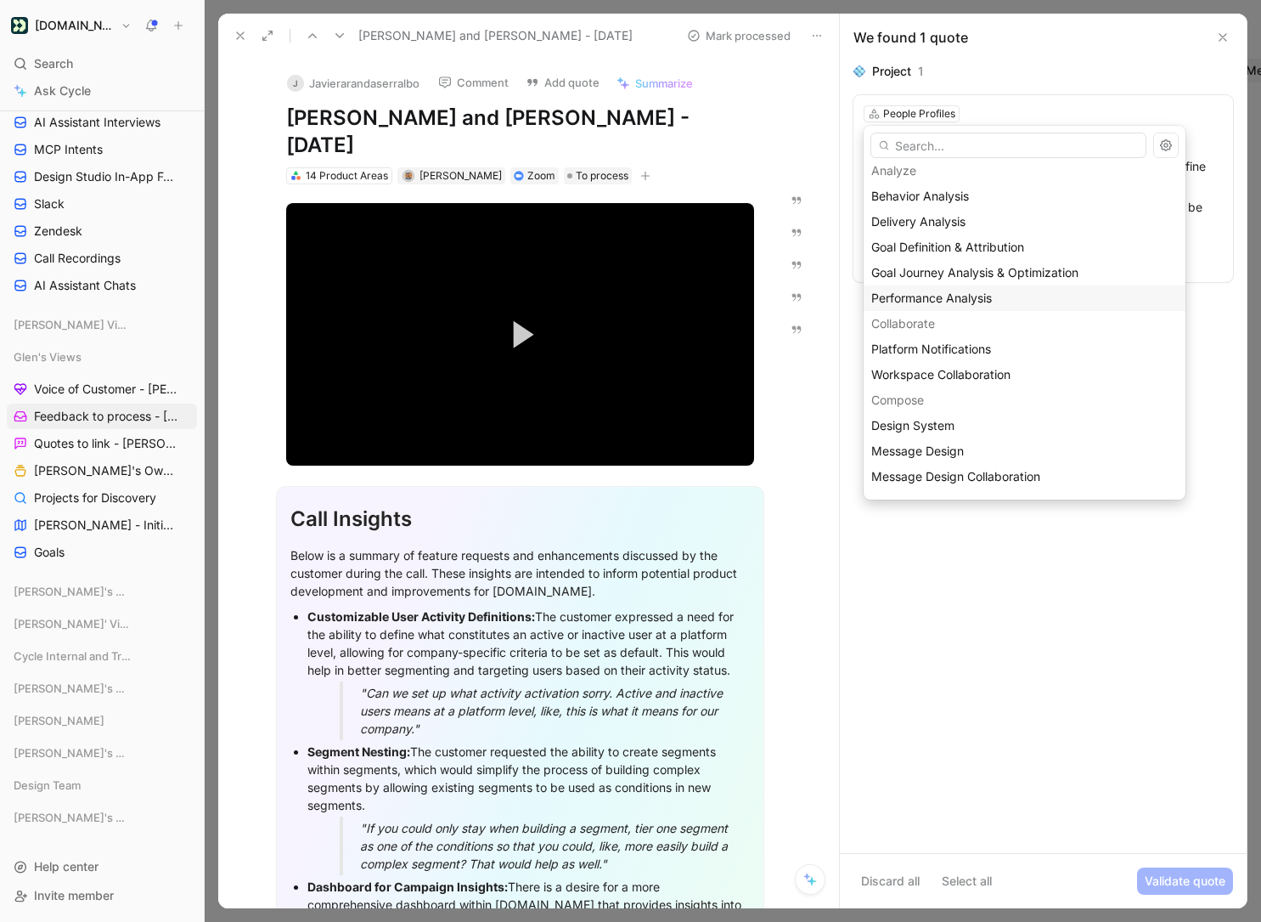
click at [974, 299] on span "Performance Analysis" at bounding box center [931, 297] width 121 height 14
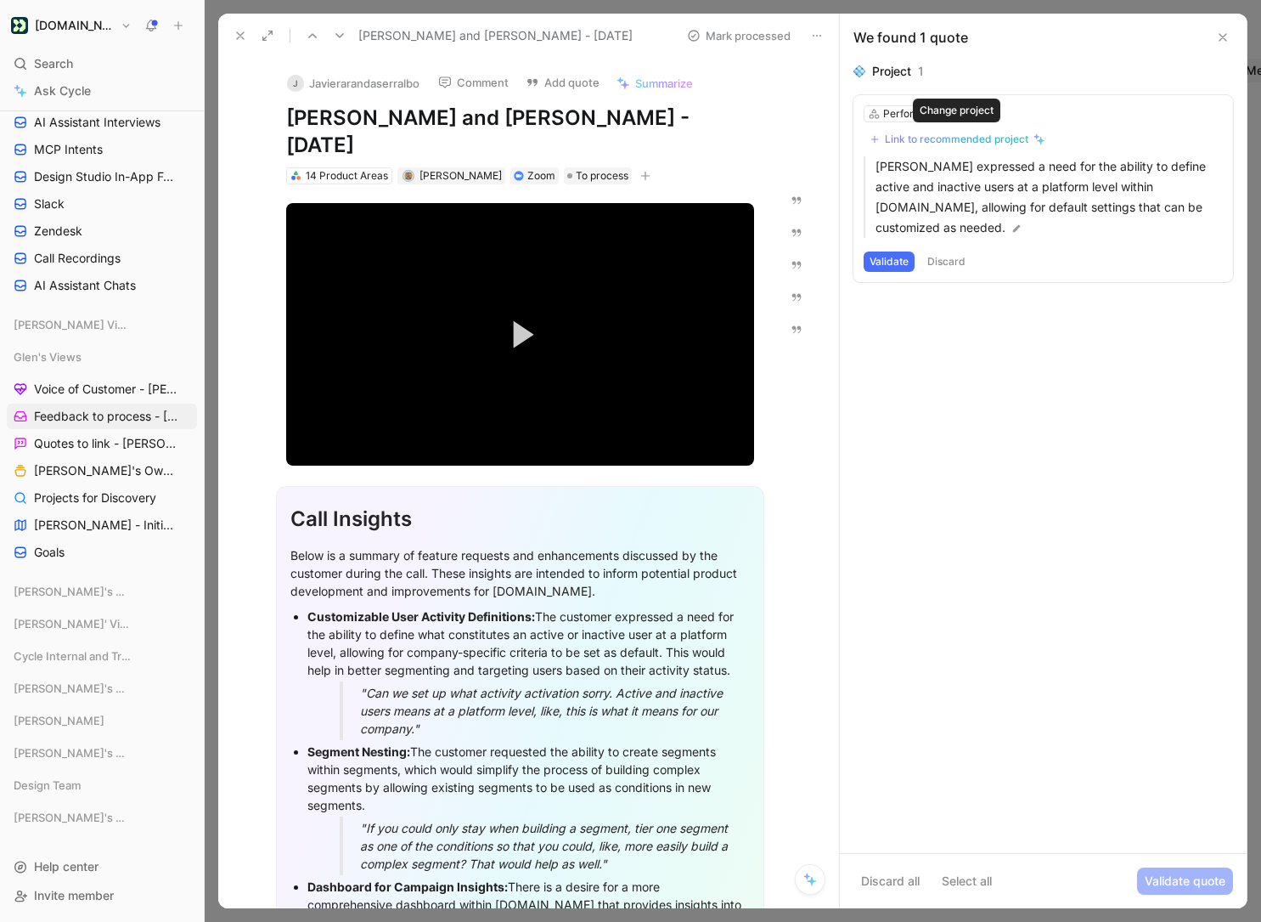
click at [983, 141] on div "Link to recommended project" at bounding box center [957, 139] width 144 height 14
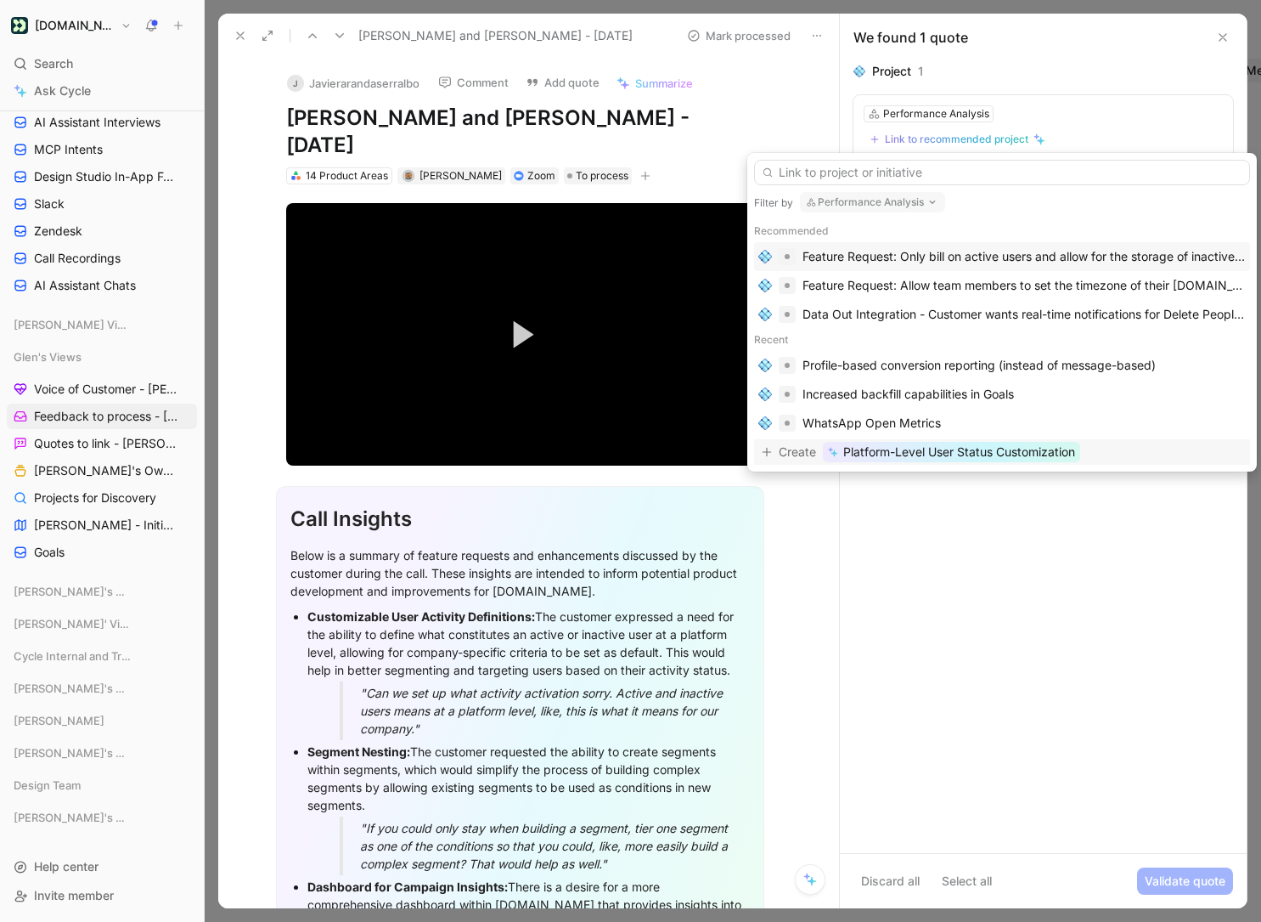
click at [801, 453] on span "Create" at bounding box center [797, 452] width 37 height 20
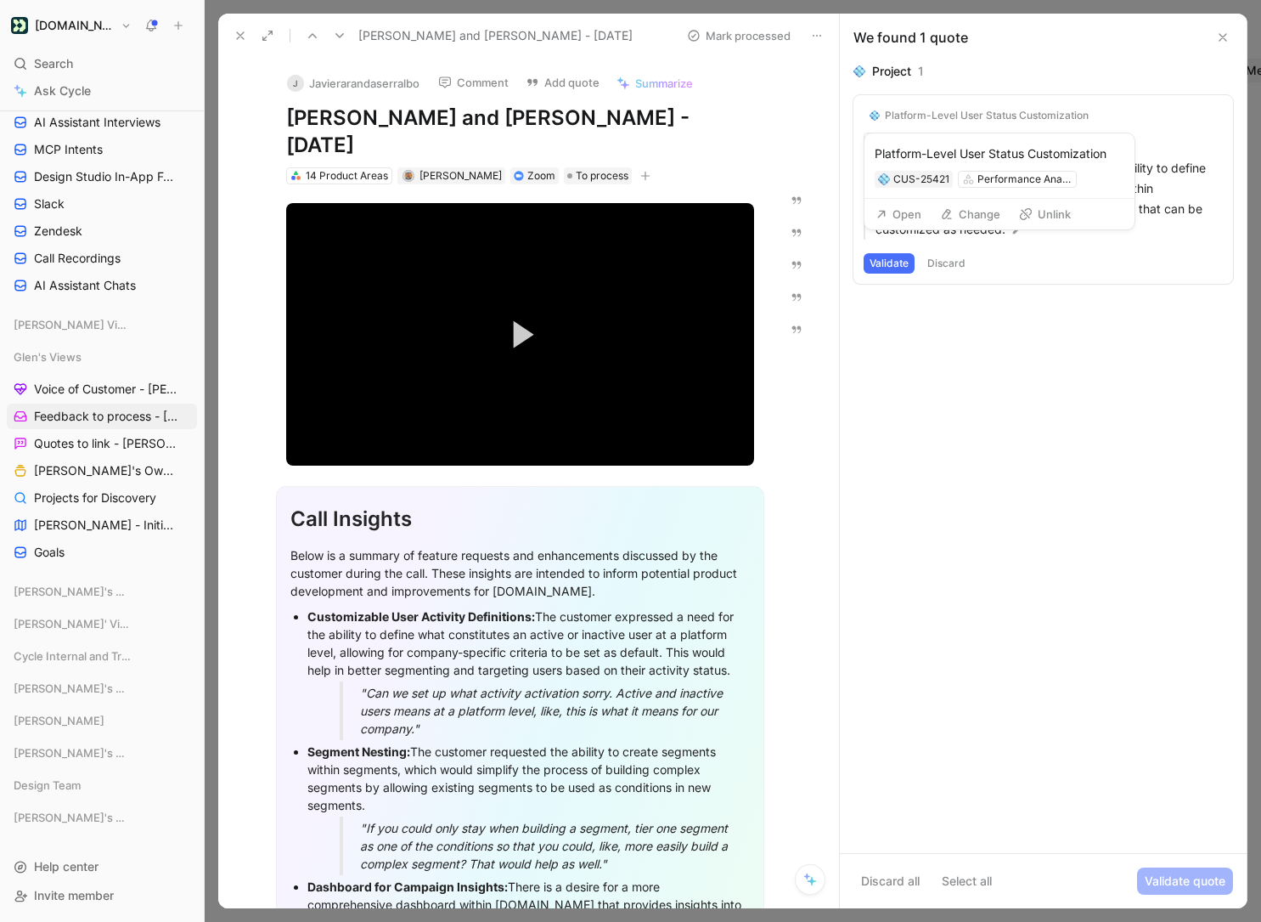
click at [897, 214] on button "Open" at bounding box center [898, 214] width 61 height 24
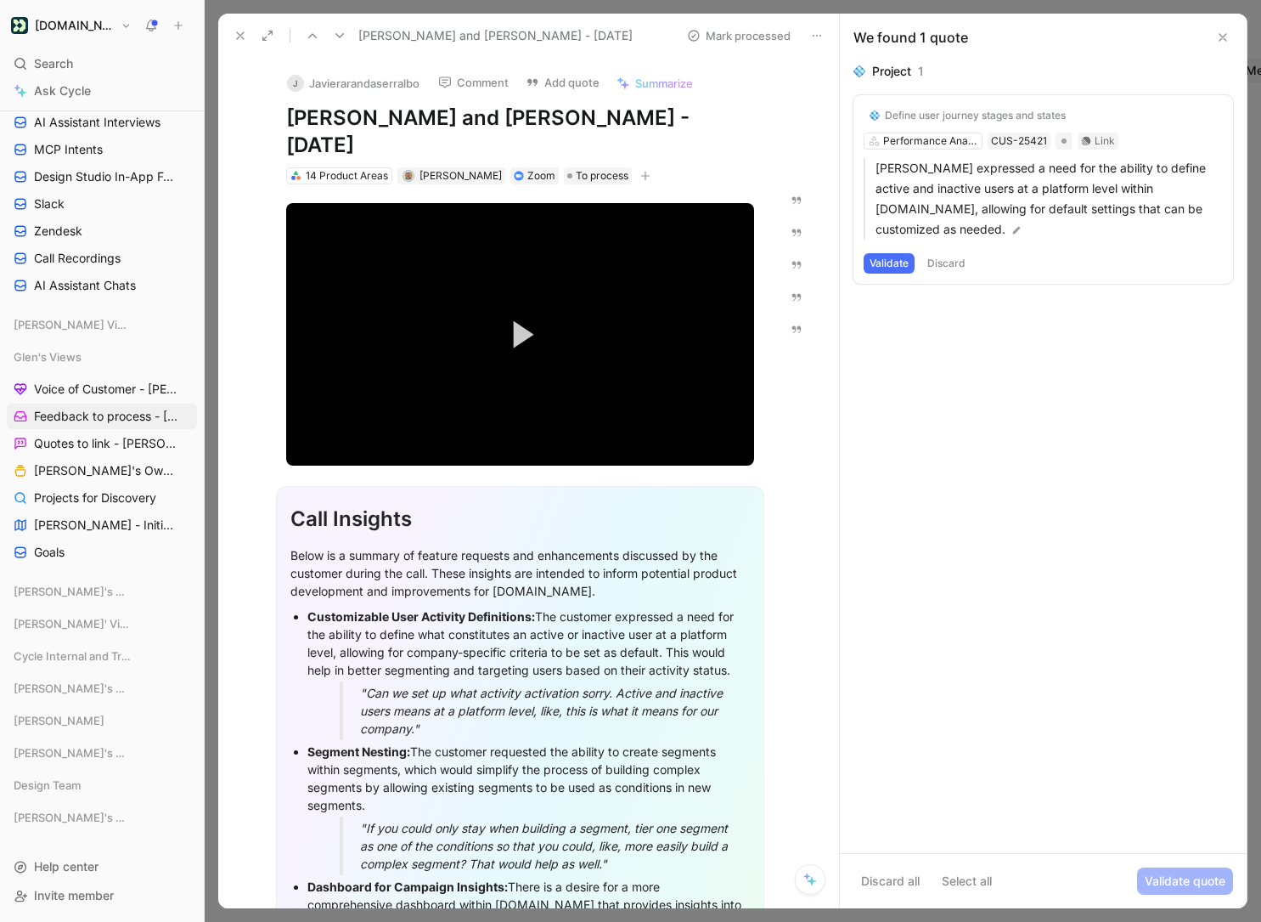
drag, startPoint x: 887, startPoint y: 262, endPoint x: 865, endPoint y: 285, distance: 31.3
click at [887, 262] on button "Validate" at bounding box center [889, 263] width 51 height 20
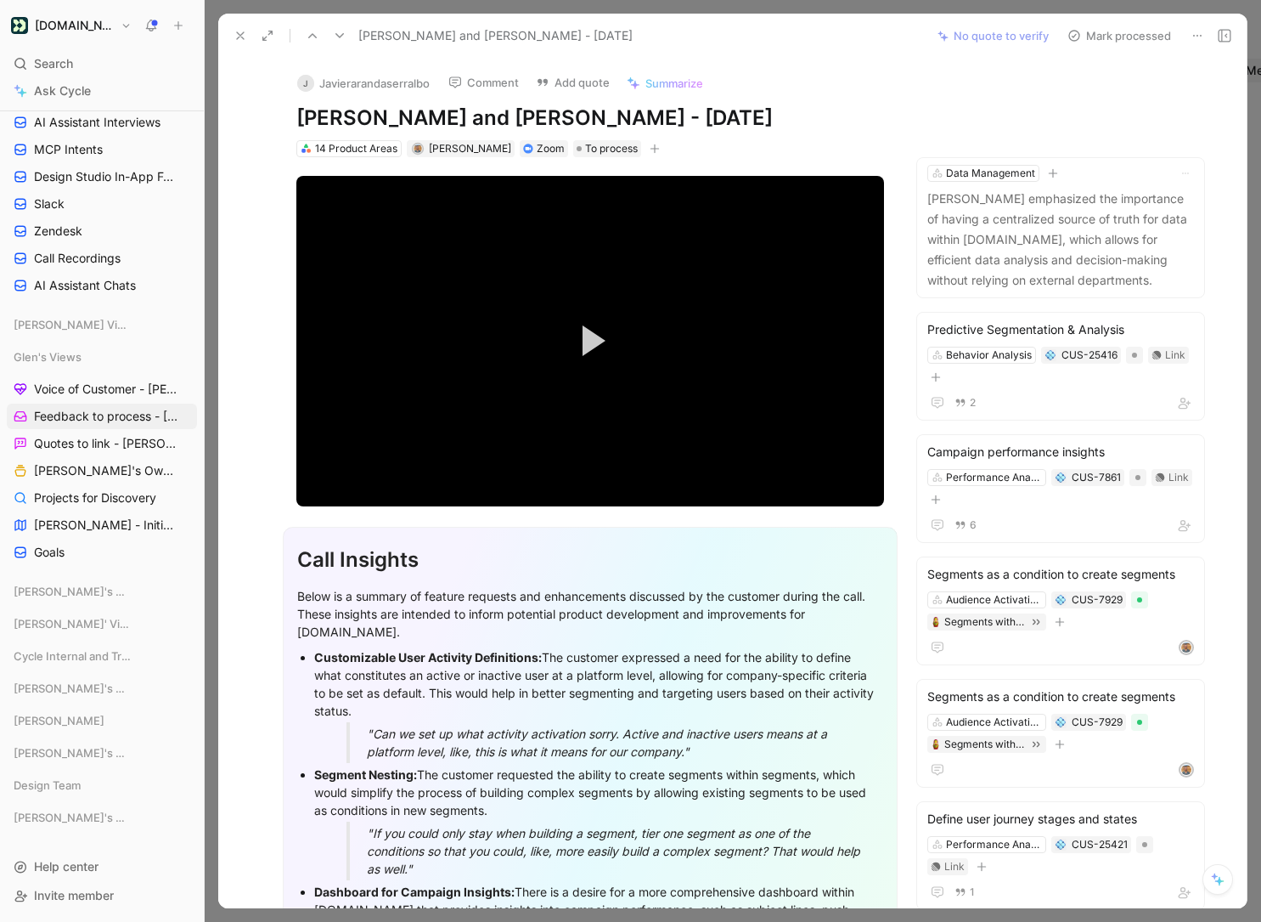
click at [1122, 37] on button "Mark processed" at bounding box center [1119, 36] width 119 height 24
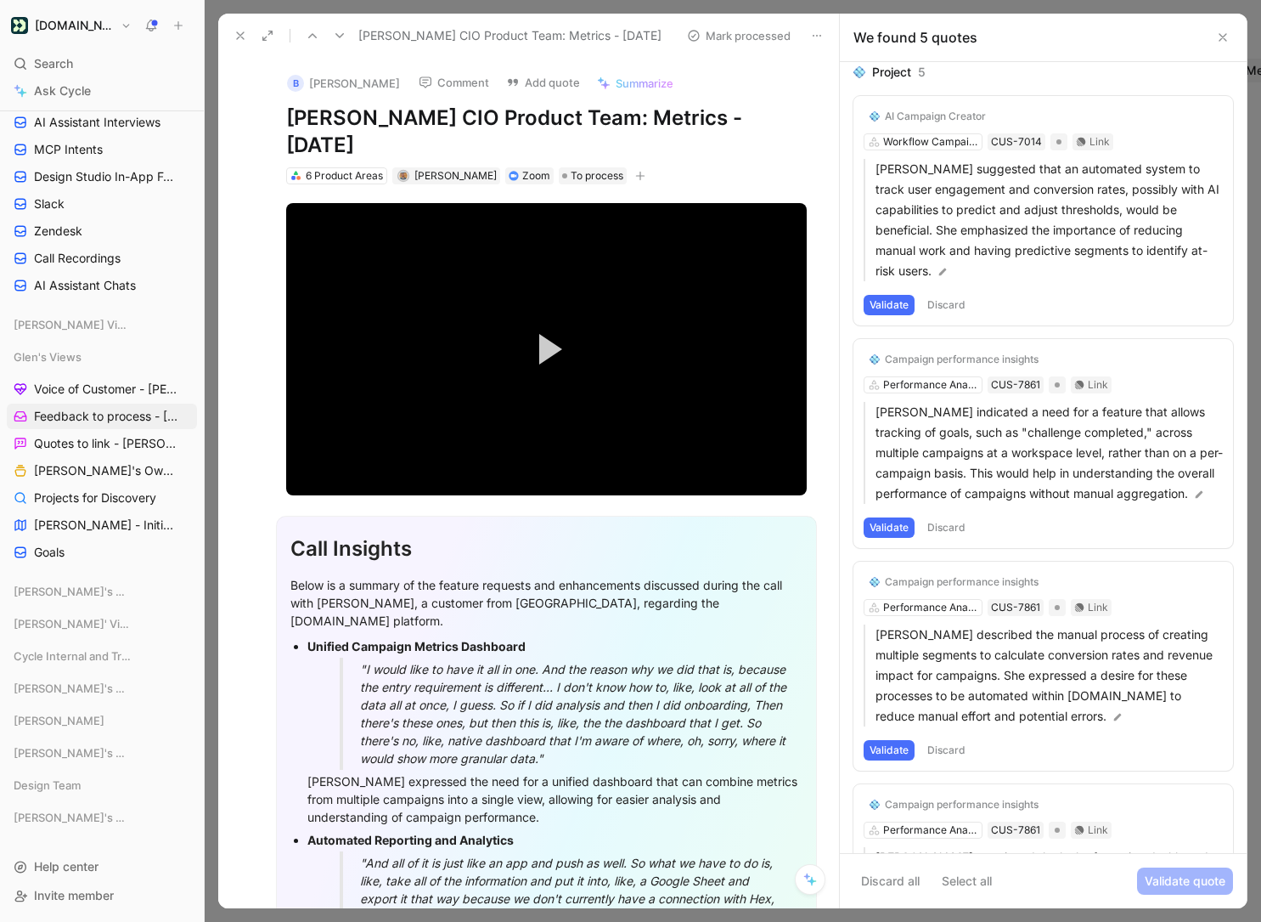
scroll to position [3, 0]
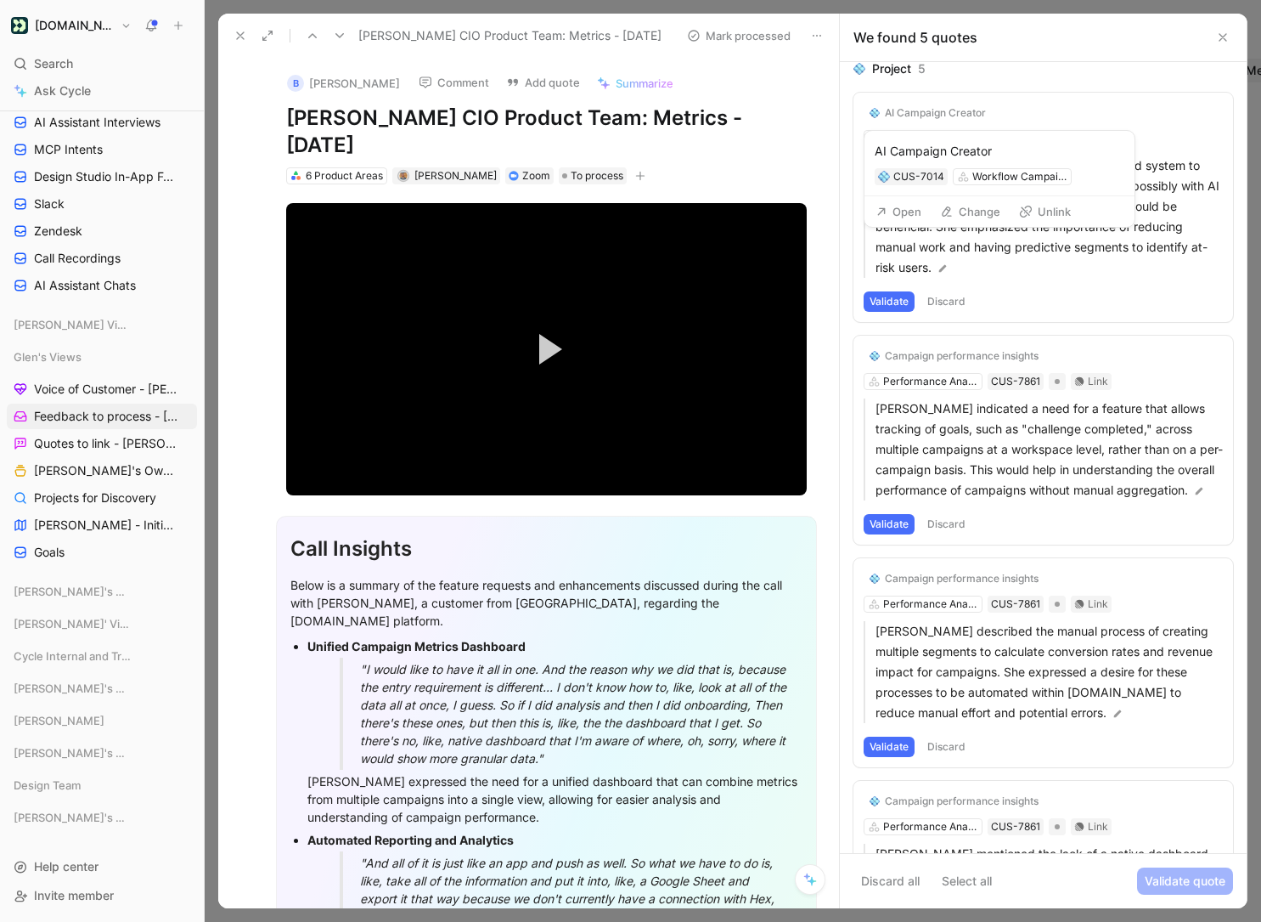
click at [962, 207] on button "Change" at bounding box center [971, 212] width 76 height 24
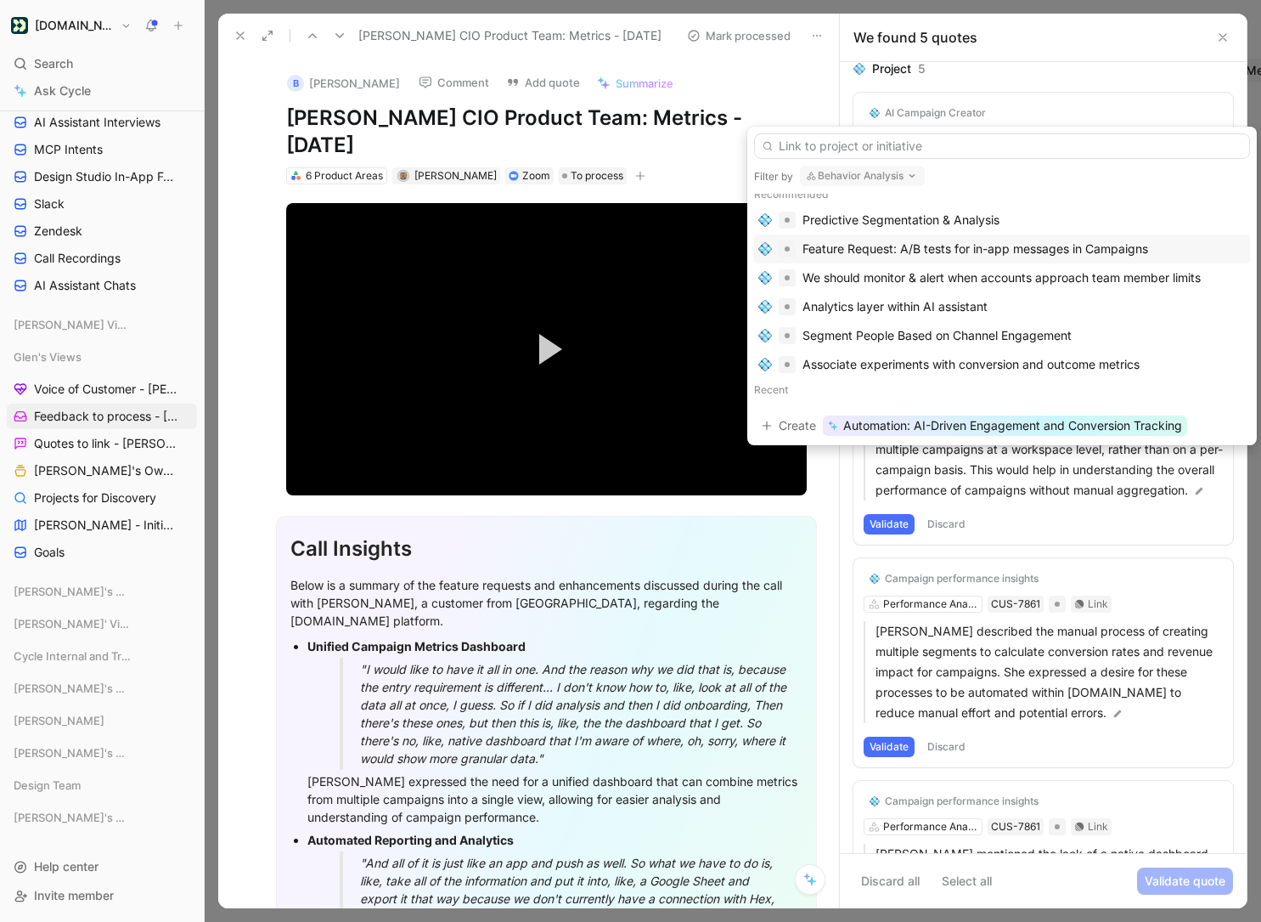
scroll to position [4, 0]
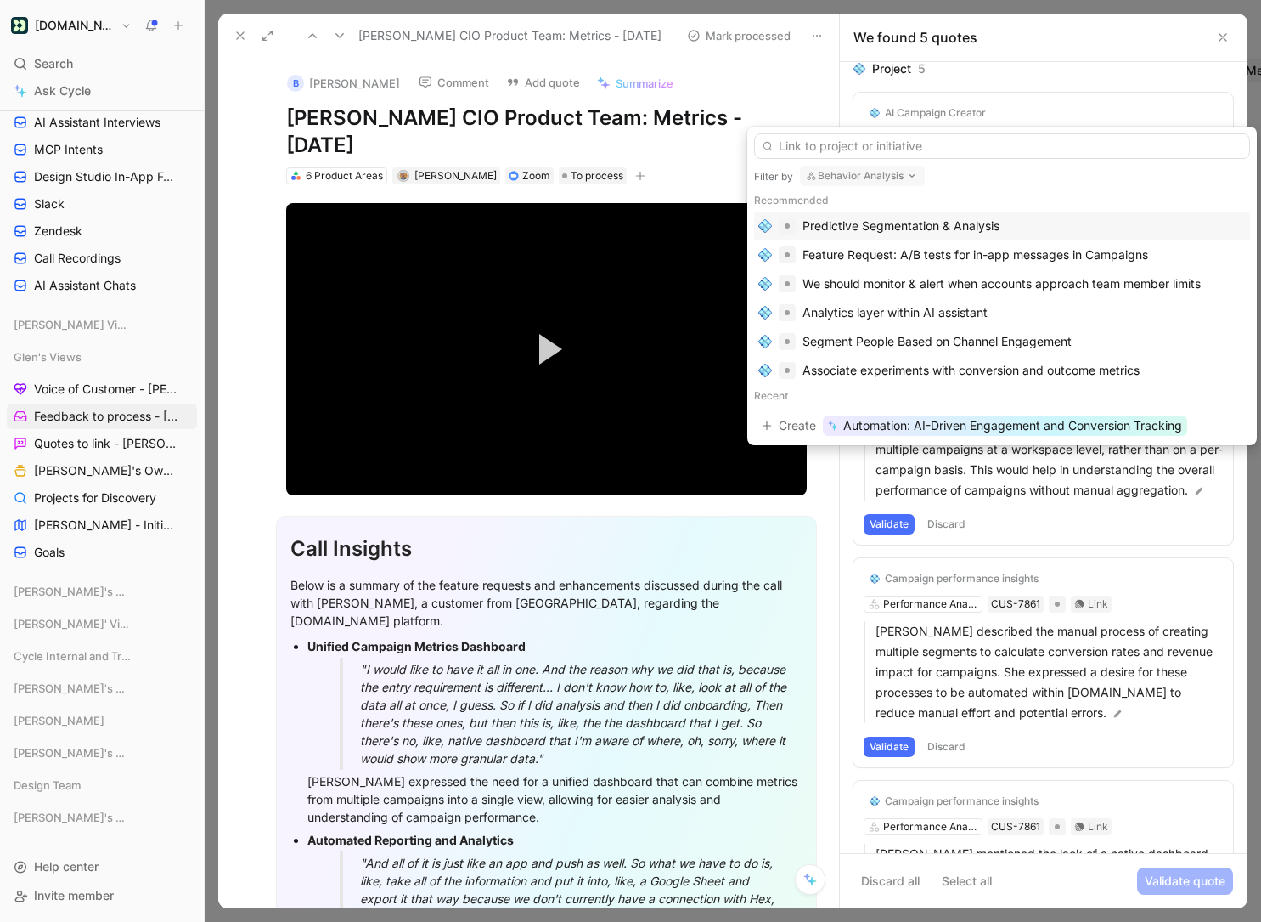
click at [984, 228] on div "Predictive Segmentation & Analysis" at bounding box center [901, 226] width 197 height 20
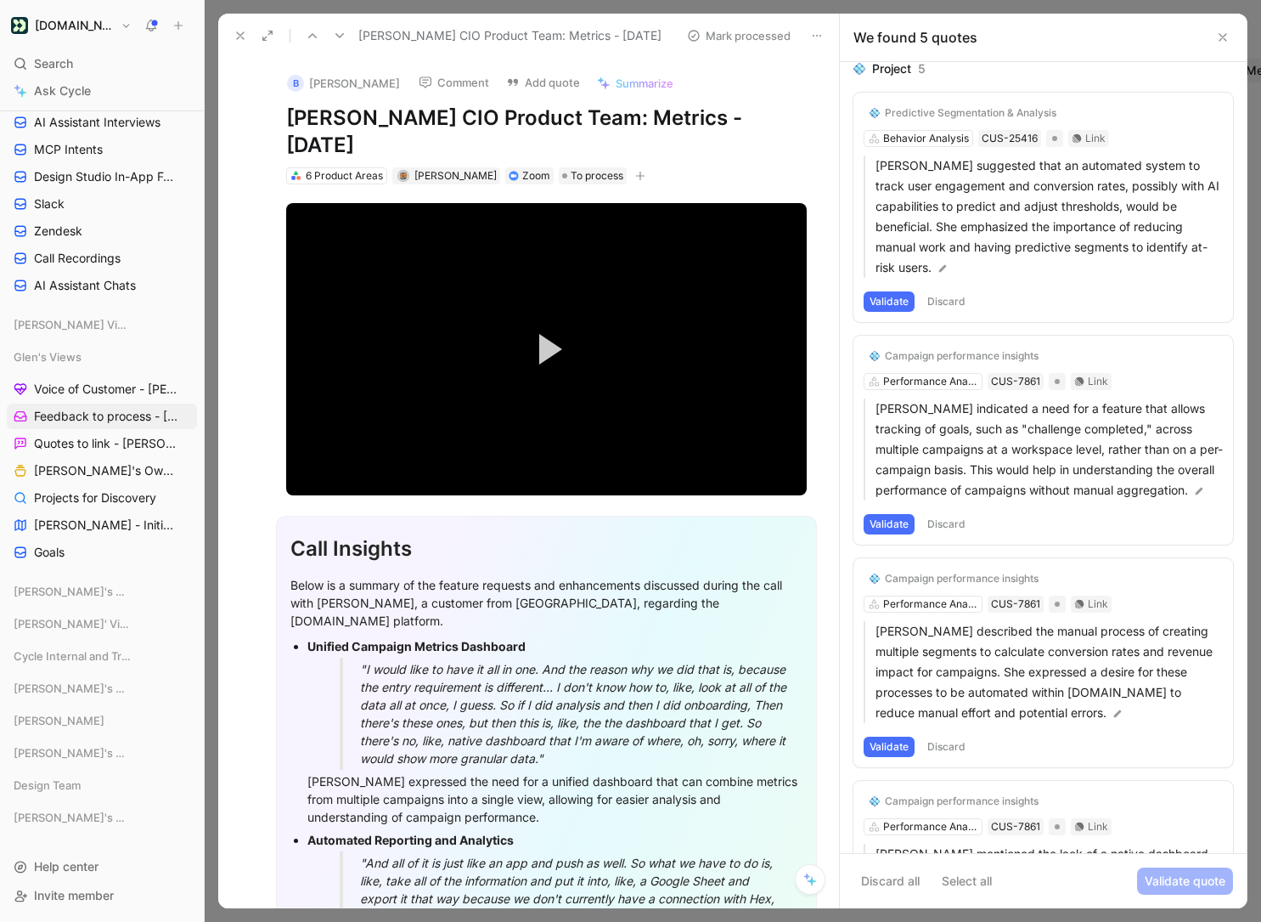
click at [885, 296] on button "Validate" at bounding box center [889, 301] width 51 height 20
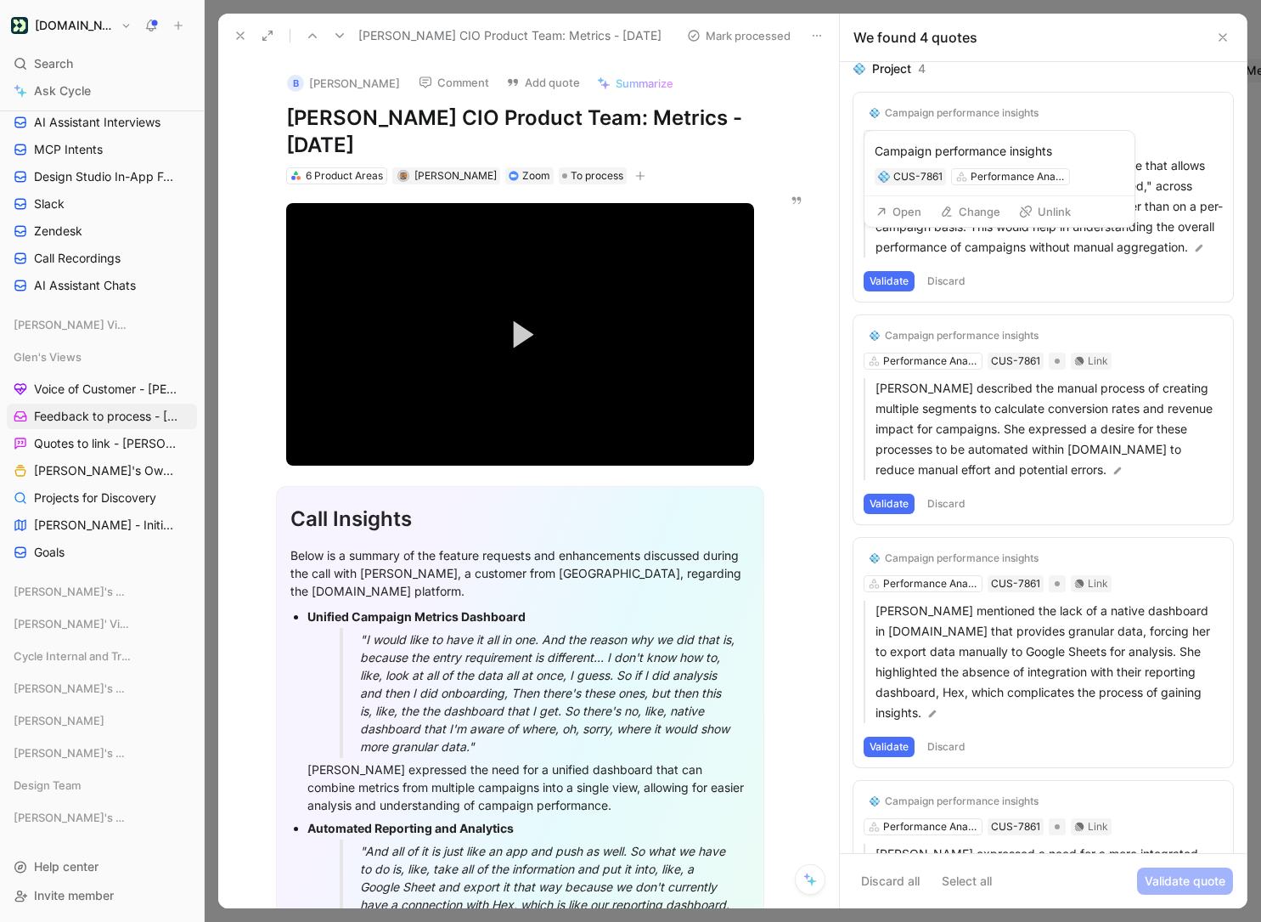
click at [961, 217] on button "Change" at bounding box center [971, 212] width 76 height 24
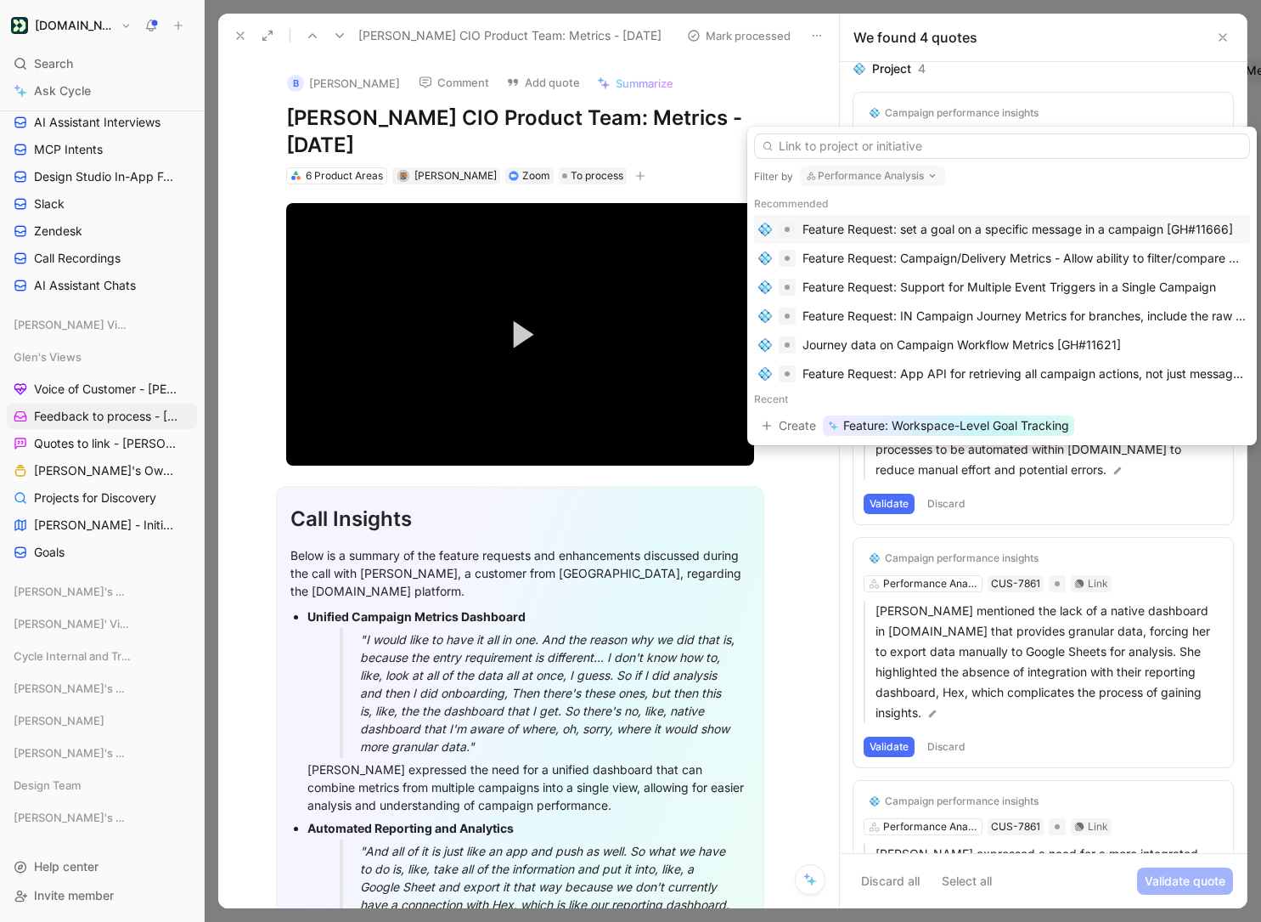
scroll to position [0, 0]
click at [926, 174] on icon "button" at bounding box center [933, 176] width 14 height 14
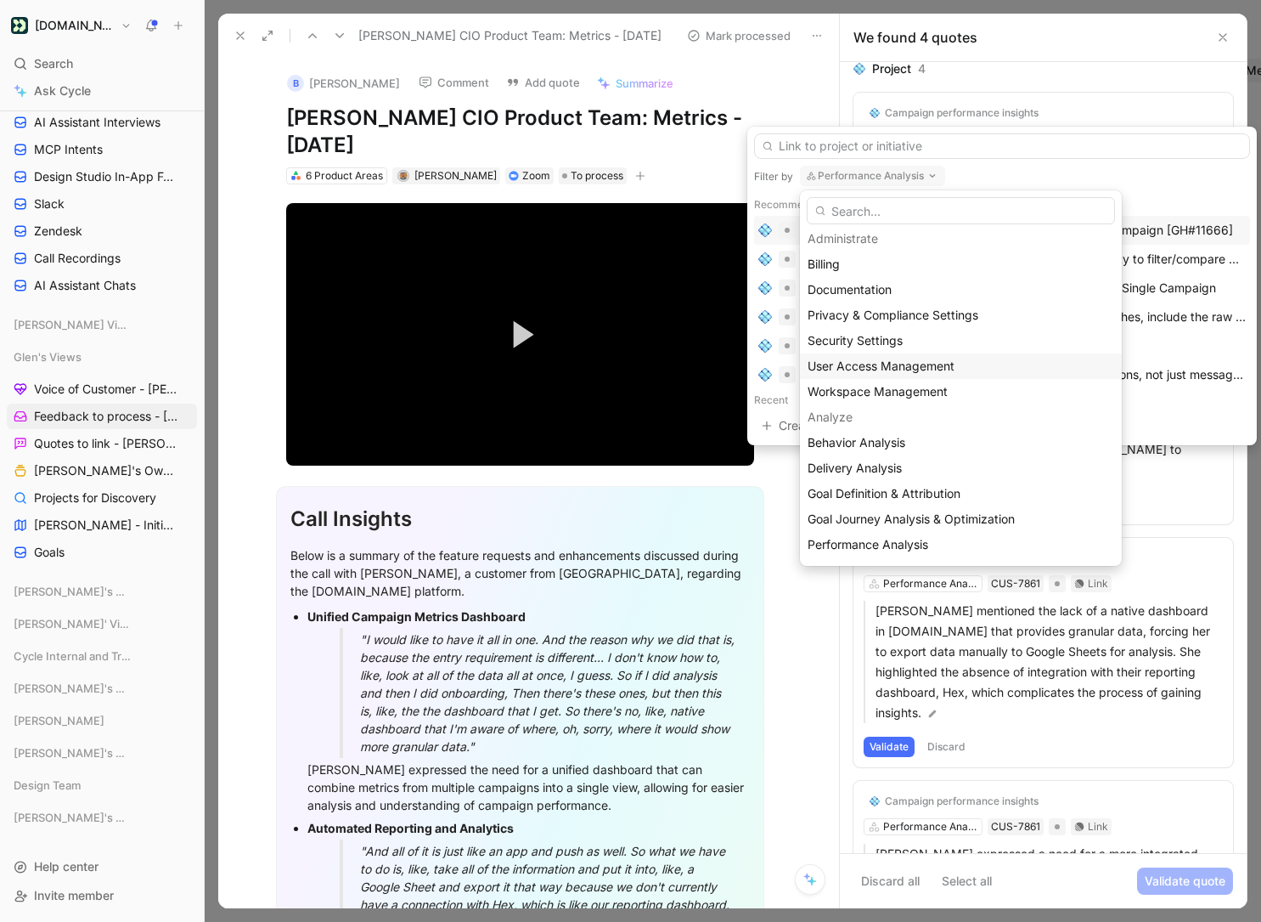
scroll to position [42, 0]
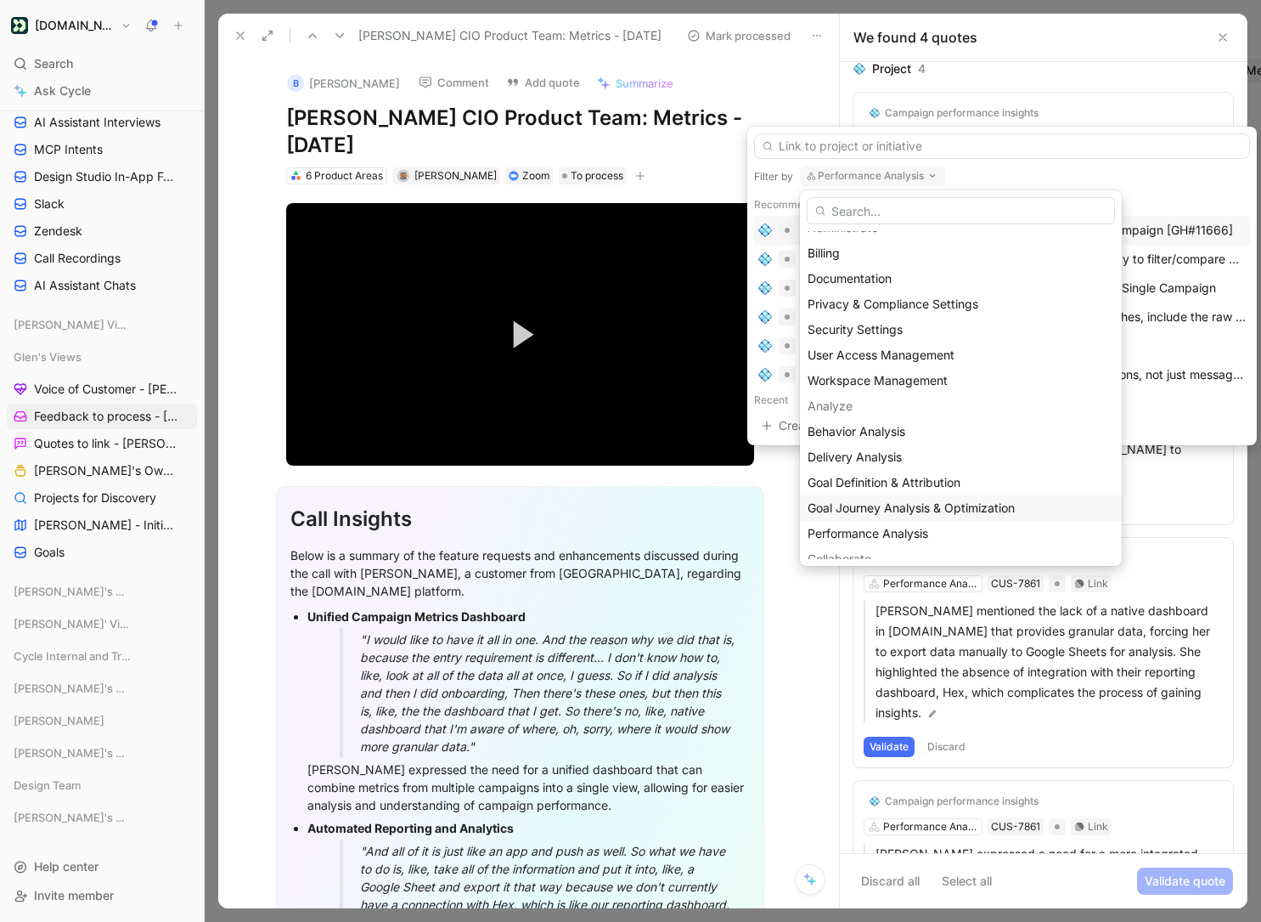
click at [935, 498] on div "Goal Journey Analysis & Optimization" at bounding box center [961, 508] width 307 height 20
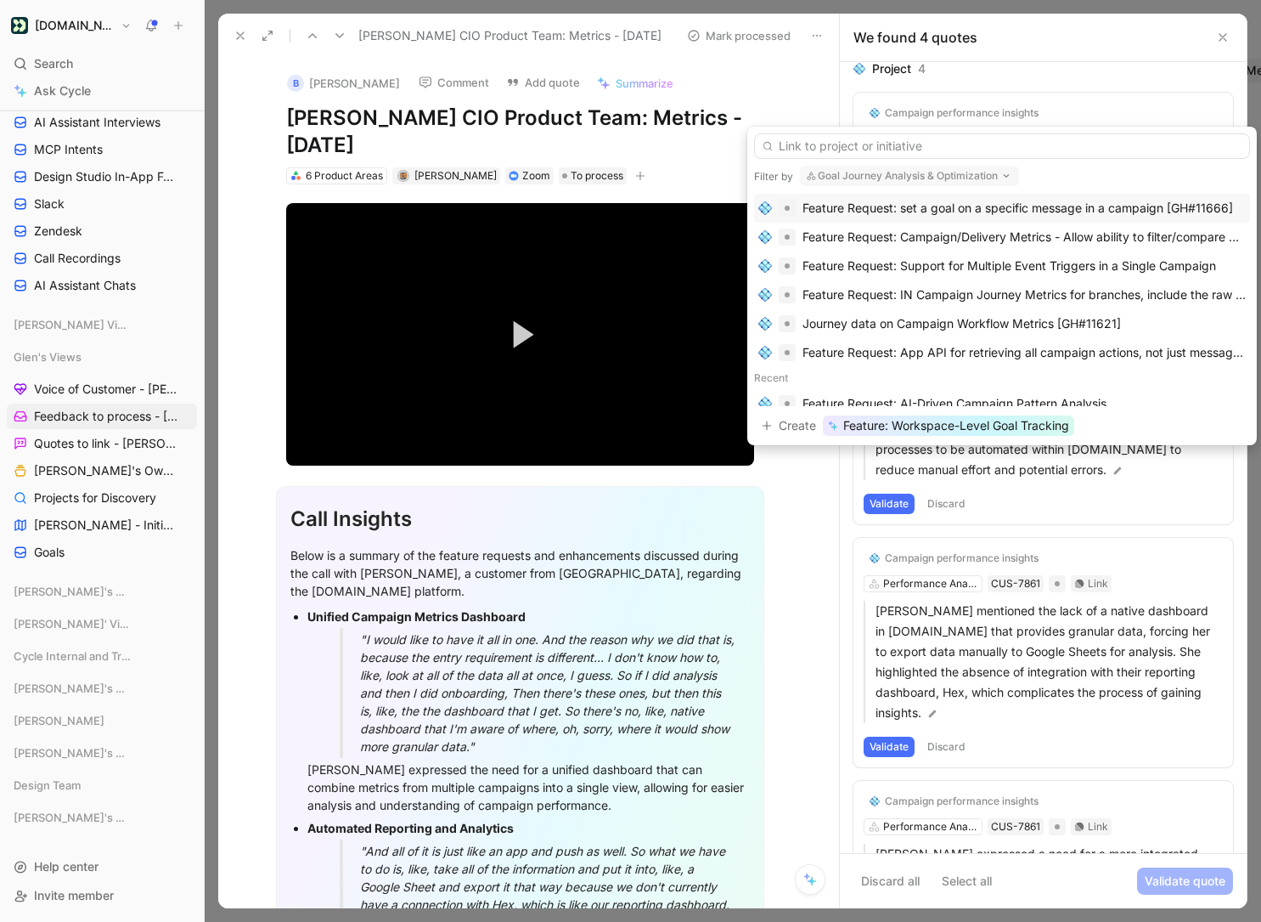
scroll to position [0, 0]
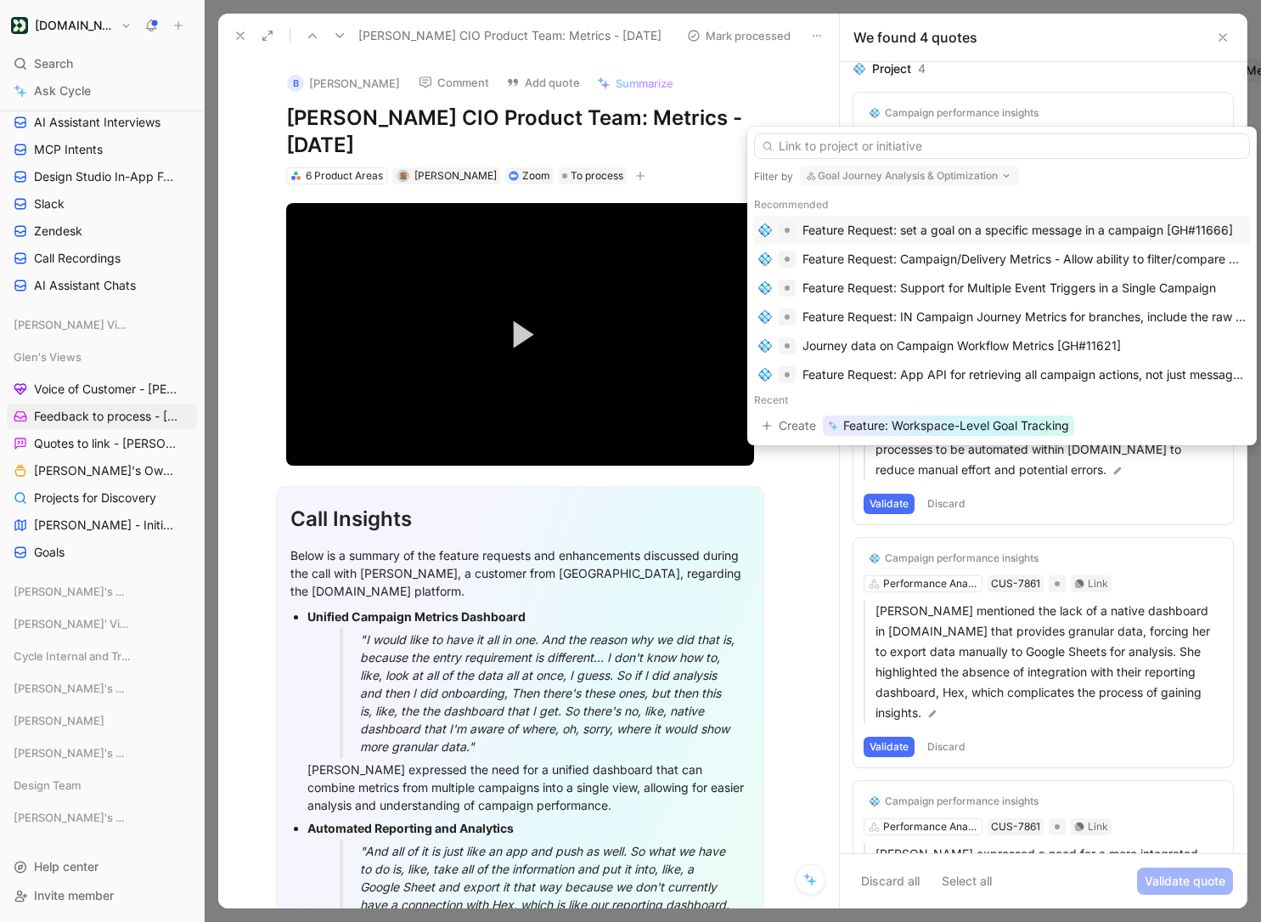
click at [960, 174] on button "Goal Journey Analysis & Optimization" at bounding box center [909, 176] width 219 height 20
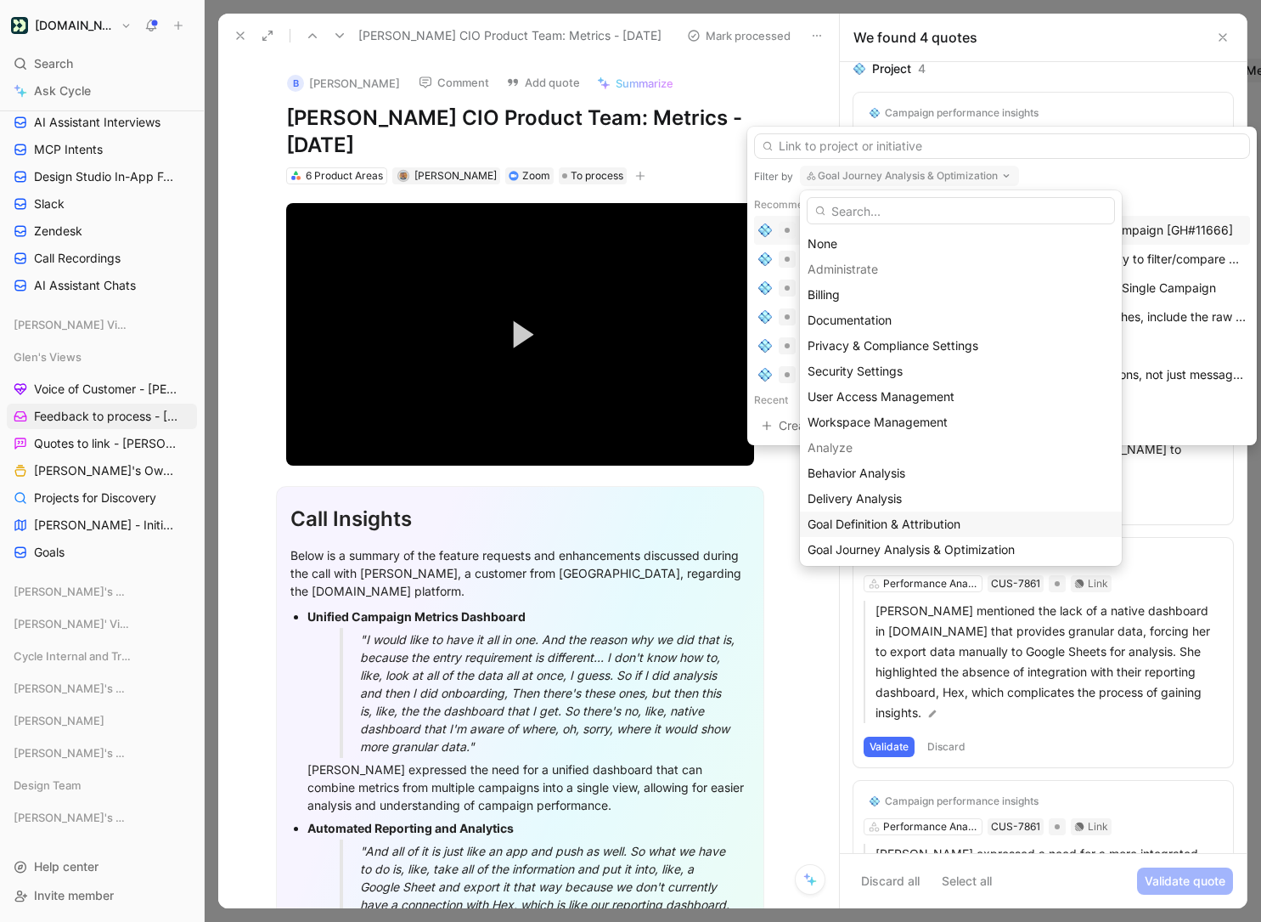
click at [927, 514] on div "Goal Definition & Attribution" at bounding box center [961, 524] width 307 height 20
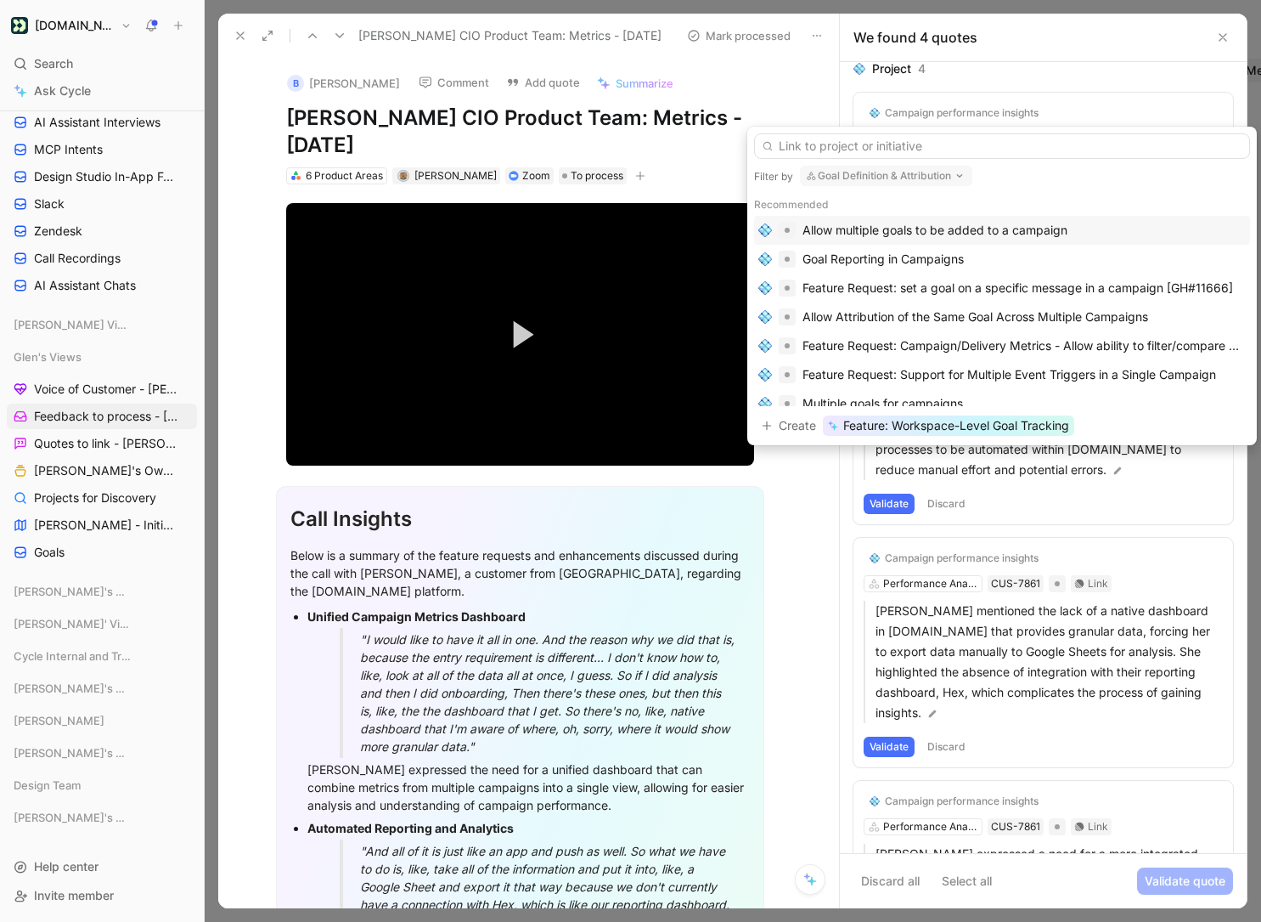
click at [1000, 233] on div "Allow multiple goals to be added to a campaign" at bounding box center [935, 230] width 265 height 20
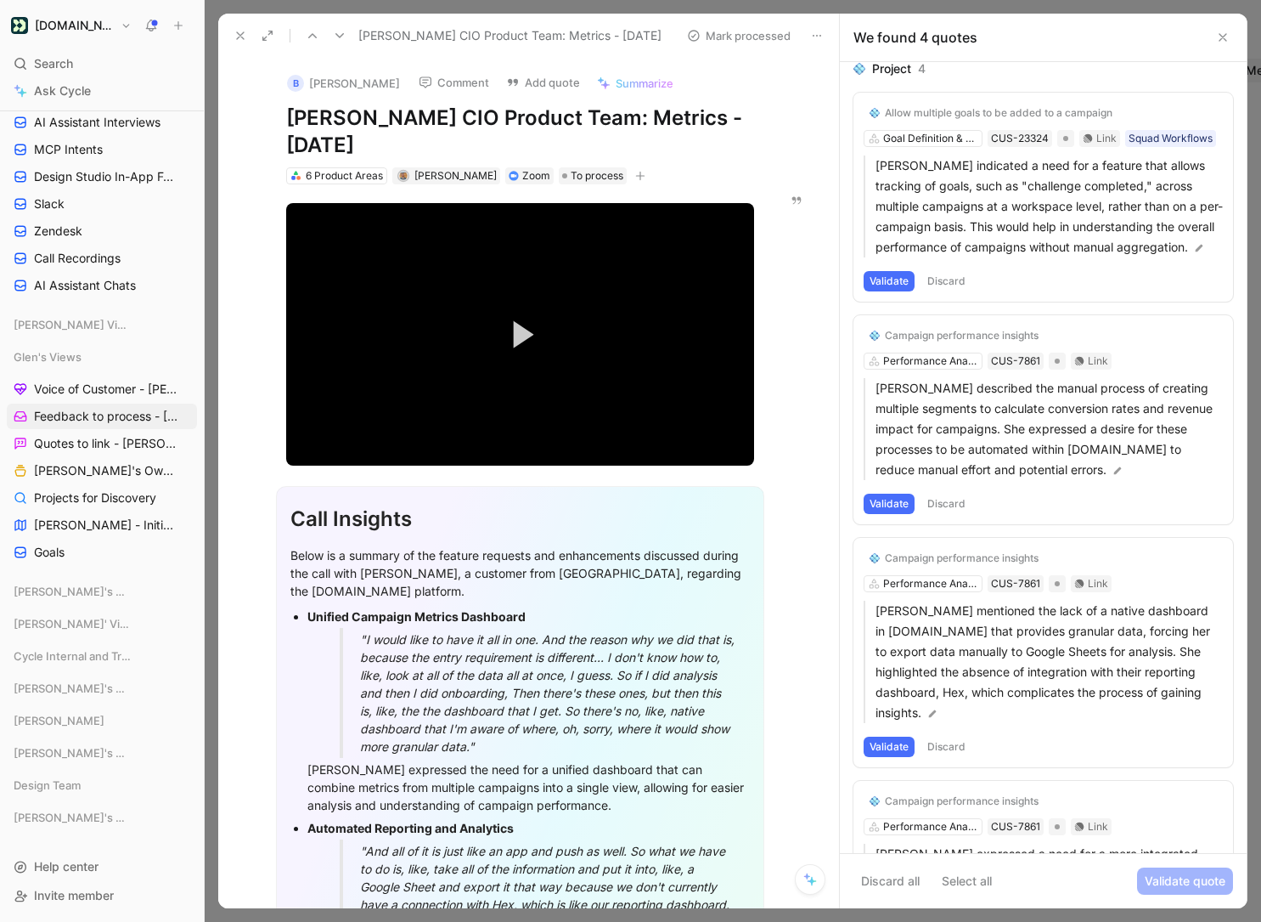
click at [889, 279] on button "Validate" at bounding box center [889, 281] width 51 height 20
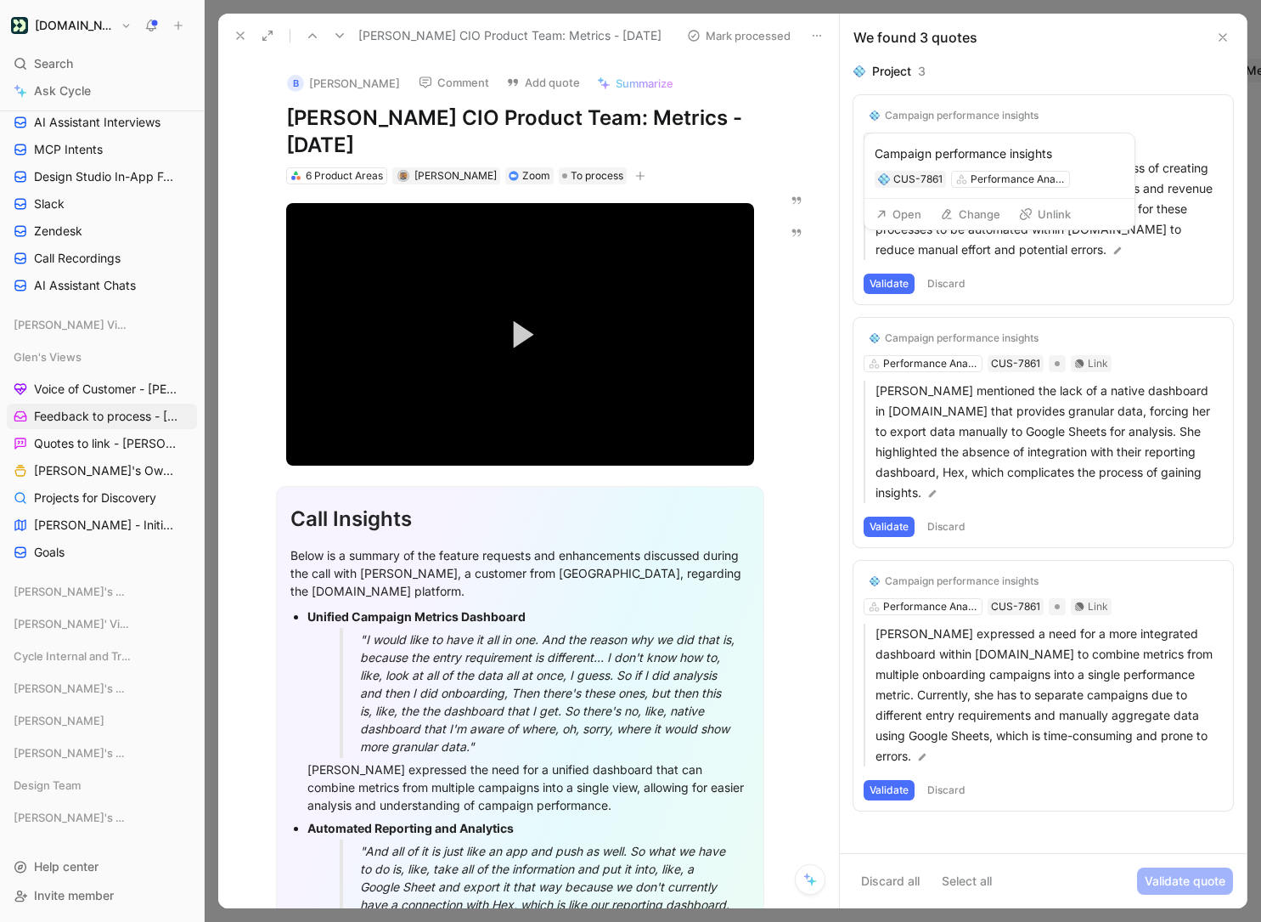
click at [973, 213] on button "Change" at bounding box center [971, 214] width 76 height 24
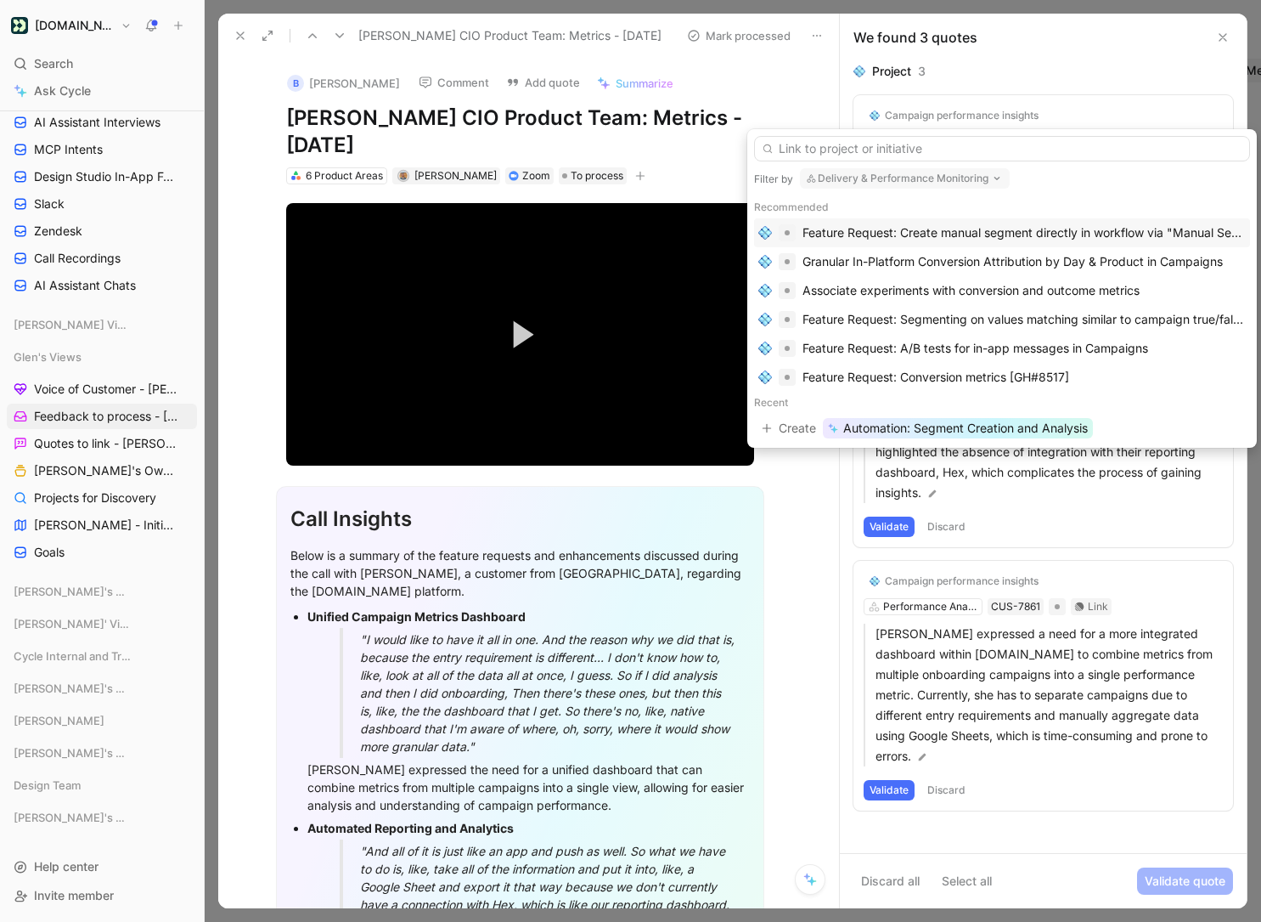
click at [935, 179] on button "Delivery & Performance Monitoring" at bounding box center [905, 178] width 210 height 20
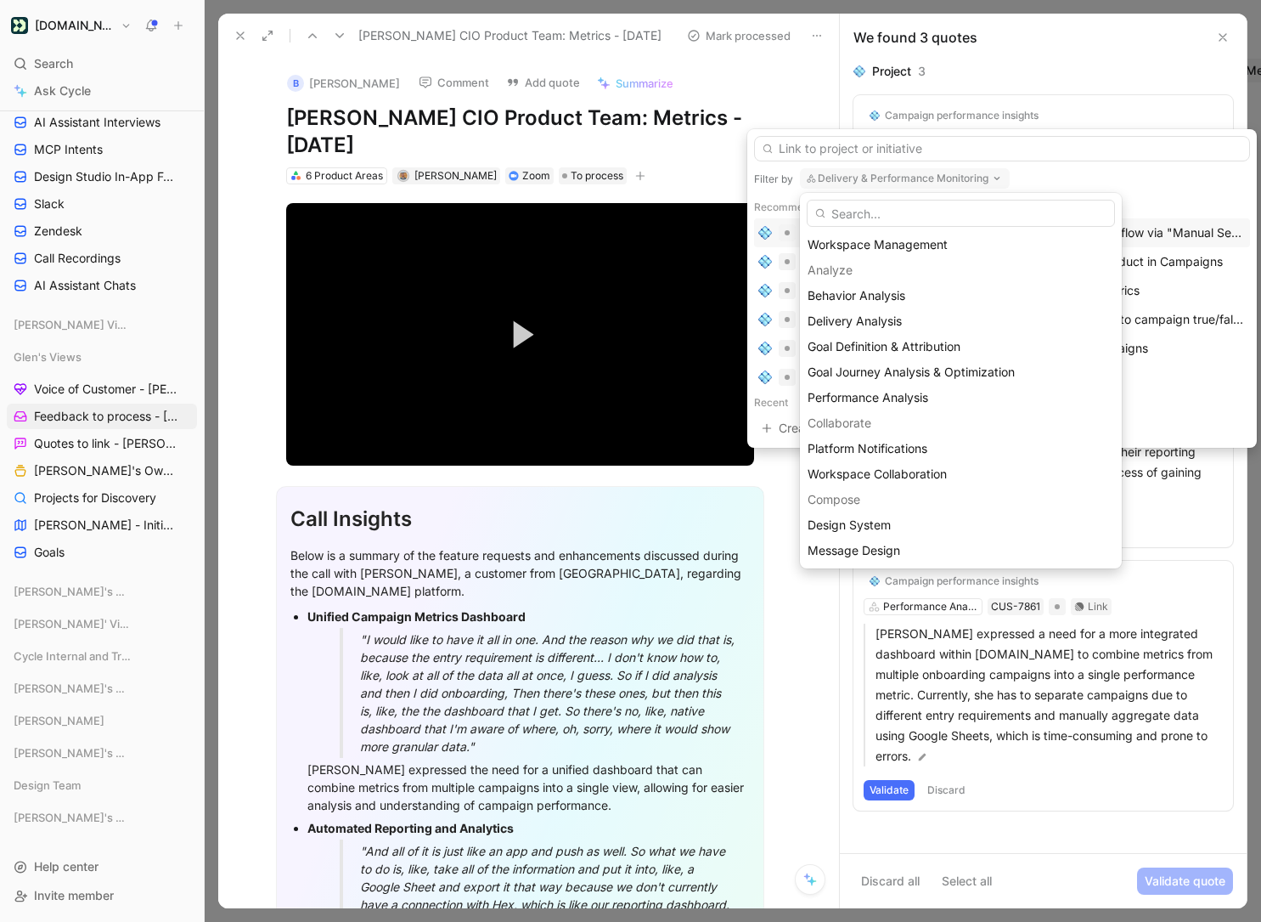
scroll to position [167, 0]
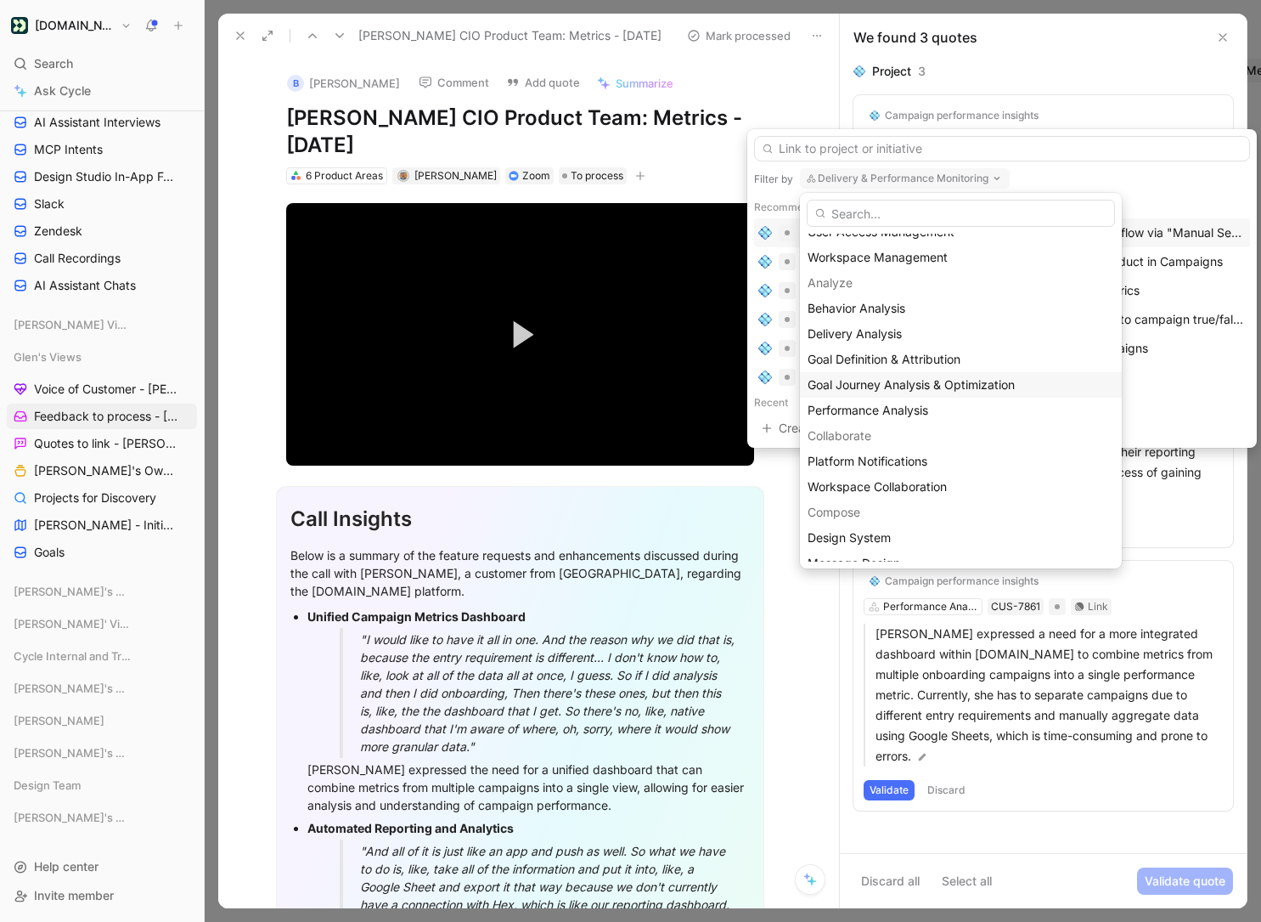
click at [926, 383] on span "Goal Journey Analysis & Optimization" at bounding box center [911, 384] width 207 height 14
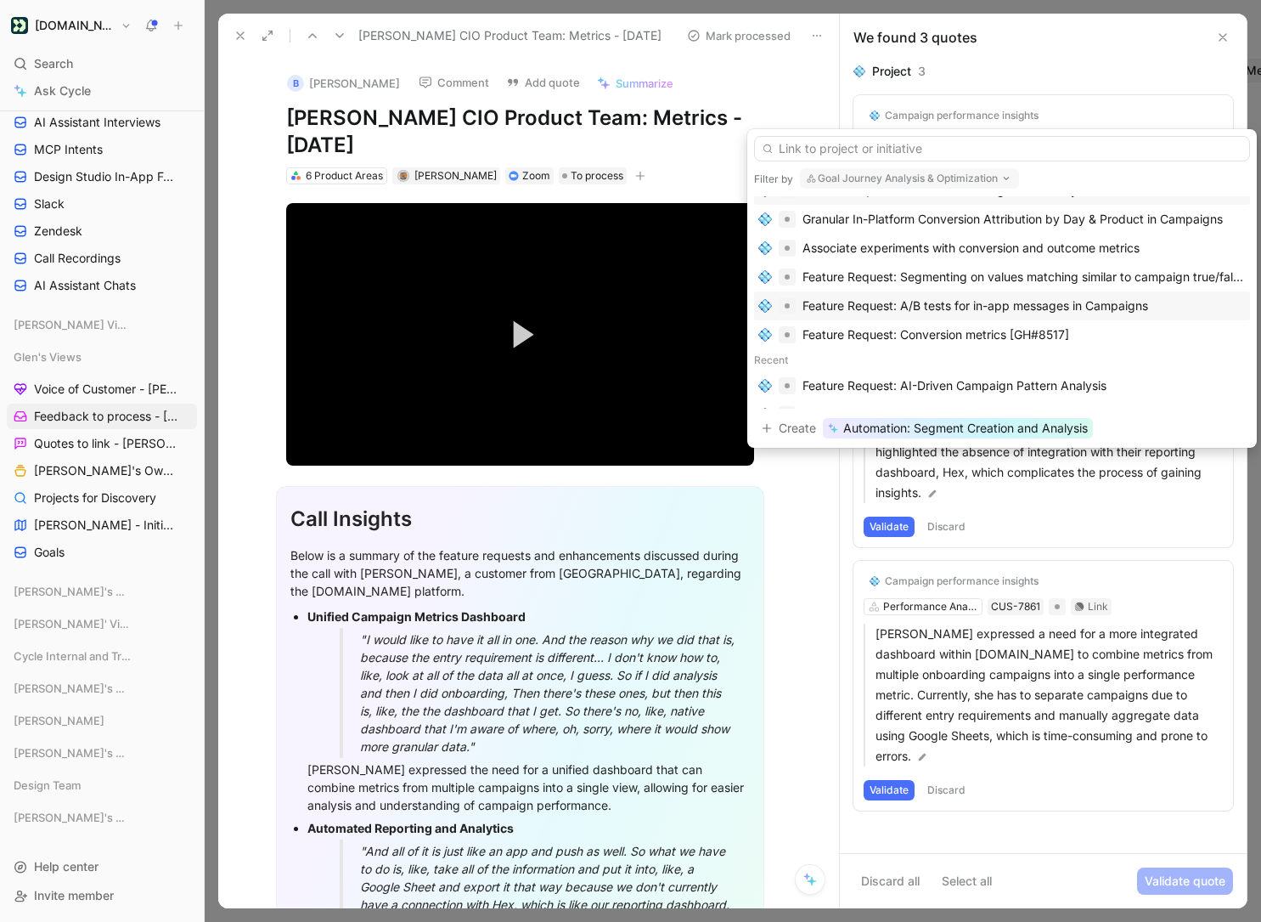
scroll to position [63, 0]
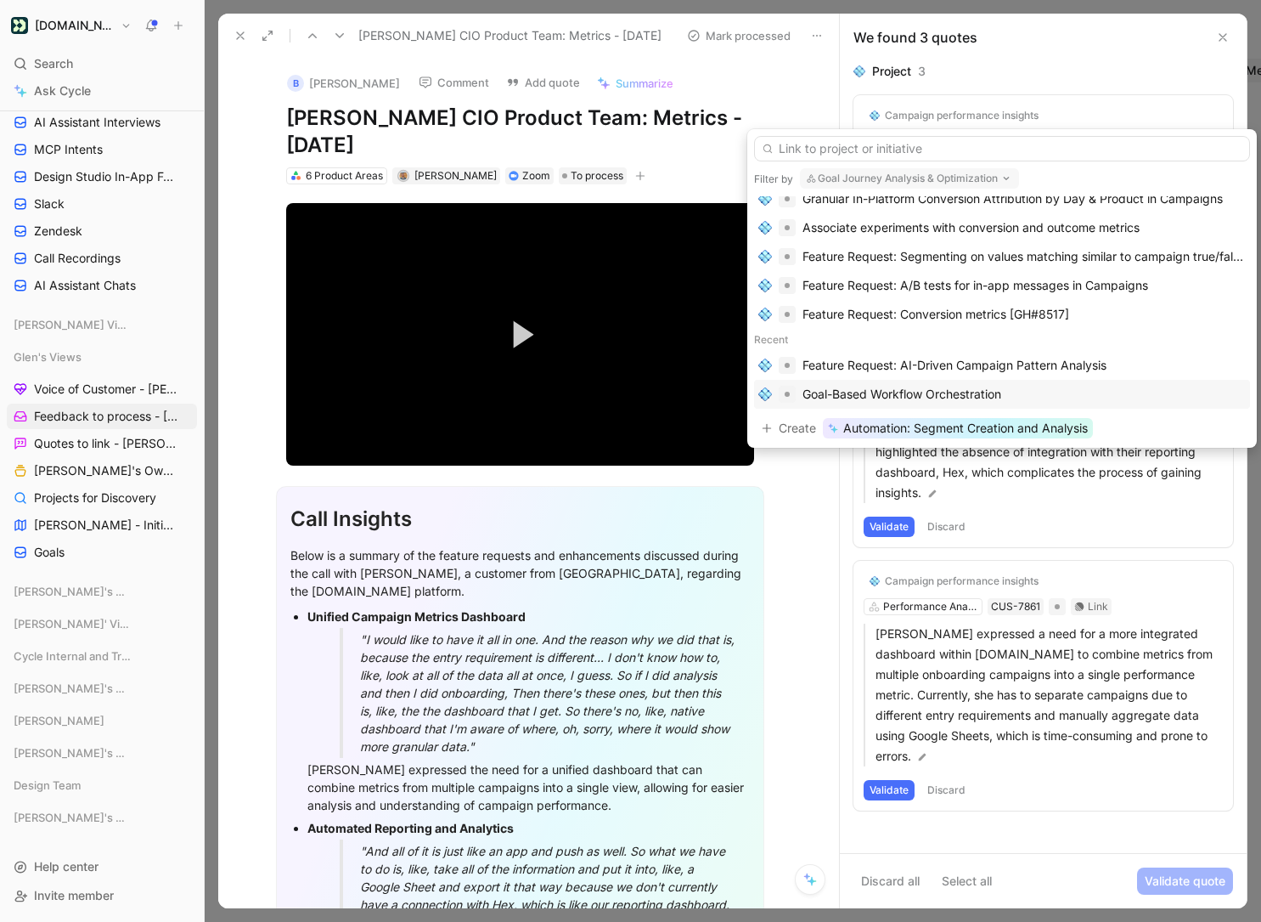
click at [882, 399] on div "Goal-Based Workflow Orchestration" at bounding box center [902, 394] width 199 height 20
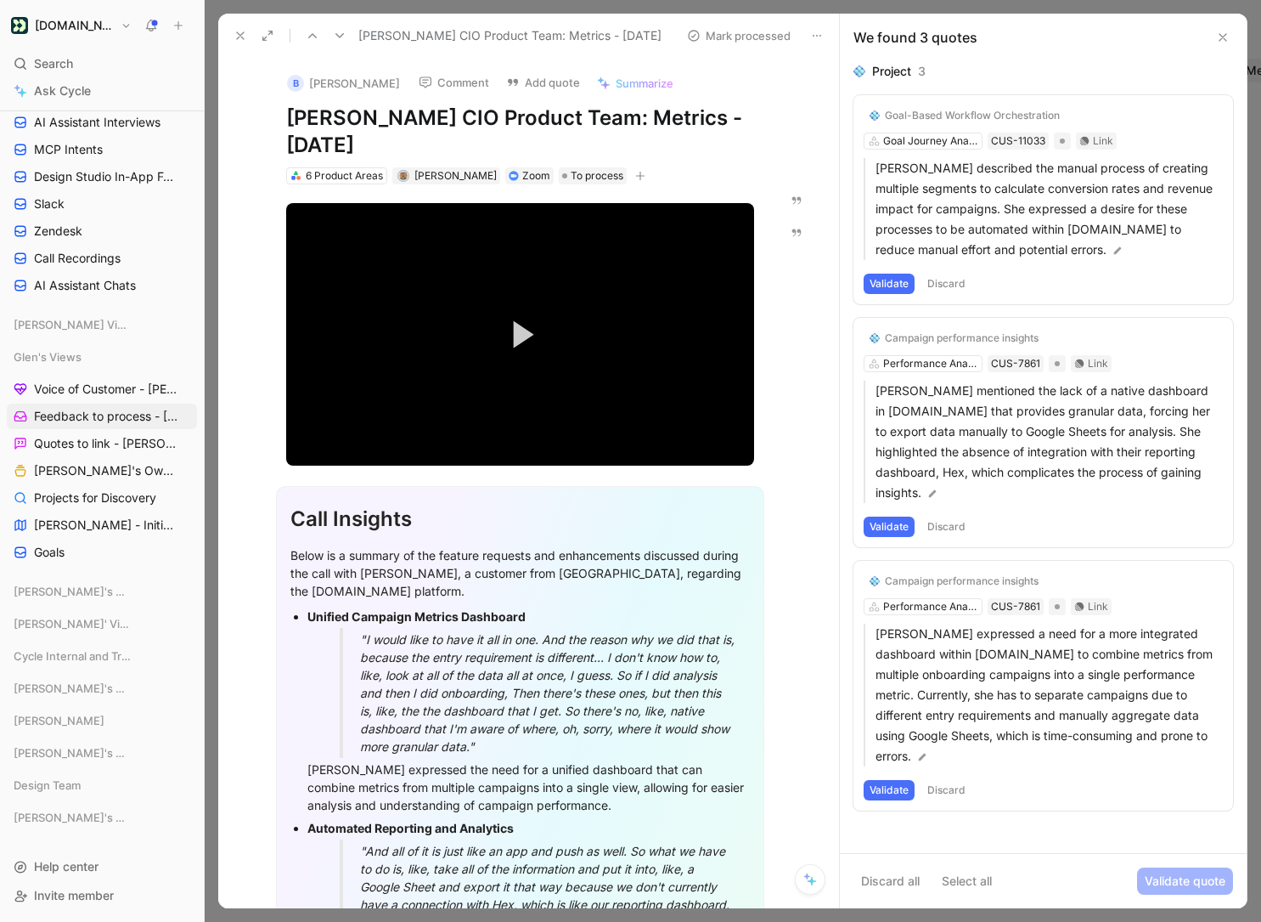
click at [882, 281] on button "Validate" at bounding box center [889, 283] width 51 height 20
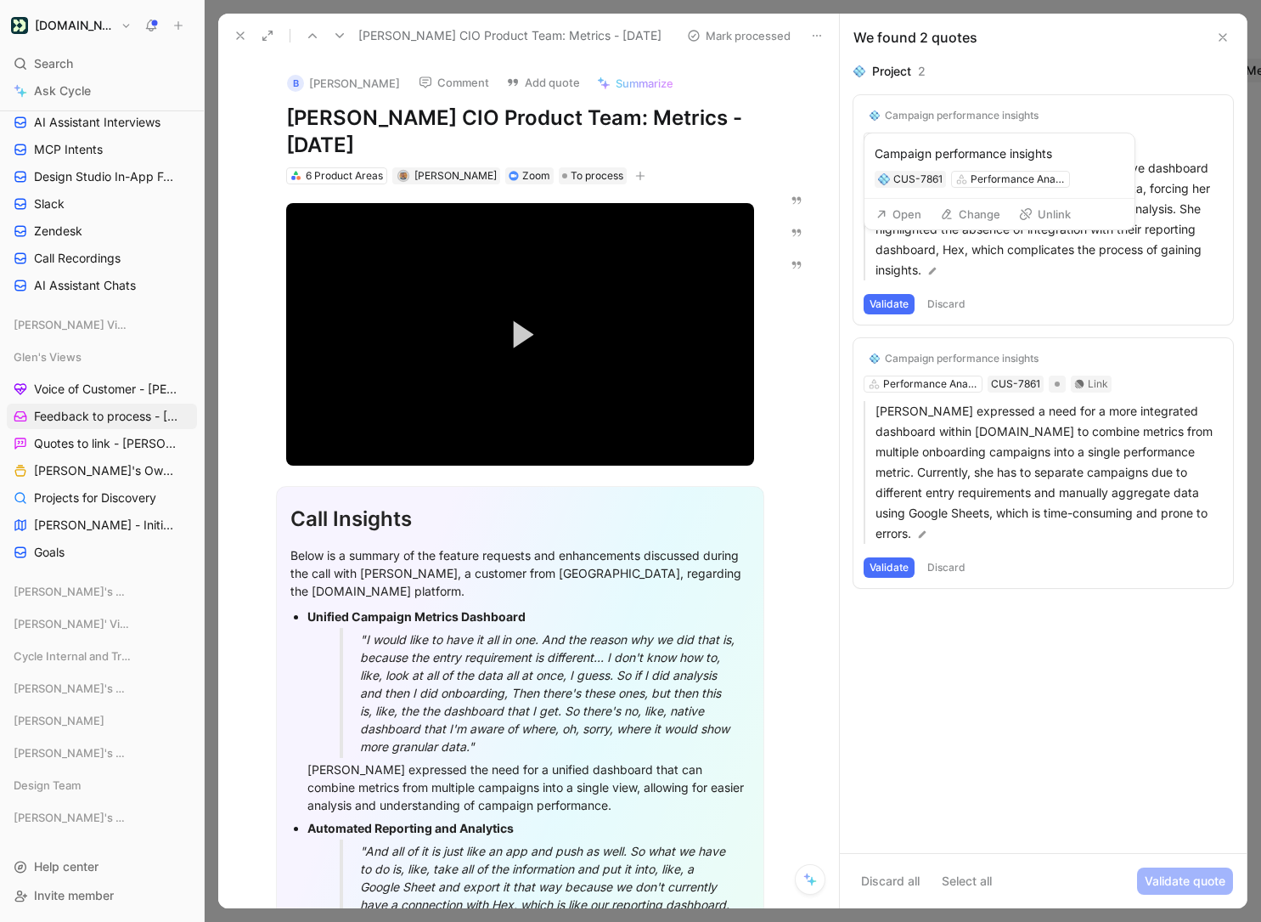
click at [967, 208] on button "Change" at bounding box center [971, 214] width 76 height 24
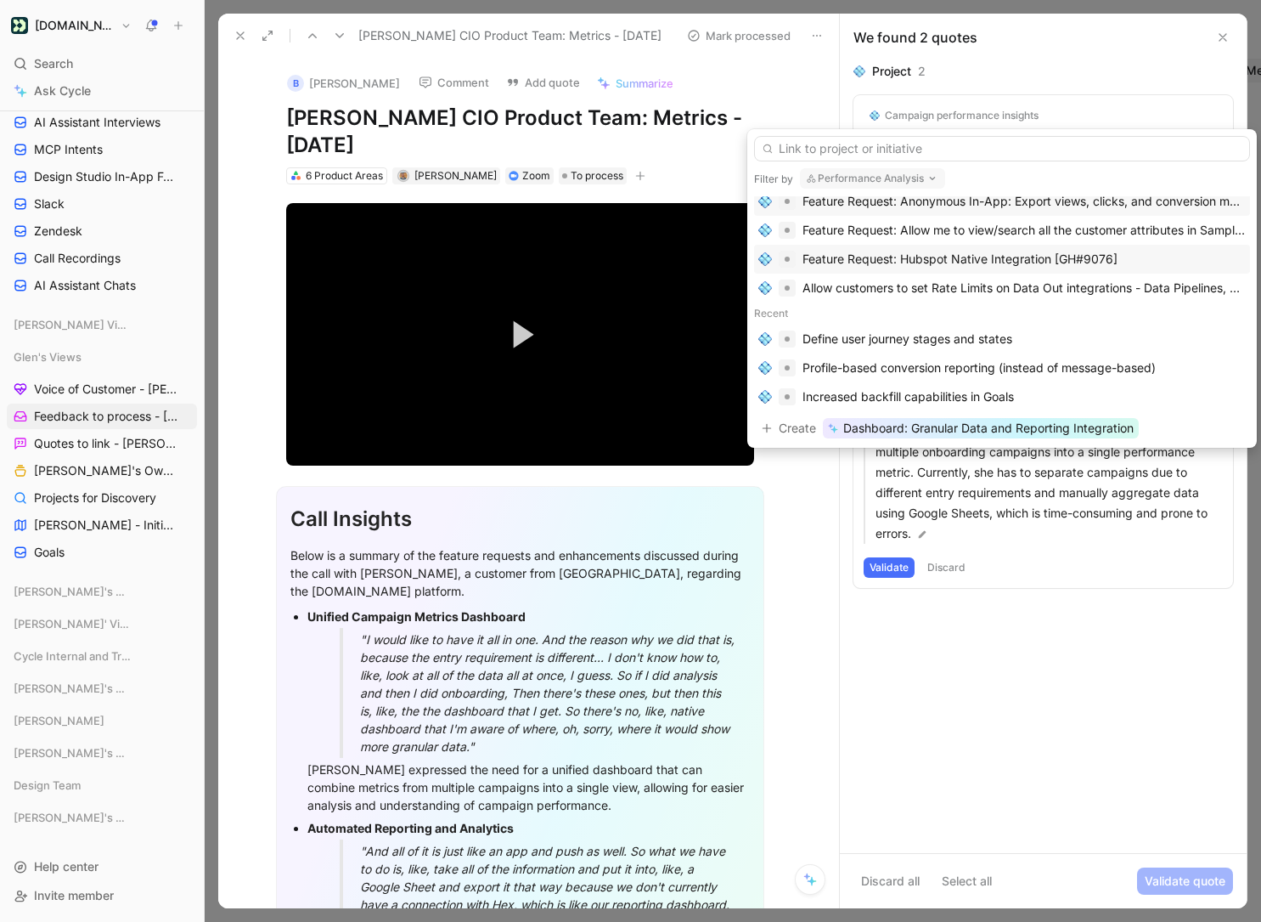
scroll to position [40, 0]
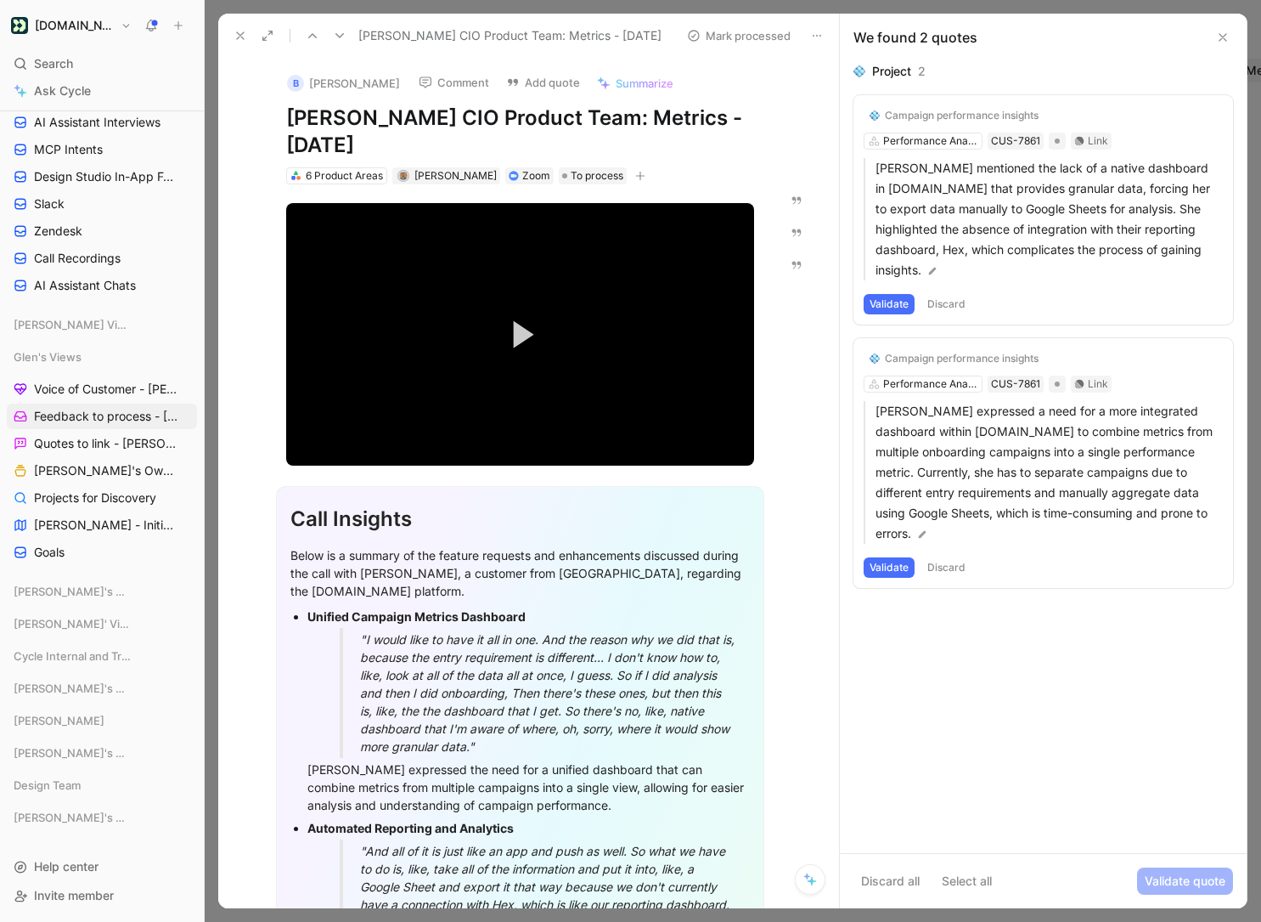
click at [886, 294] on button "Validate" at bounding box center [889, 304] width 51 height 20
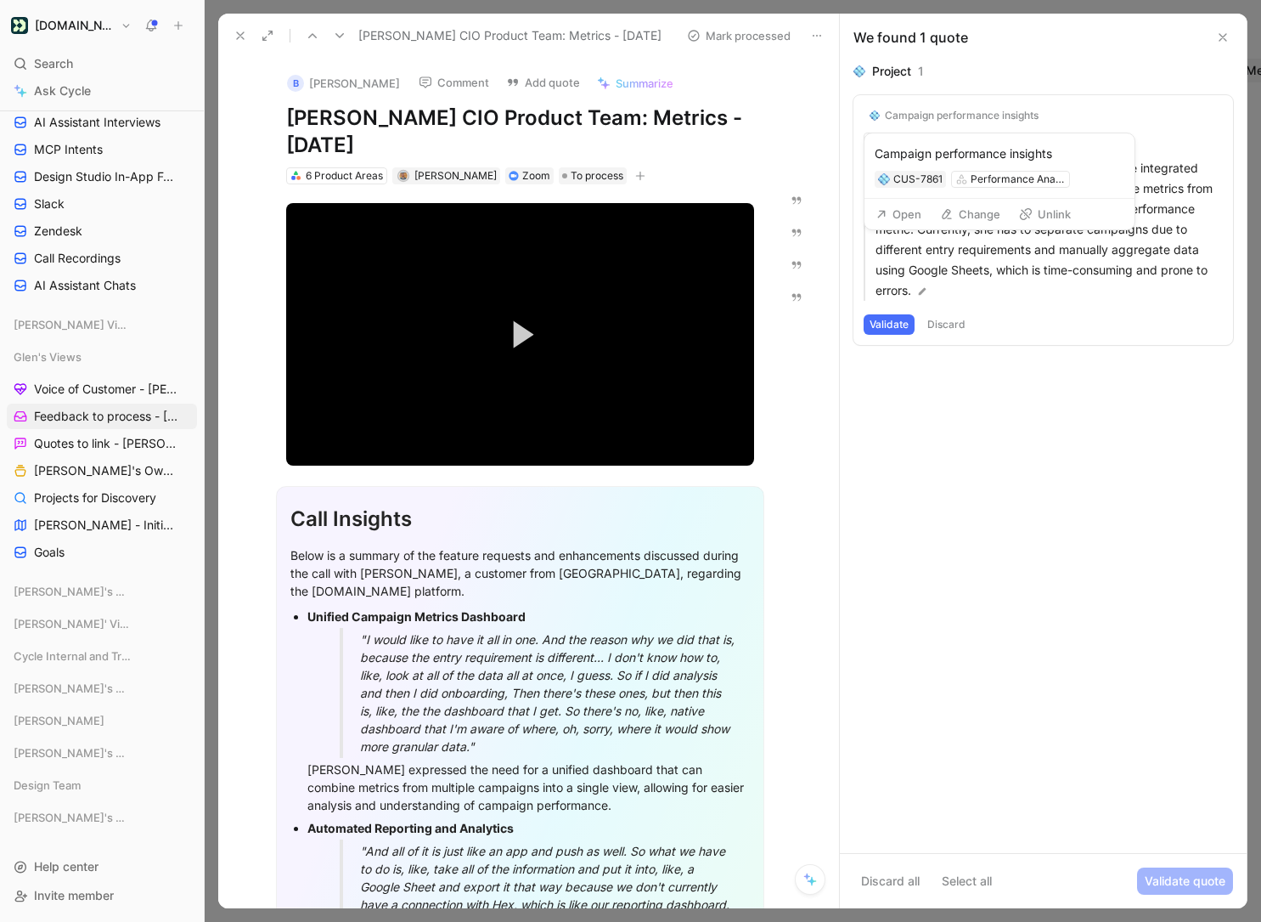
click at [974, 214] on button "Change" at bounding box center [971, 214] width 76 height 24
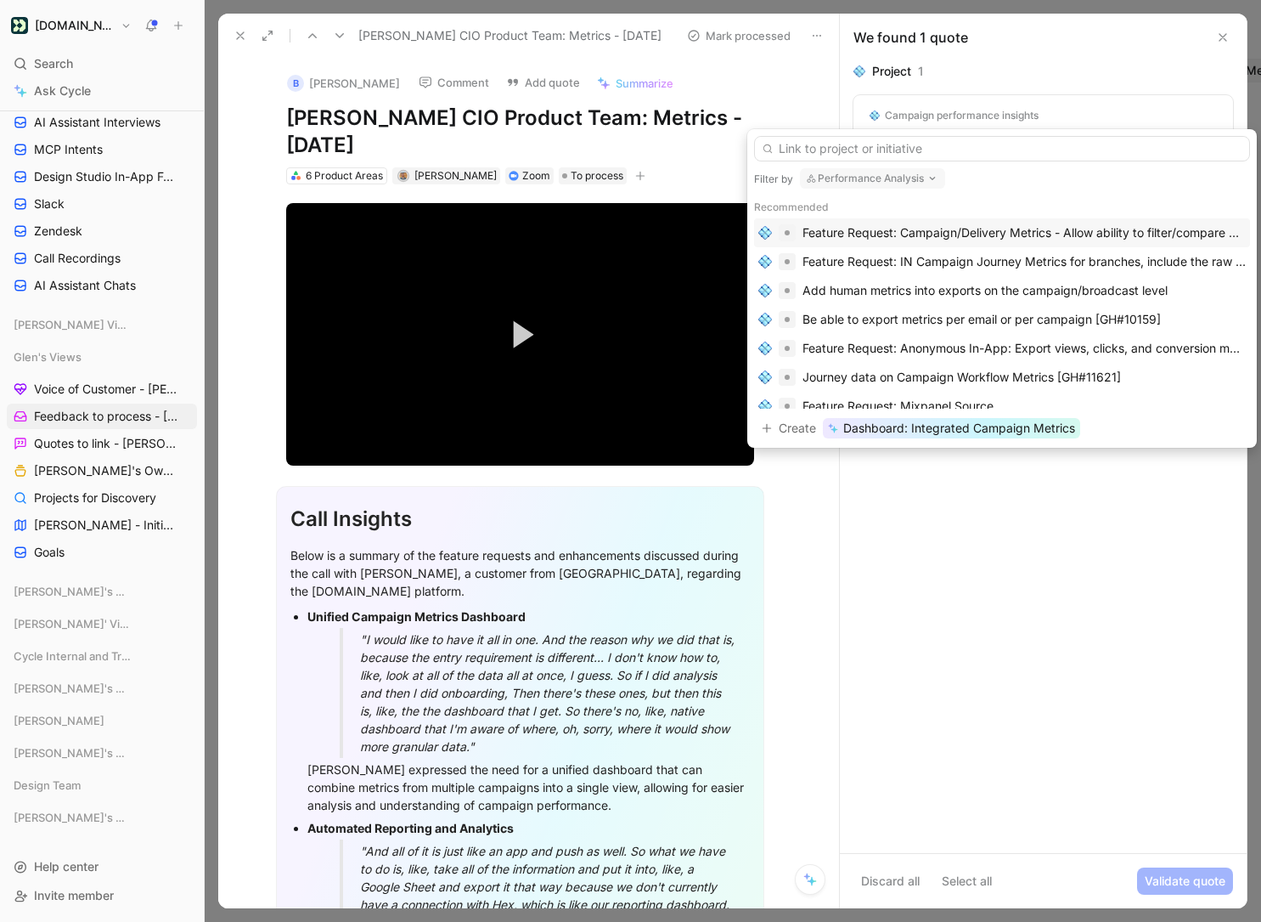
click at [874, 174] on button "Performance Analysis" at bounding box center [872, 178] width 145 height 20
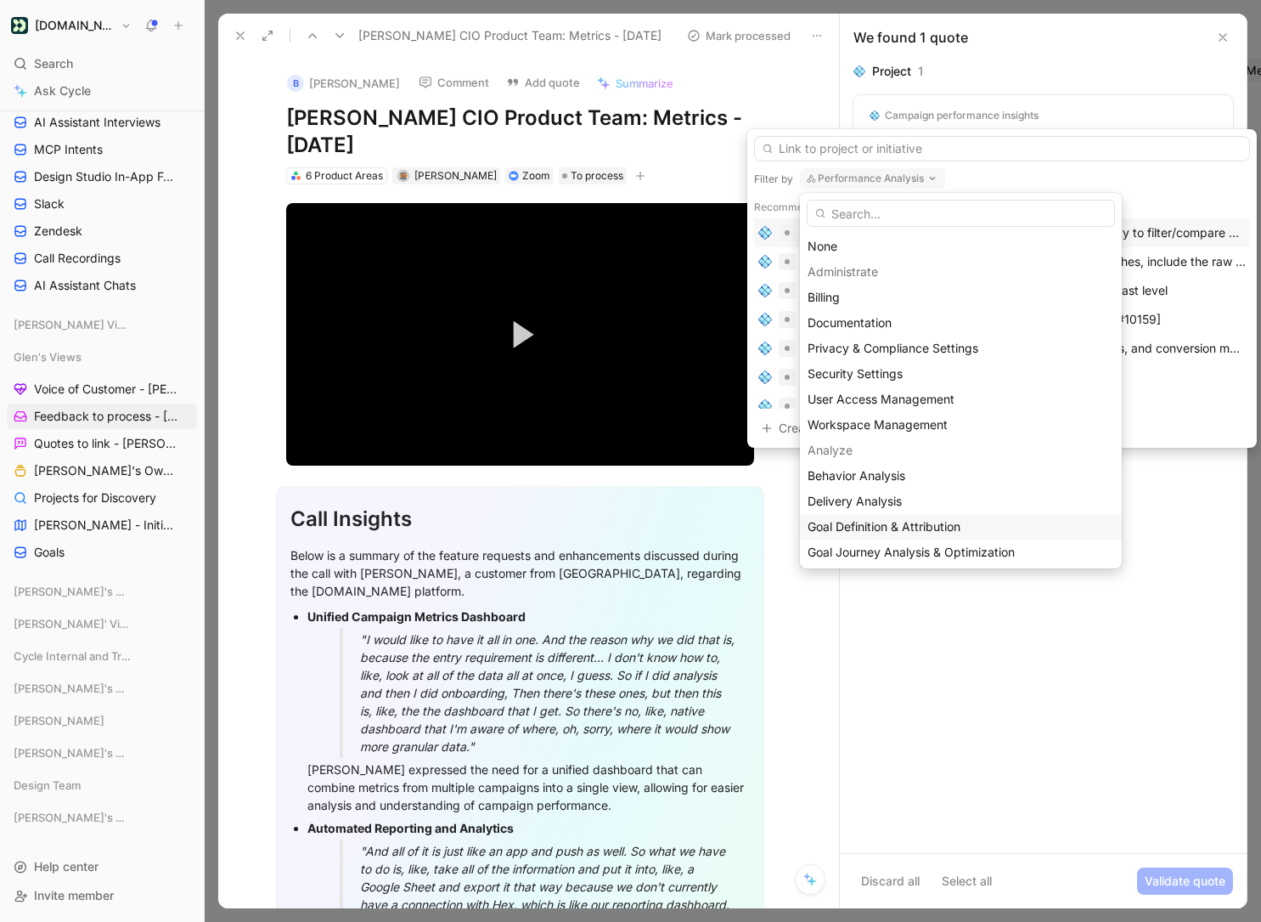
click at [944, 520] on span "Goal Definition & Attribution" at bounding box center [884, 526] width 153 height 14
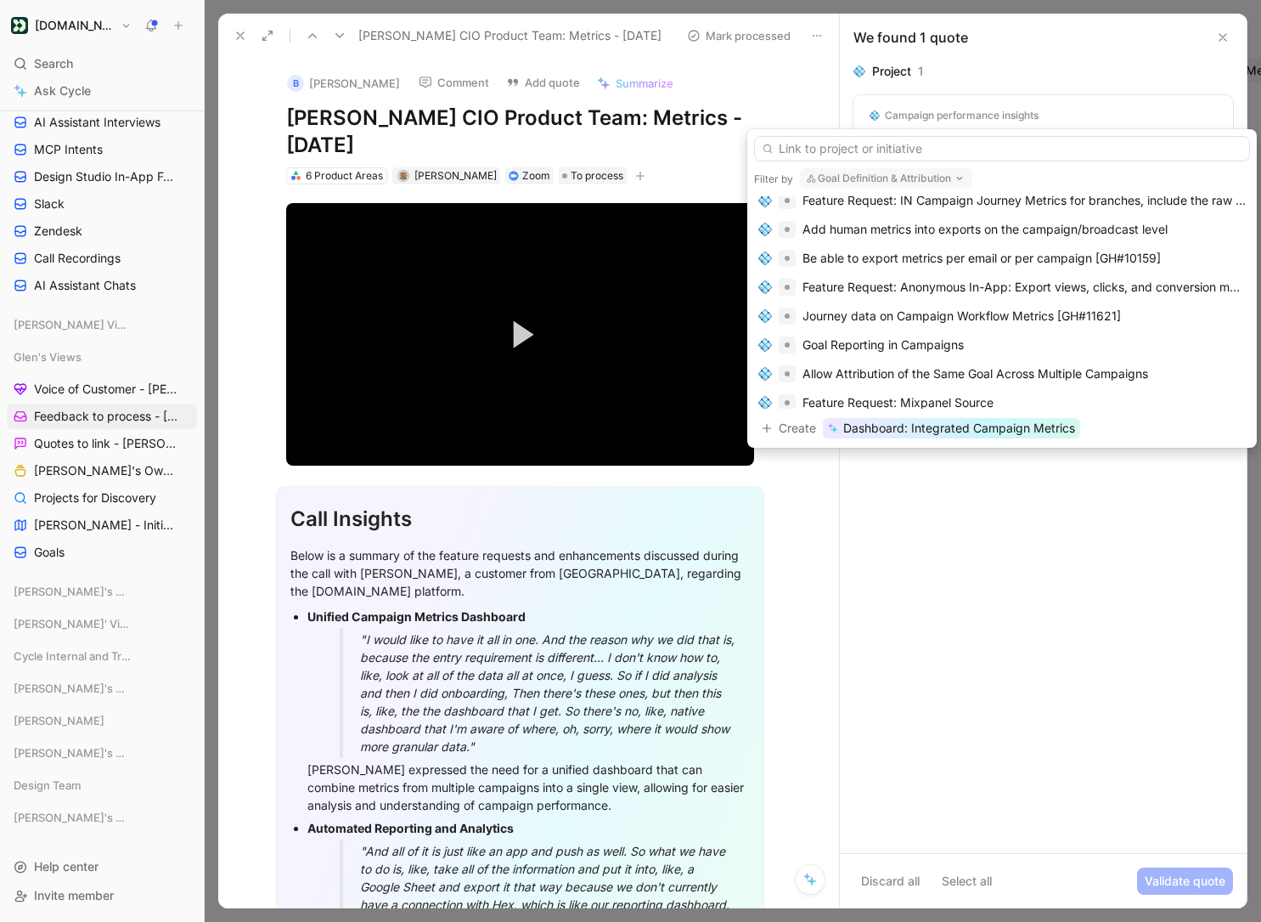
scroll to position [70, 0]
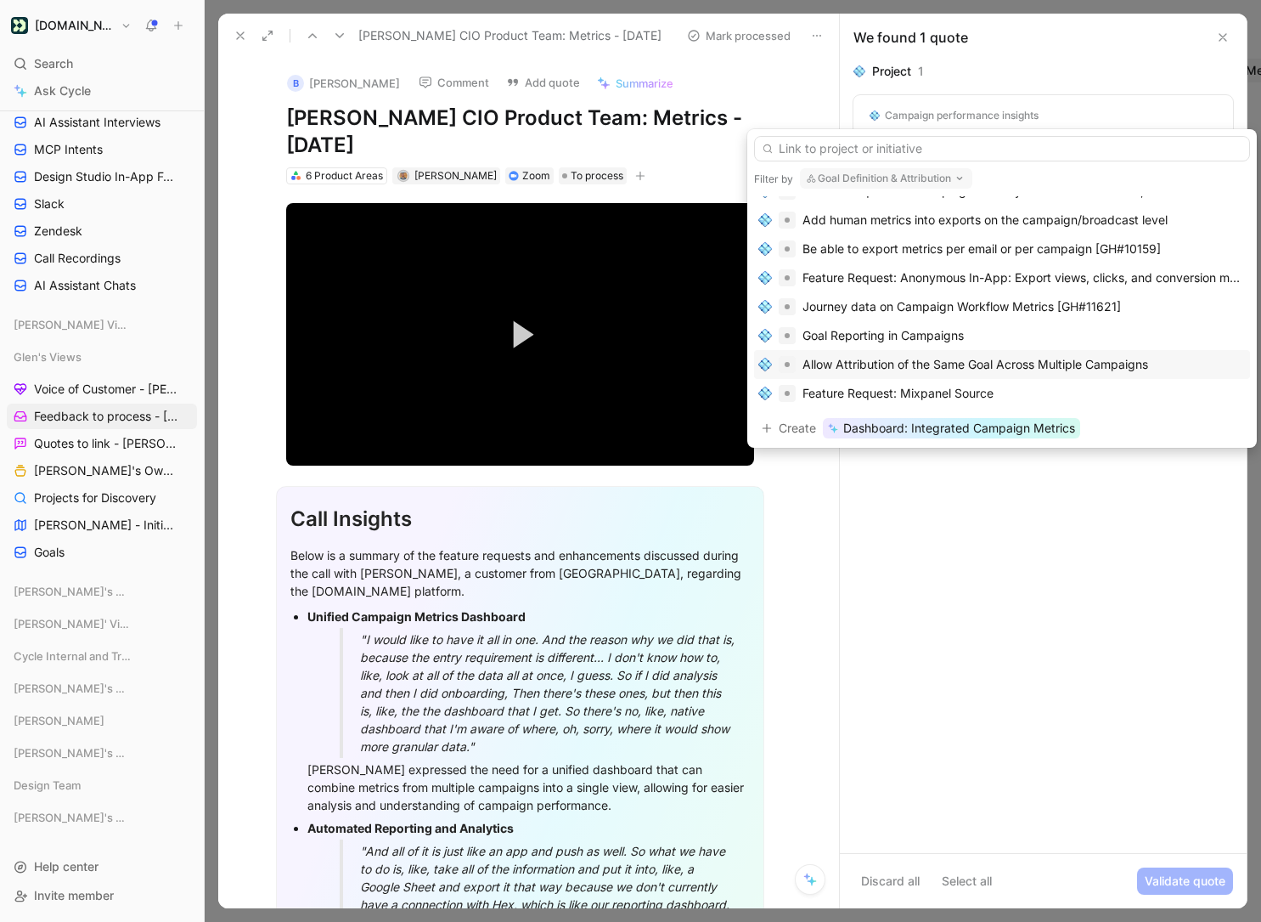
click at [1036, 372] on div "Allow Attribution of the Same Goal Across Multiple Campaigns" at bounding box center [976, 364] width 346 height 20
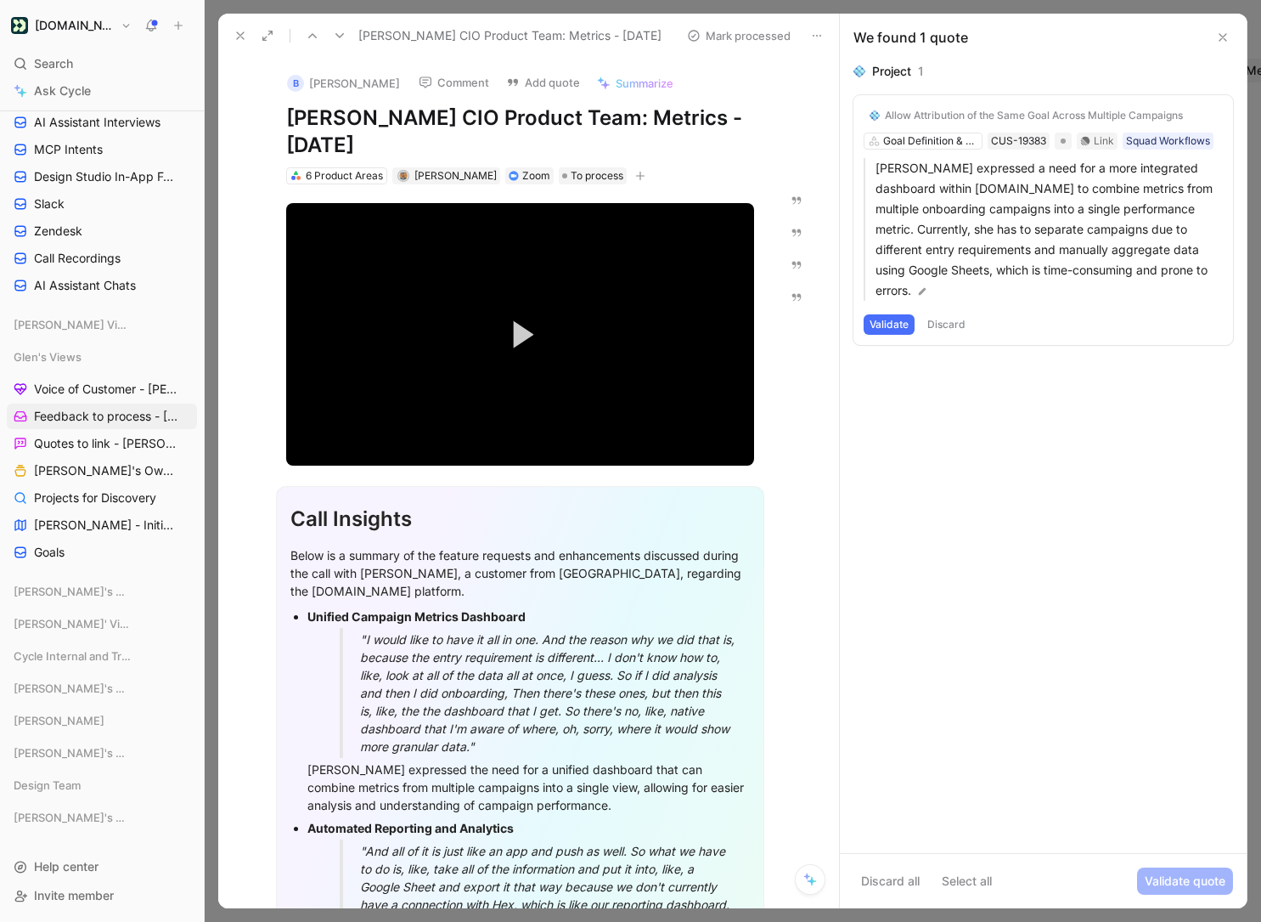
click at [887, 330] on button "Validate" at bounding box center [889, 324] width 51 height 20
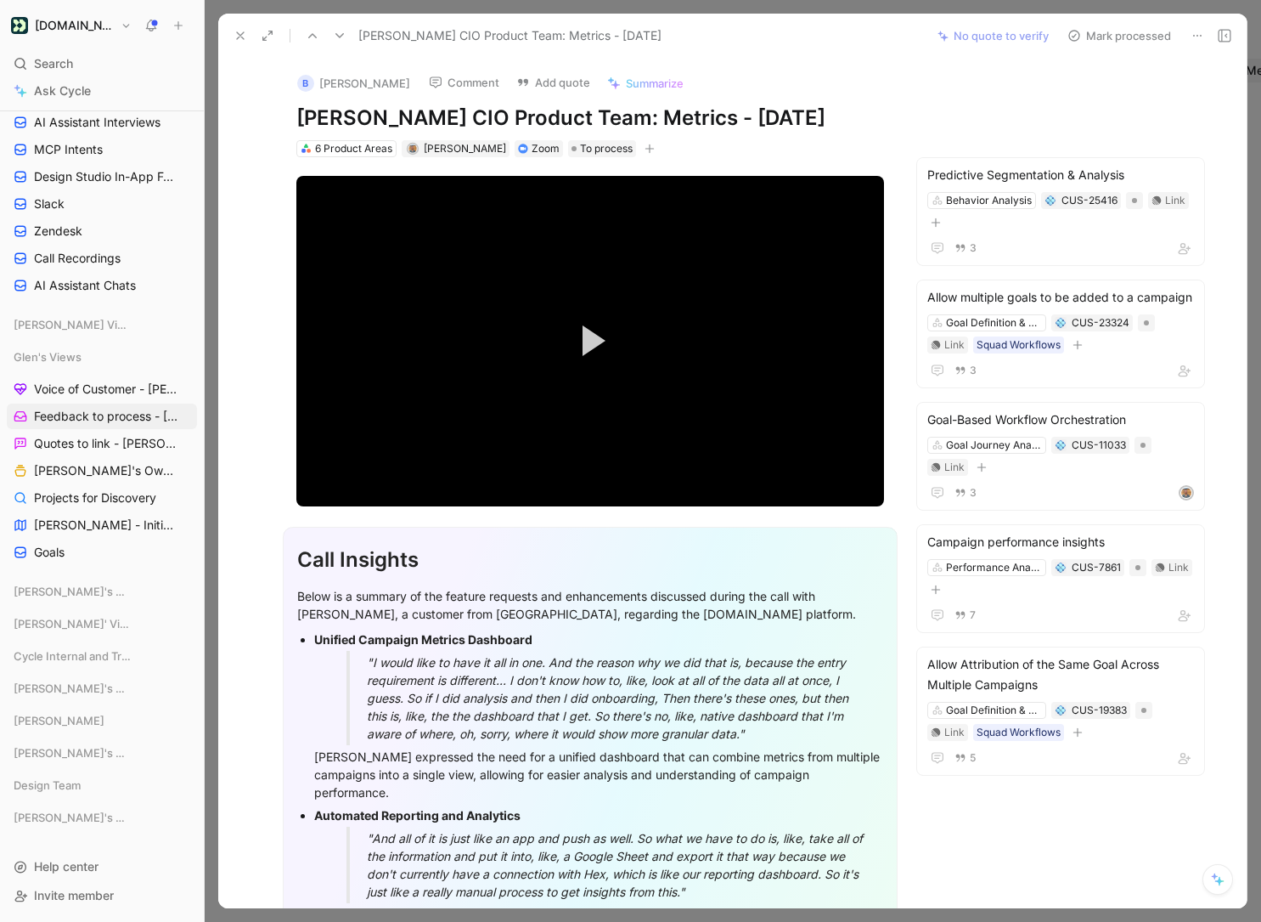
click at [1131, 37] on button "Mark processed" at bounding box center [1119, 36] width 119 height 24
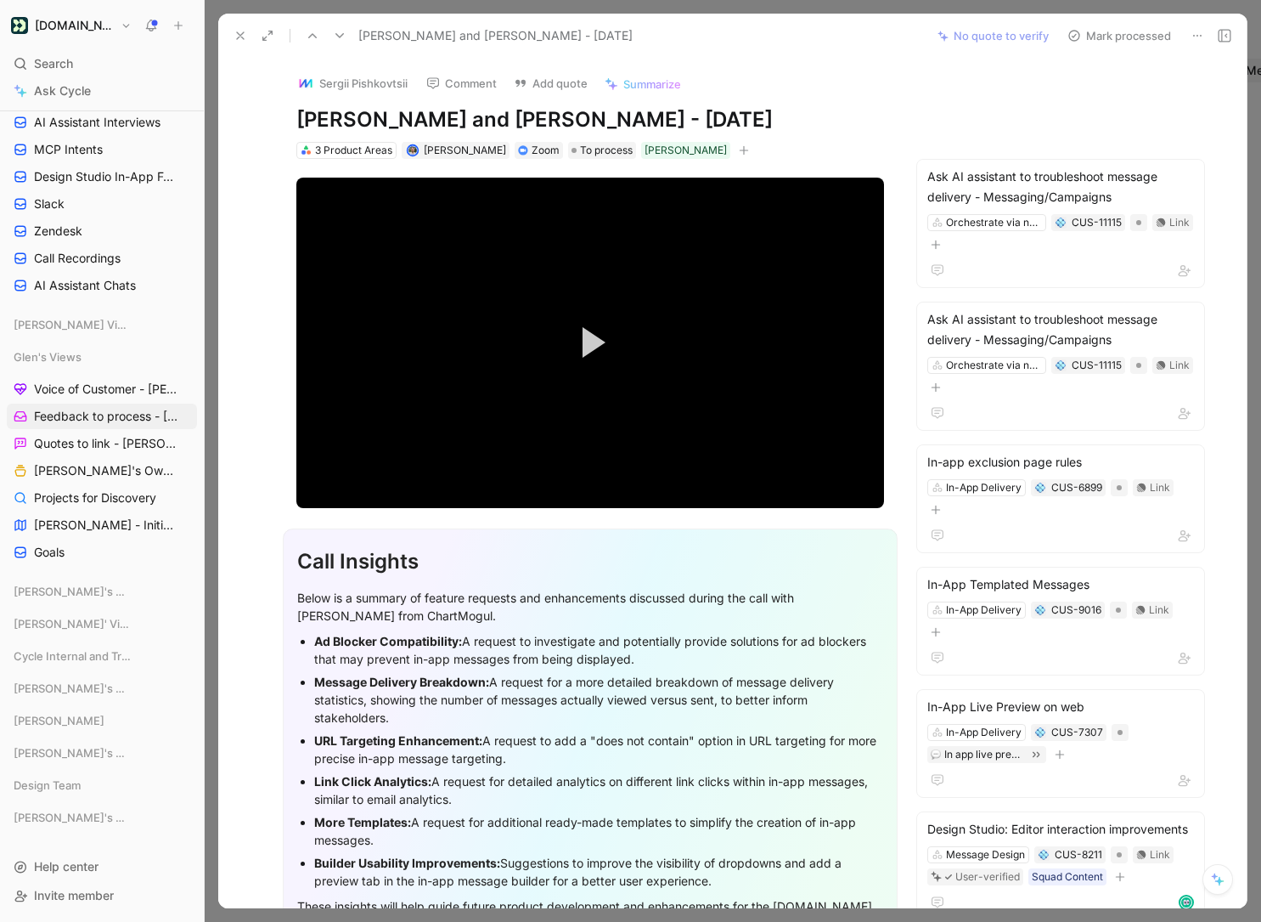
scroll to position [1, 0]
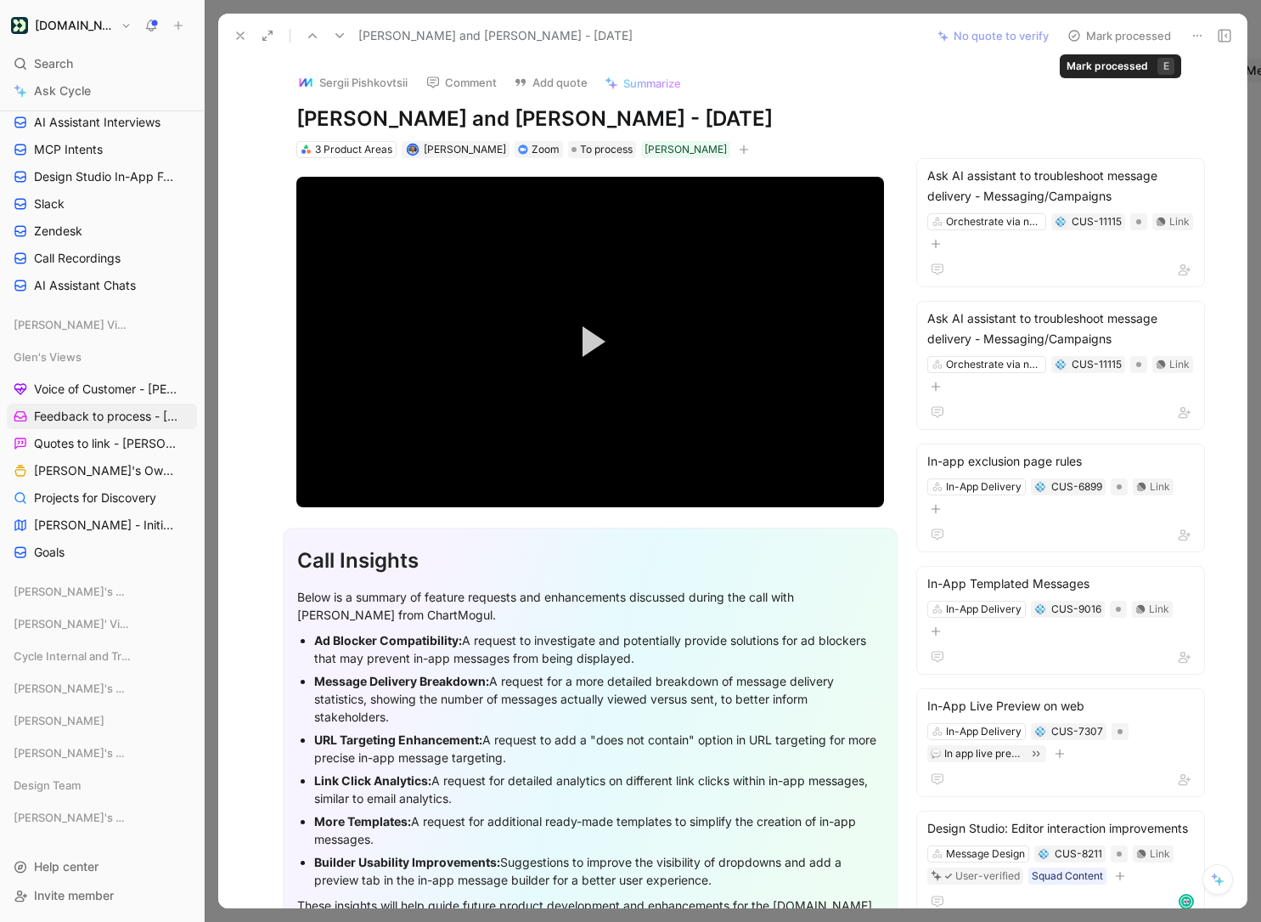
click at [1118, 39] on button "Mark processed" at bounding box center [1119, 36] width 119 height 24
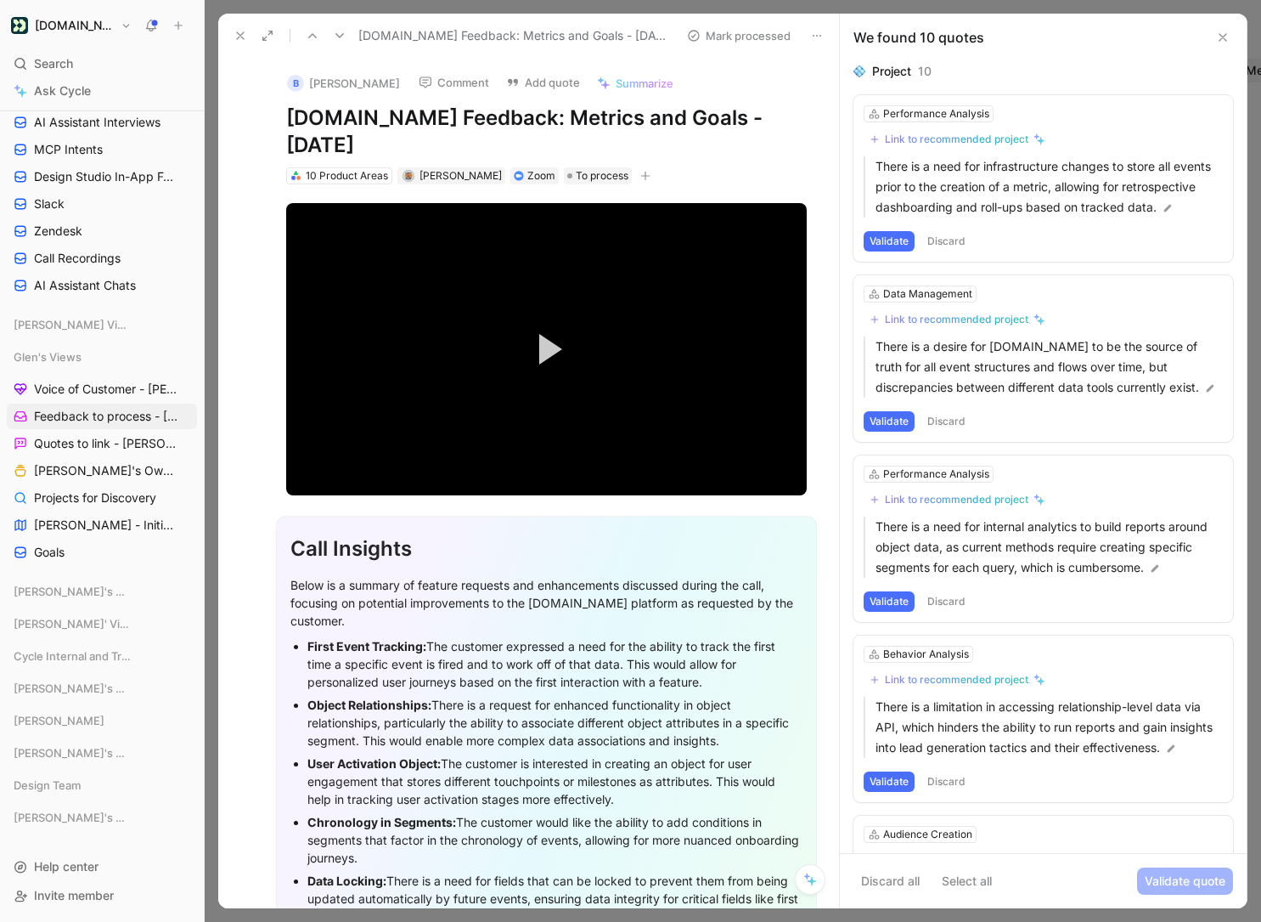
click at [961, 245] on button "Discard" at bounding box center [947, 241] width 50 height 20
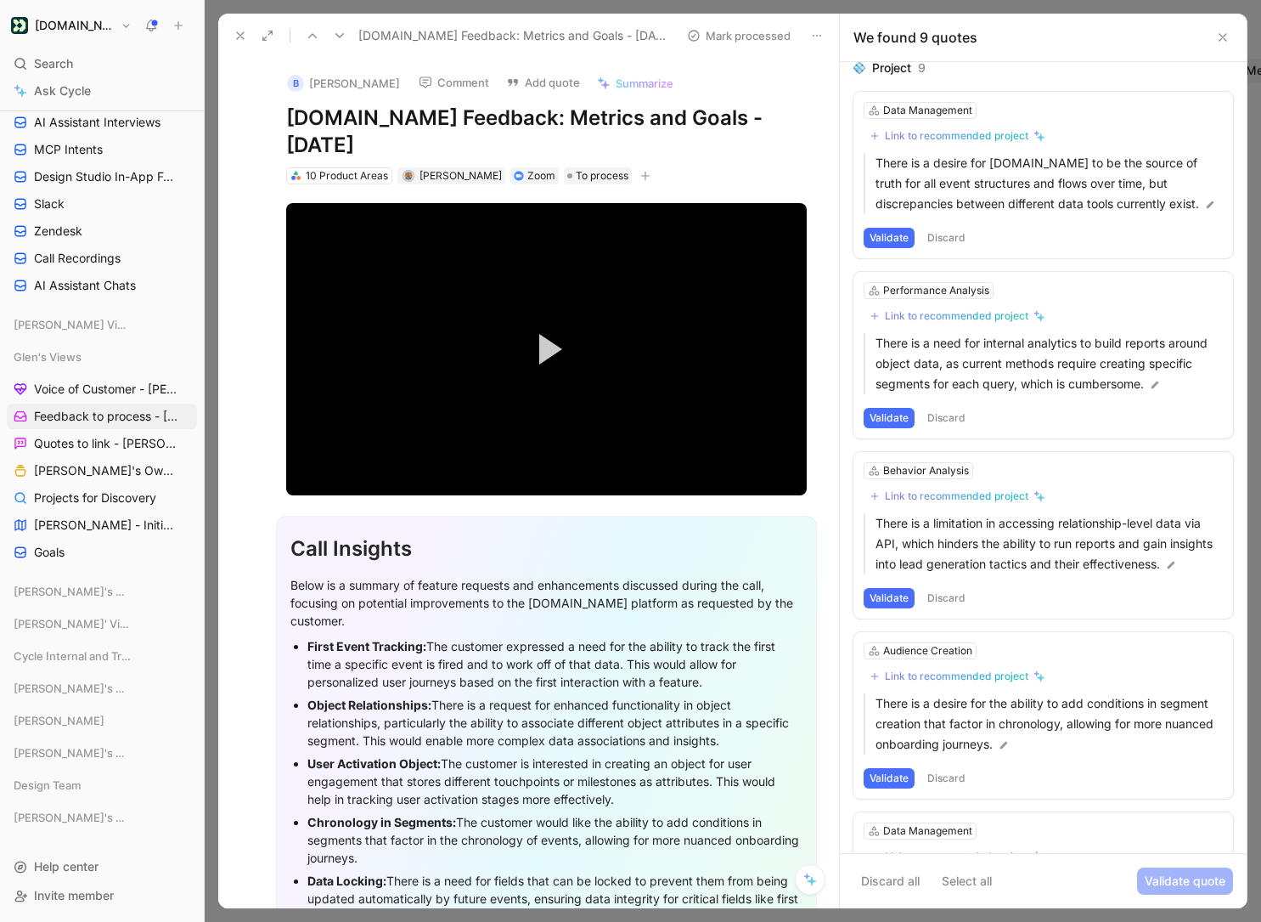
scroll to position [5, 0]
click at [902, 238] on button "Validate" at bounding box center [889, 237] width 51 height 20
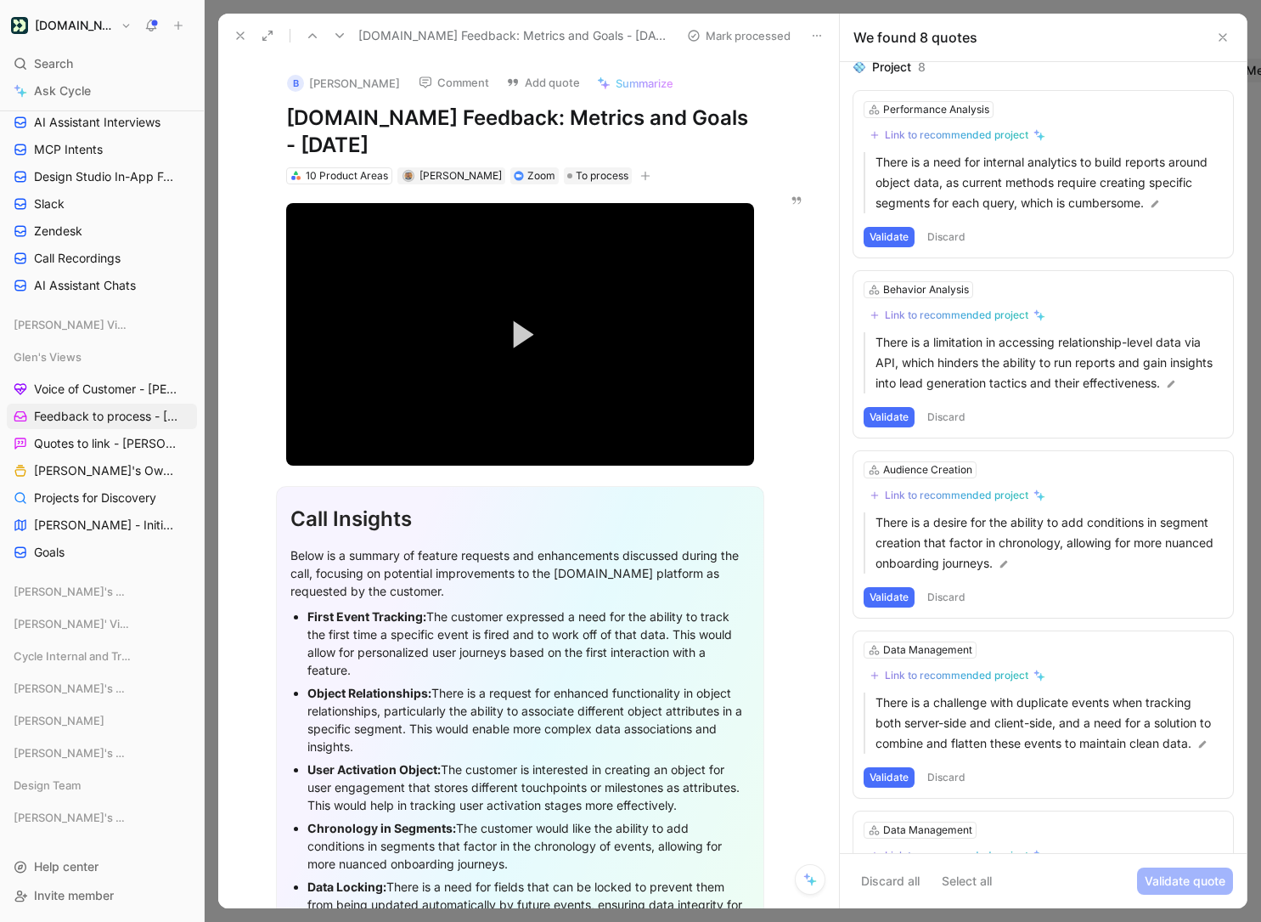
click at [901, 239] on button "Validate" at bounding box center [889, 237] width 51 height 20
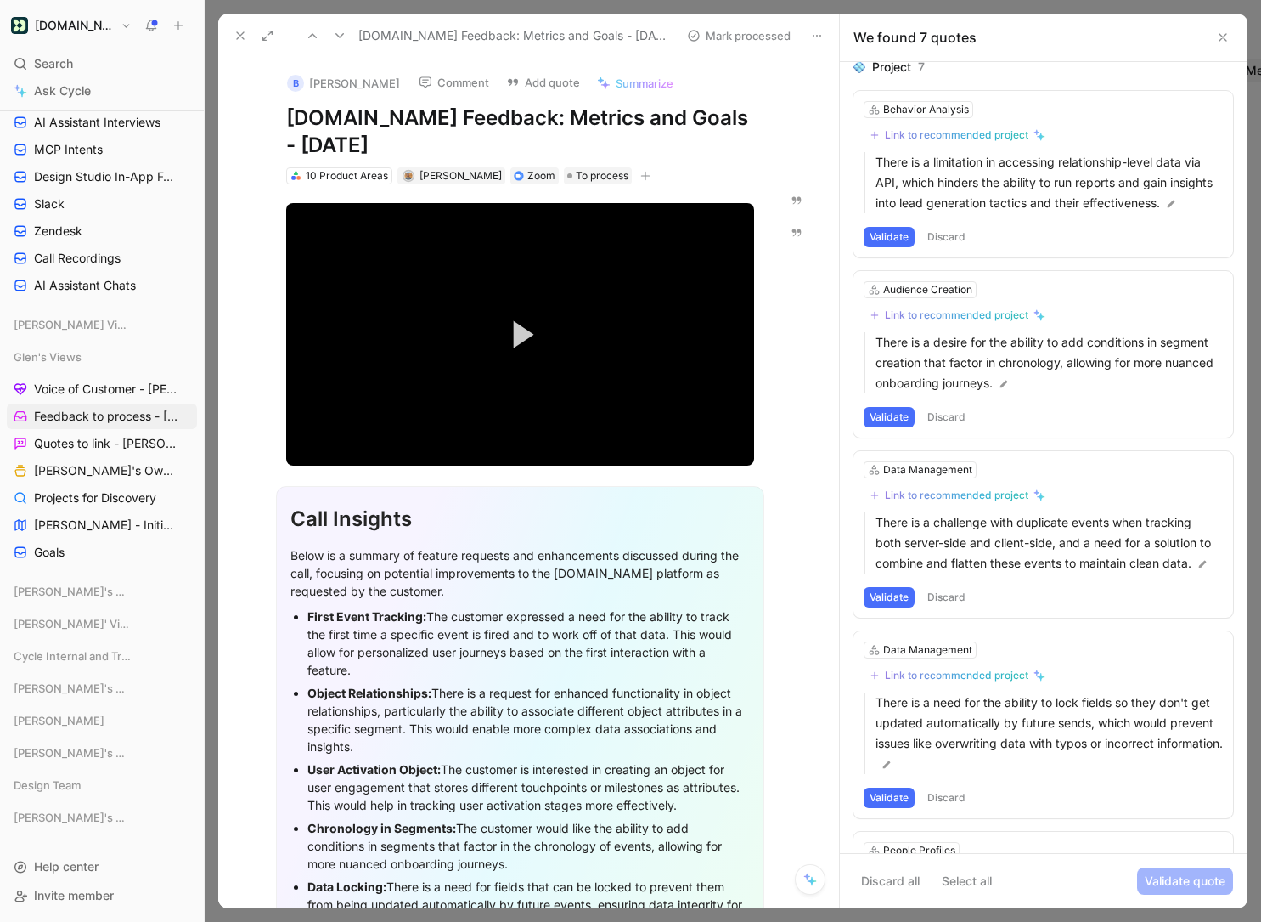
click at [895, 241] on button "Validate" at bounding box center [889, 237] width 51 height 20
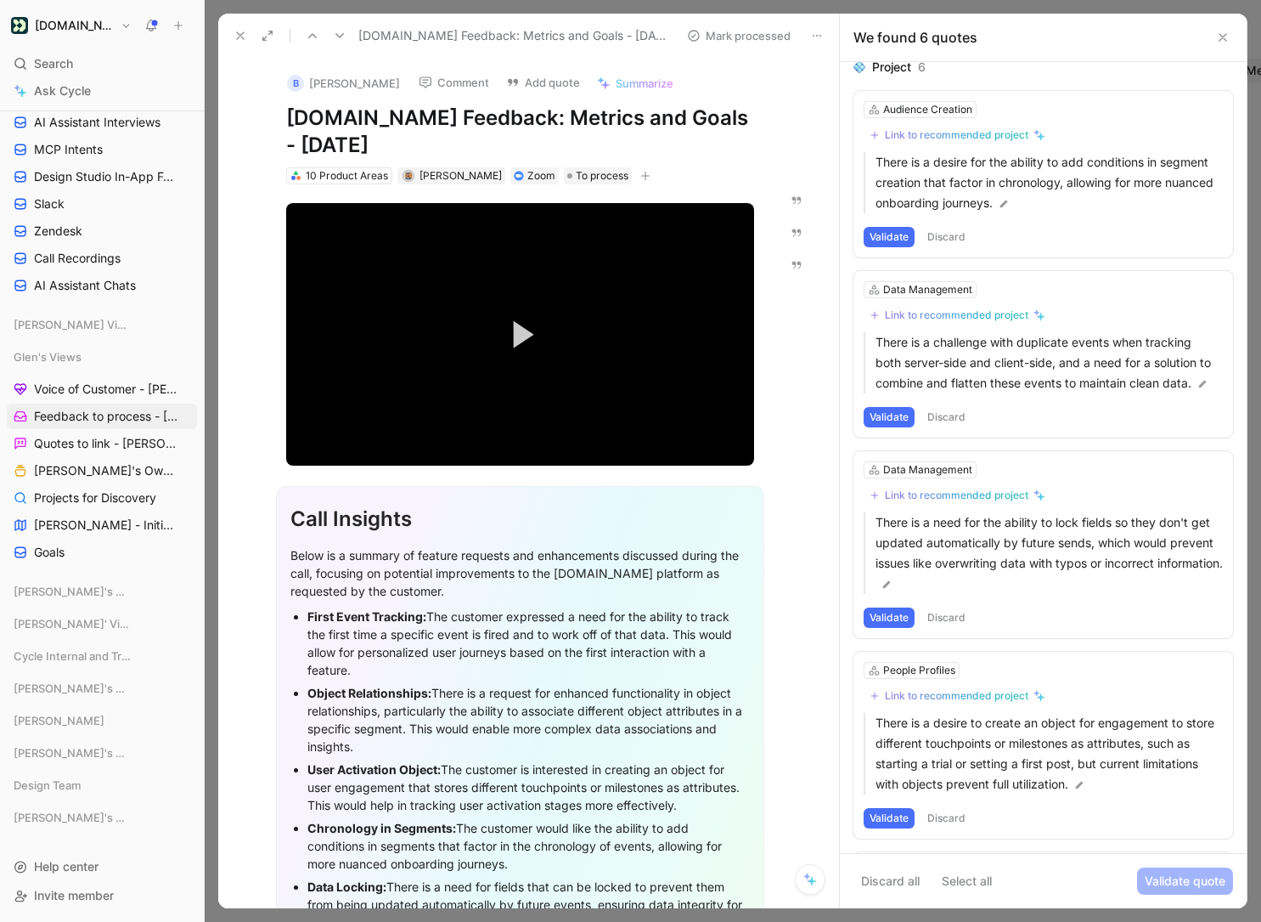
click at [899, 231] on button "Validate" at bounding box center [889, 237] width 51 height 20
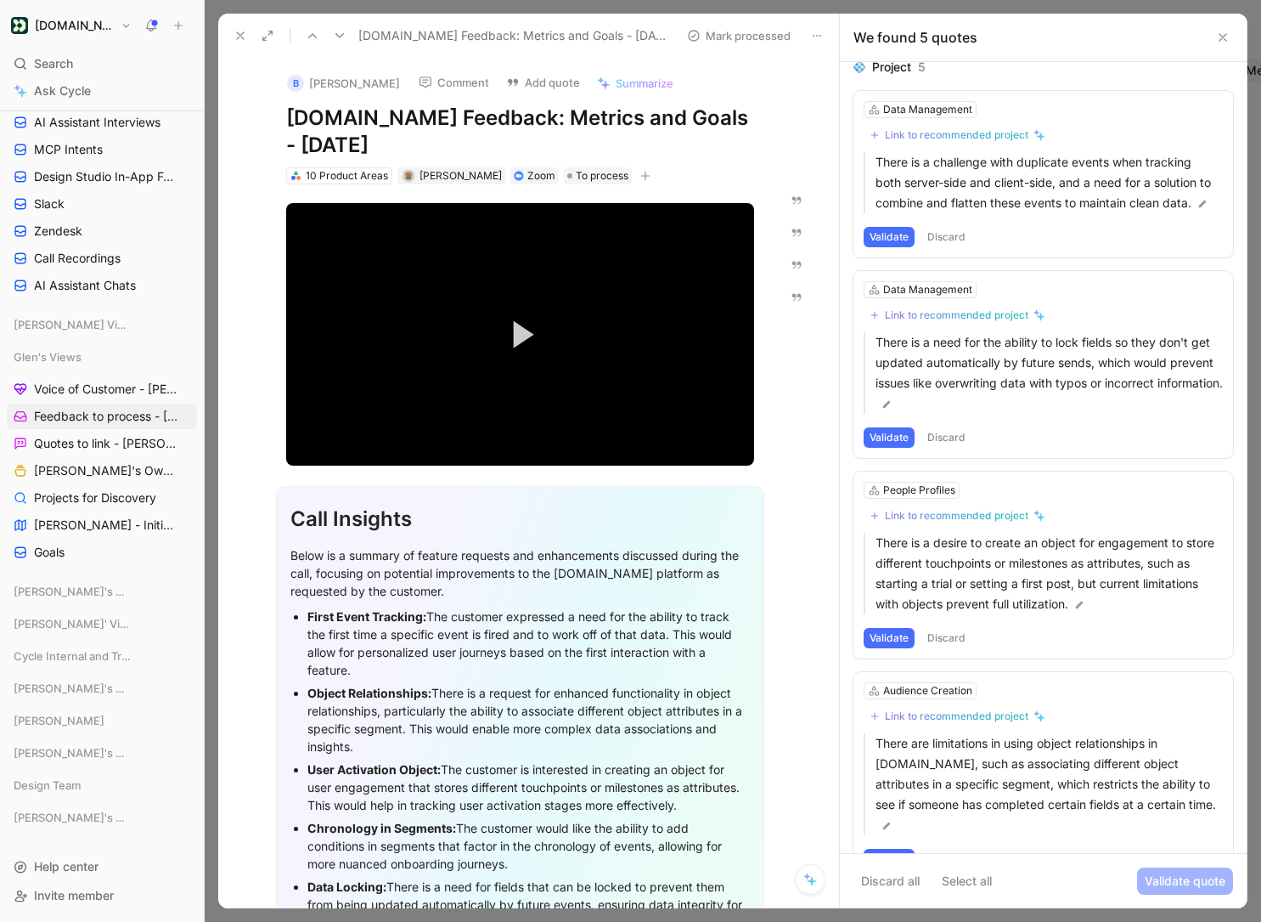
click at [899, 234] on button "Validate" at bounding box center [889, 237] width 51 height 20
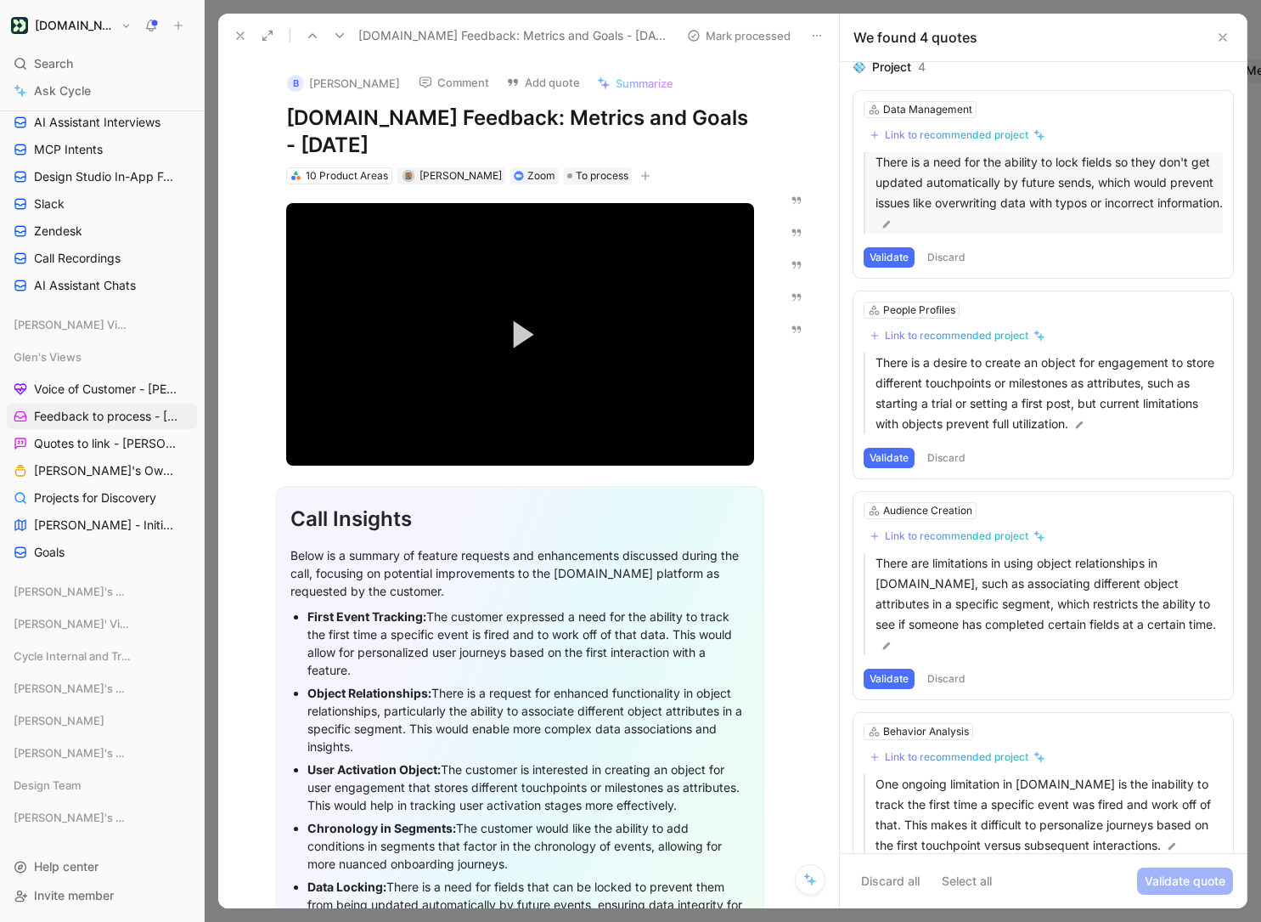
drag, startPoint x: 884, startPoint y: 254, endPoint x: 969, endPoint y: 181, distance: 112.0
click at [969, 181] on div "Data Management Link to recommended project There is a need for the ability to …" at bounding box center [1044, 184] width 380 height 187
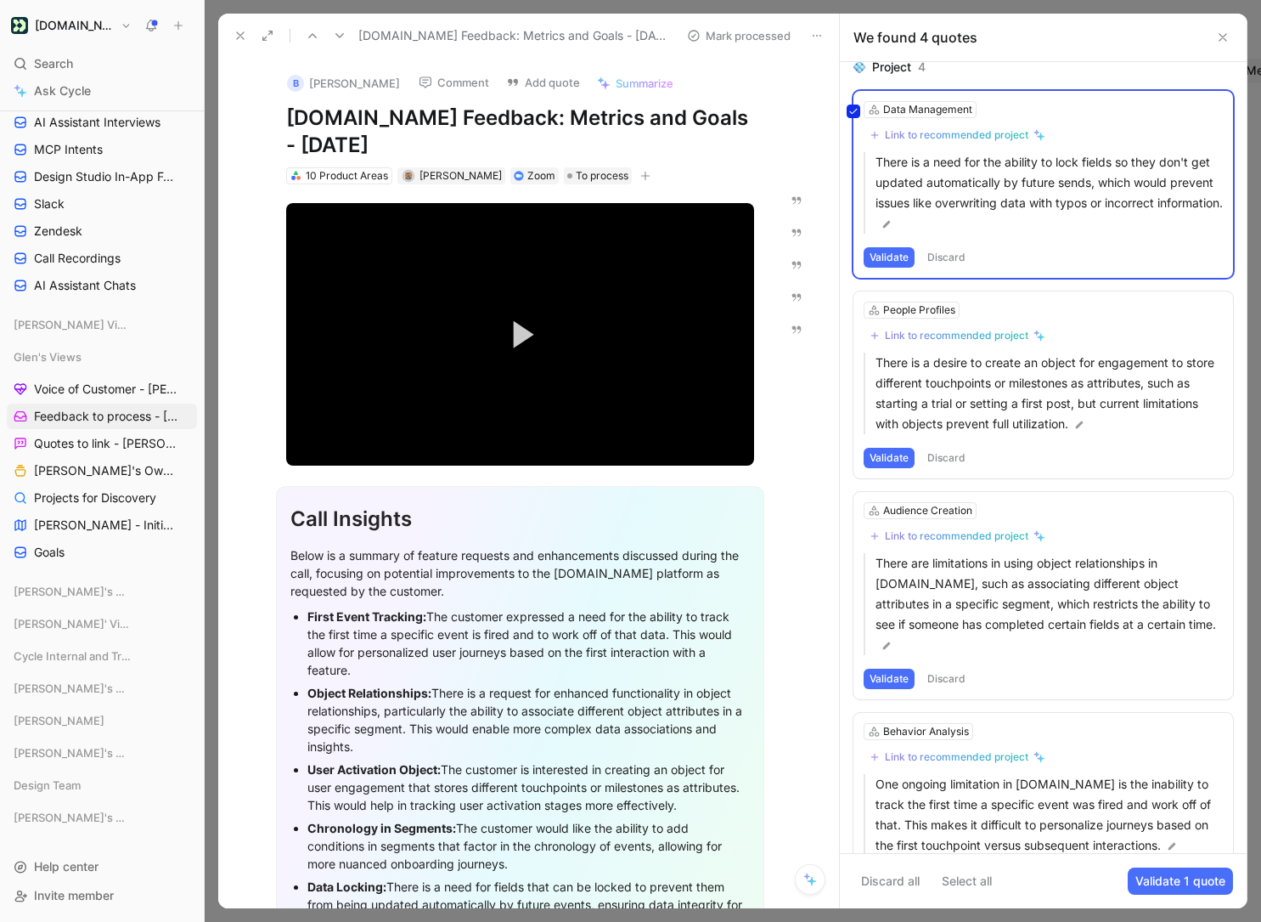
click at [968, 182] on div "Data Management Link to recommended project There is a need for the ability to …" at bounding box center [1044, 184] width 380 height 187
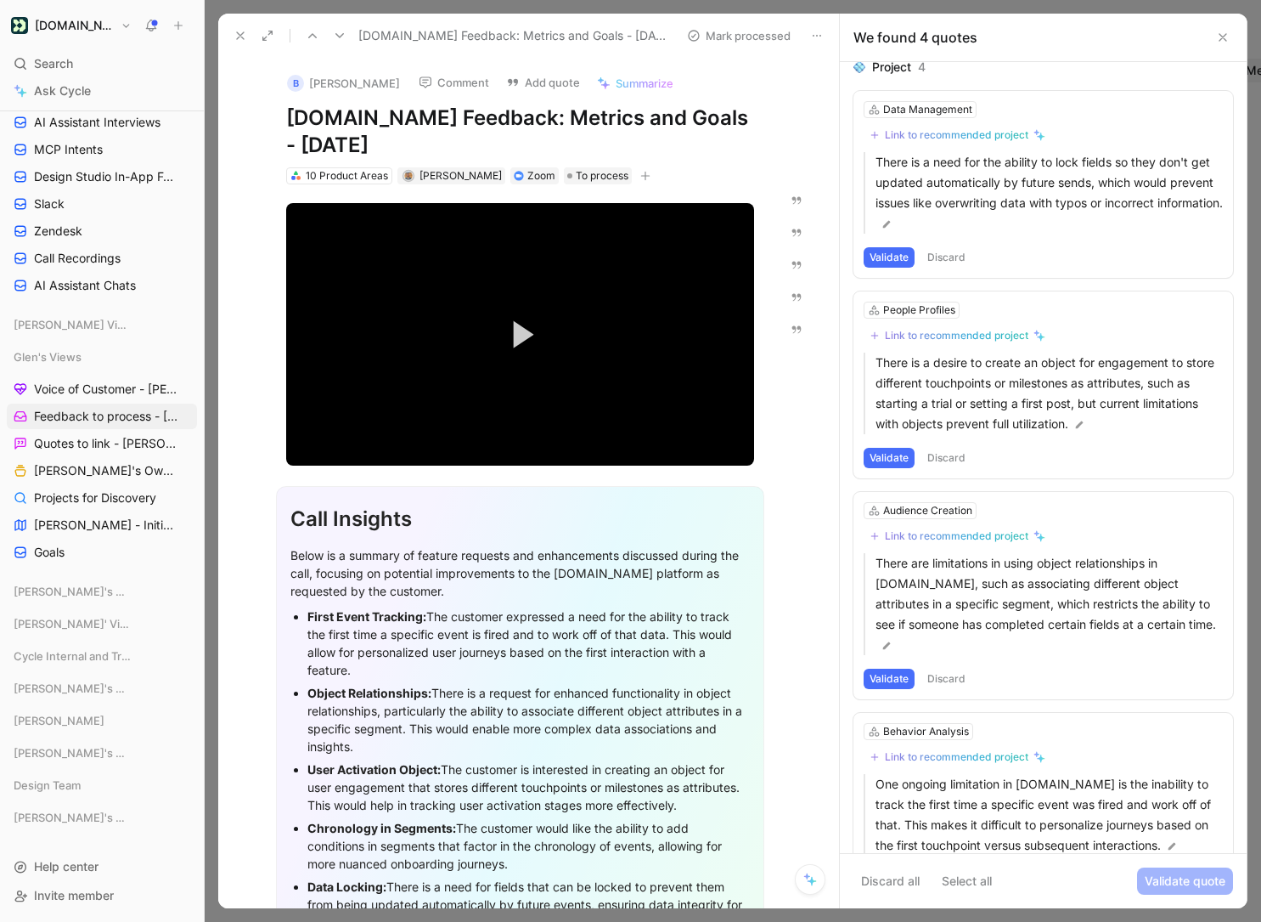
click at [888, 252] on button "Validate" at bounding box center [889, 257] width 51 height 20
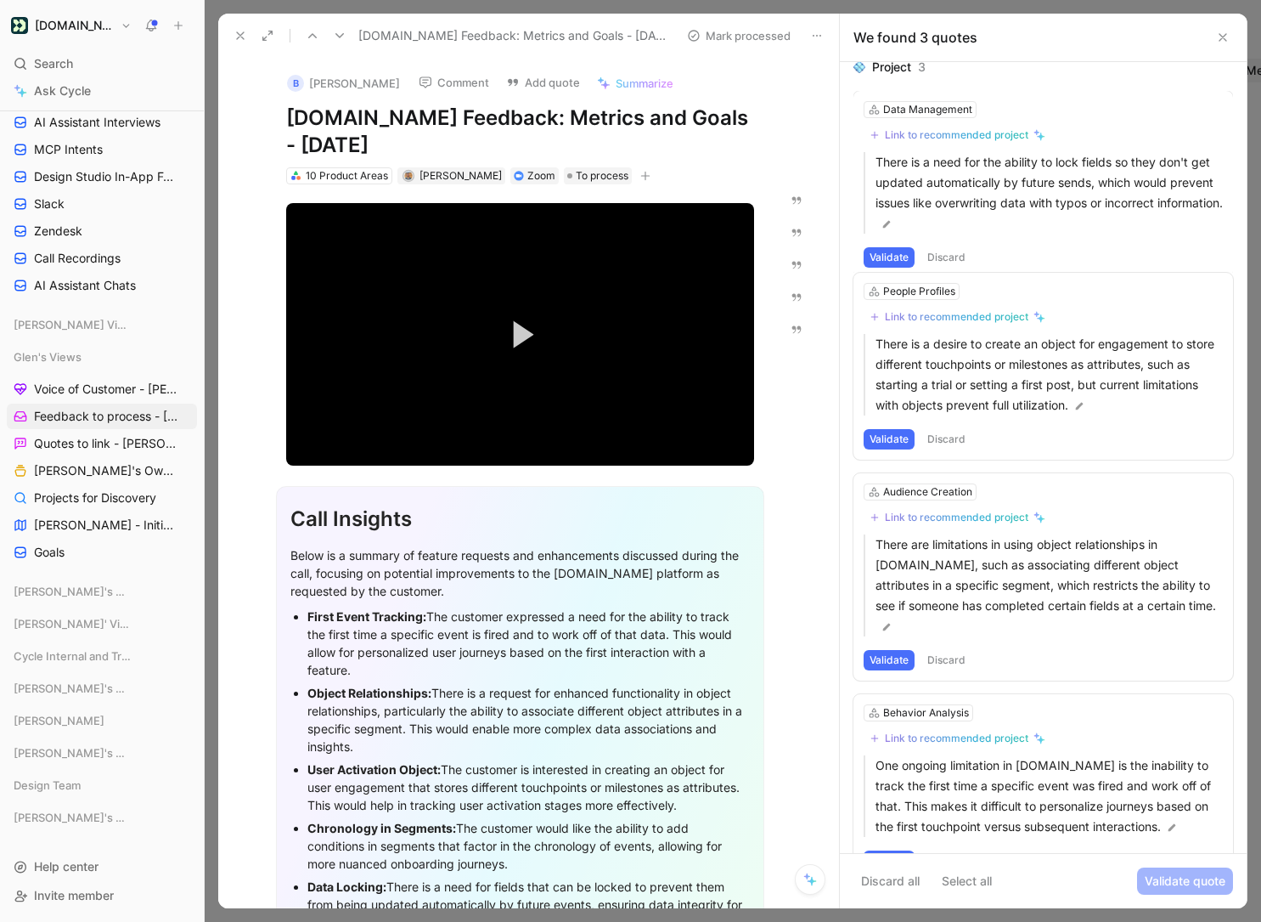
scroll to position [0, 0]
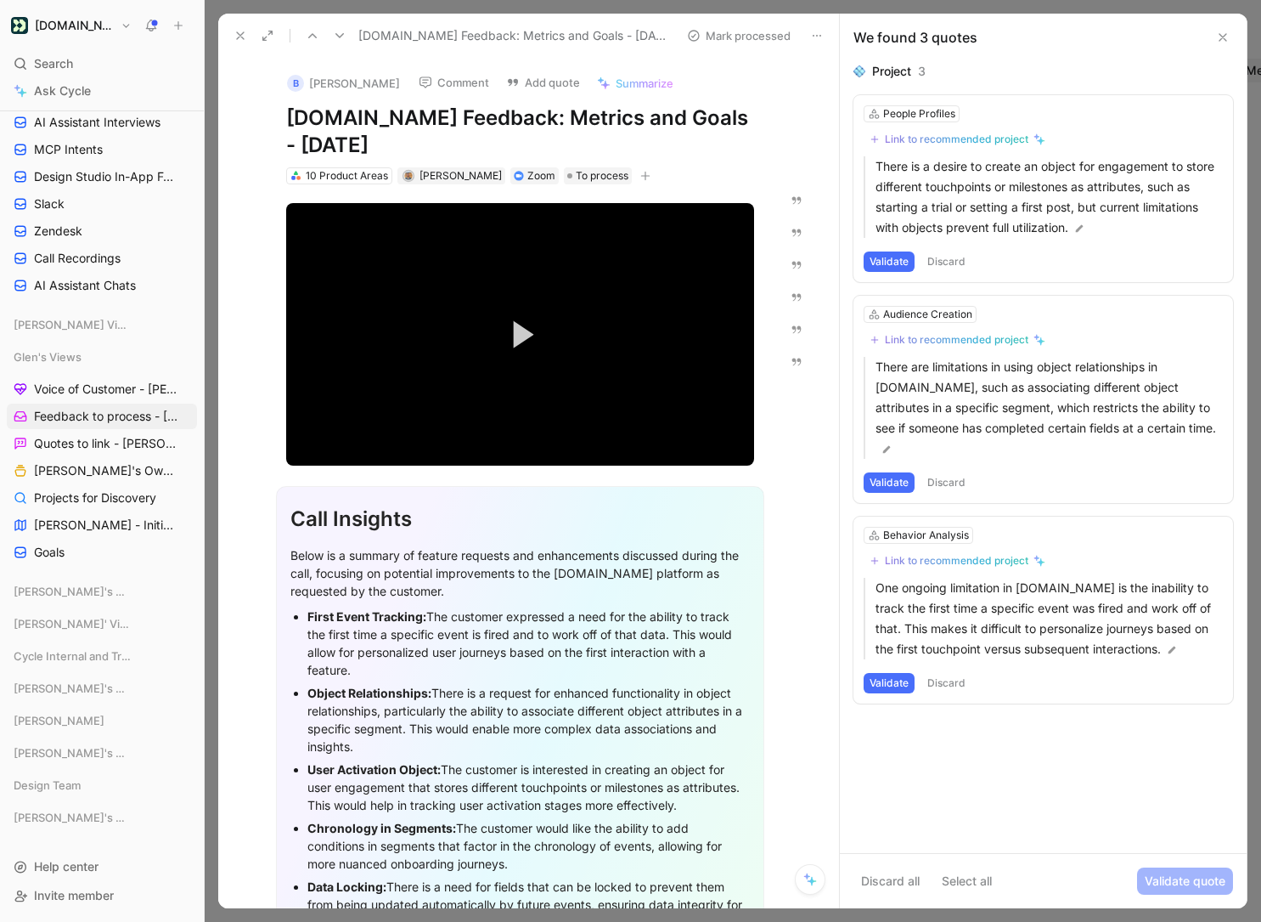
click at [874, 262] on button "Validate" at bounding box center [889, 261] width 51 height 20
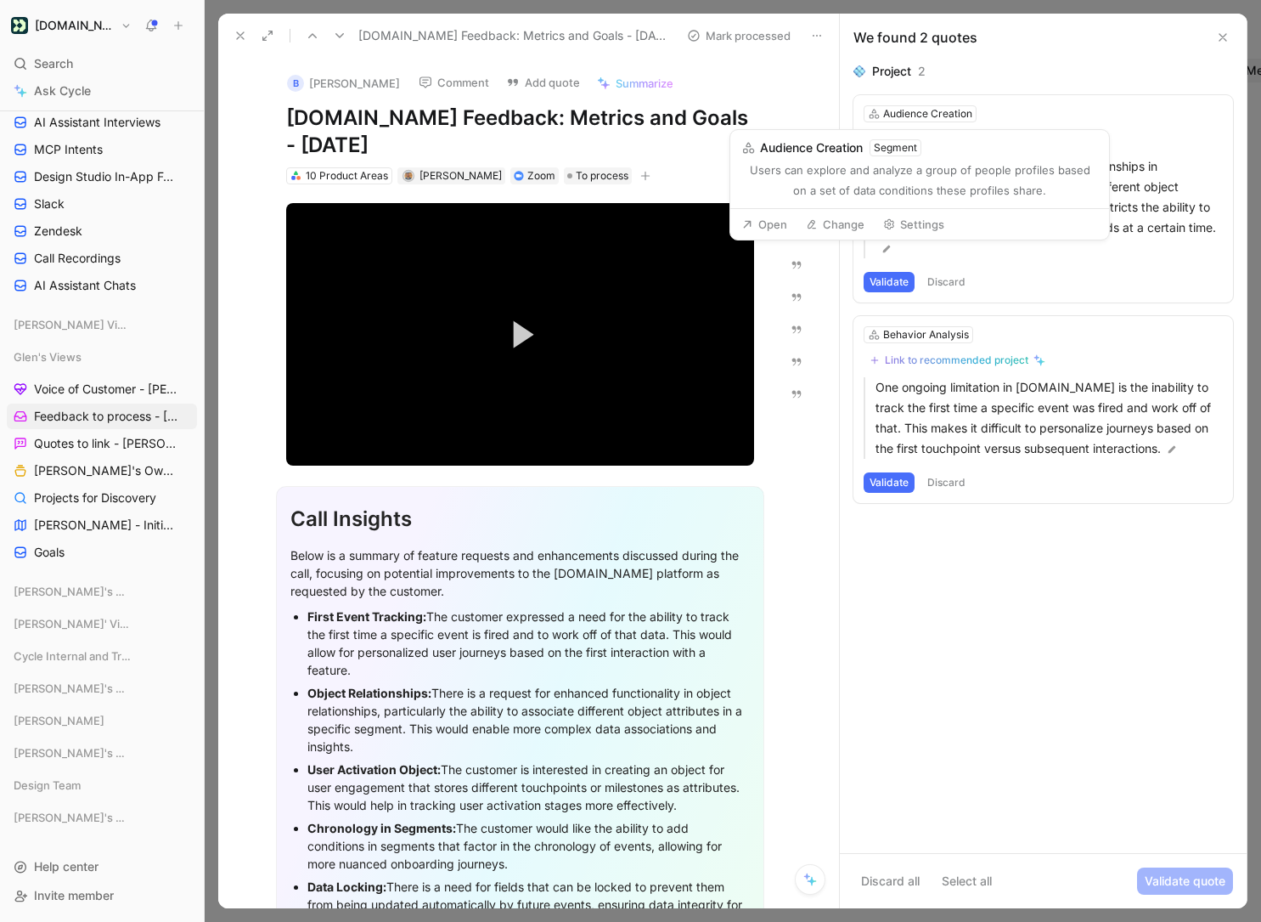
click at [854, 222] on button "Change" at bounding box center [835, 224] width 74 height 24
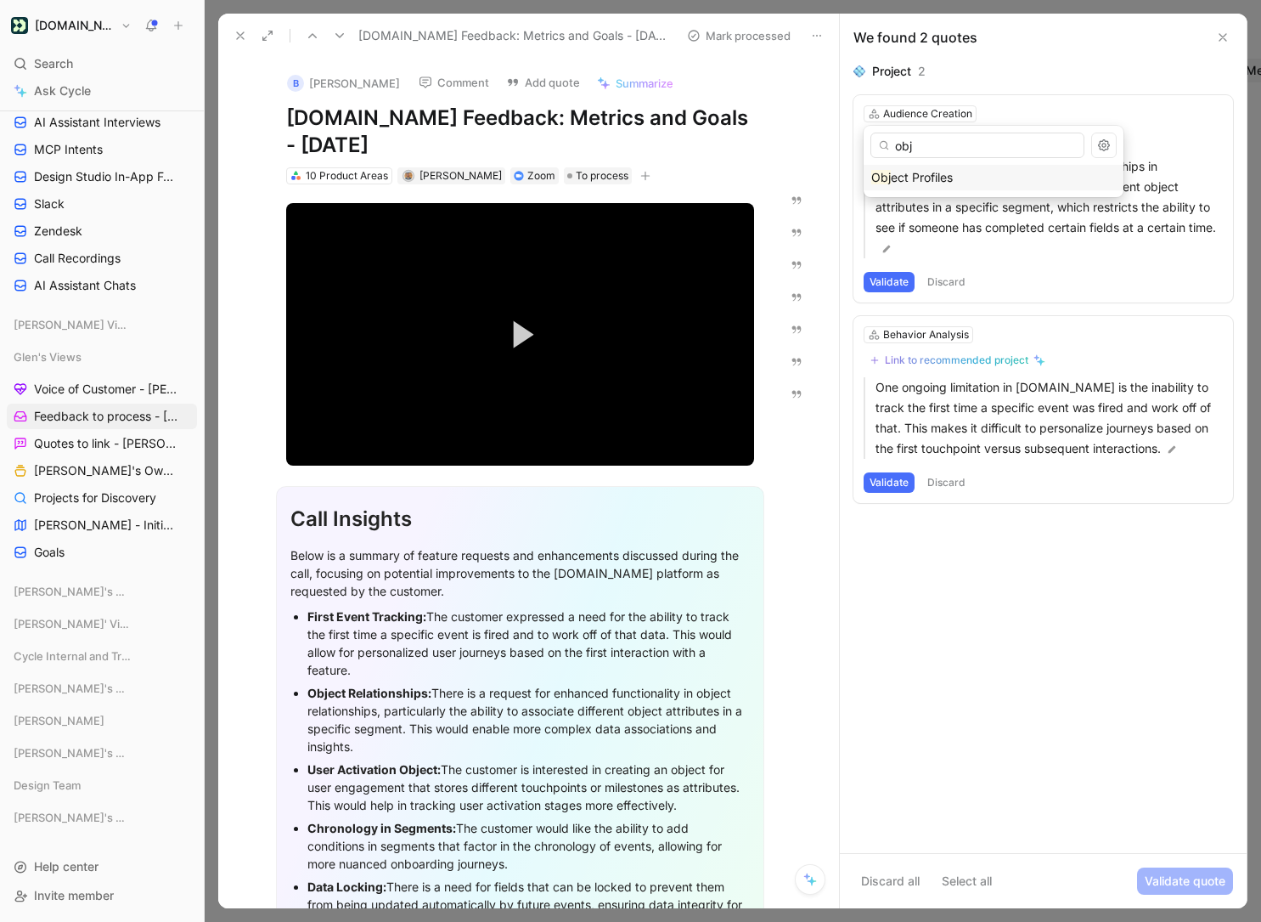
type input "obj"
click at [924, 168] on div "Obj ect Profiles" at bounding box center [993, 177] width 245 height 20
click at [903, 272] on button "Validate" at bounding box center [889, 282] width 51 height 20
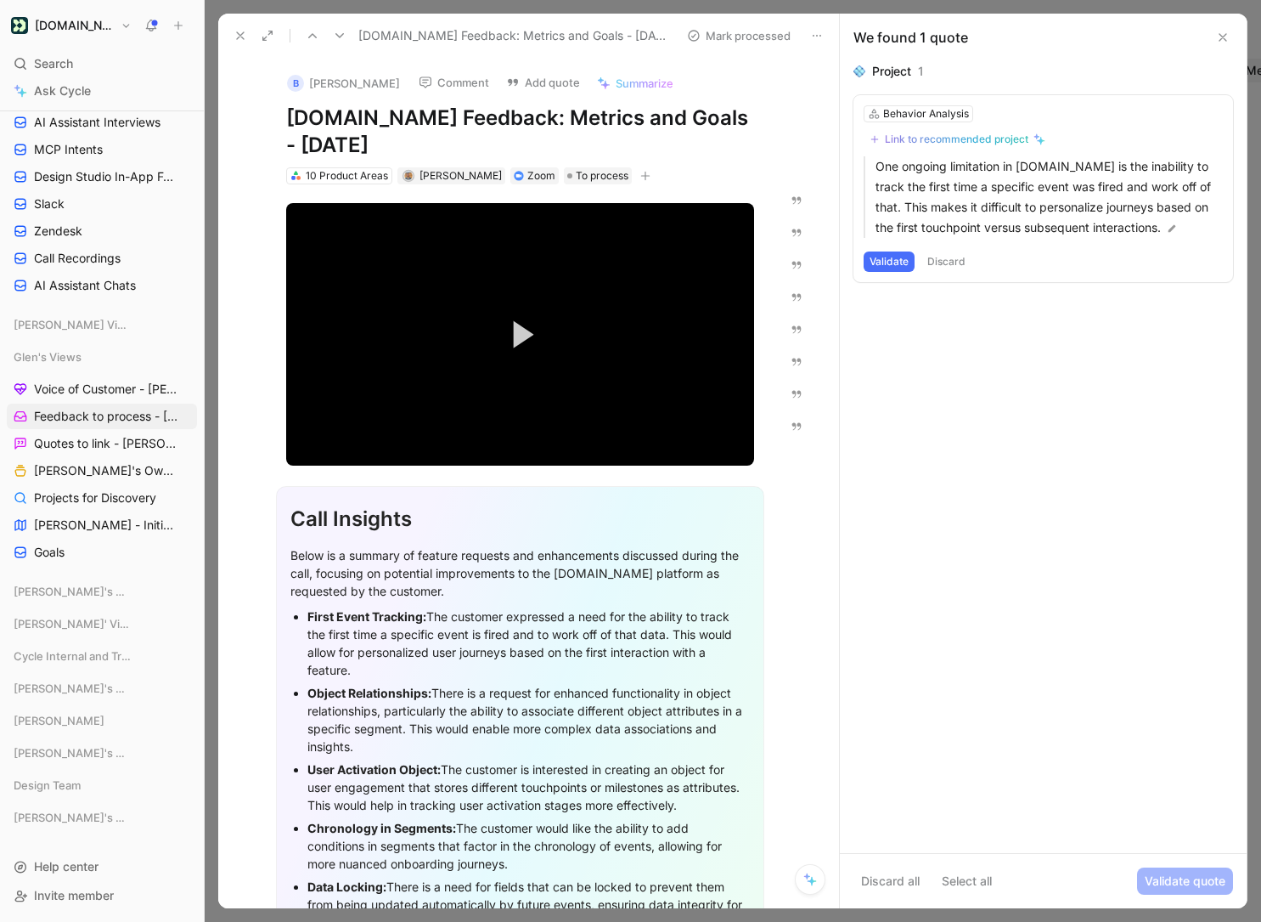
click at [885, 257] on button "Validate" at bounding box center [889, 261] width 51 height 20
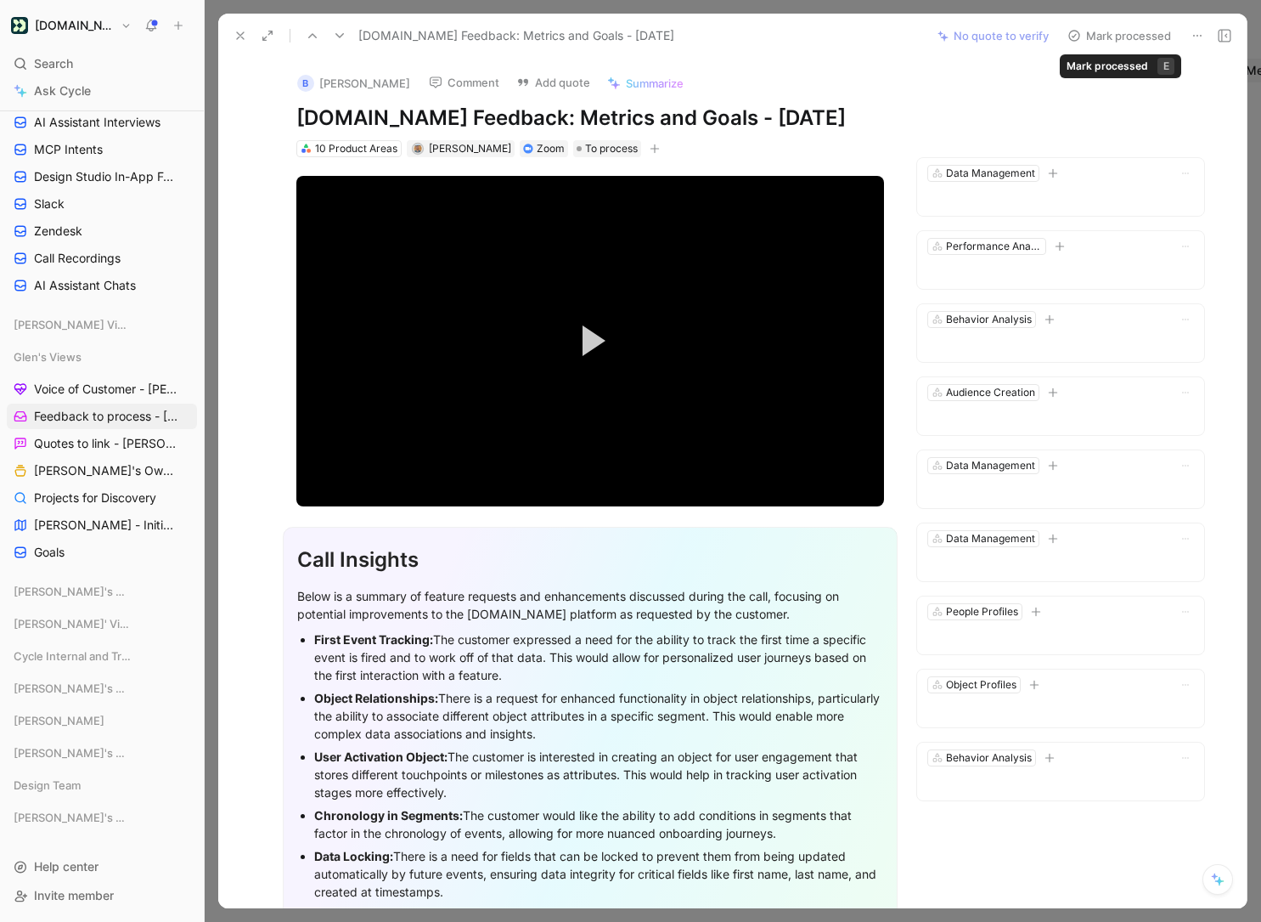
click at [1102, 42] on button "Mark processed" at bounding box center [1119, 36] width 119 height 24
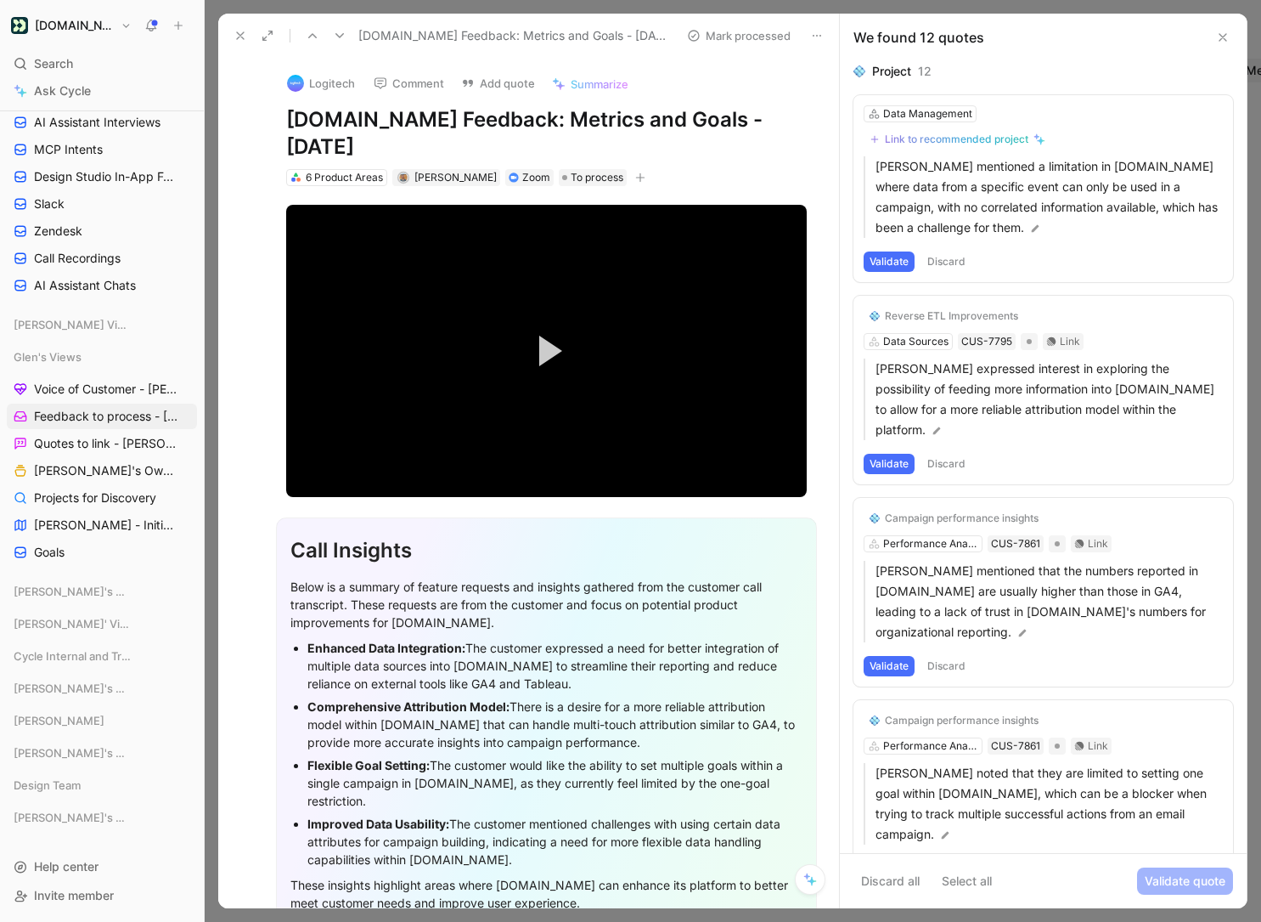
click at [877, 260] on button "Validate" at bounding box center [889, 261] width 51 height 20
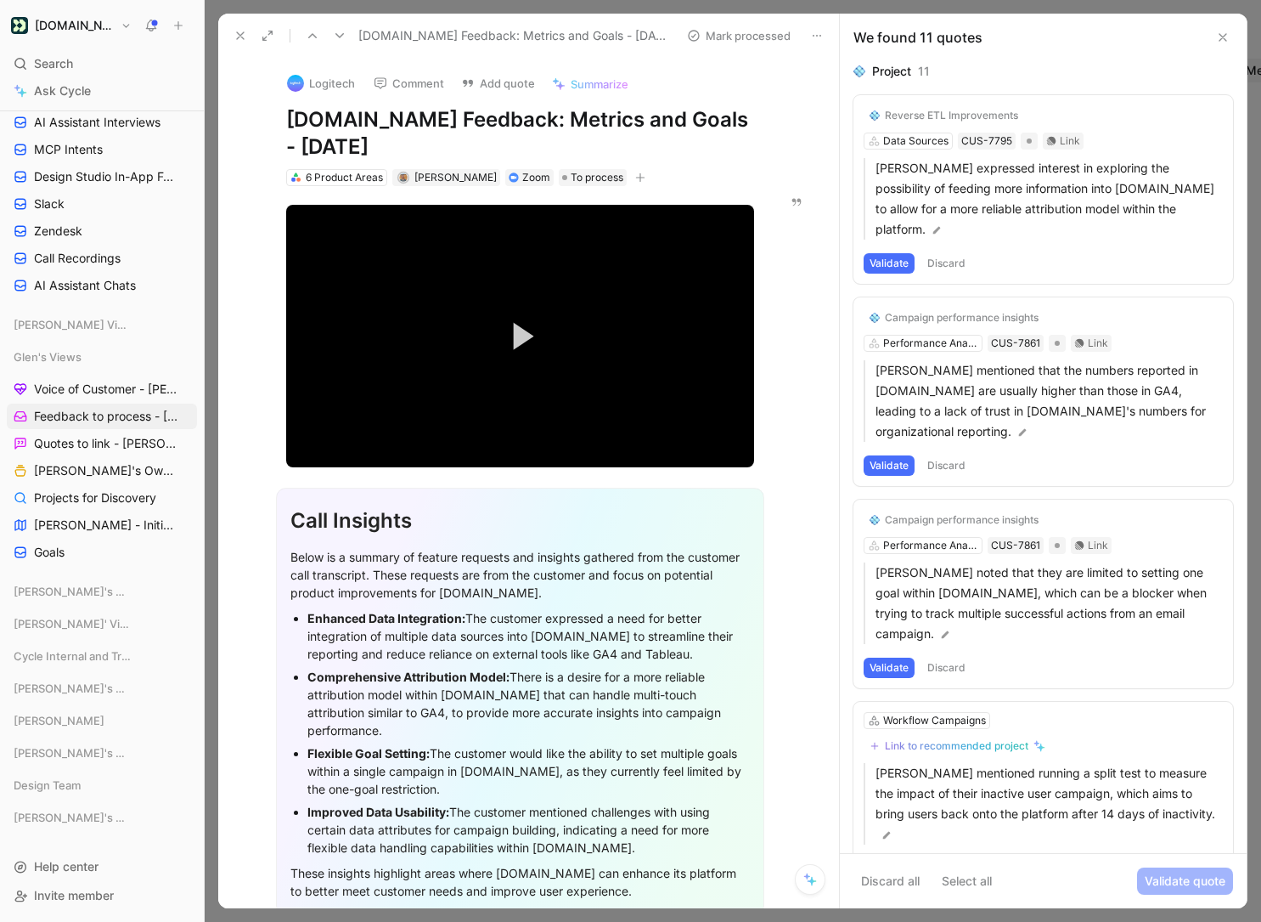
click at [944, 253] on button "Discard" at bounding box center [947, 263] width 50 height 20
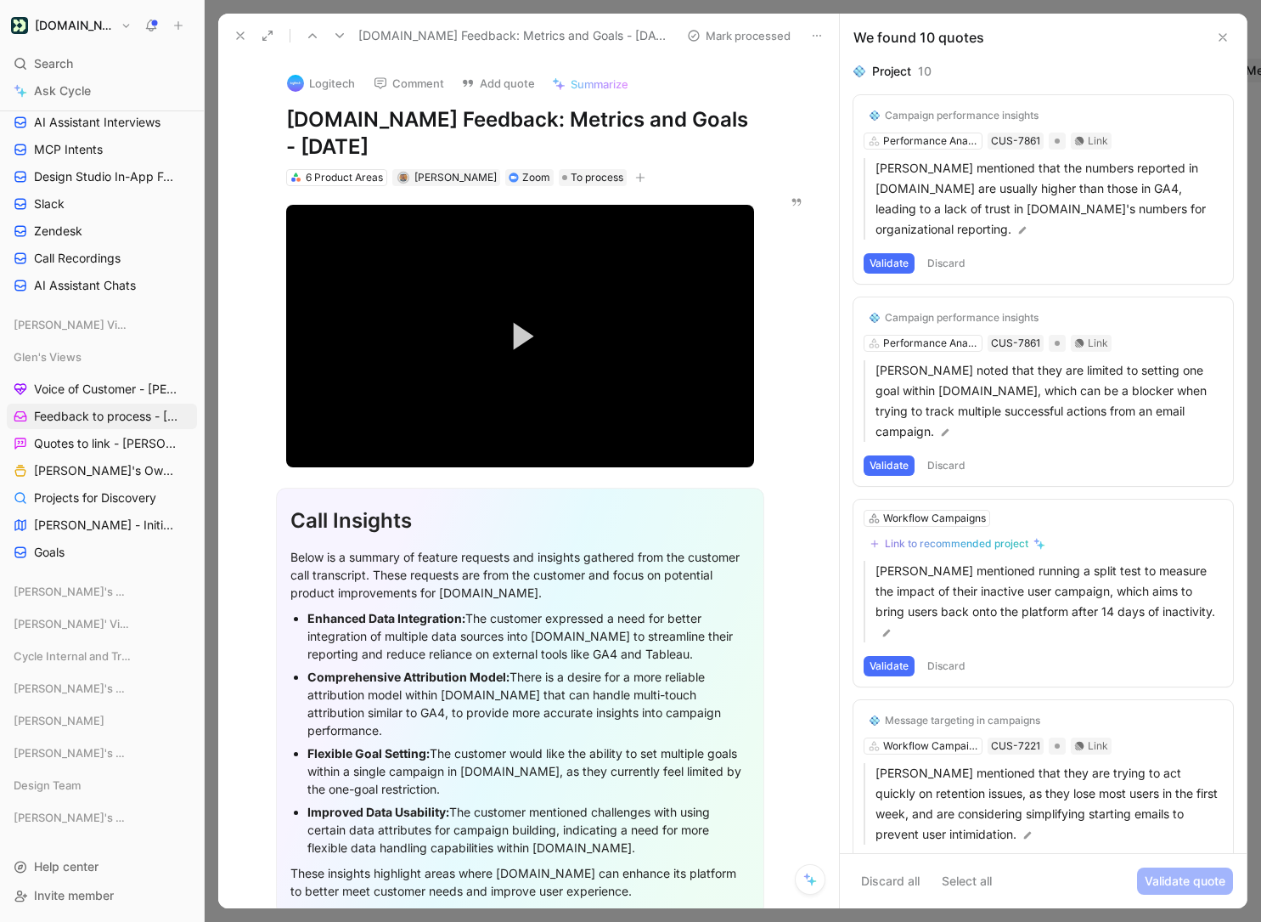
click at [895, 259] on button "Validate" at bounding box center [889, 263] width 51 height 20
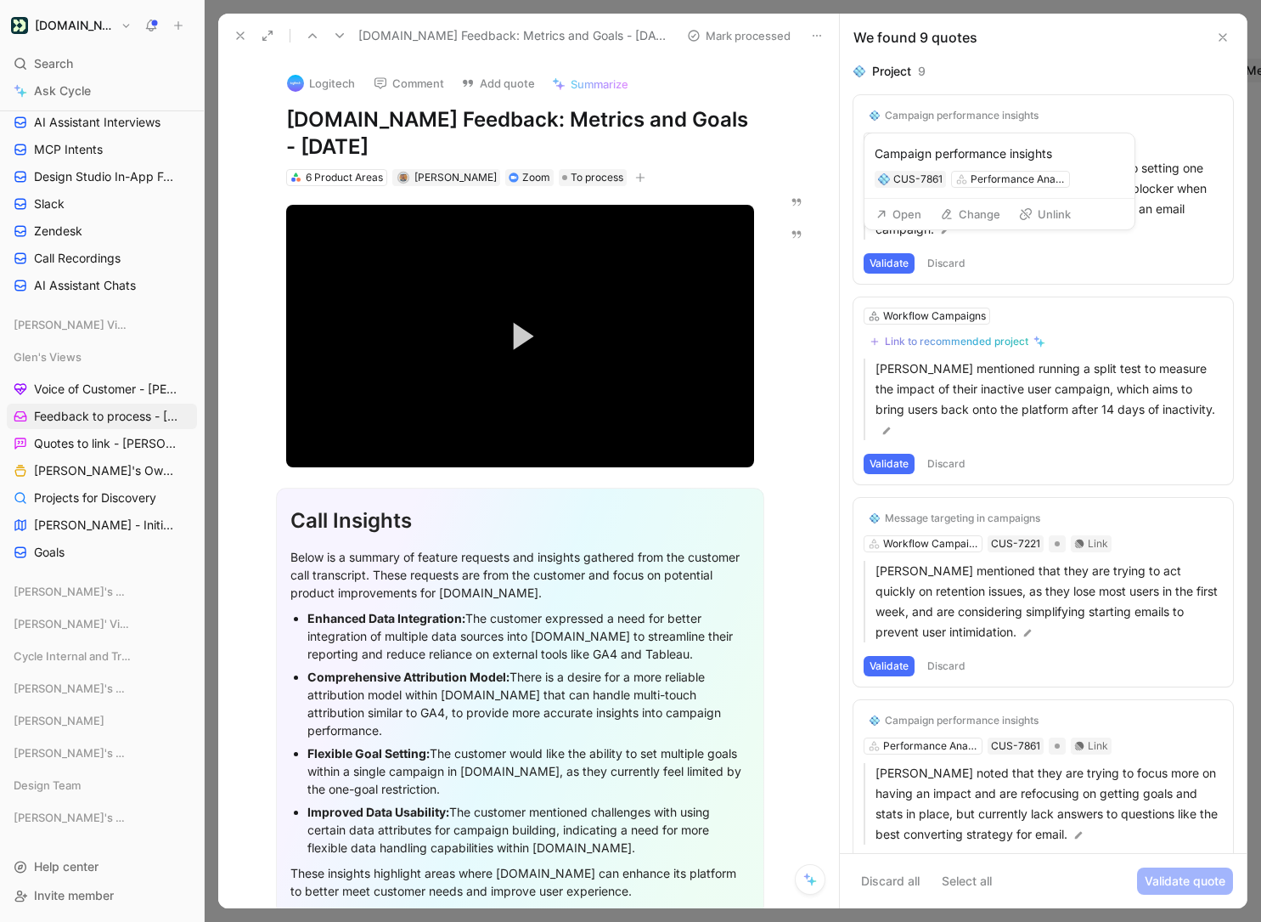
click at [970, 211] on button "Change" at bounding box center [971, 214] width 76 height 24
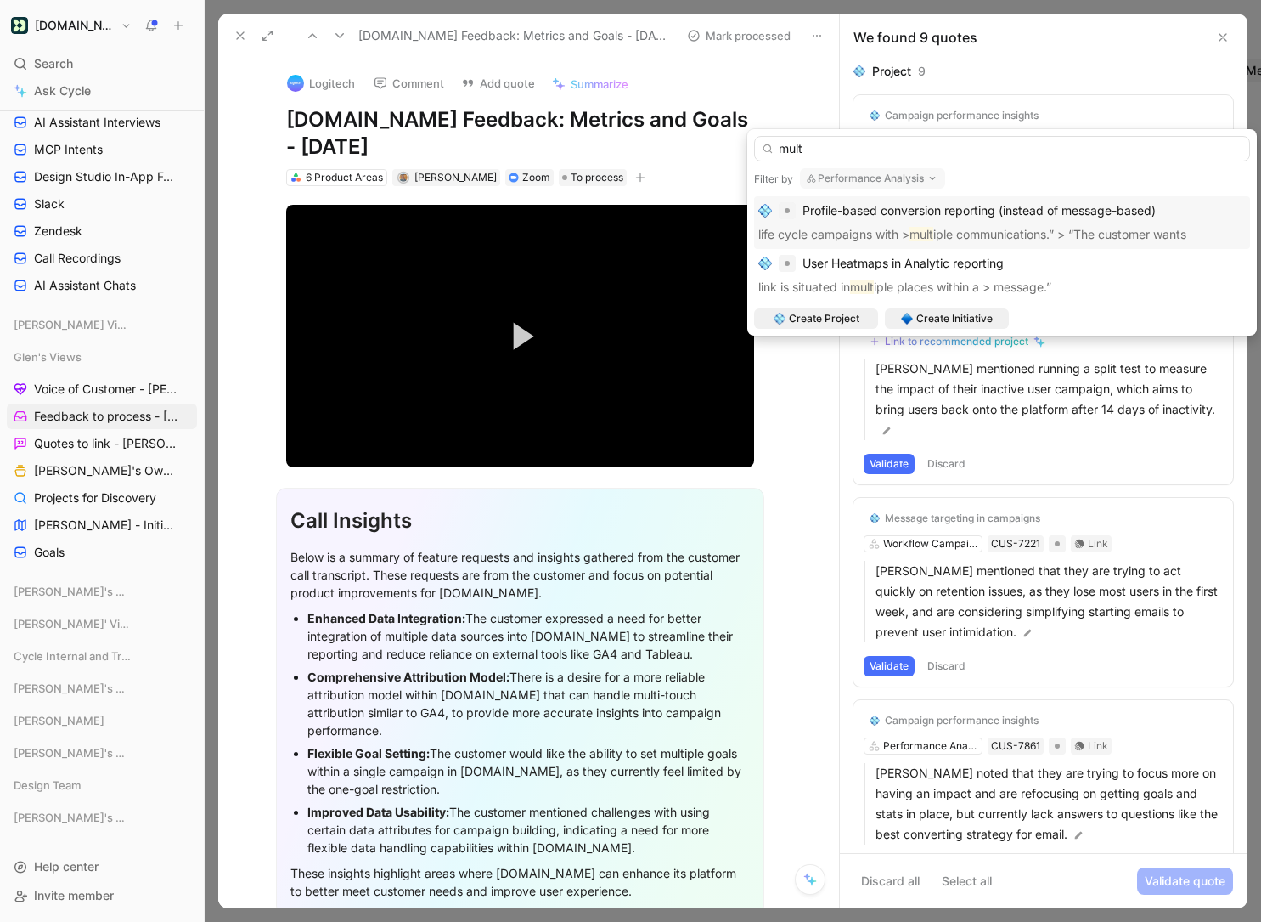
type input "mult"
click at [913, 176] on button "Performance Analysis" at bounding box center [872, 178] width 145 height 20
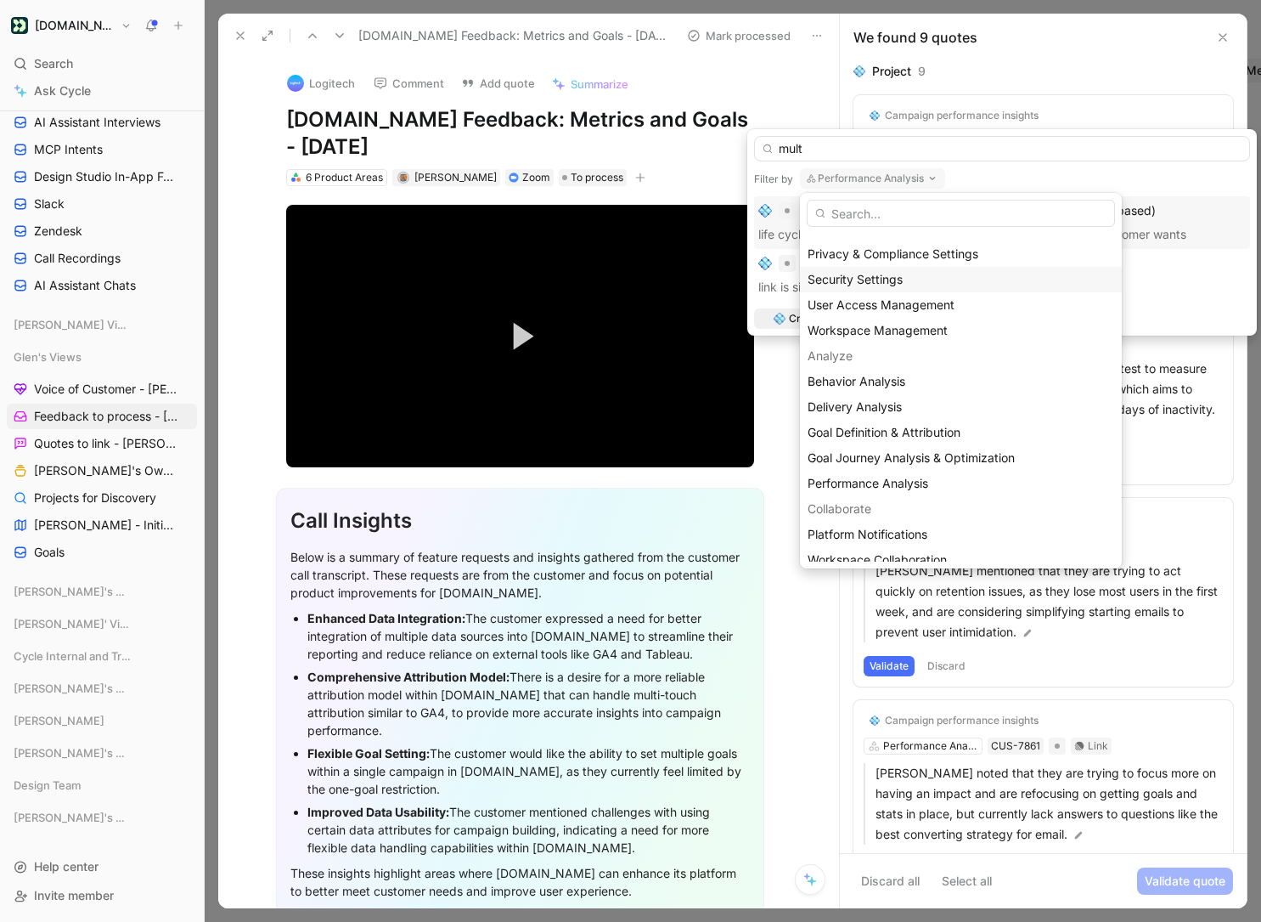
scroll to position [97, 0]
click at [946, 428] on span "Goal Definition & Attribution" at bounding box center [884, 429] width 153 height 14
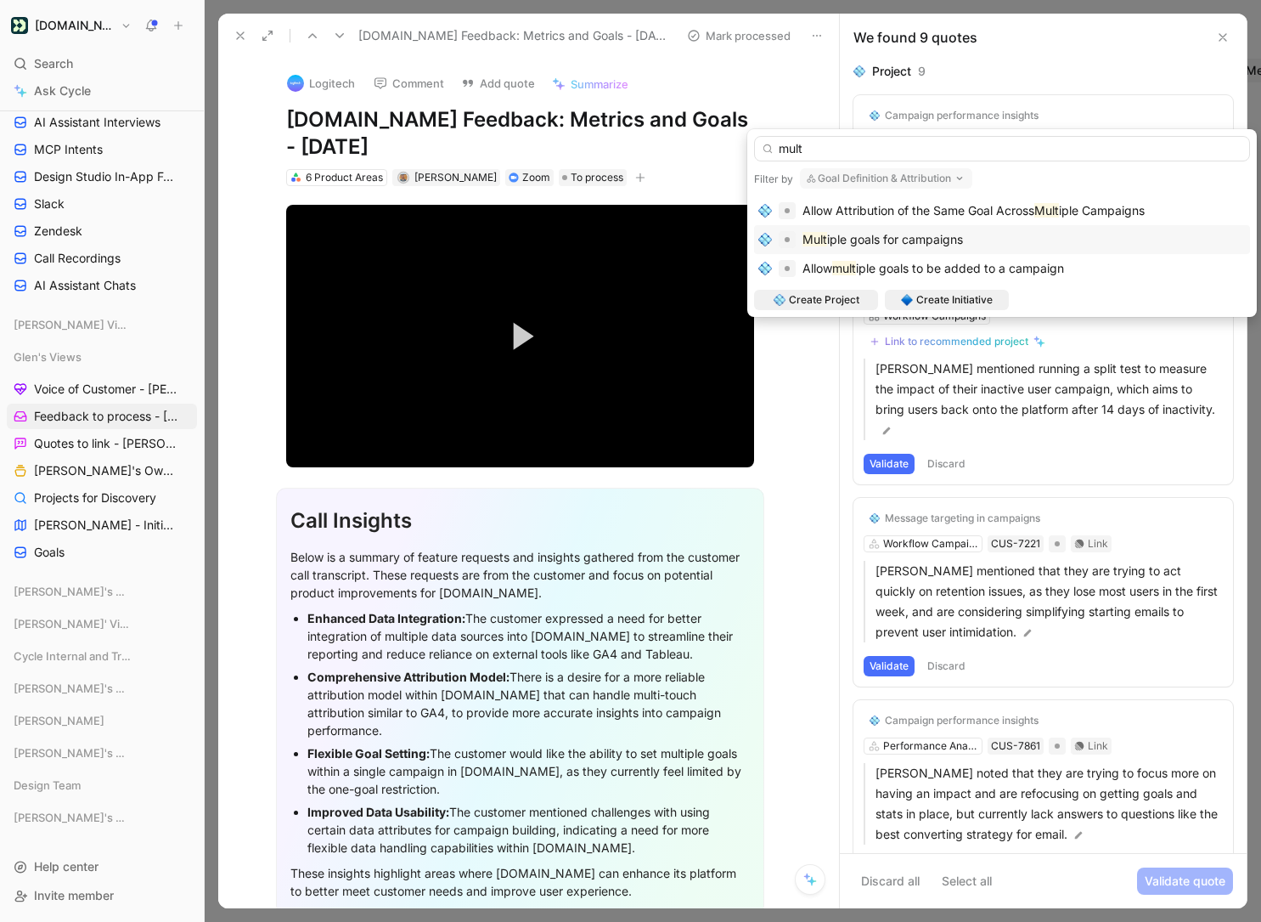
click at [937, 243] on span "iple goals for campaigns" at bounding box center [895, 239] width 136 height 14
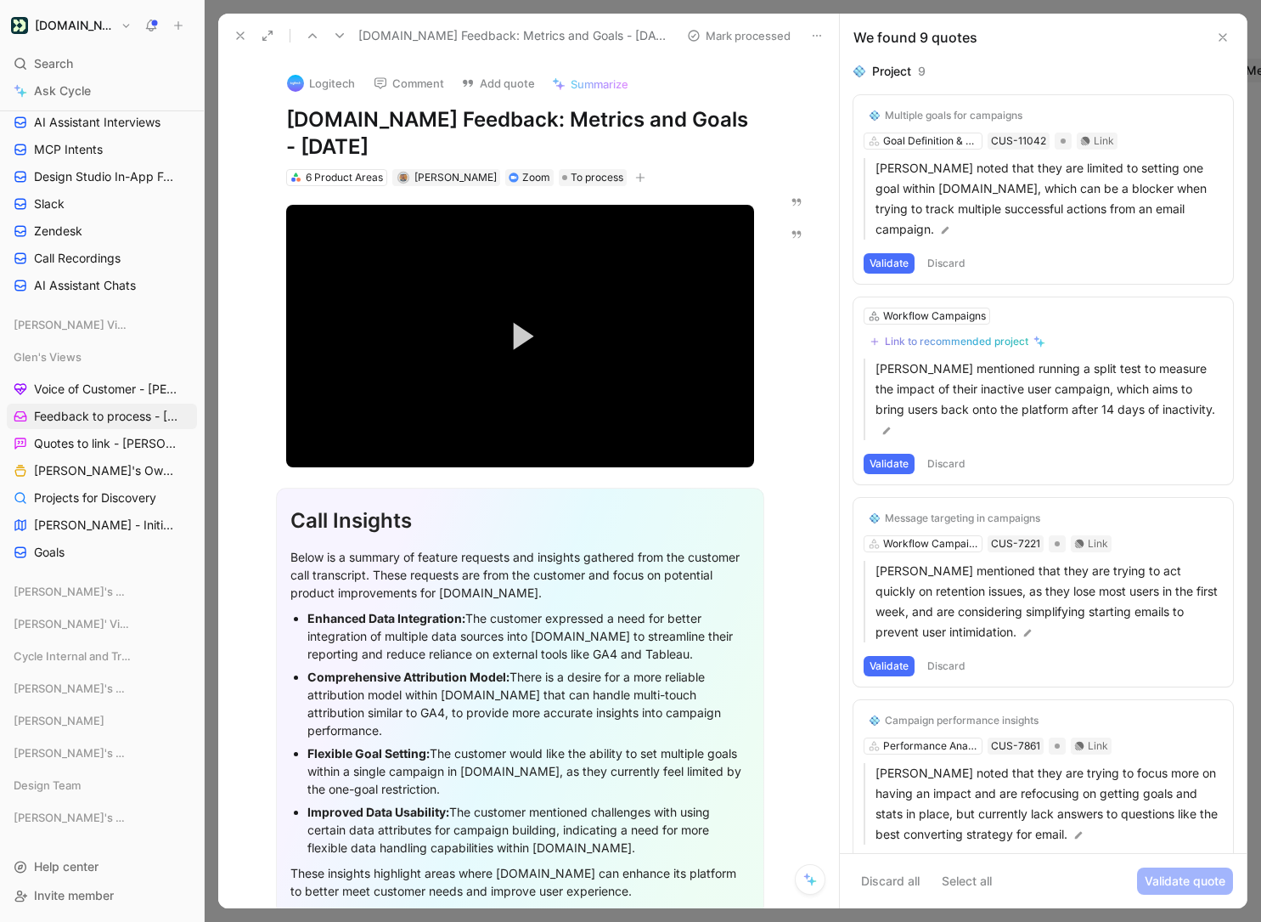
click at [896, 260] on button "Validate" at bounding box center [889, 263] width 51 height 20
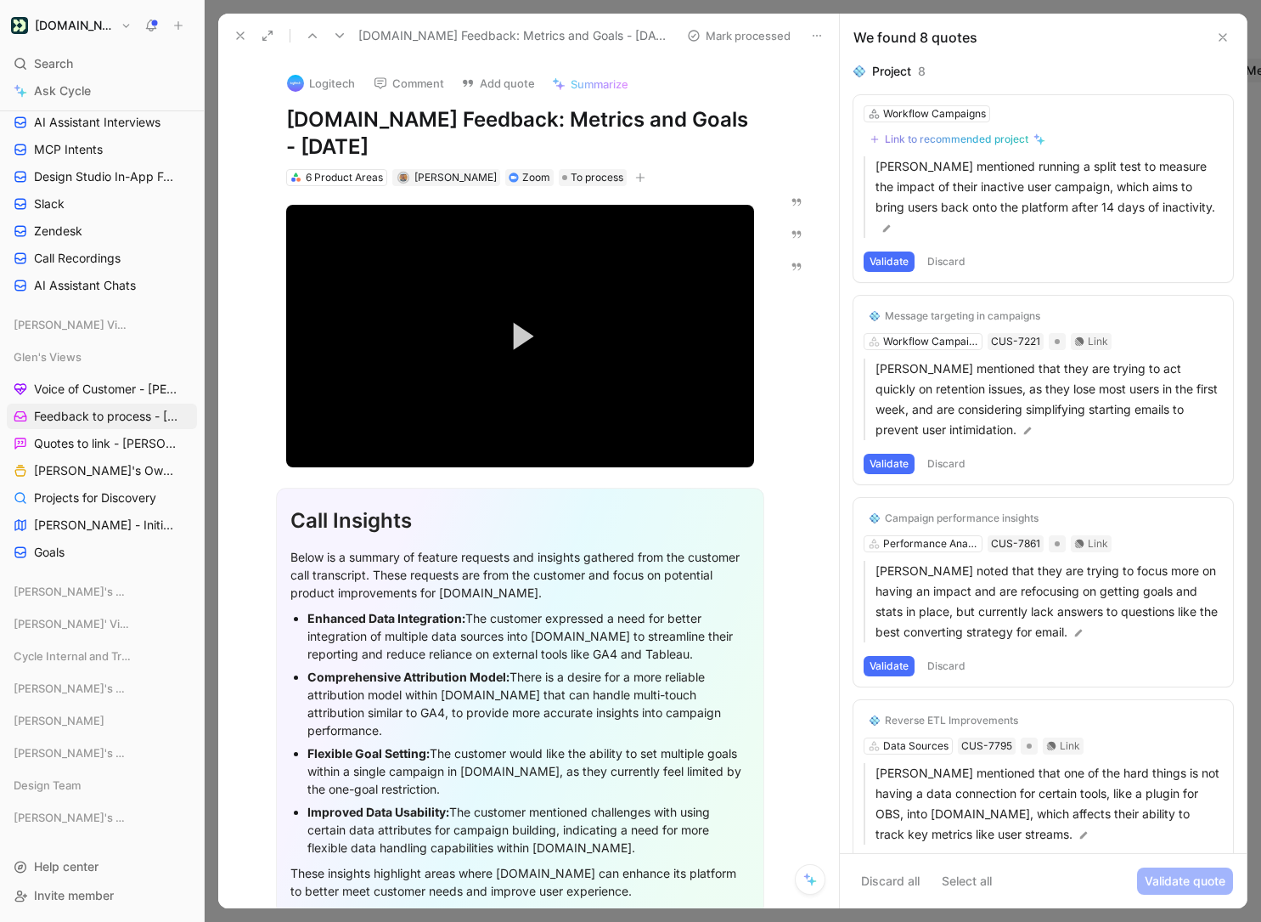
click at [931, 251] on button "Discard" at bounding box center [947, 261] width 50 height 20
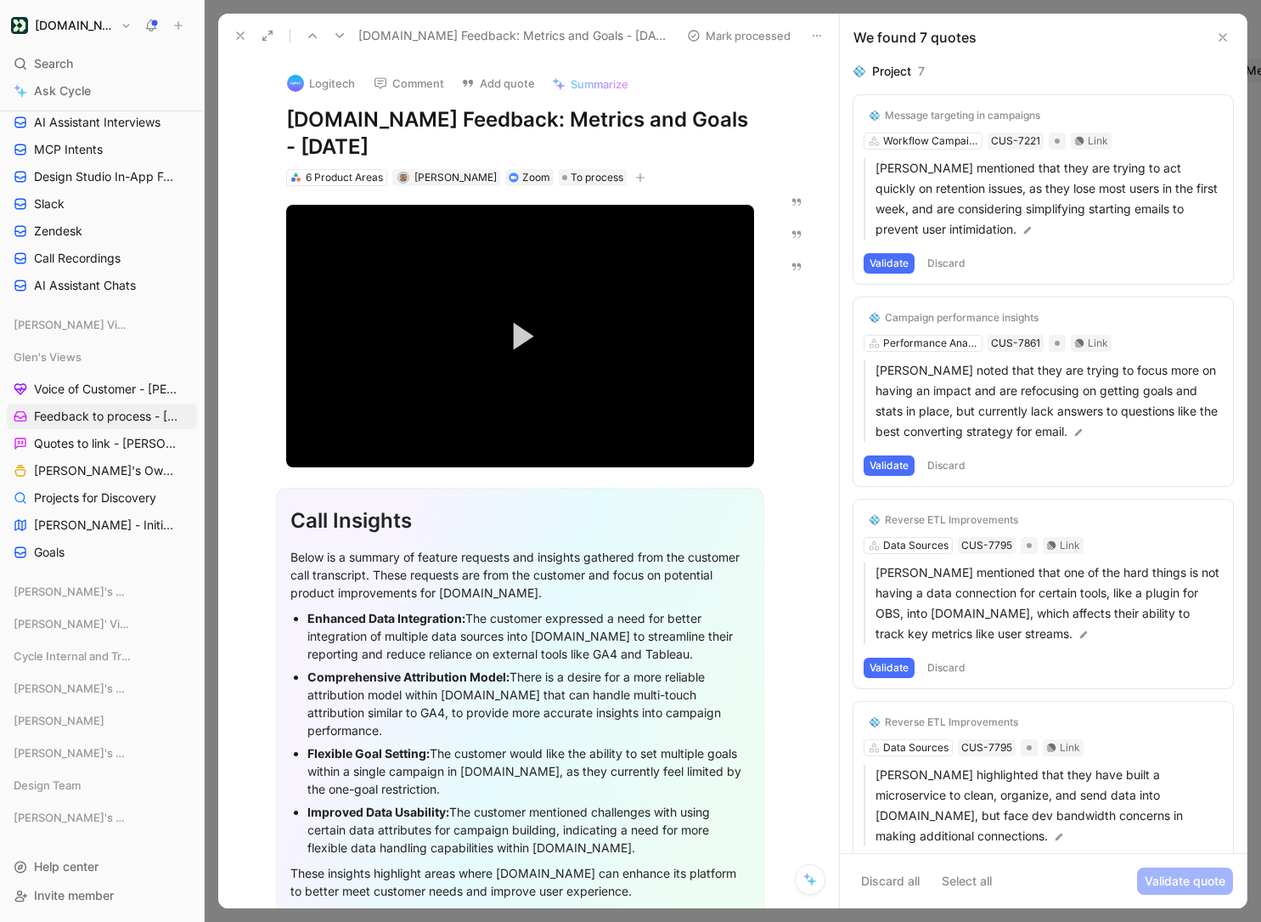
click at [956, 269] on button "Discard" at bounding box center [947, 263] width 50 height 20
click at [895, 262] on button "Validate" at bounding box center [889, 263] width 51 height 20
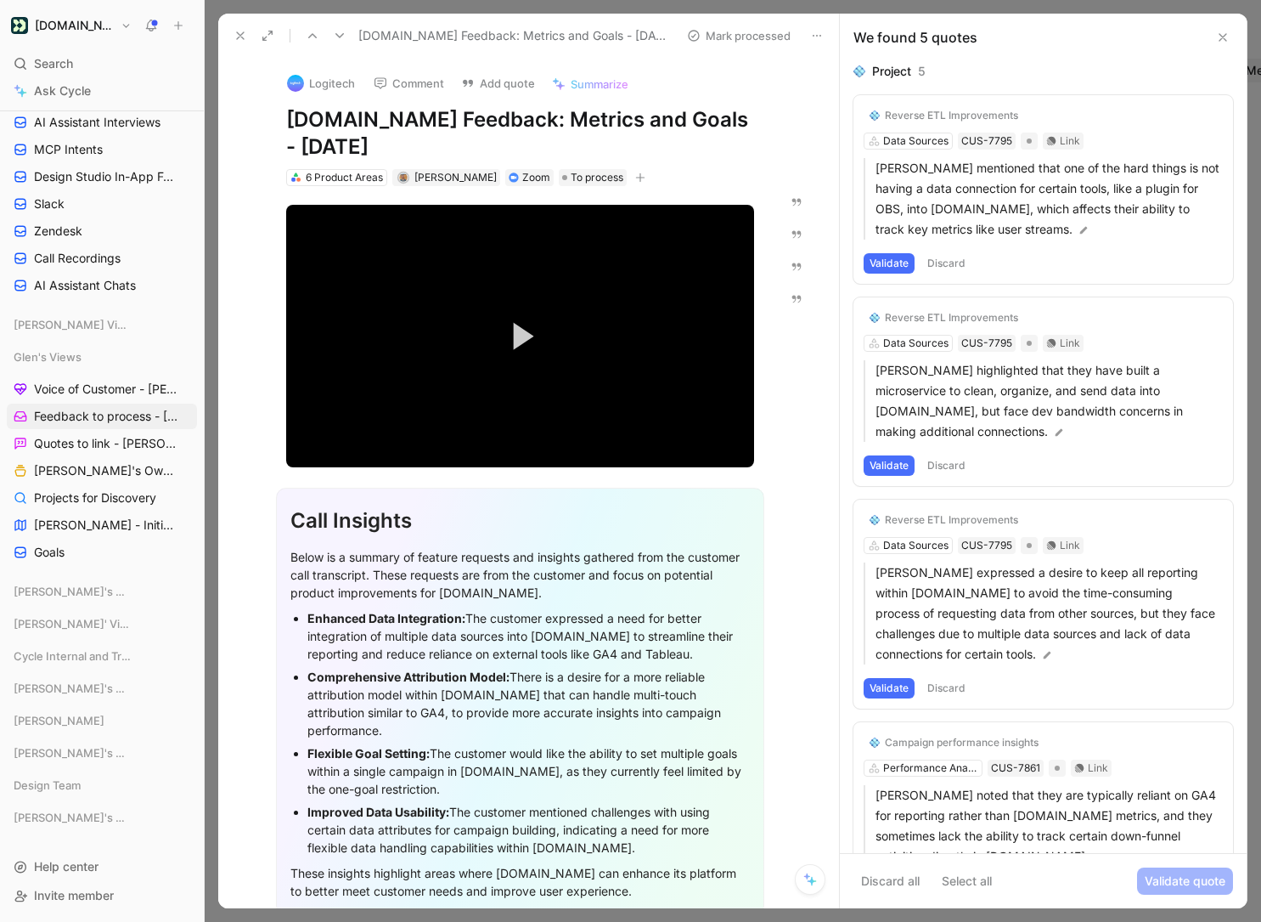
click at [896, 261] on button "Validate" at bounding box center [889, 263] width 51 height 20
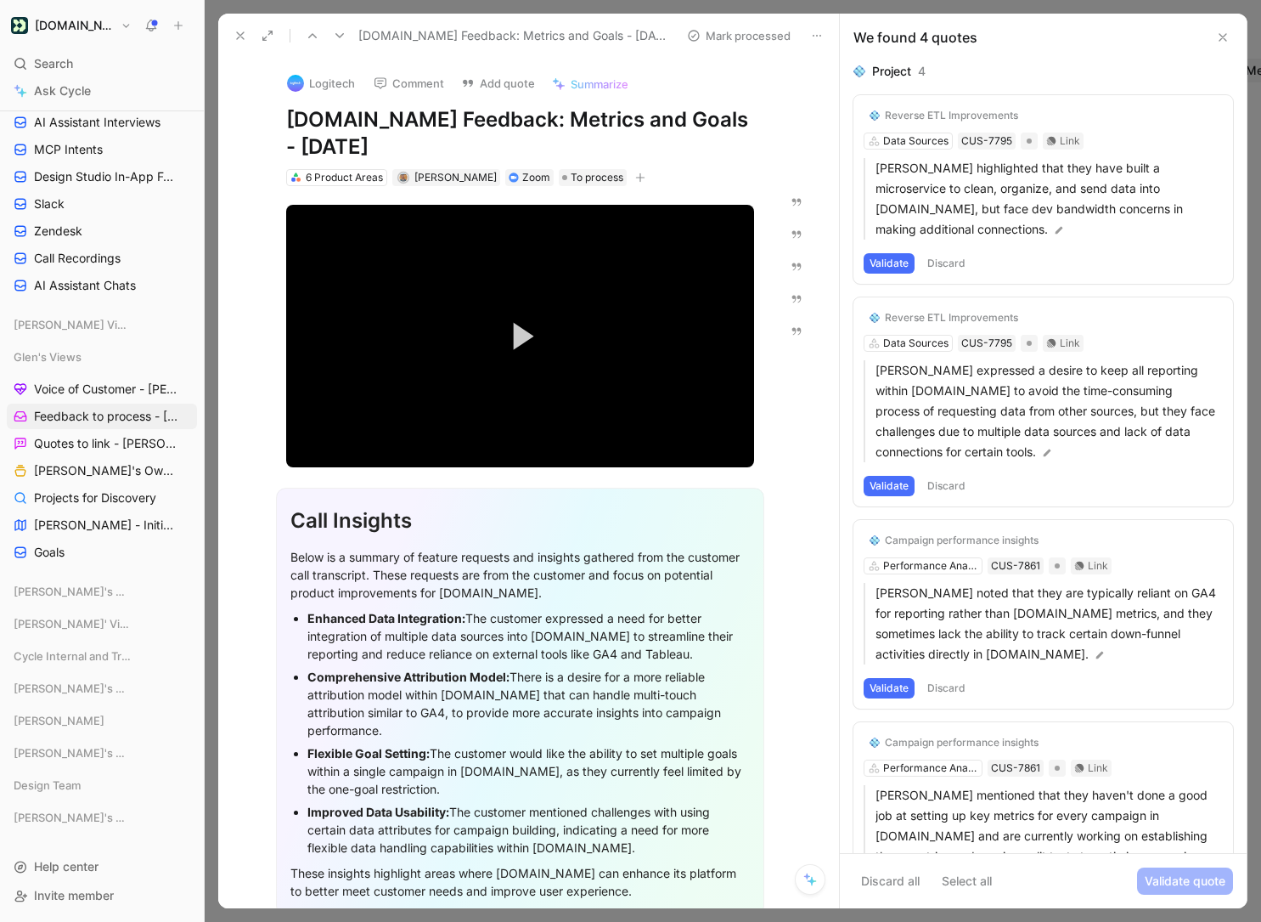
click at [894, 260] on button "Validate" at bounding box center [889, 263] width 51 height 20
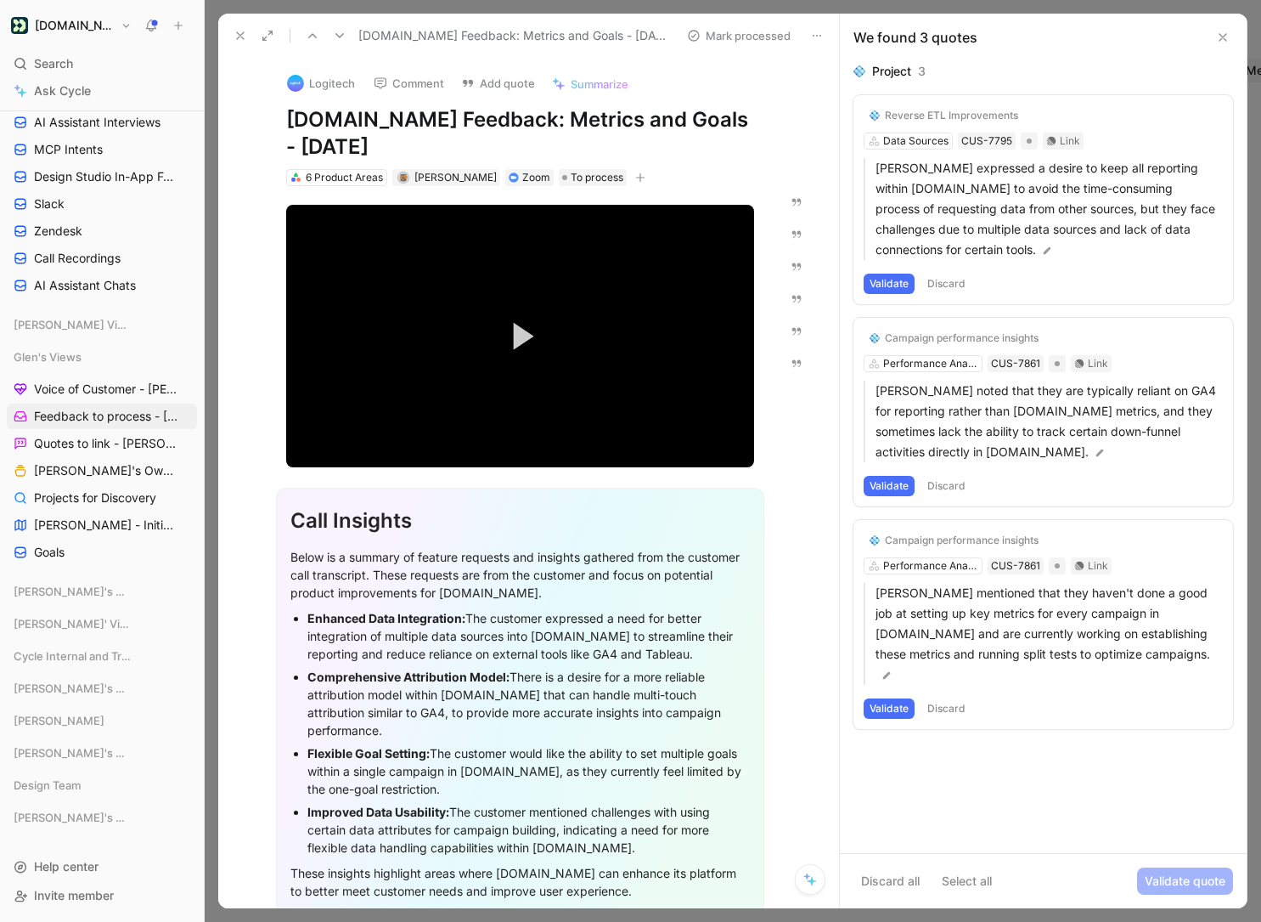
click at [892, 279] on button "Validate" at bounding box center [889, 283] width 51 height 20
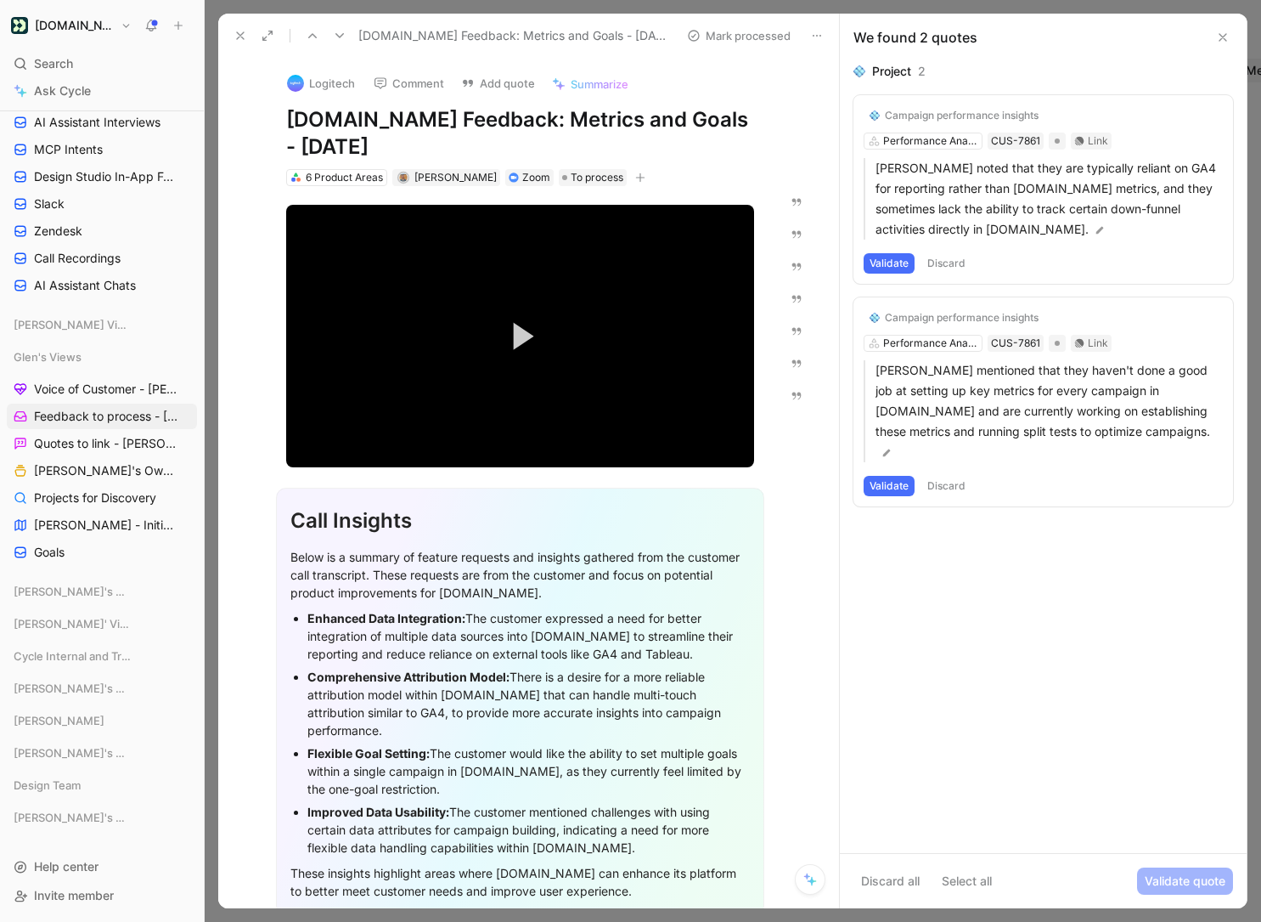
click at [884, 266] on button "Validate" at bounding box center [889, 263] width 51 height 20
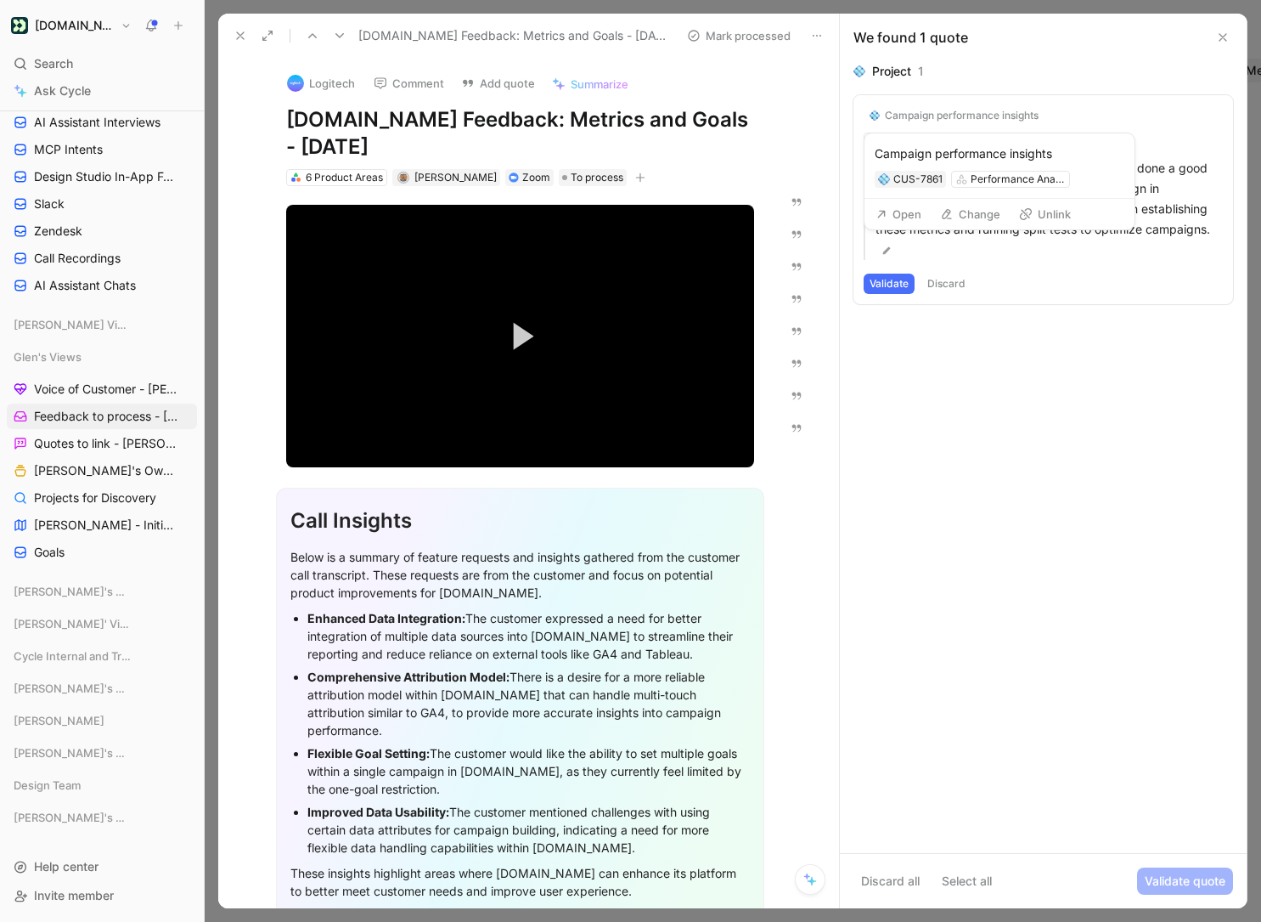
click at [974, 214] on button "Change" at bounding box center [971, 214] width 76 height 24
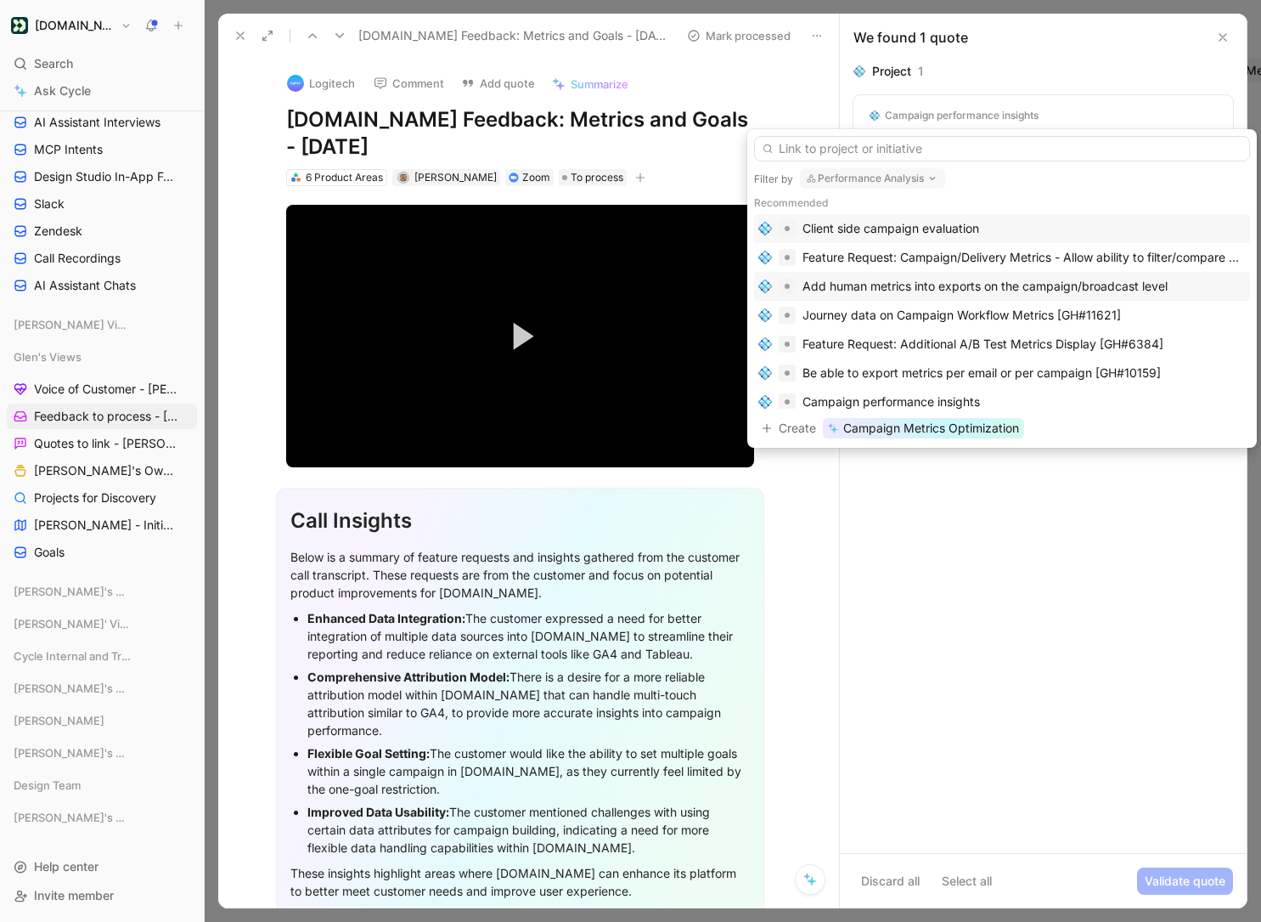
scroll to position [0, 0]
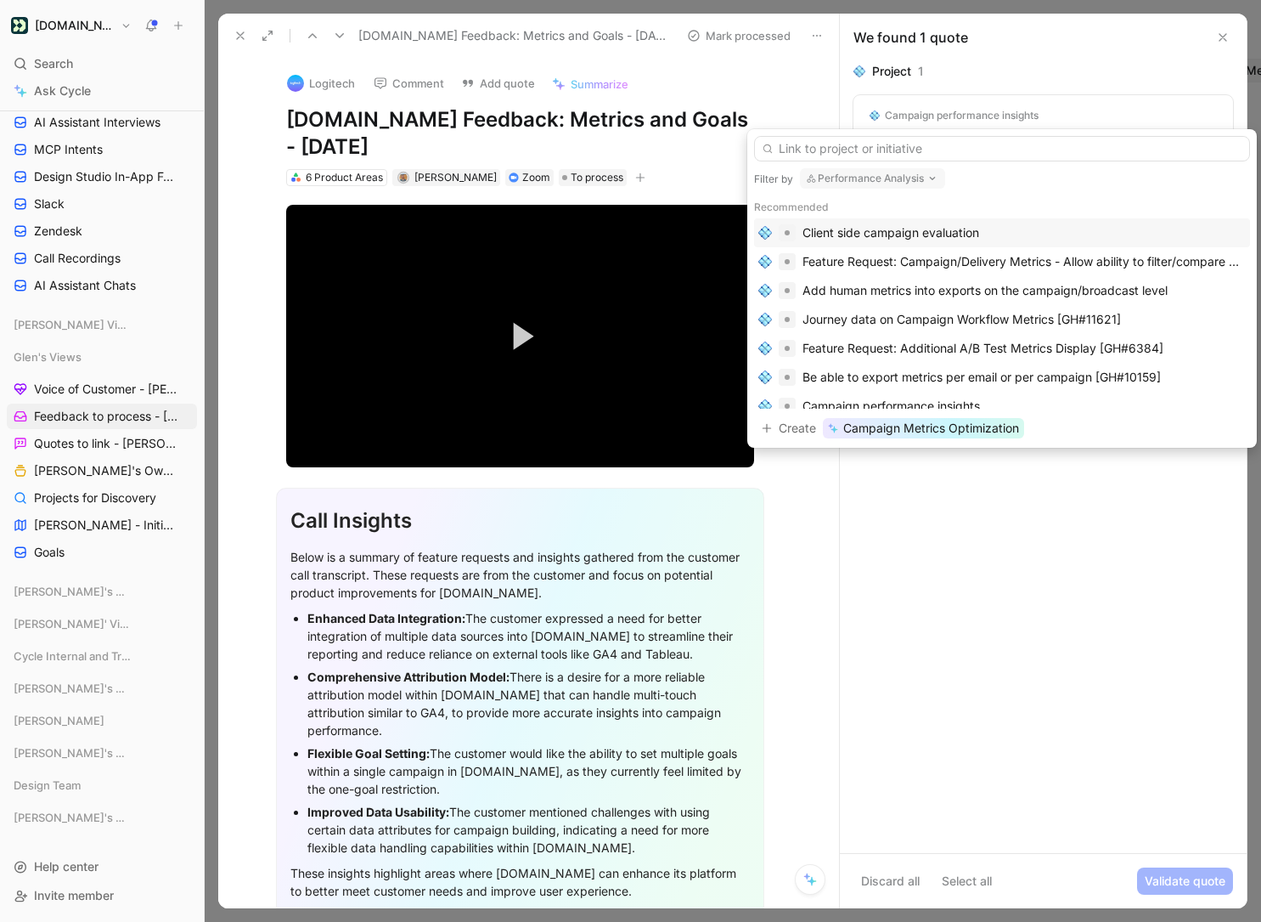
click at [917, 176] on button "Performance Analysis" at bounding box center [872, 178] width 145 height 20
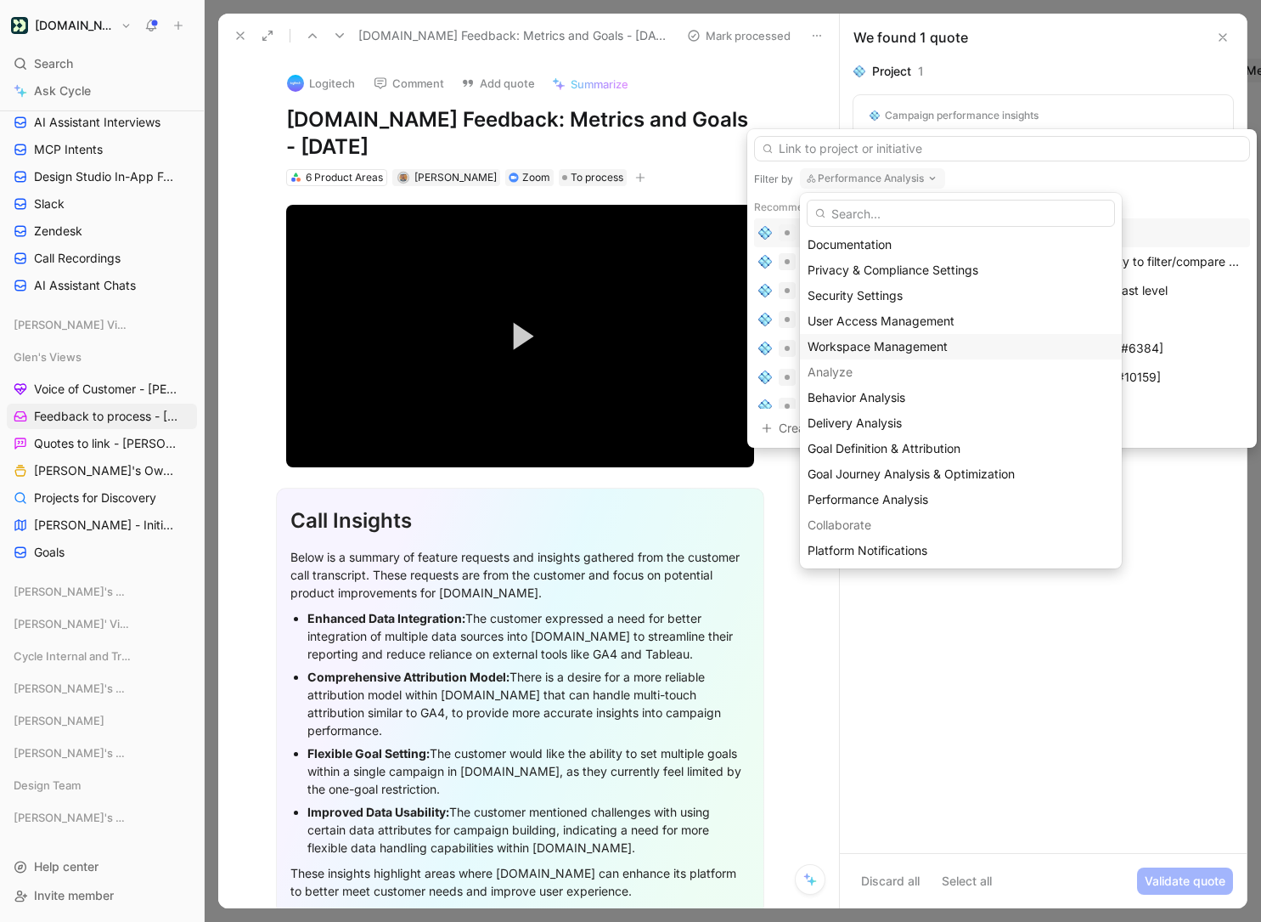
scroll to position [89, 0]
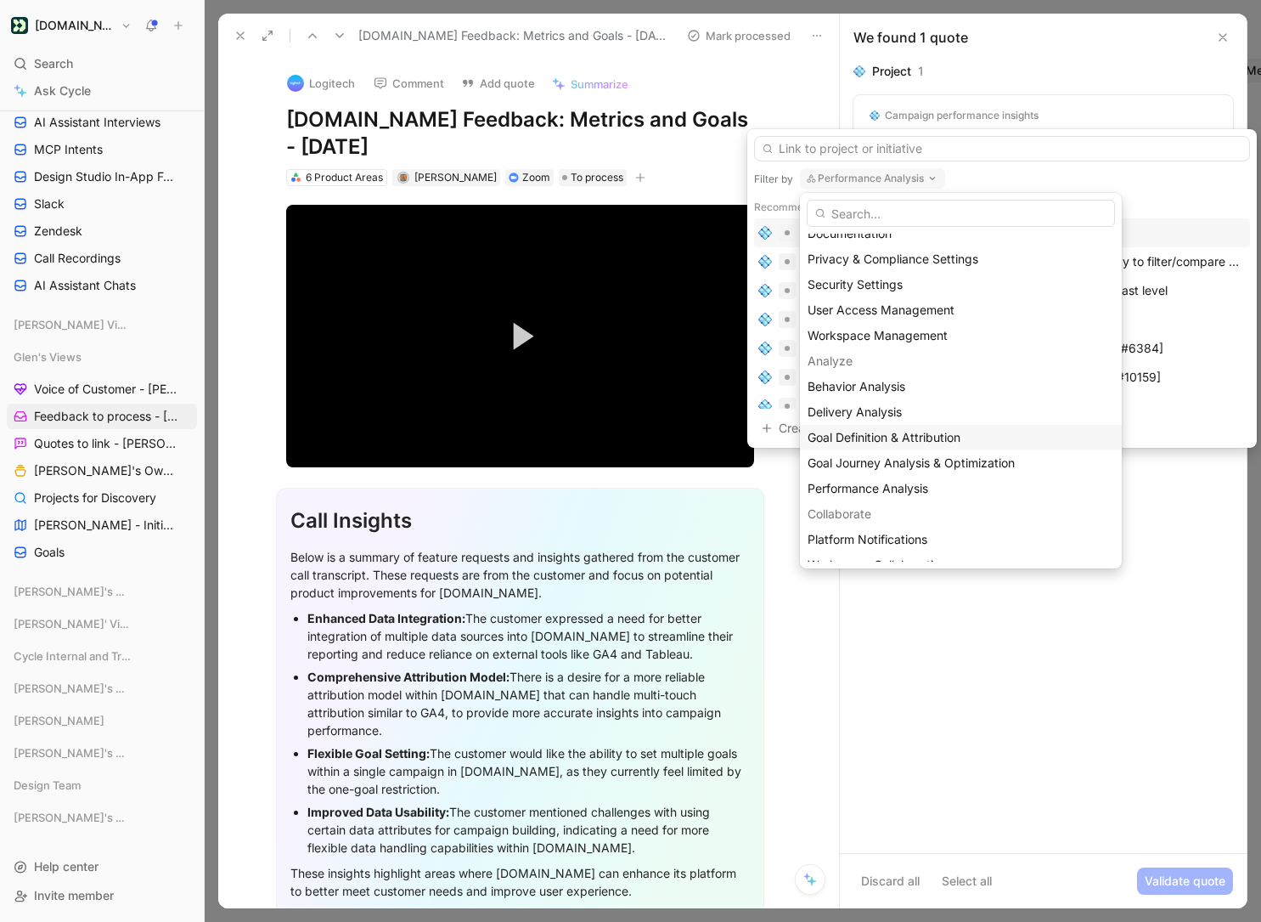
click at [958, 440] on span "Goal Definition & Attribution" at bounding box center [884, 437] width 153 height 14
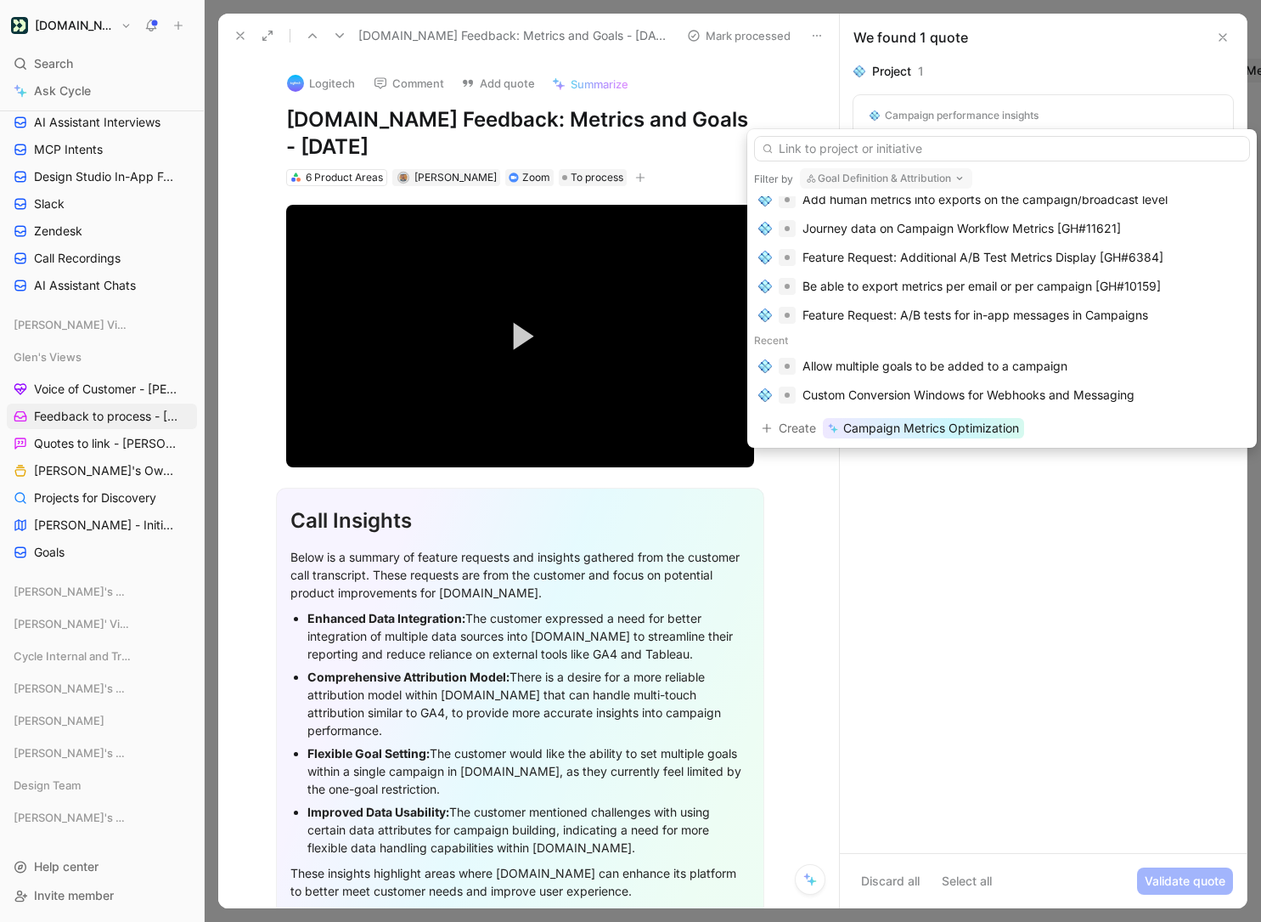
scroll to position [0, 0]
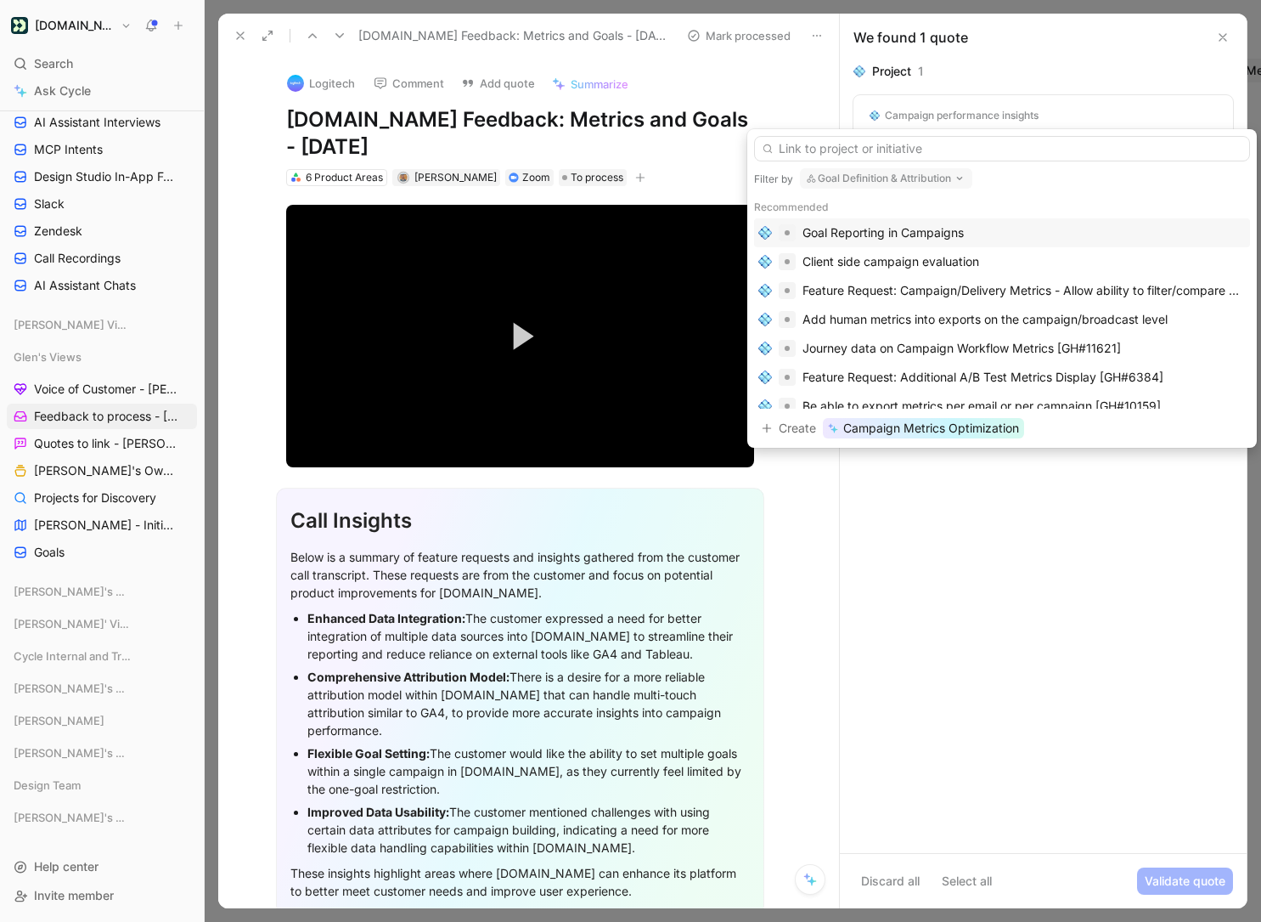
click at [908, 172] on button "Goal Definition & Attribution" at bounding box center [886, 178] width 172 height 20
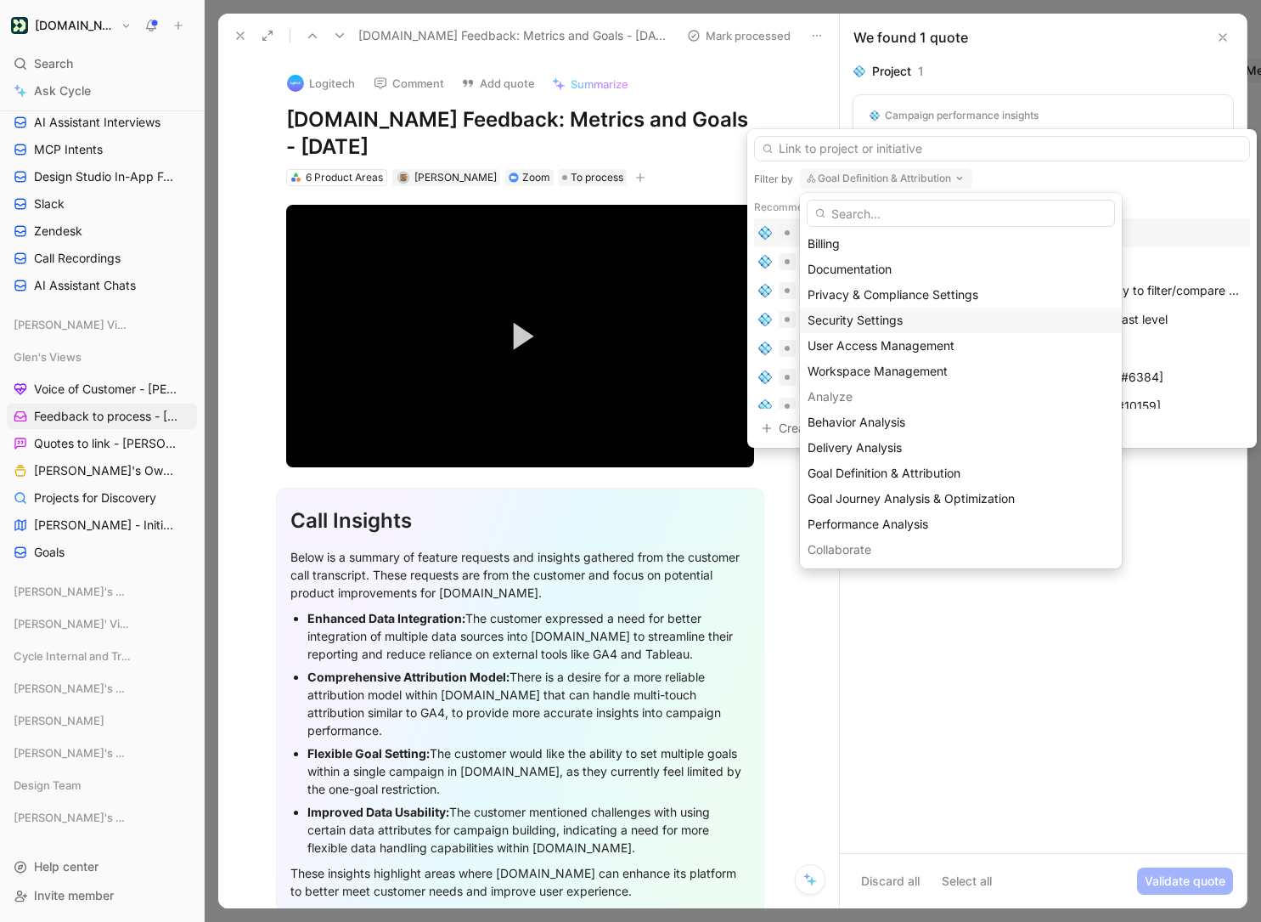
scroll to position [70, 0]
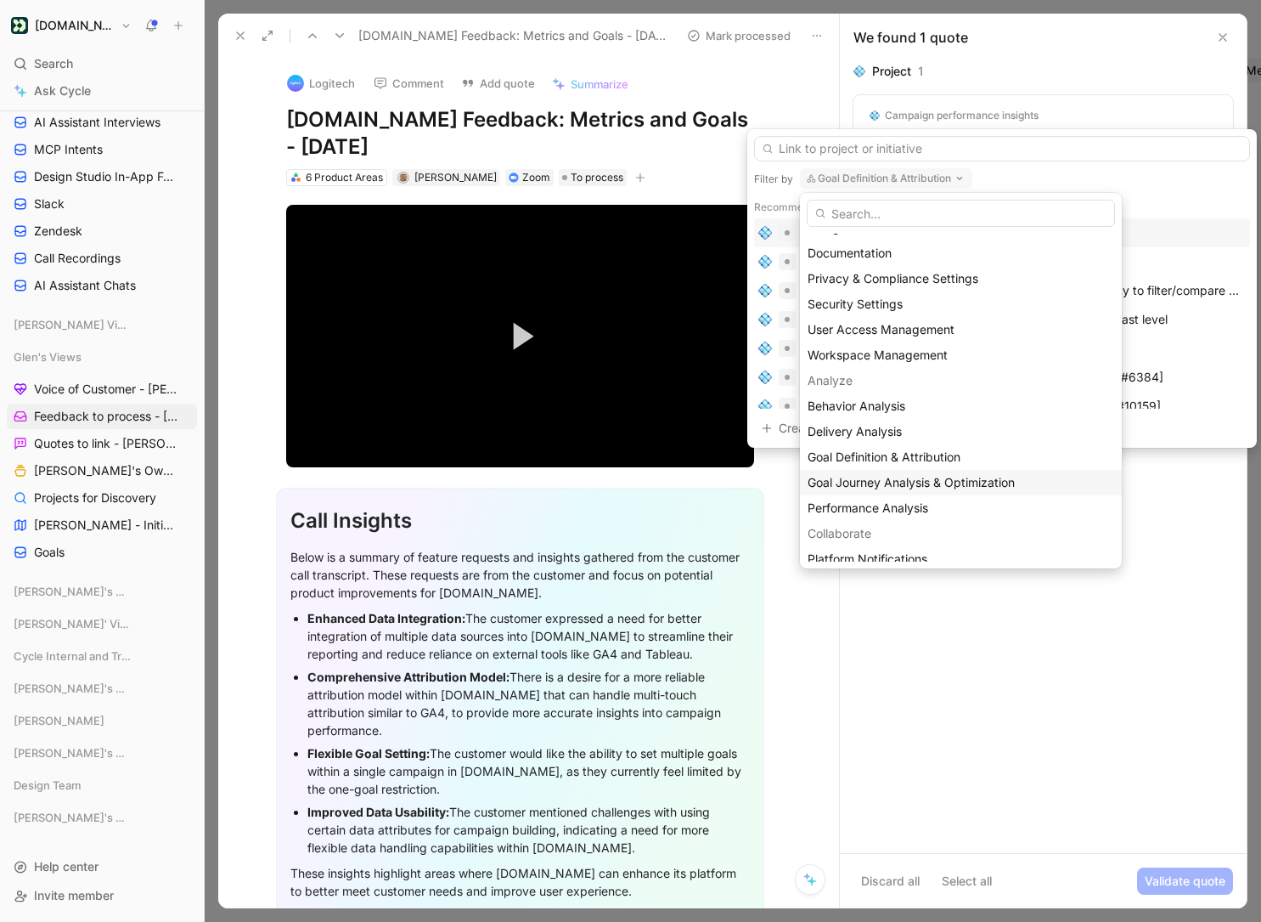
click at [939, 489] on div "Goal Journey Analysis & Optimization" at bounding box center [961, 482] width 307 height 20
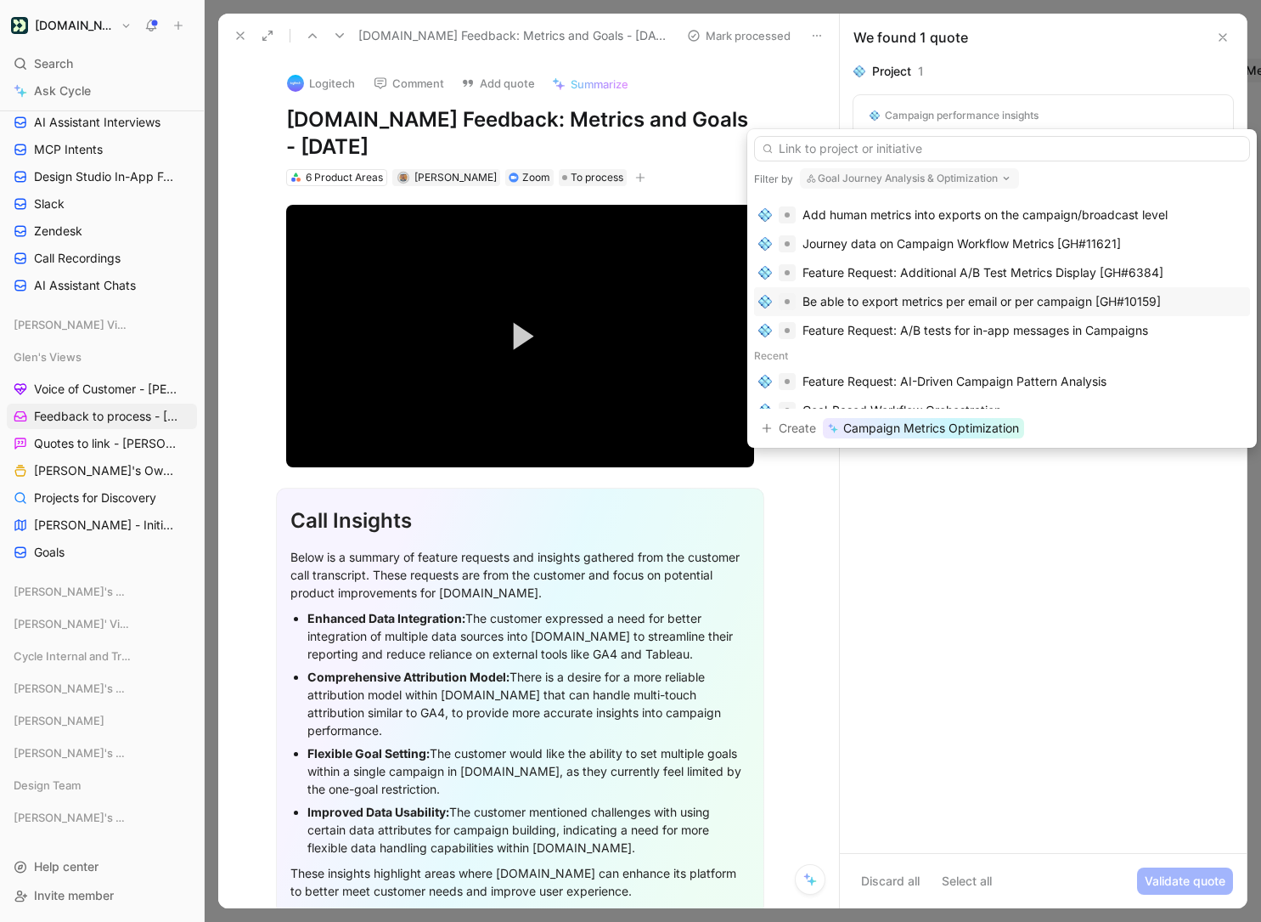
scroll to position [92, 0]
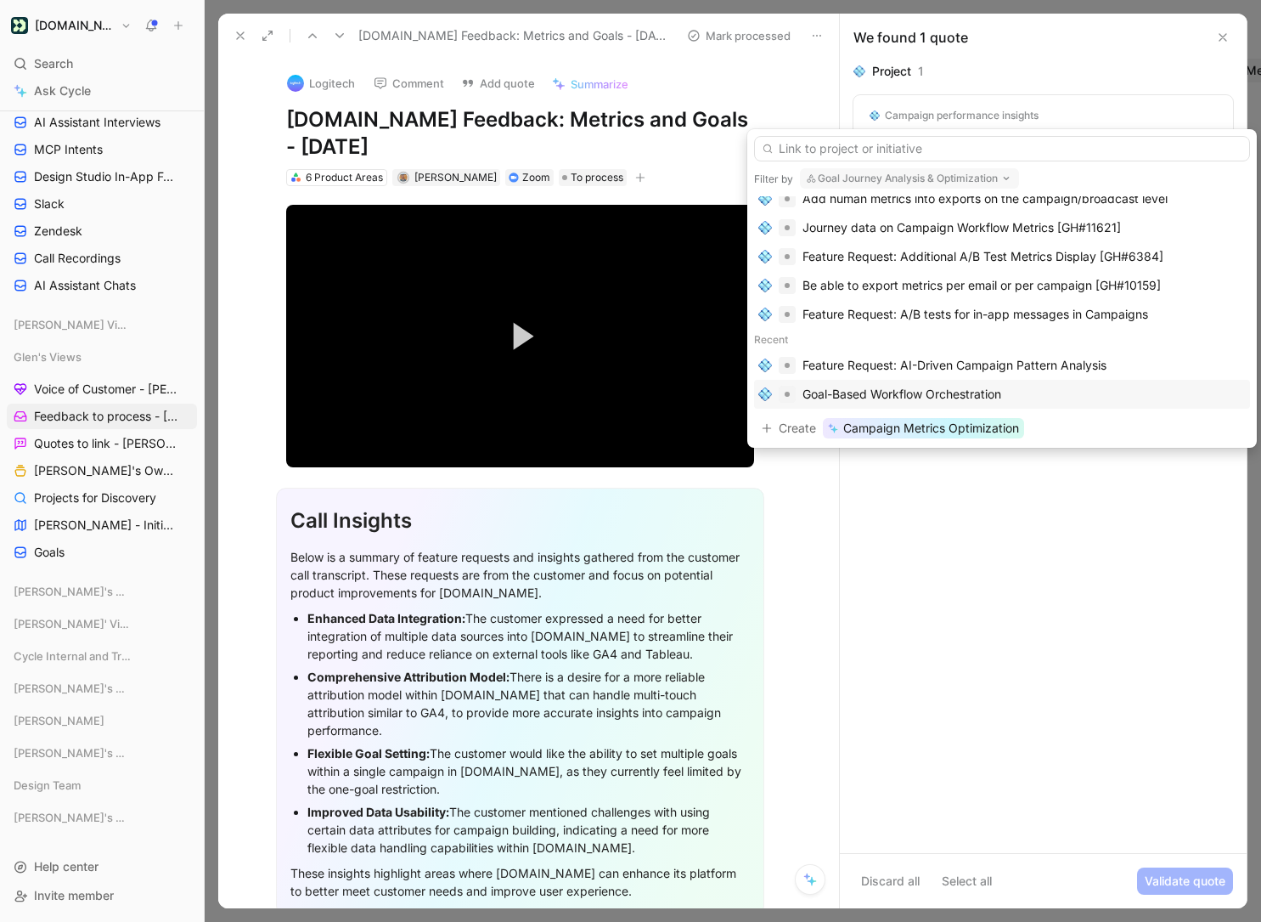
click at [986, 386] on div "Goal-Based Workflow Orchestration" at bounding box center [902, 394] width 199 height 20
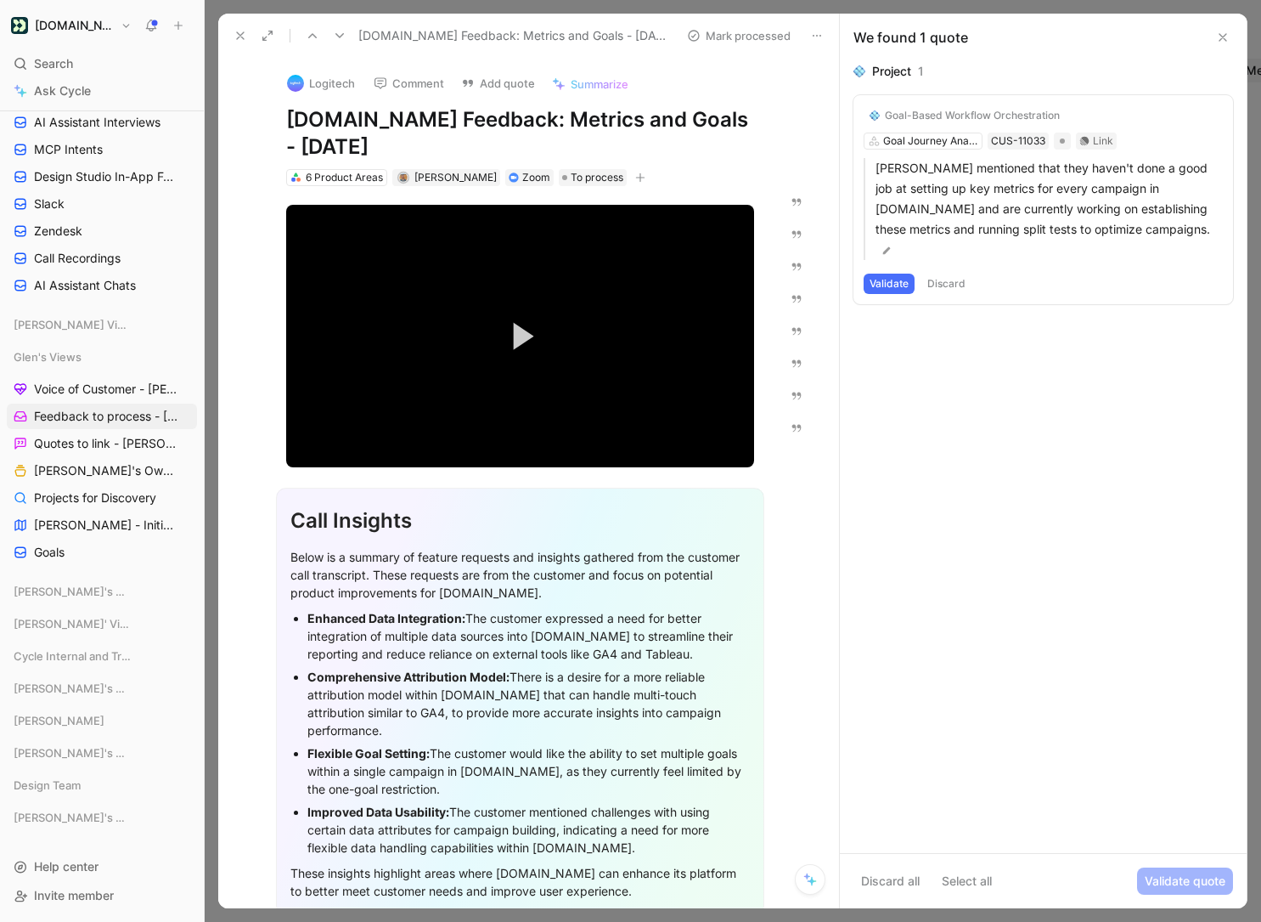
click at [881, 273] on button "Validate" at bounding box center [889, 283] width 51 height 20
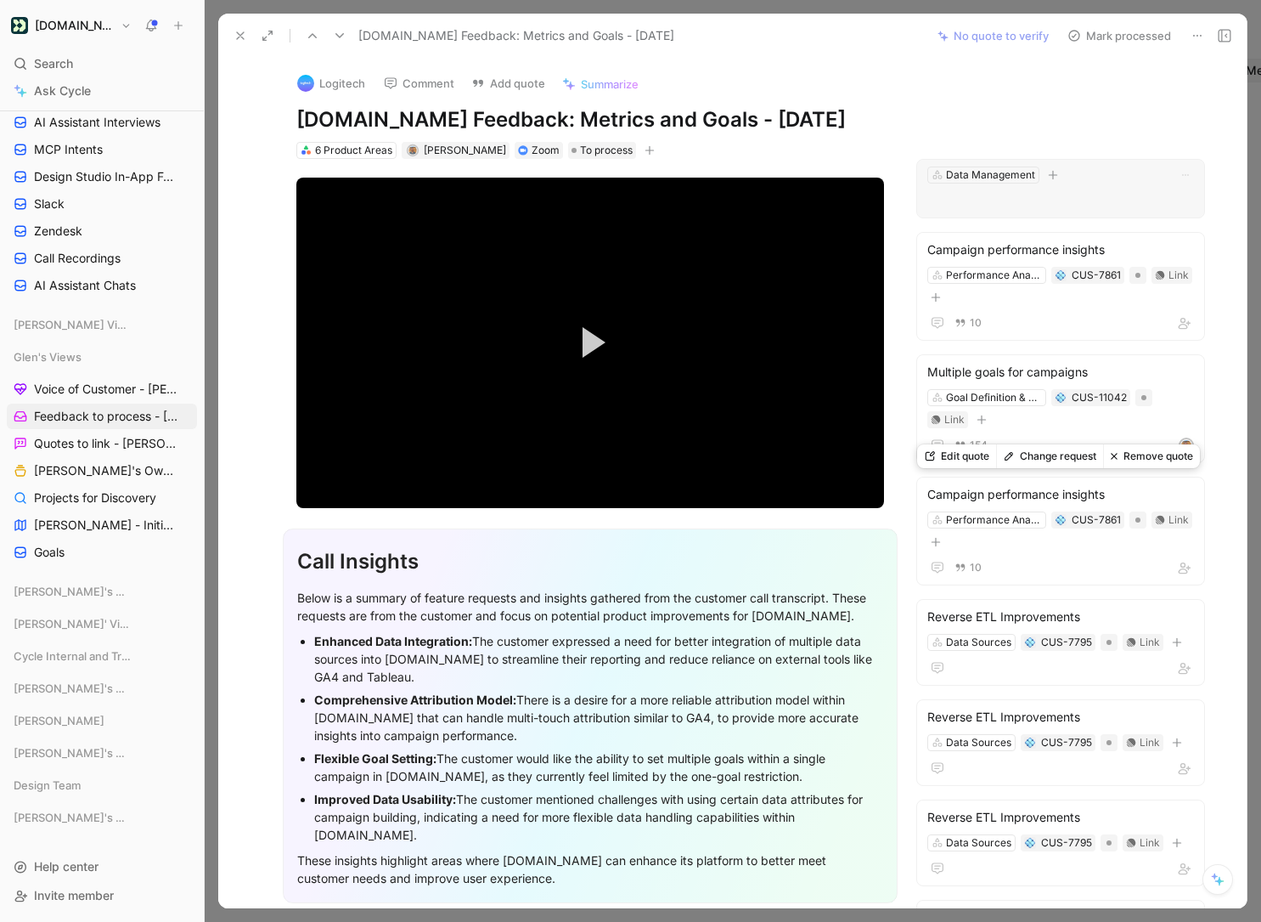
scroll to position [1, 0]
click at [1097, 39] on button "Mark processed" at bounding box center [1119, 36] width 119 height 24
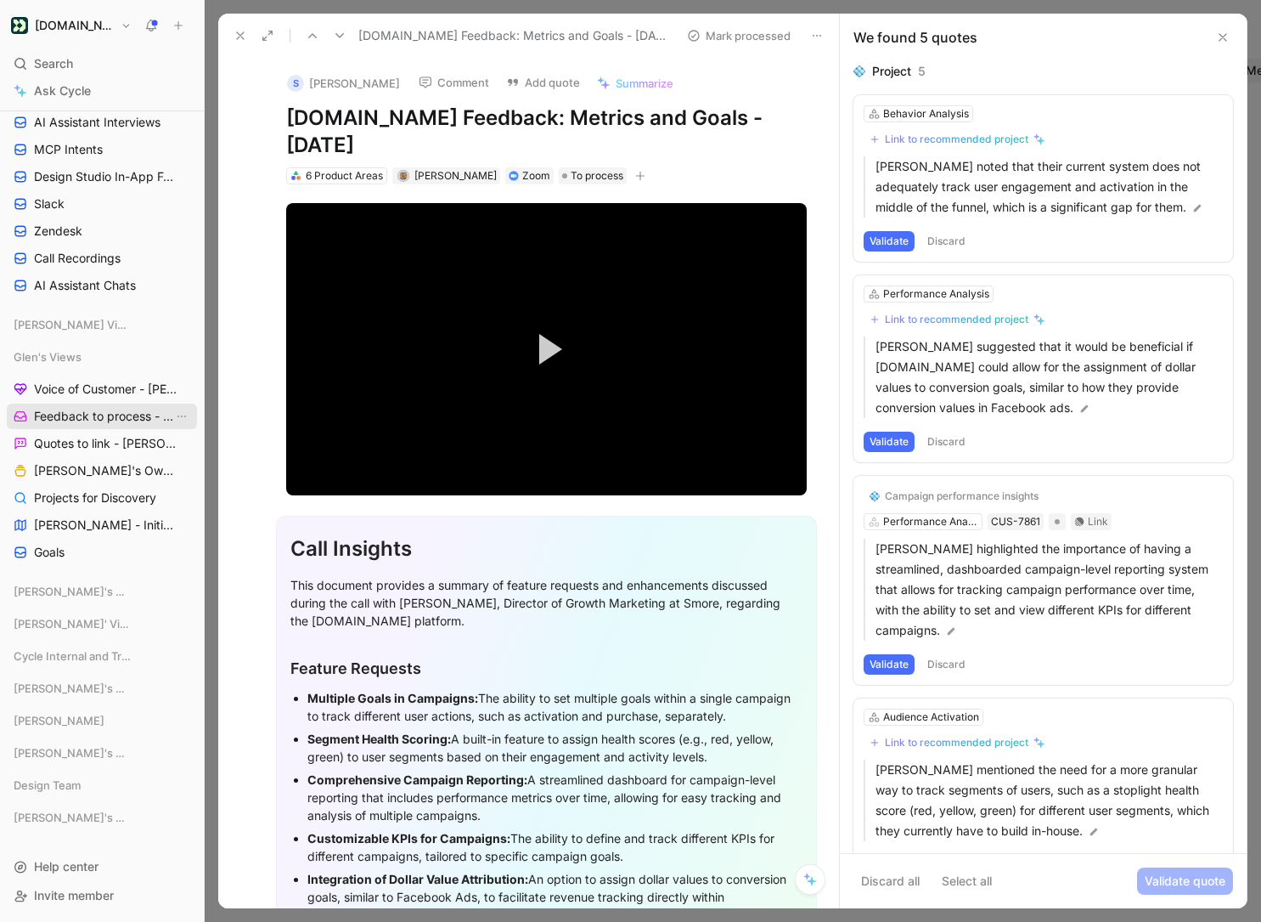
click at [98, 420] on span "Feedback to process - [PERSON_NAME]" at bounding box center [103, 416] width 139 height 17
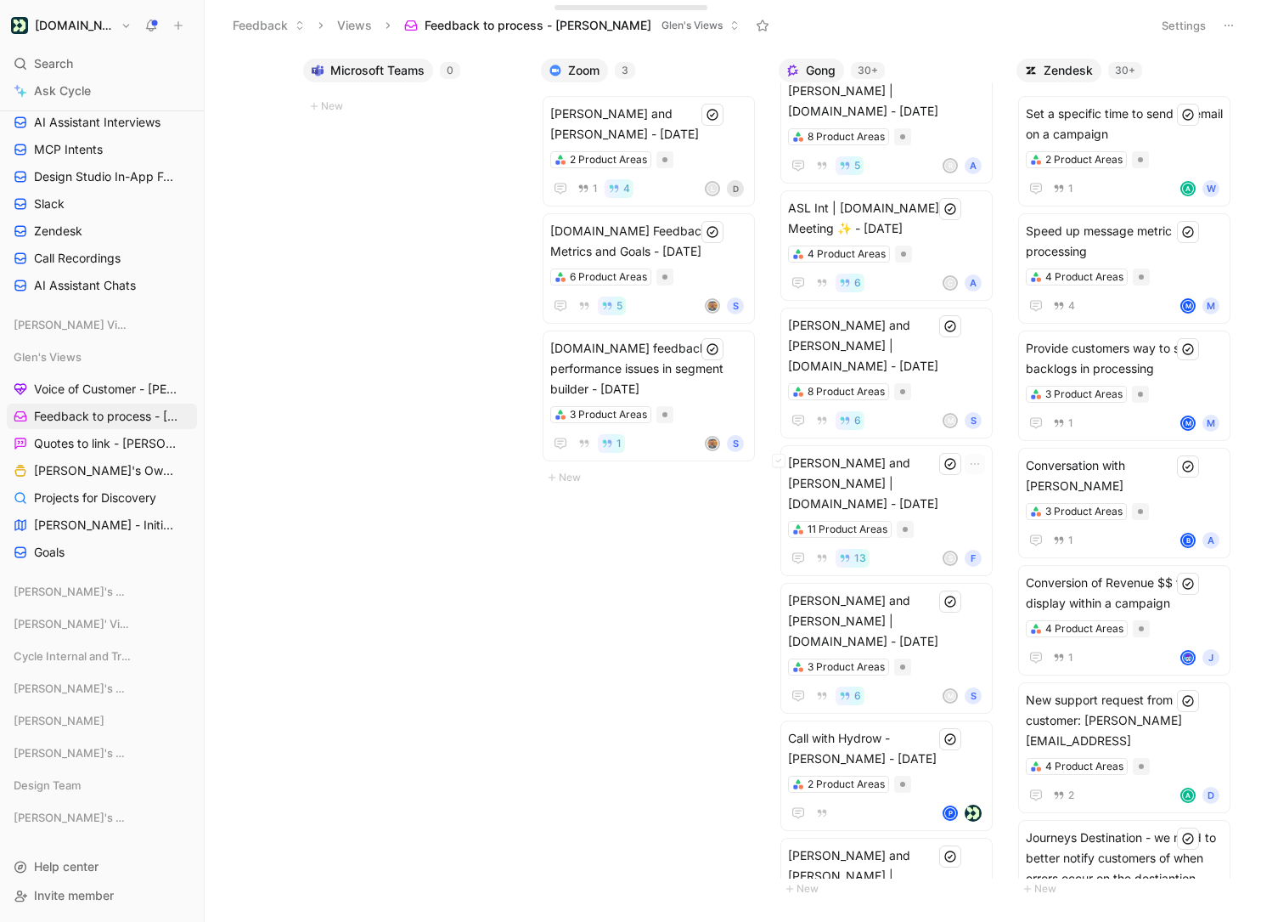
scroll to position [2418, 0]
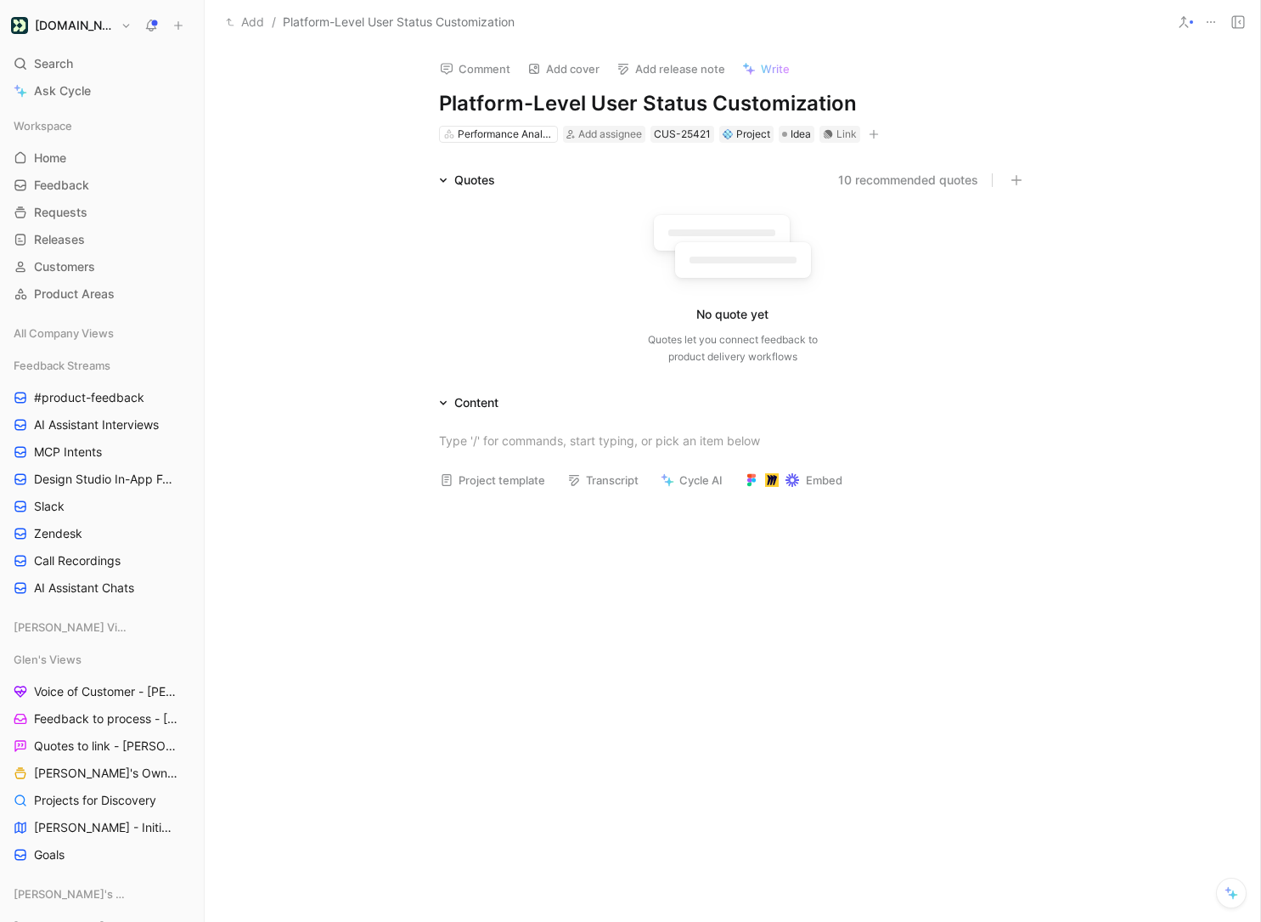
scroll to position [6, 0]
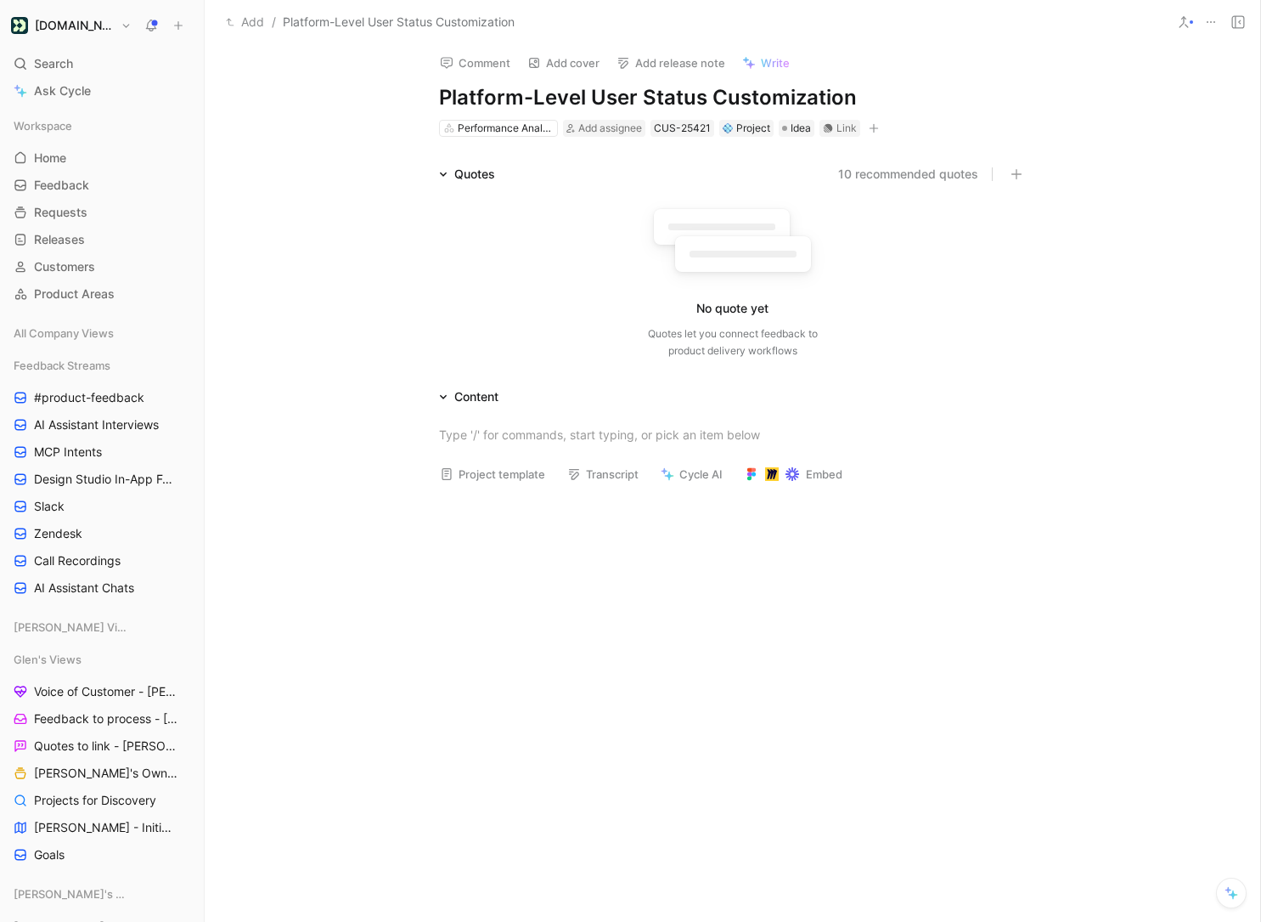
click at [580, 103] on h1 "Platform-Level User Status Customization" at bounding box center [733, 97] width 588 height 27
click at [590, 95] on h1 "Platform-Level User Status Customization" at bounding box center [733, 97] width 588 height 27
drag, startPoint x: 586, startPoint y: 93, endPoint x: 720, endPoint y: 98, distance: 134.3
click at [720, 98] on h1 "Platform-Level User Status Customization" at bounding box center [733, 97] width 588 height 27
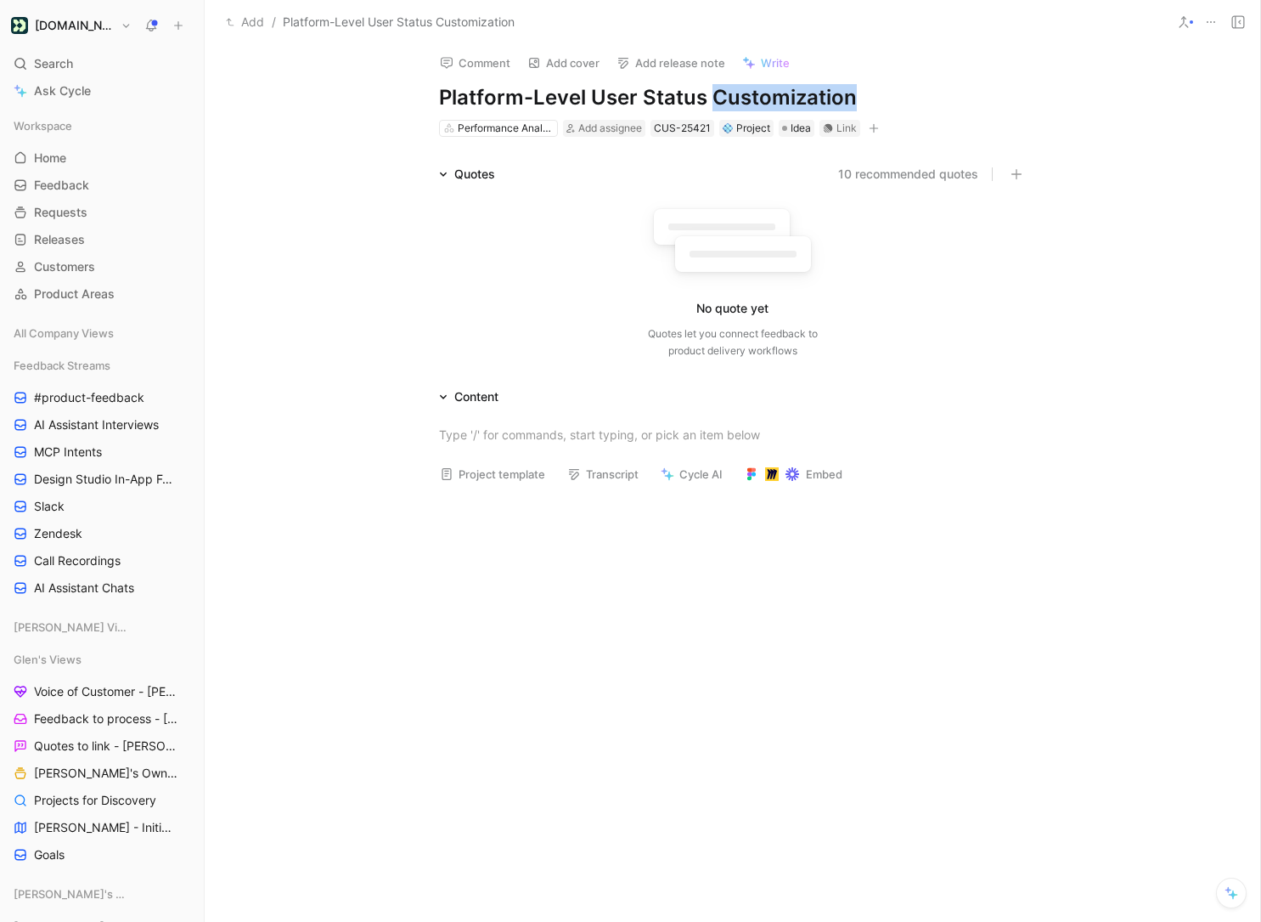
click at [720, 98] on h1 "Platform-Level User Status Customization" at bounding box center [733, 97] width 588 height 27
click at [959, 572] on div at bounding box center [733, 635] width 1056 height 277
